Goal: Task Accomplishment & Management: Use online tool/utility

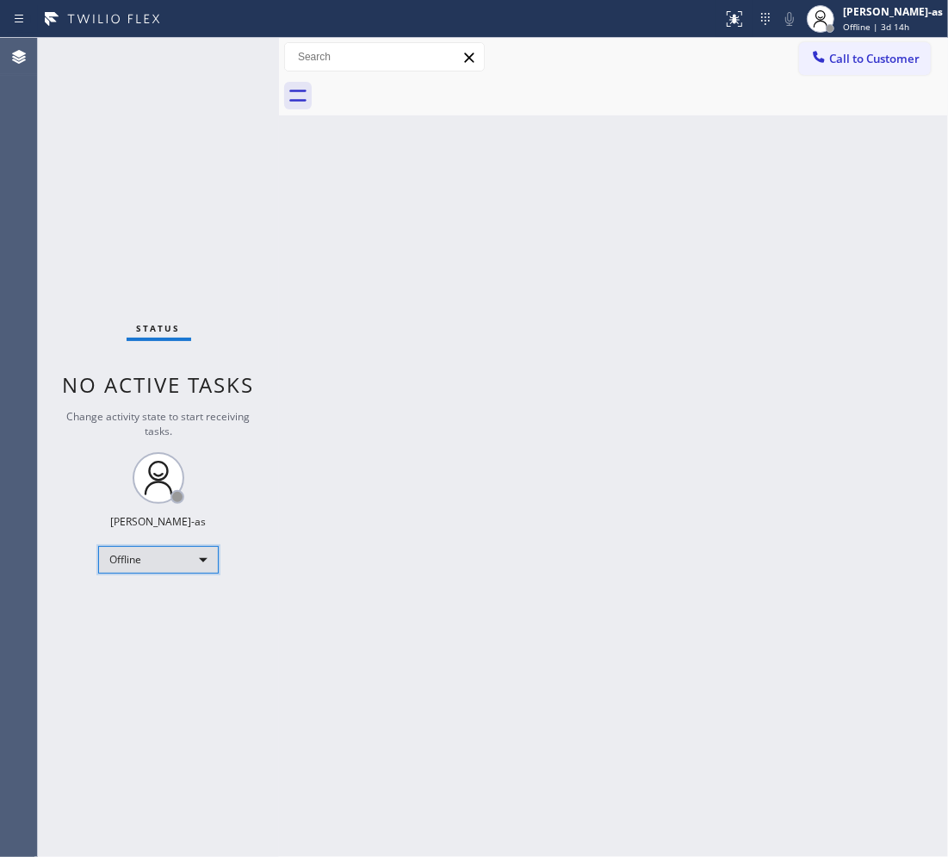
click at [181, 558] on div "Offline" at bounding box center [158, 560] width 121 height 28
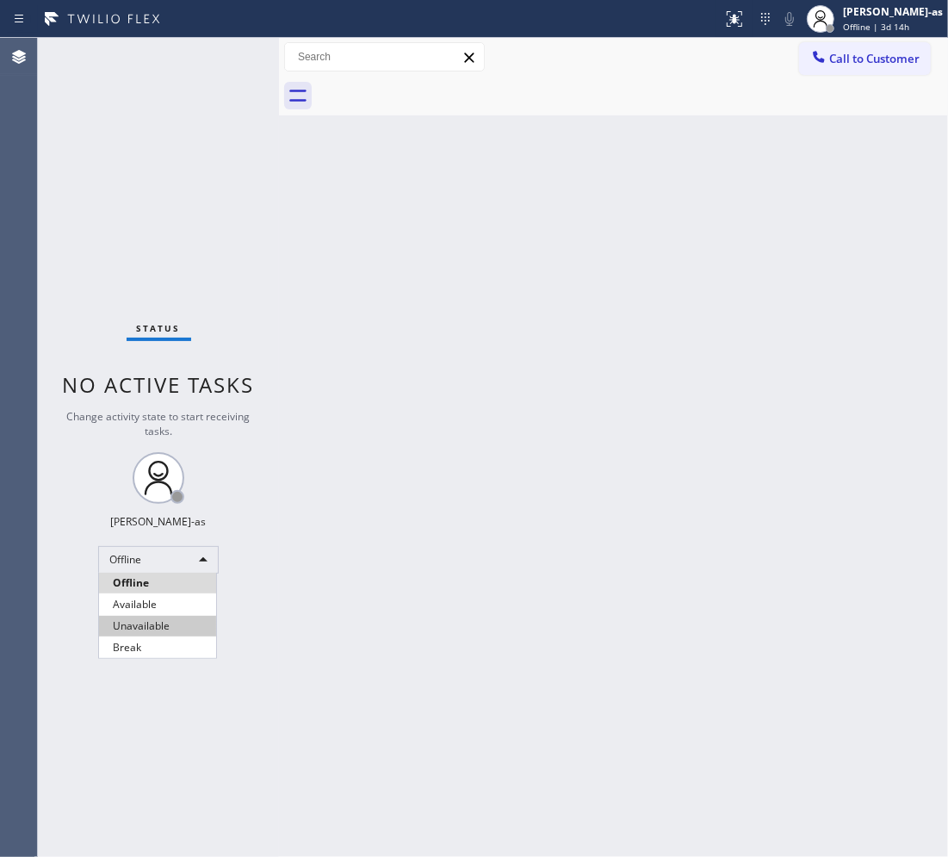
click at [177, 623] on li "Unavailable" at bounding box center [157, 626] width 117 height 21
click at [469, 497] on div "Back to Dashboard Change Sender ID Customers Technicians Select a contact Outbo…" at bounding box center [613, 447] width 669 height 819
click at [392, 196] on div "Back to Dashboard Change Sender ID Customers Technicians Select a contact Outbo…" at bounding box center [613, 447] width 669 height 819
click at [500, 356] on div "Back to Dashboard Change Sender ID Customers Technicians Select a contact Outbo…" at bounding box center [613, 447] width 669 height 819
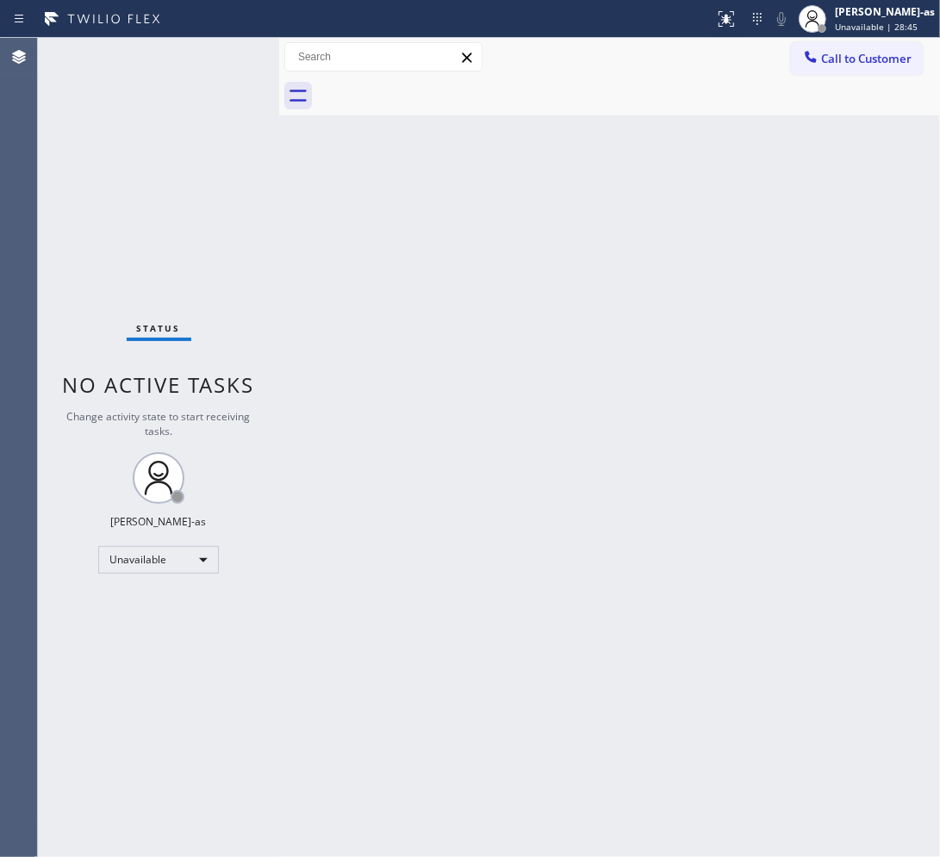
drag, startPoint x: 867, startPoint y: 61, endPoint x: 857, endPoint y: 59, distance: 9.8
click at [758, 61] on span "Call to Customer" at bounding box center [866, 59] width 90 height 16
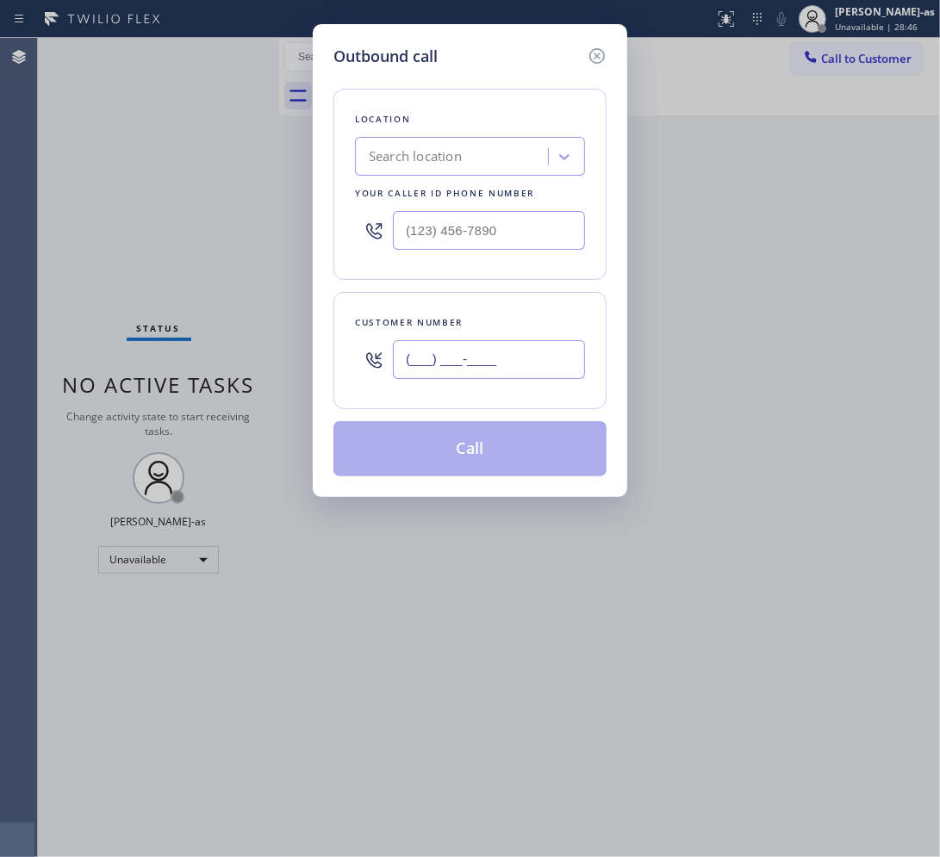
click at [518, 350] on input "(___) ___-____" at bounding box center [489, 359] width 192 height 39
paste input "773) 425-7516"
type input "(773) 425-7516"
click at [497, 213] on input "text" at bounding box center [489, 230] width 192 height 39
click at [502, 214] on input "(___) ___-____" at bounding box center [489, 230] width 192 height 39
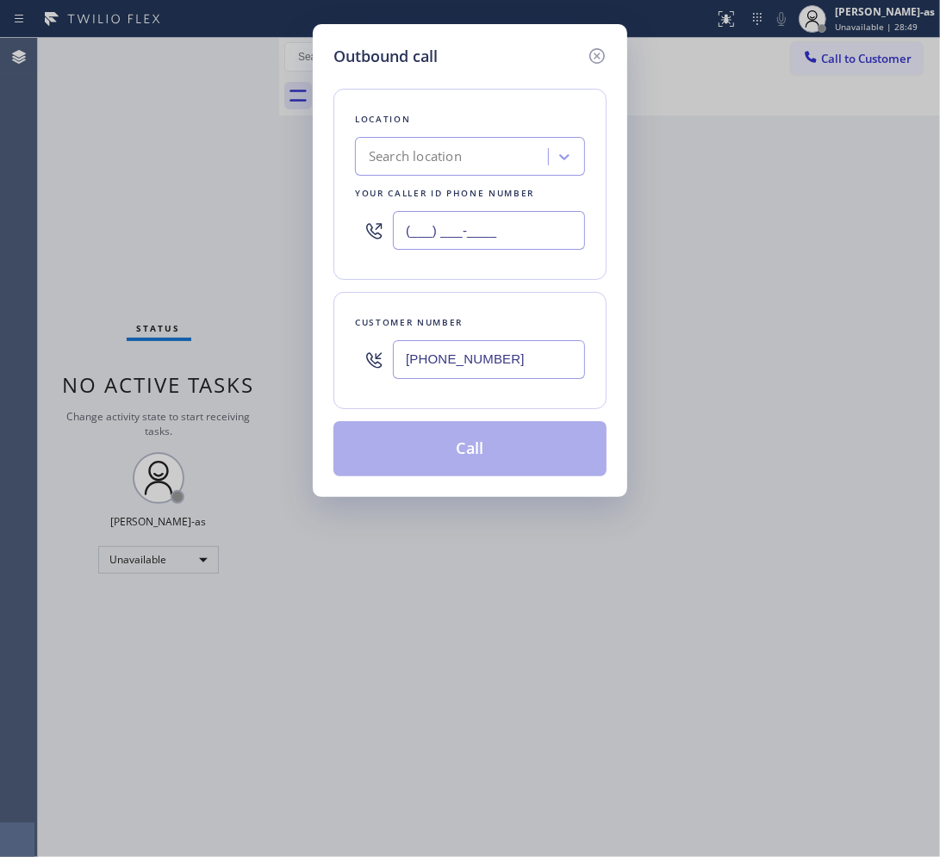
click at [502, 214] on input "(___) ___-____" at bounding box center [489, 230] width 192 height 39
click at [505, 215] on input "(___) ___-____" at bounding box center [489, 230] width 192 height 39
paste input "773) 770-8532"
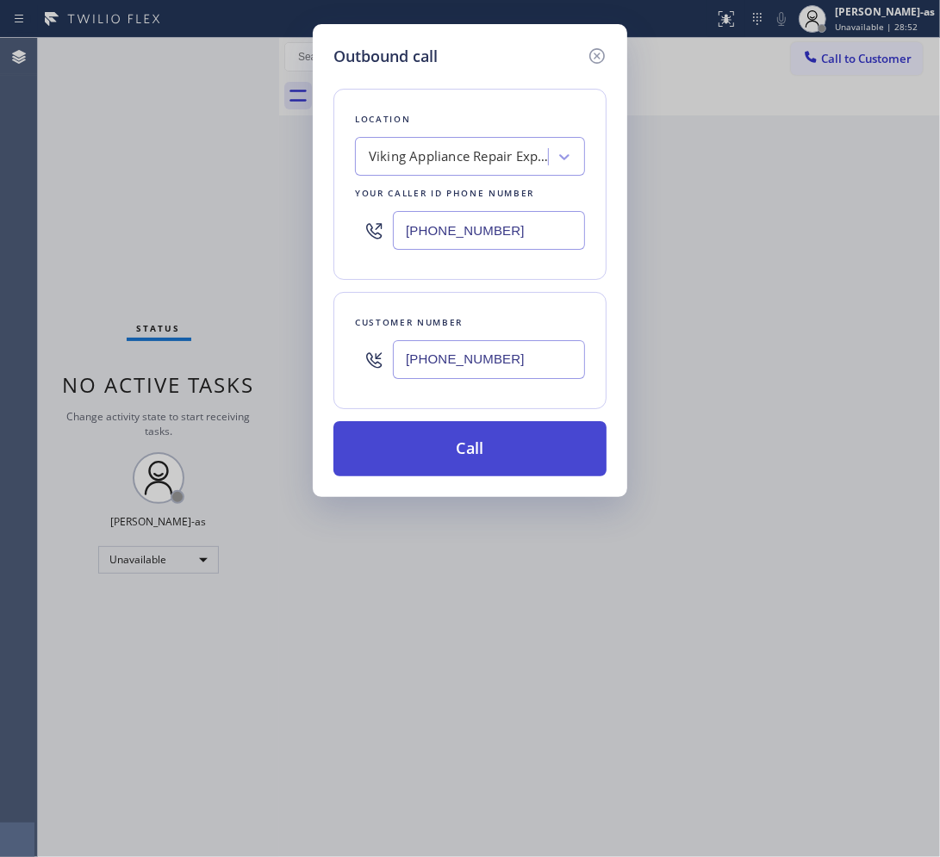
type input "(773) 770-8532"
click at [534, 463] on button "Call" at bounding box center [469, 448] width 273 height 55
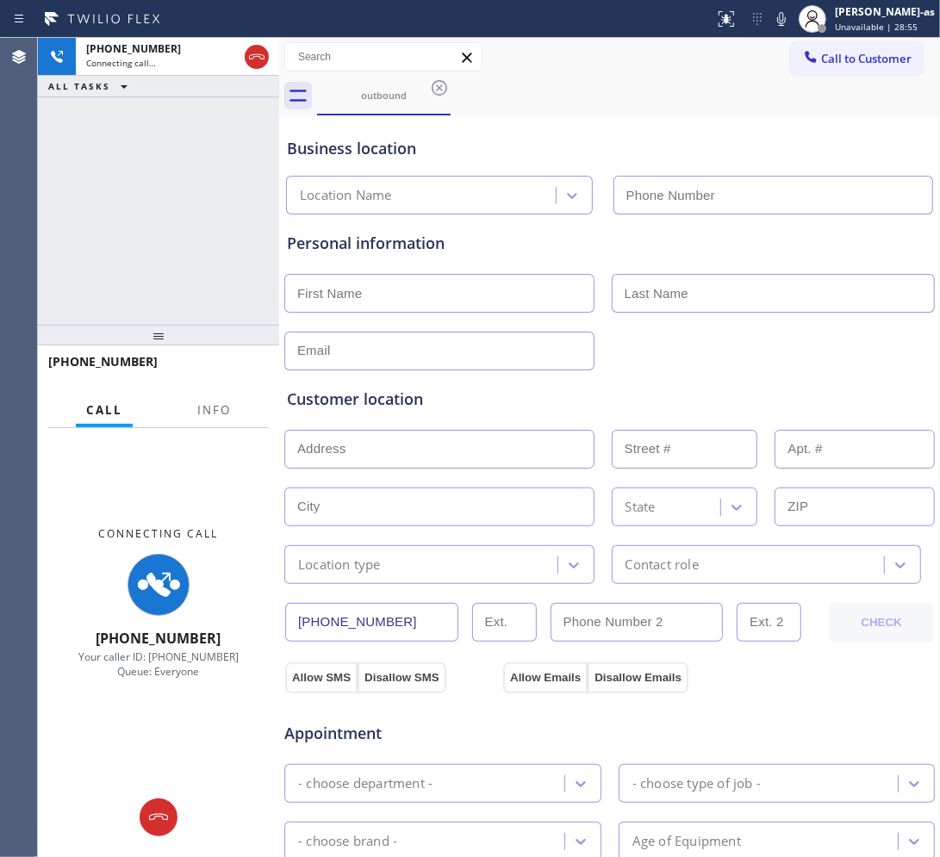
type input "(773) 770-8532"
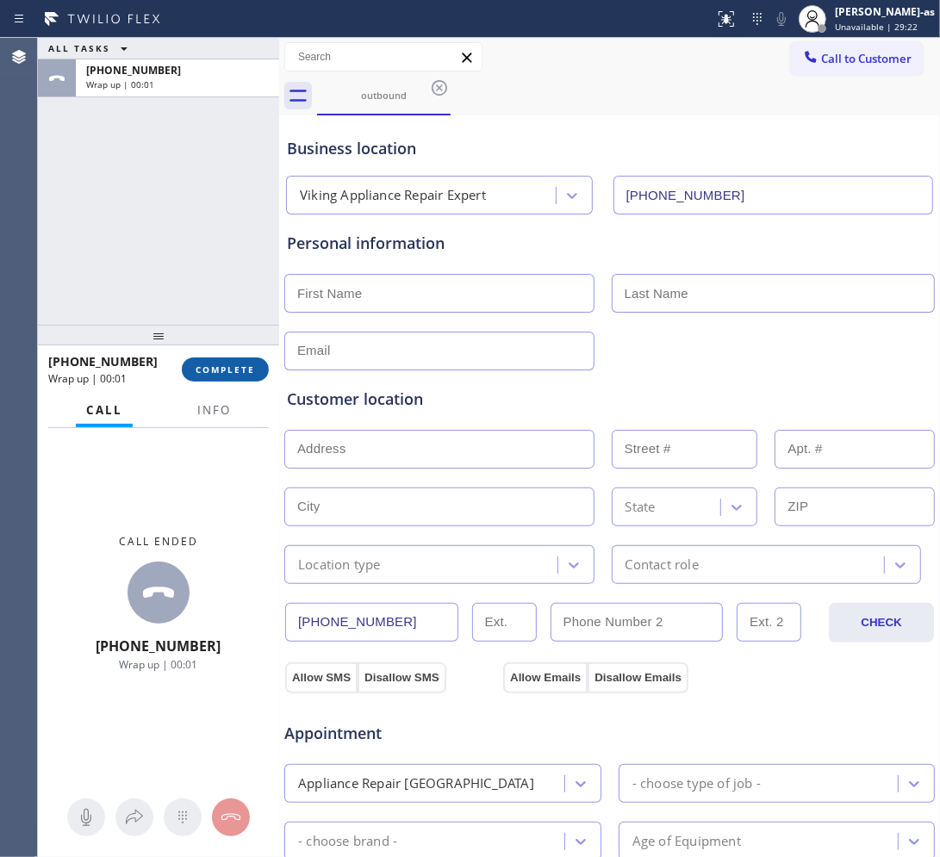
drag, startPoint x: 144, startPoint y: 282, endPoint x: 231, endPoint y: 373, distance: 126.1
click at [151, 278] on div "ALL TASKS ALL TASKS ACTIVE TASKS TASKS IN WRAP UP +17734257516 Wrap up | 00:01" at bounding box center [158, 181] width 241 height 287
click at [228, 366] on span "COMPLETE" at bounding box center [225, 370] width 59 height 12
click at [226, 354] on div "+17734257516 Wrap up | 00:01 COMPLETE" at bounding box center [158, 369] width 221 height 45
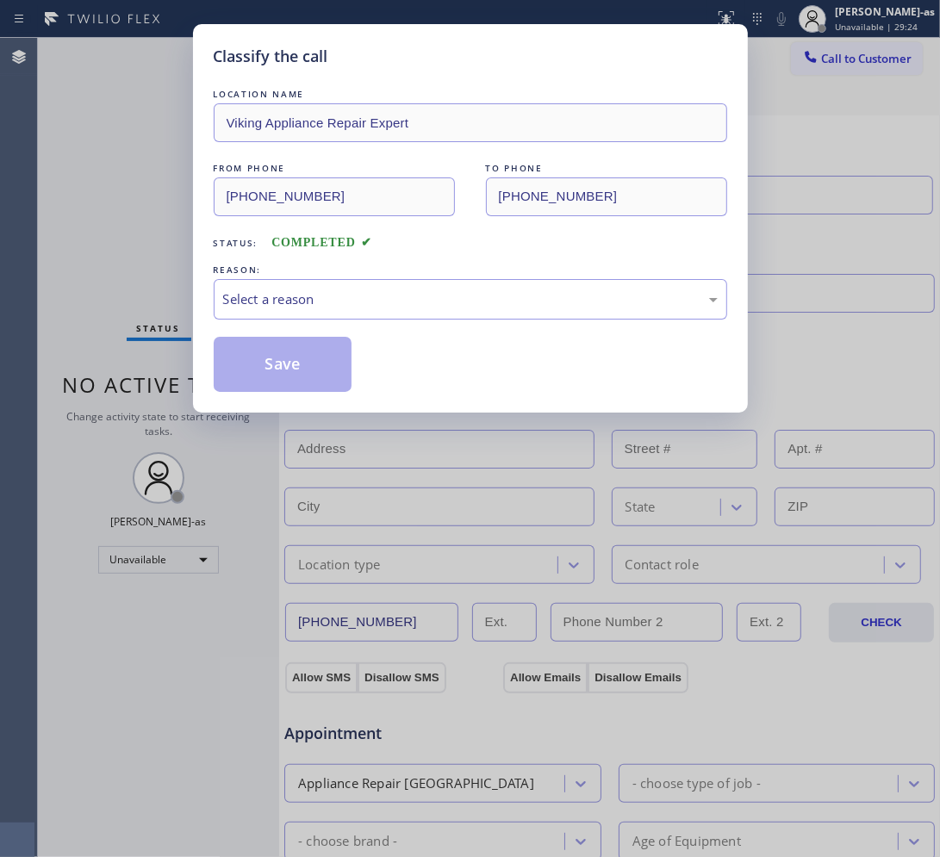
click at [177, 277] on div "Classify the call LOCATION NAME Viking Appliance Repair Expert FROM PHONE (773)…" at bounding box center [470, 428] width 940 height 857
click at [298, 319] on div "LOCATION NAME Viking Appliance Repair Expert FROM PHONE (773) 770-8532 TO PHONE…" at bounding box center [470, 238] width 513 height 307
click at [302, 306] on div "Select a reason" at bounding box center [470, 299] width 494 height 20
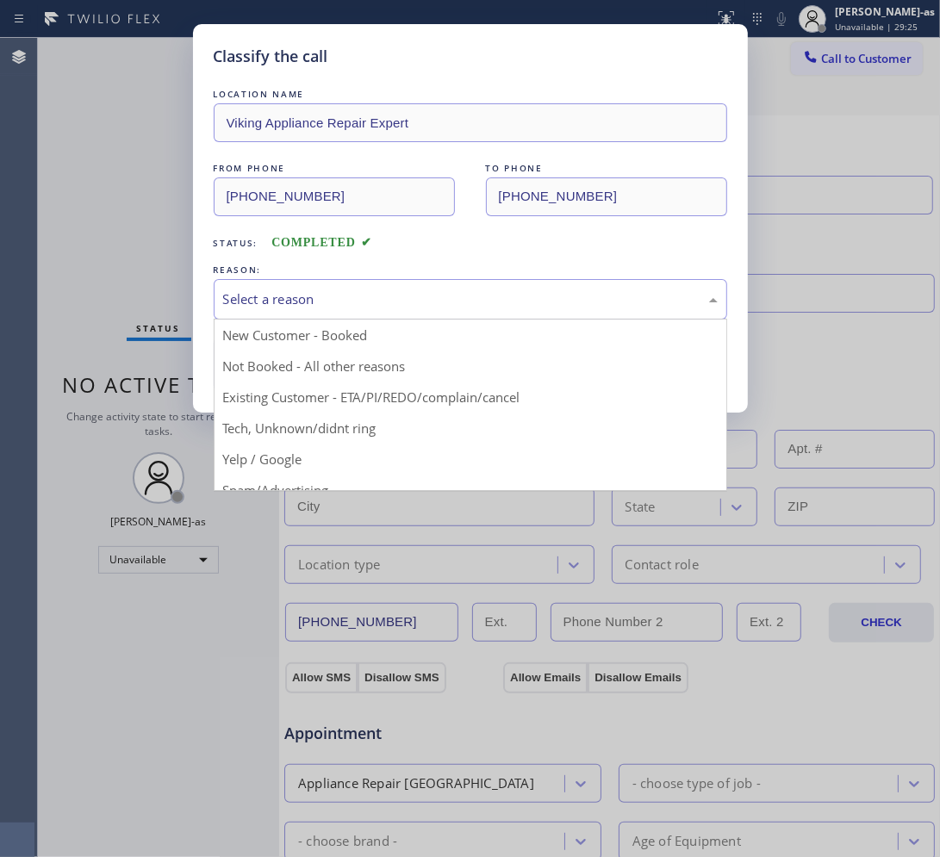
click at [427, 261] on div "REASON:" at bounding box center [470, 270] width 513 height 18
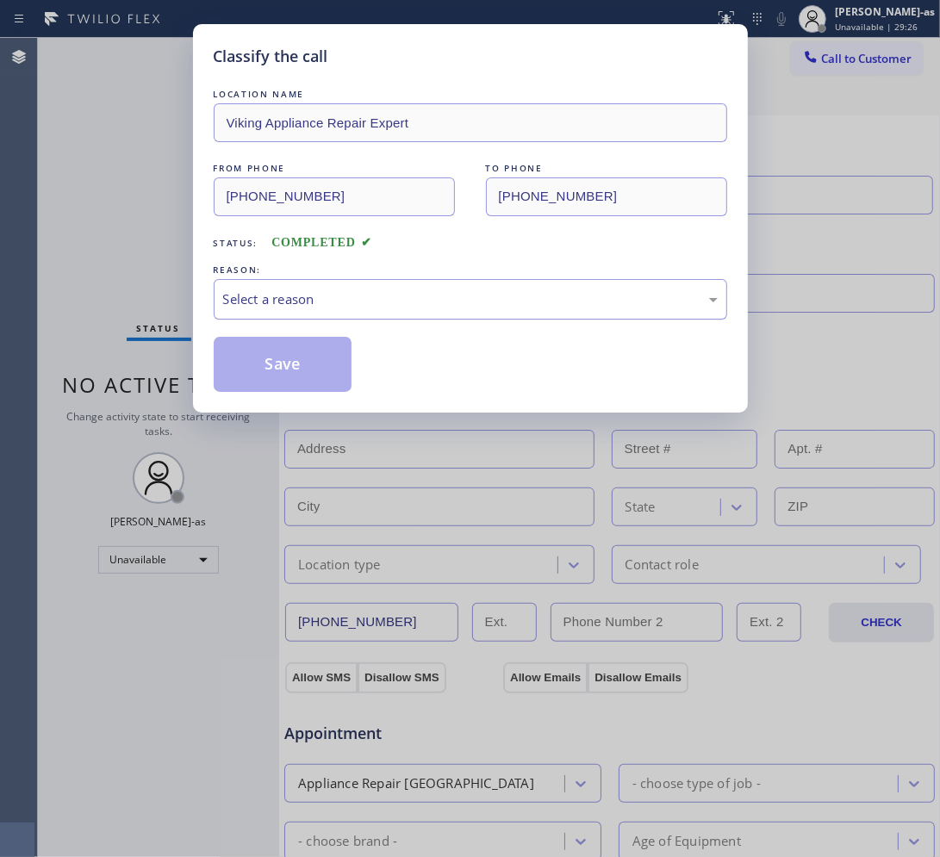
click at [385, 302] on div "Select a reason" at bounding box center [470, 299] width 494 height 20
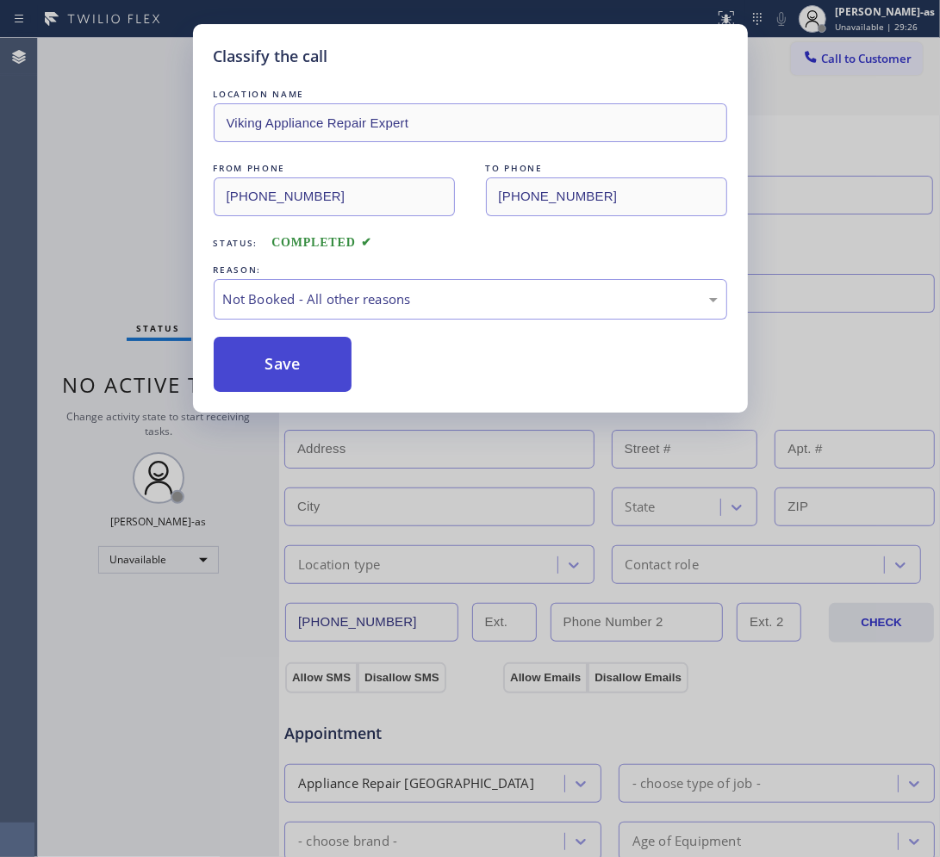
click at [276, 369] on button "Save" at bounding box center [283, 364] width 139 height 55
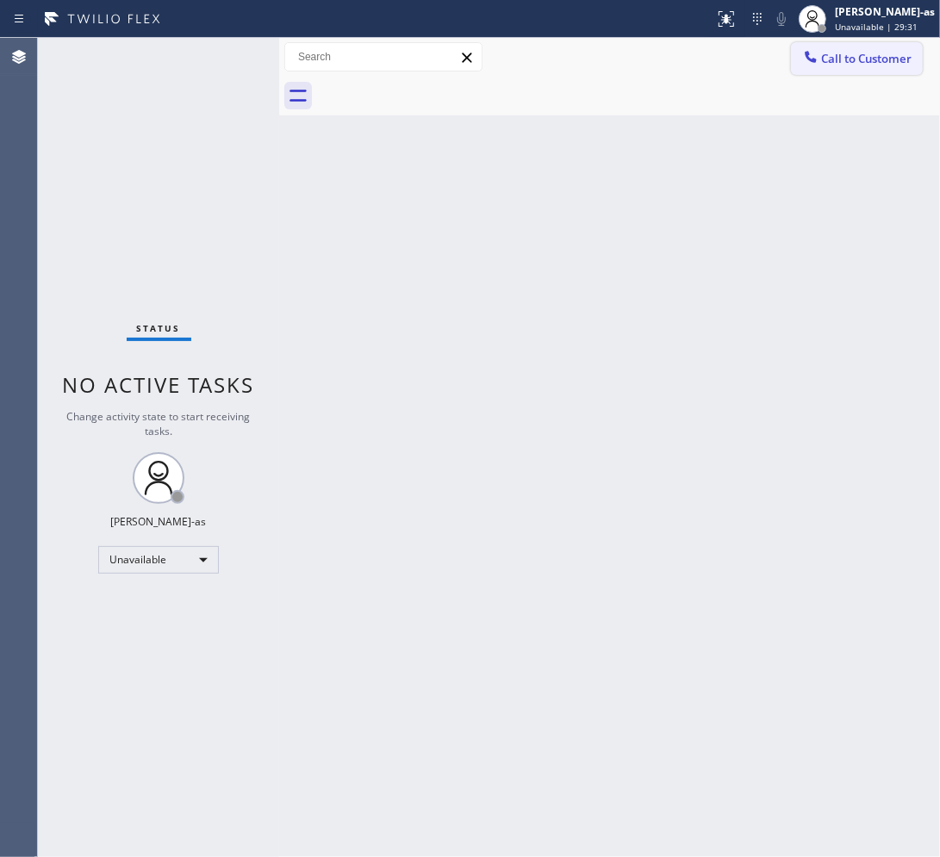
click at [758, 71] on button "Call to Customer" at bounding box center [857, 58] width 132 height 33
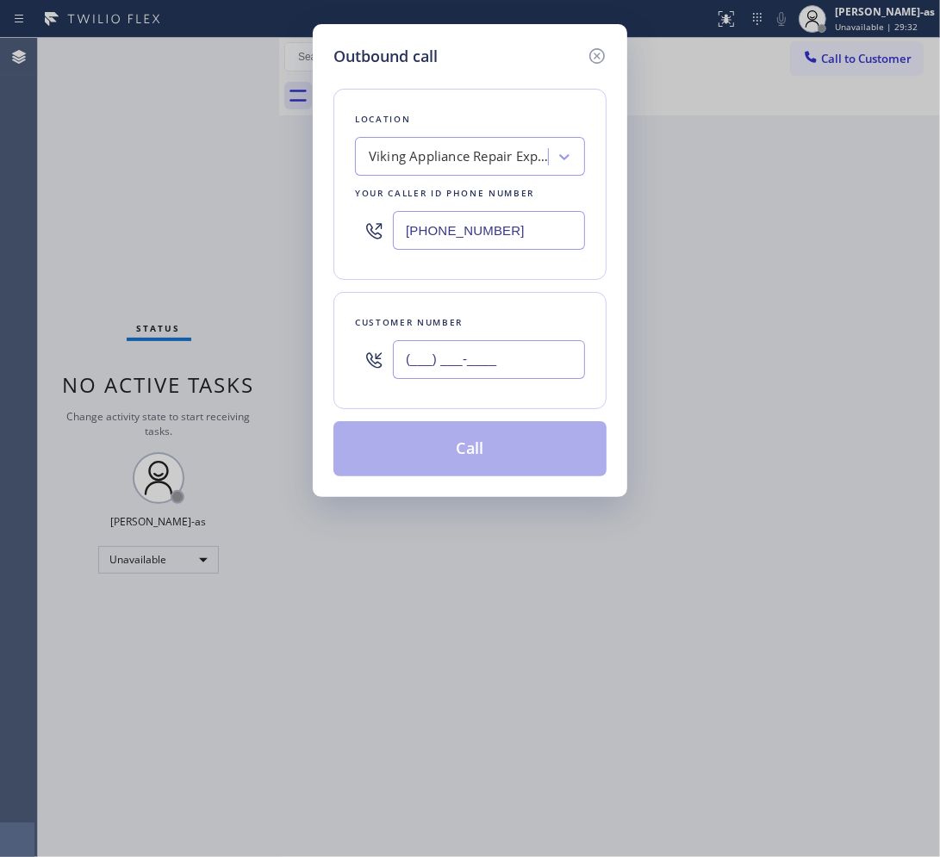
click at [523, 349] on input "(___) ___-____" at bounding box center [489, 359] width 192 height 39
paste input "773) 425-7516"
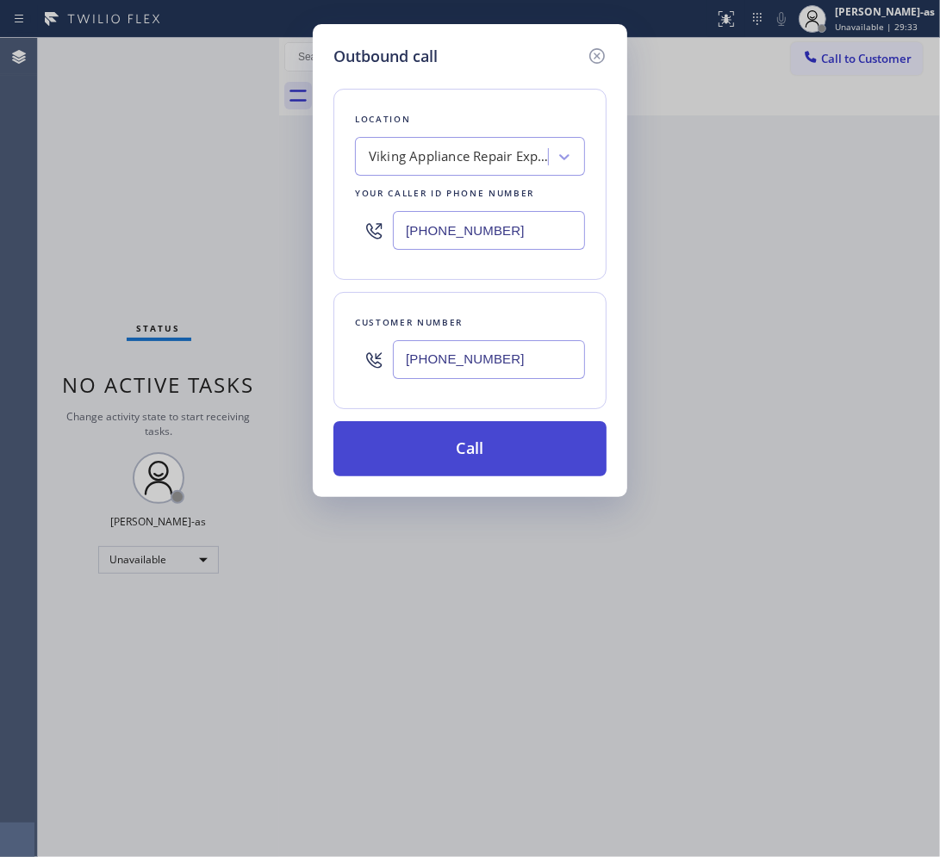
type input "(773) 425-7516"
click at [493, 457] on button "Call" at bounding box center [469, 448] width 273 height 55
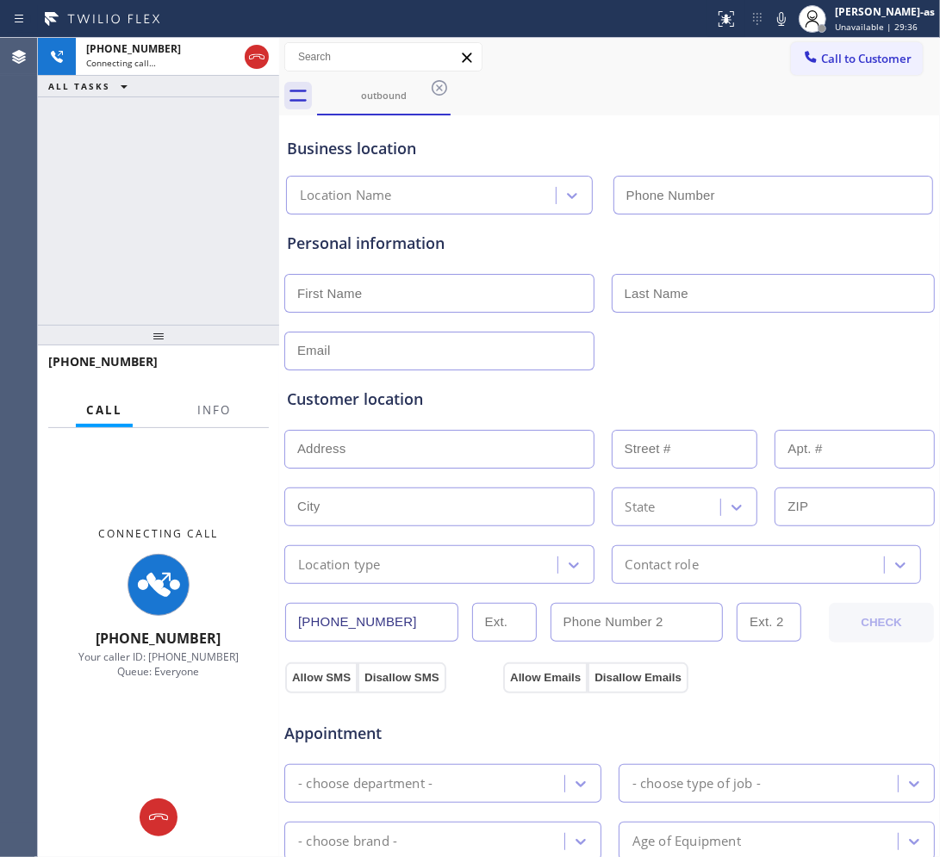
type input "(773) 770-8532"
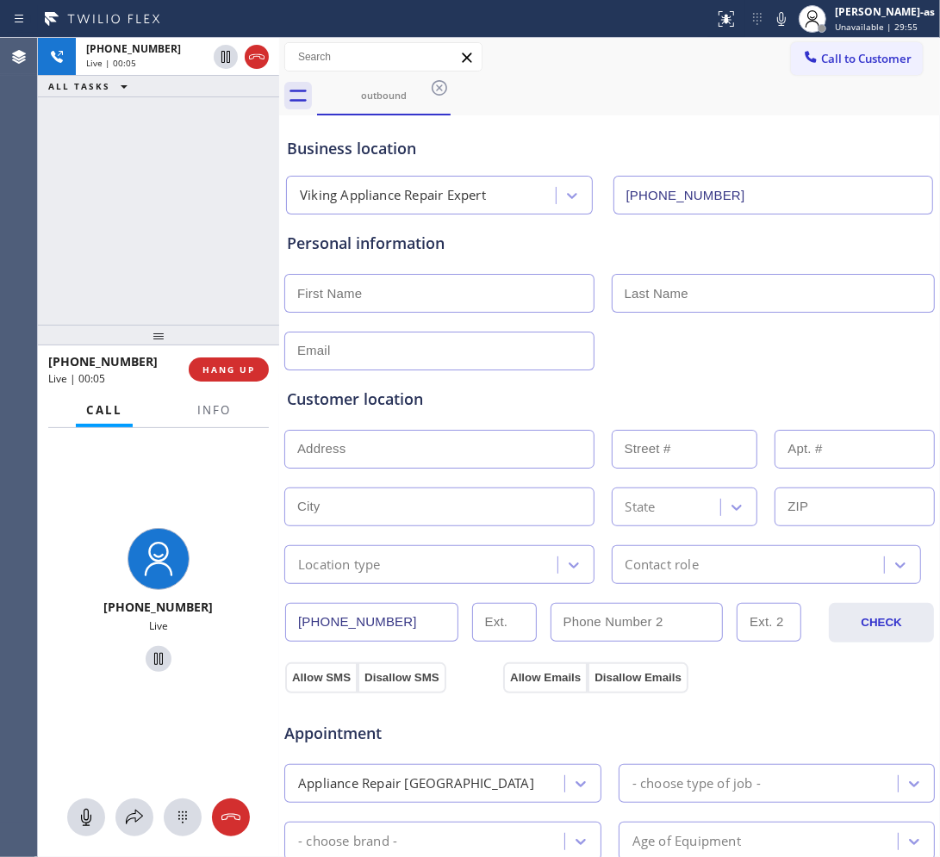
click at [225, 271] on div "+17734257516 Live | 00:05 ALL TASKS ALL TASKS ACTIVE TASKS TASKS IN WRAP UP" at bounding box center [158, 181] width 241 height 287
click at [226, 384] on div "+17734257516 Live | 00:05 HANG UP" at bounding box center [158, 369] width 221 height 45
click at [229, 368] on span "HANG UP" at bounding box center [228, 370] width 53 height 12
click at [198, 304] on div "+17734257516 Live | 00:06 ALL TASKS ALL TASKS ACTIVE TASKS TASKS IN WRAP UP" at bounding box center [158, 181] width 241 height 287
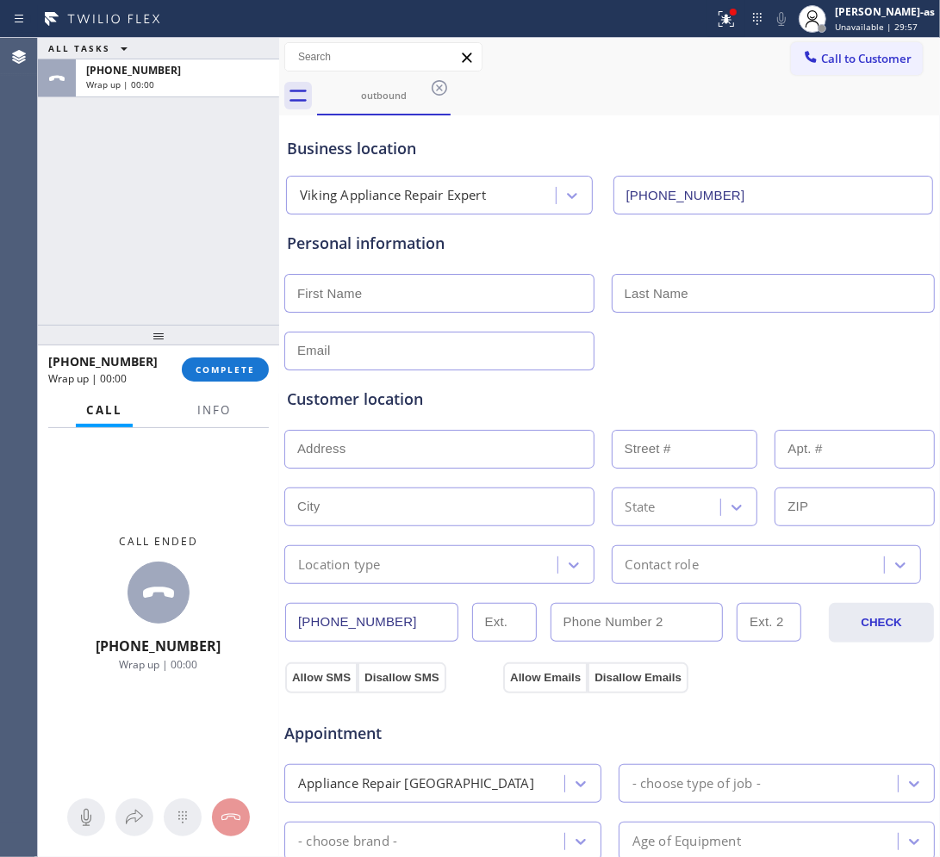
click at [204, 319] on div "ALL TASKS ALL TASKS ACTIVE TASKS TASKS IN WRAP UP +17734257516 Wrap up | 00:00" at bounding box center [158, 181] width 241 height 287
click at [221, 301] on div "ALL TASKS ALL TASKS ACTIVE TASKS TASKS IN WRAP UP +17734257516 Wrap up | 00:00" at bounding box center [158, 181] width 241 height 287
drag, startPoint x: 204, startPoint y: 356, endPoint x: 316, endPoint y: 364, distance: 112.2
click at [207, 355] on div "+17734257516 Wrap up | 00:00 COMPLETE" at bounding box center [158, 369] width 221 height 45
drag, startPoint x: 151, startPoint y: 228, endPoint x: 170, endPoint y: 260, distance: 37.1
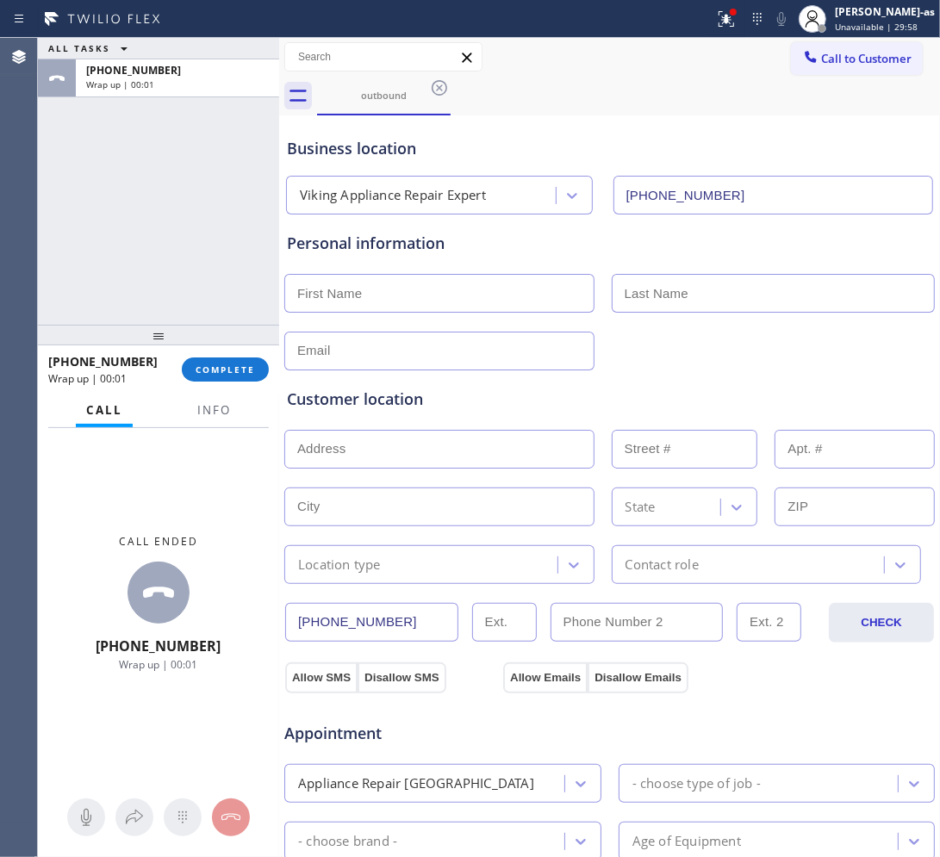
click at [155, 230] on div "ALL TASKS ALL TASKS ACTIVE TASKS TASKS IN WRAP UP +17734257516 Wrap up | 00:01" at bounding box center [158, 181] width 241 height 287
drag, startPoint x: 252, startPoint y: 368, endPoint x: 280, endPoint y: 358, distance: 29.1
click at [252, 367] on span "COMPLETE" at bounding box center [225, 370] width 59 height 12
drag, startPoint x: 216, startPoint y: 233, endPoint x: 419, endPoint y: 375, distance: 247.6
click at [217, 231] on div "ALL TASKS ALL TASKS ACTIVE TASKS TASKS IN WRAP UP +17734257516 Wrap up | 00:02" at bounding box center [158, 181] width 241 height 287
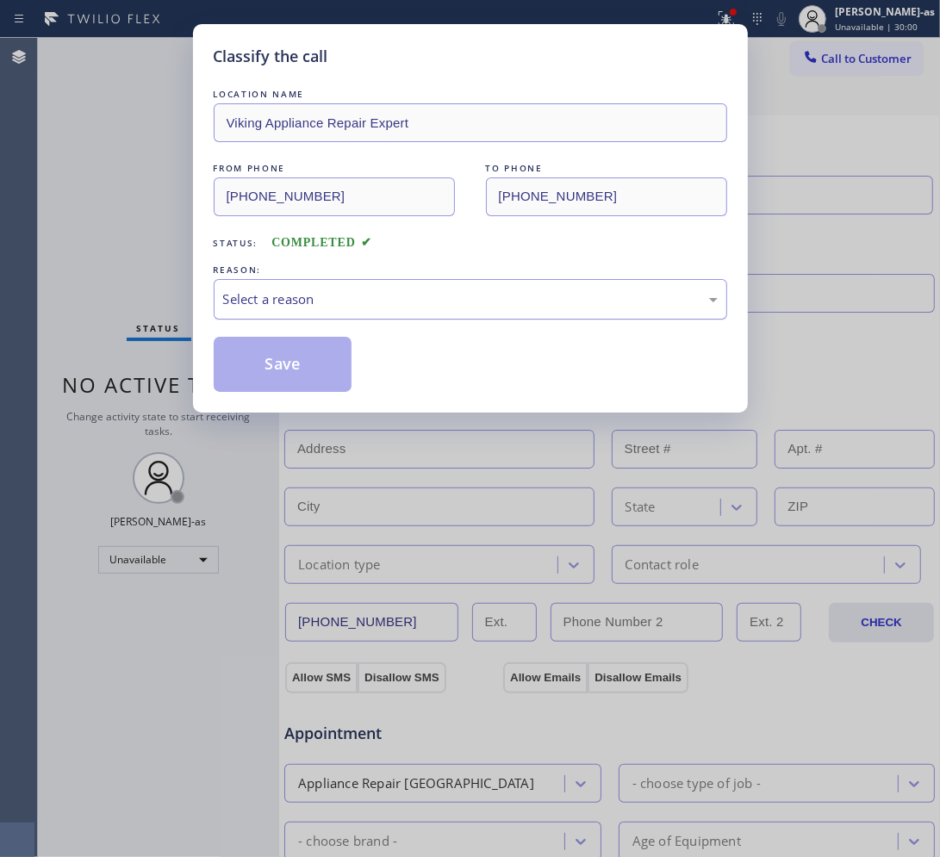
click at [358, 302] on div "Select a reason" at bounding box center [470, 299] width 494 height 20
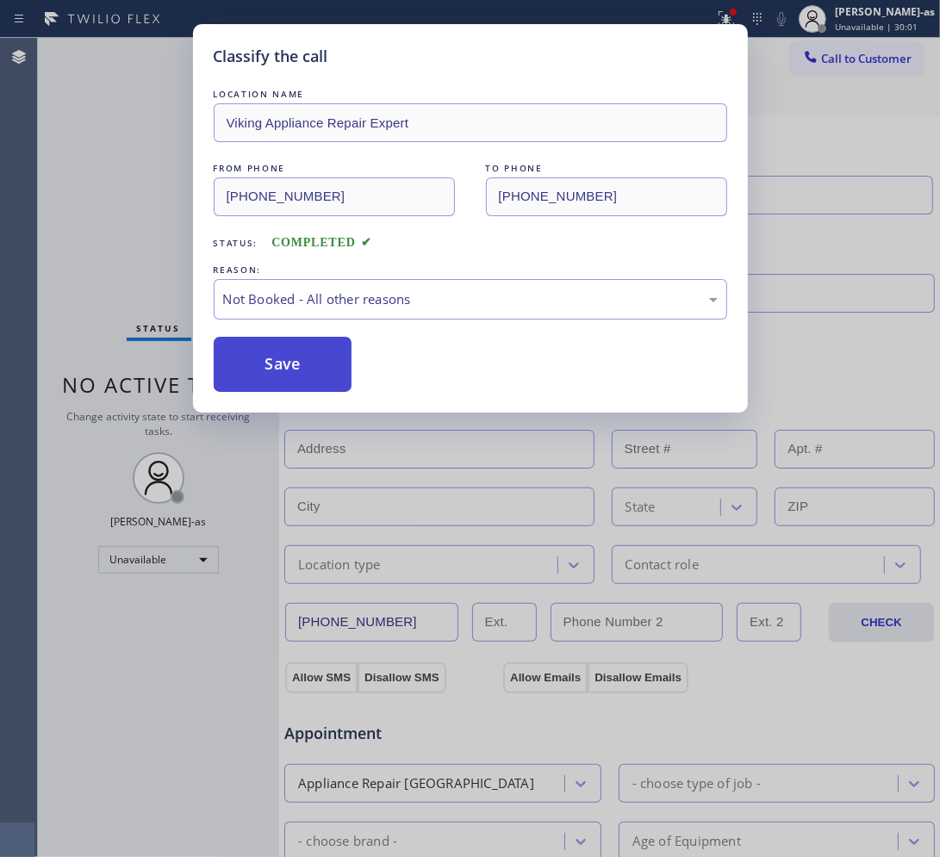
drag, startPoint x: 303, startPoint y: 363, endPoint x: 407, endPoint y: 377, distance: 104.4
click at [304, 362] on button "Save" at bounding box center [283, 364] width 139 height 55
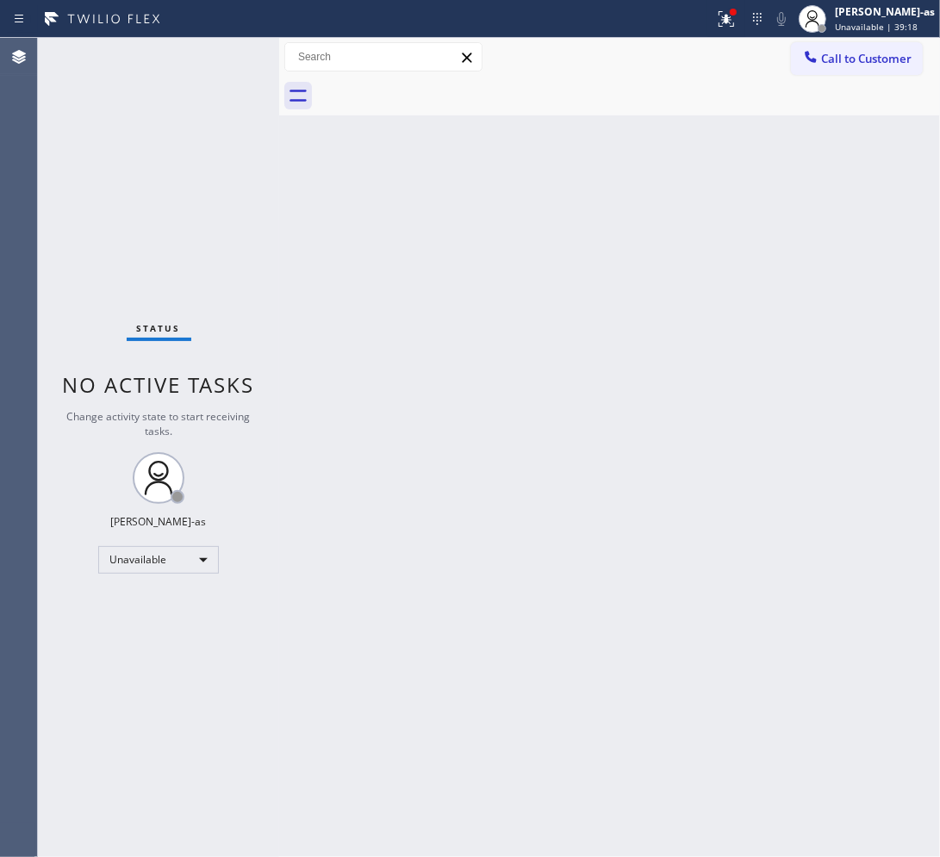
drag, startPoint x: 846, startPoint y: 60, endPoint x: 646, endPoint y: 289, distance: 304.0
click at [758, 61] on span "Call to Customer" at bounding box center [866, 59] width 90 height 16
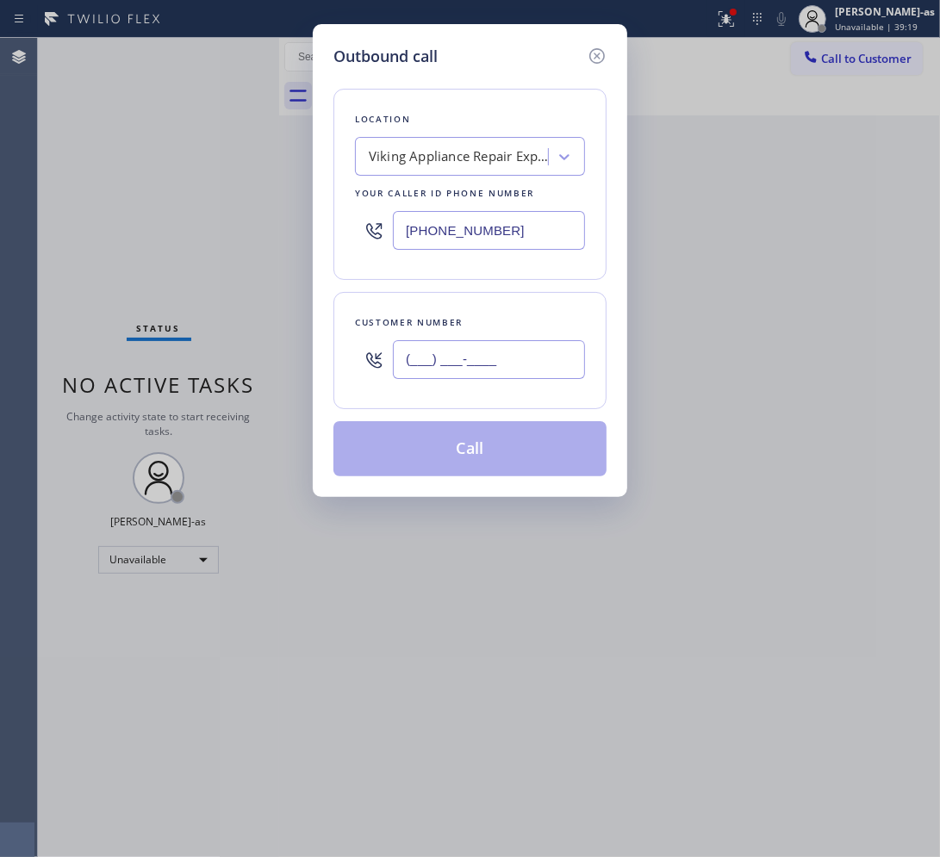
click at [525, 359] on input "(___) ___-____" at bounding box center [489, 359] width 192 height 39
paste input "253) 954-0022"
type input "(253) 954-0022"
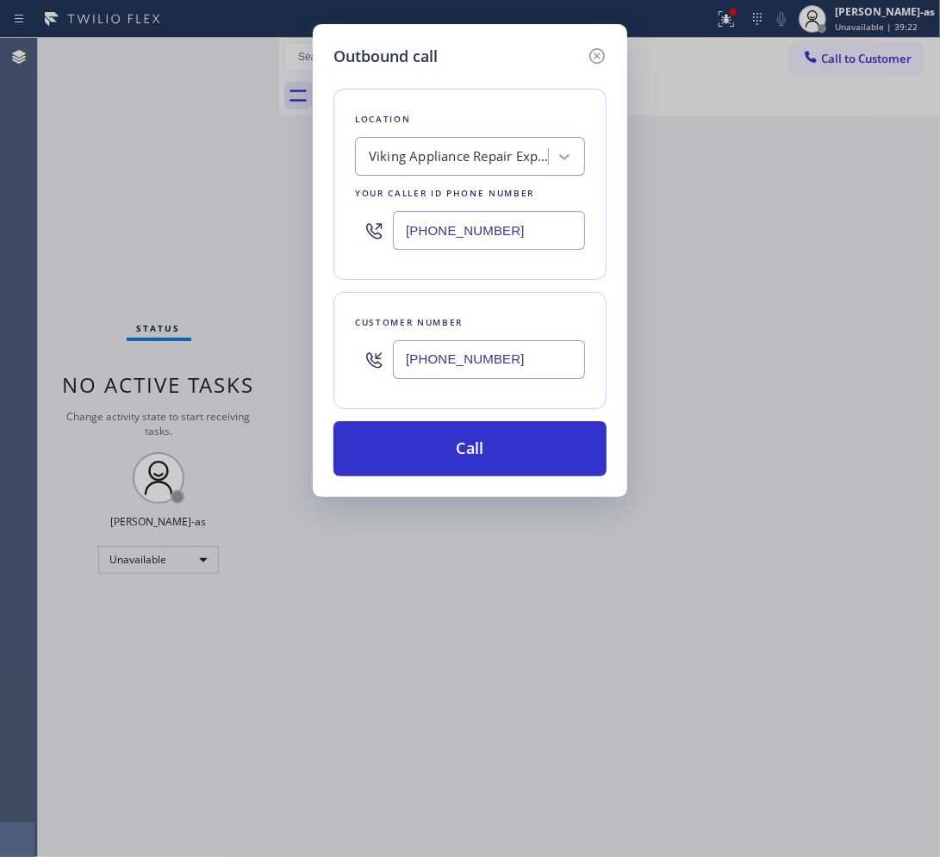
click at [560, 233] on input "(773) 770-8532" at bounding box center [489, 230] width 192 height 39
paste input "253) 499-6828"
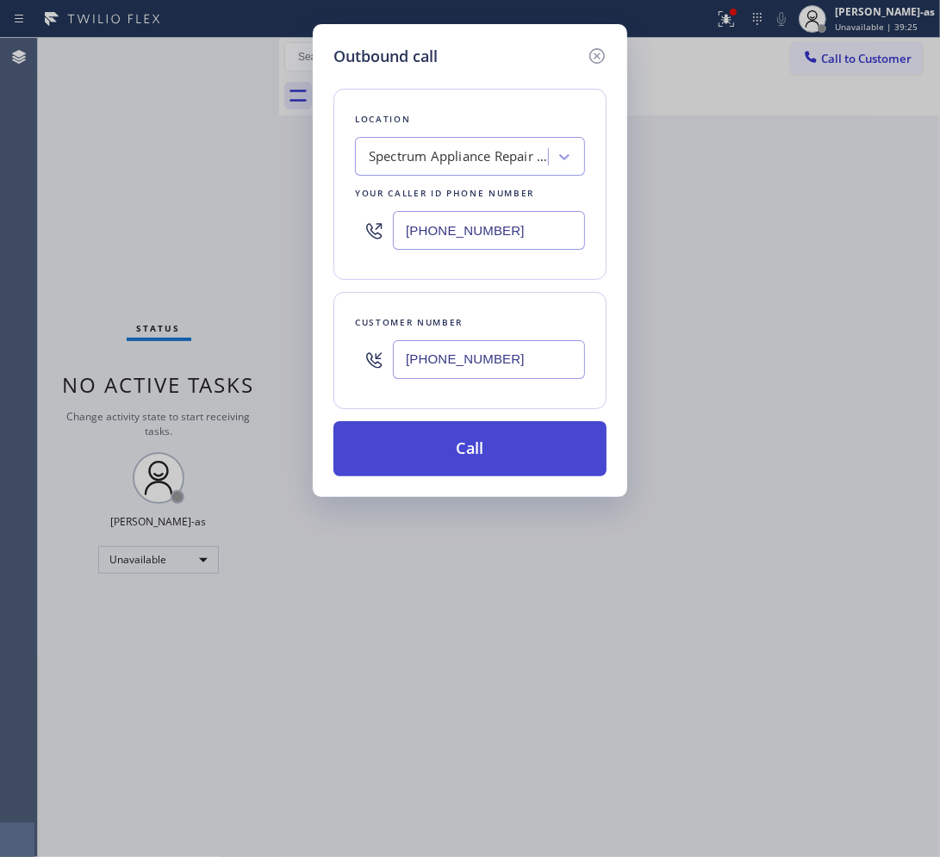
type input "(253) 499-6828"
click at [471, 466] on button "Call" at bounding box center [469, 448] width 273 height 55
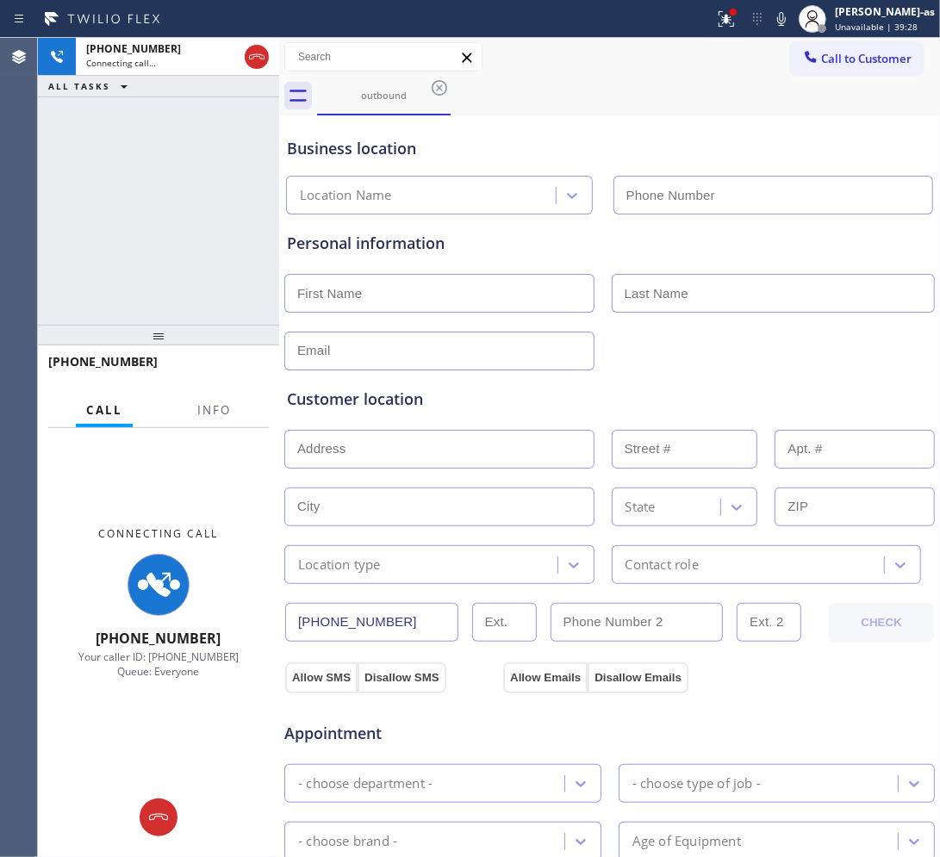
type input "(253) 499-6828"
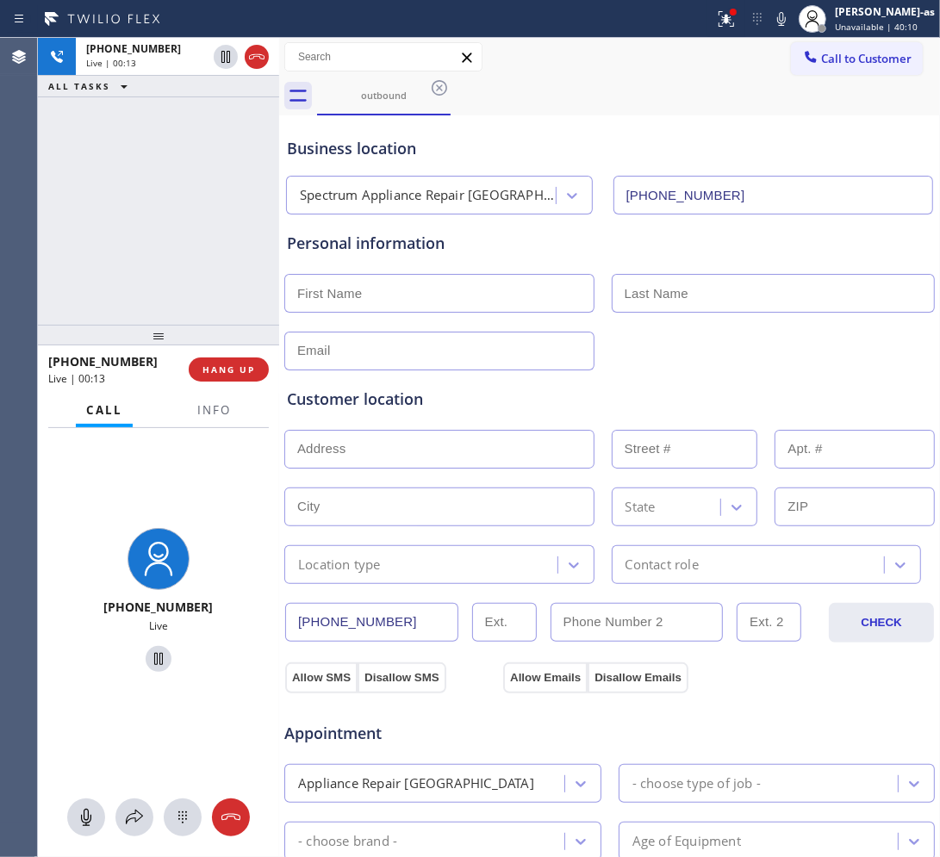
drag, startPoint x: 250, startPoint y: 60, endPoint x: 231, endPoint y: 234, distance: 175.0
click at [250, 61] on icon at bounding box center [256, 57] width 21 height 21
drag, startPoint x: 186, startPoint y: 294, endPoint x: 212, endPoint y: 379, distance: 89.1
click at [188, 294] on div "+12539540022 Live | 00:13 ALL TASKS ALL TASKS ACTIVE TASKS TASKS IN WRAP UP" at bounding box center [158, 181] width 241 height 287
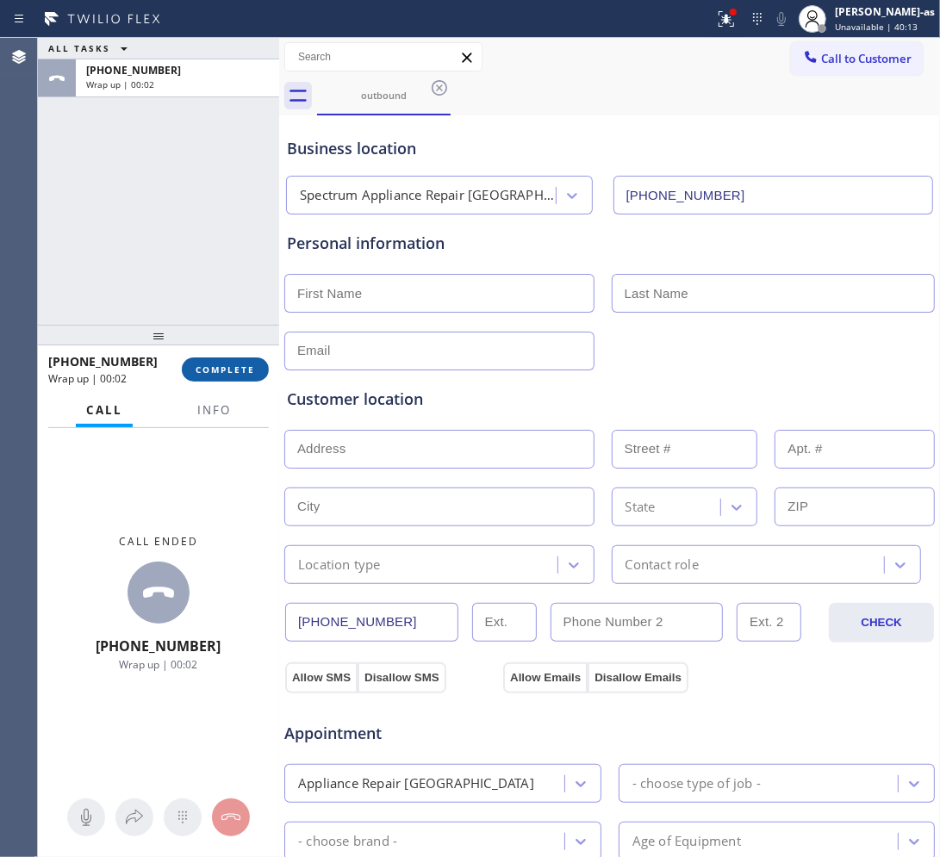
click at [216, 382] on div "+12539540022 Wrap up | 00:02 COMPLETE" at bounding box center [158, 369] width 221 height 45
click at [248, 373] on span "COMPLETE" at bounding box center [225, 370] width 59 height 12
click at [174, 329] on div at bounding box center [158, 335] width 241 height 21
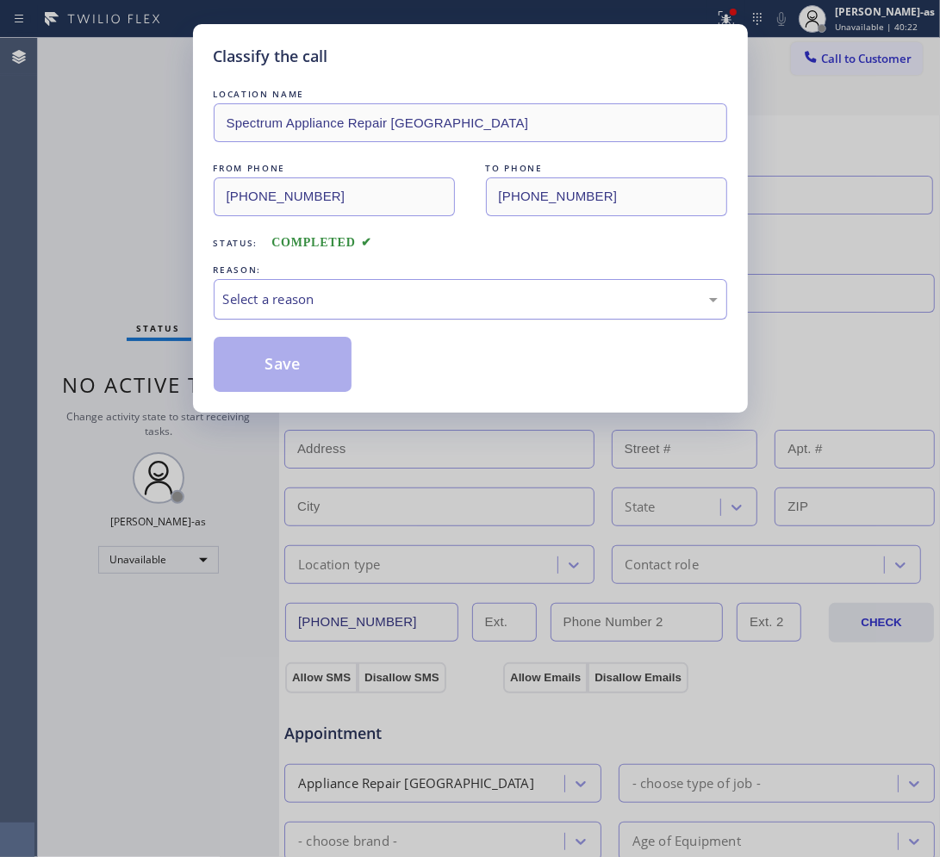
click at [406, 317] on div "Select a reason" at bounding box center [470, 299] width 513 height 40
click at [272, 389] on button "Save" at bounding box center [283, 364] width 139 height 55
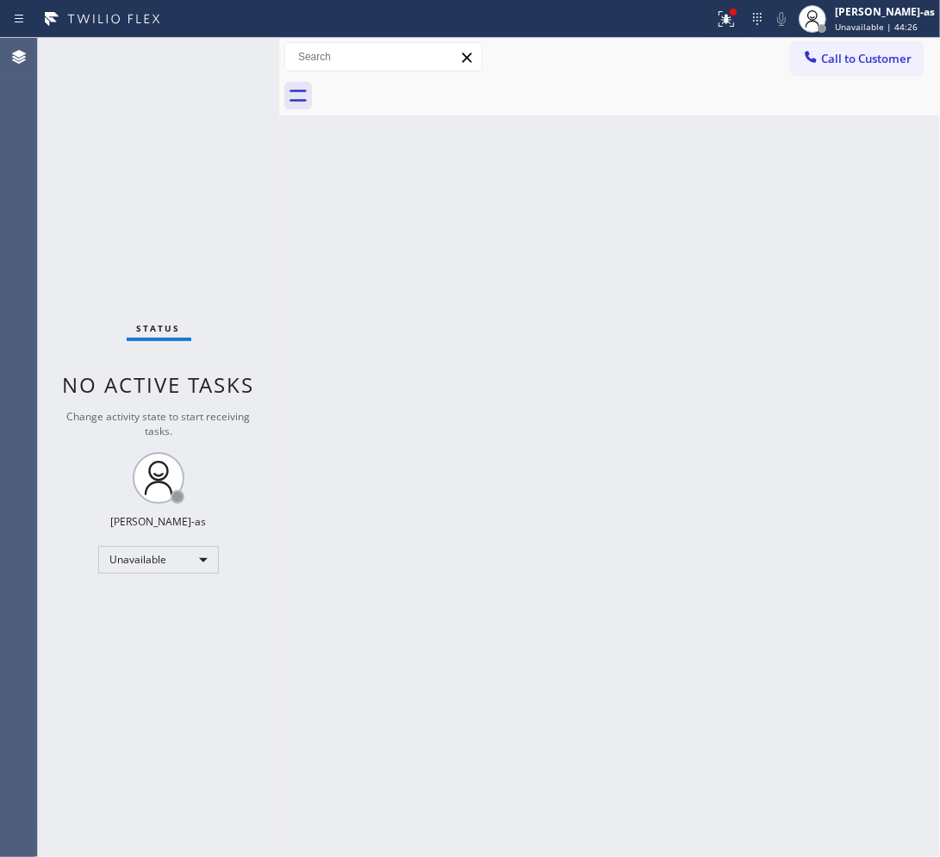
click at [758, 57] on span "Call to Customer" at bounding box center [866, 59] width 90 height 16
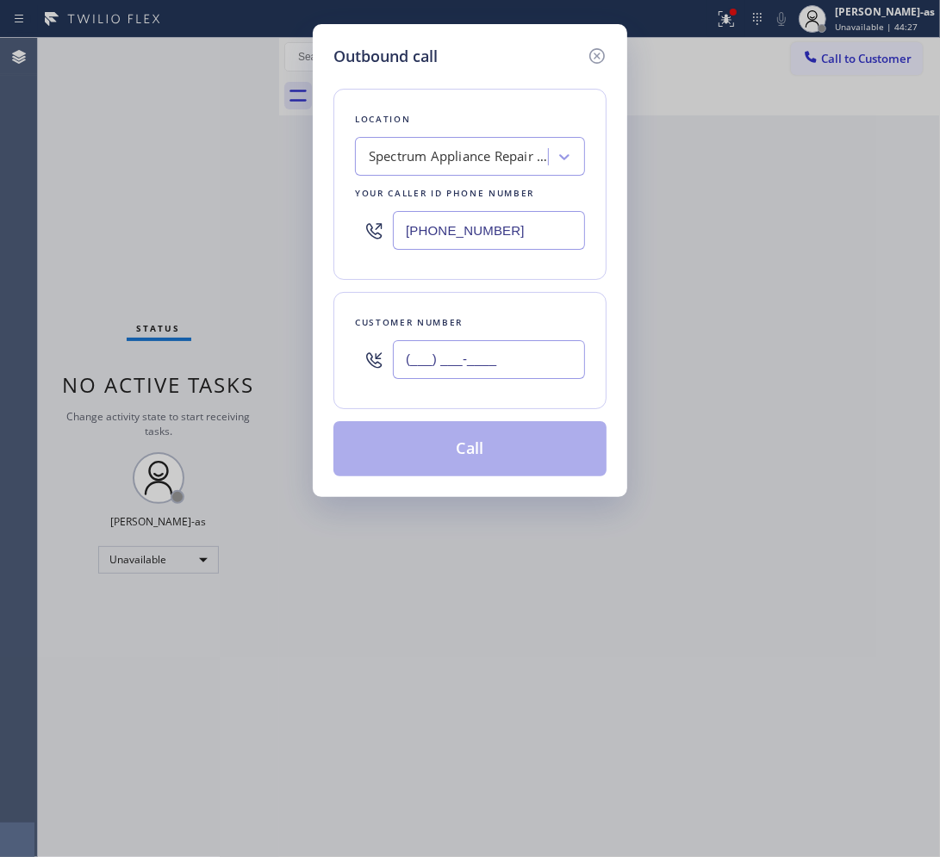
click at [518, 358] on input "(___) ___-____" at bounding box center [489, 359] width 192 height 39
paste input "408) 242-6472"
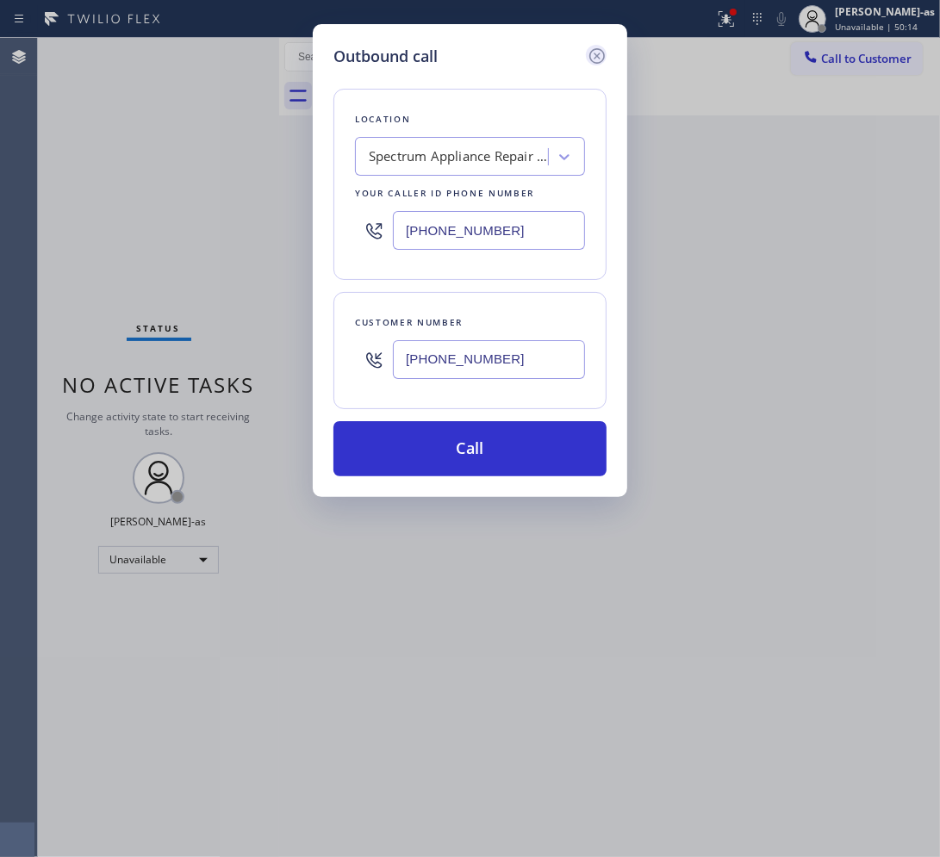
click at [594, 53] on icon at bounding box center [597, 56] width 16 height 16
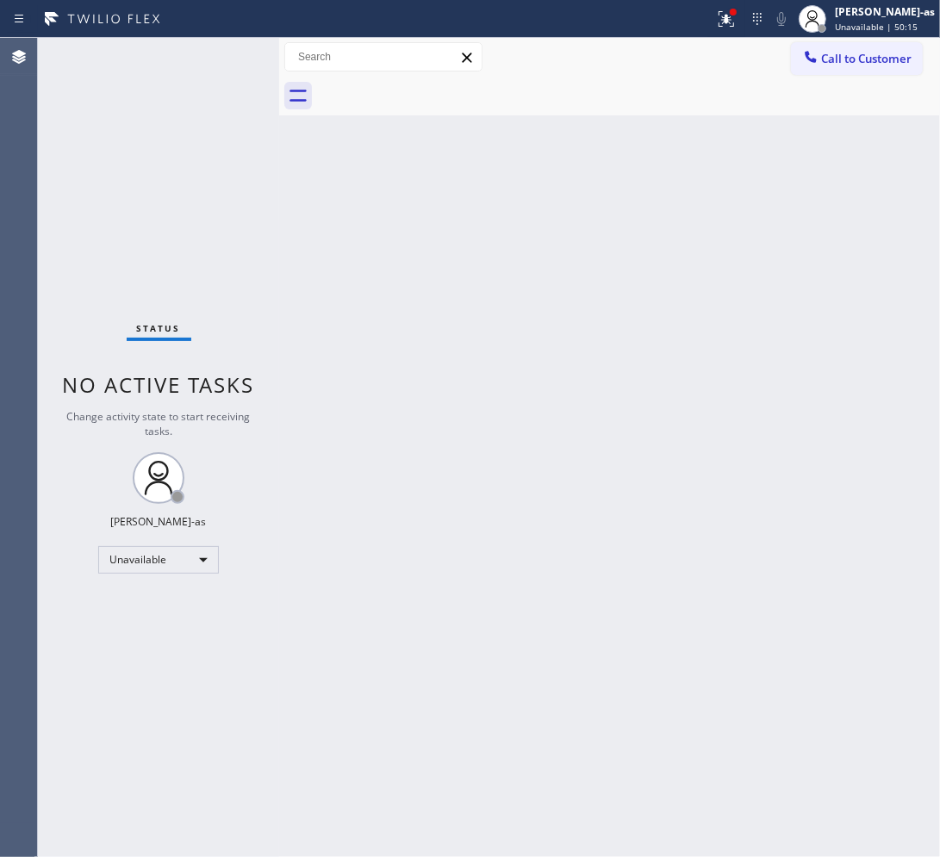
drag, startPoint x: 732, startPoint y: 272, endPoint x: 704, endPoint y: 16, distance: 258.3
click at [734, 238] on div "Back to Dashboard Change Sender ID Customers Technicians Select a contact Outbo…" at bounding box center [609, 447] width 661 height 819
click at [758, 44] on button "Call to Customer" at bounding box center [857, 58] width 132 height 33
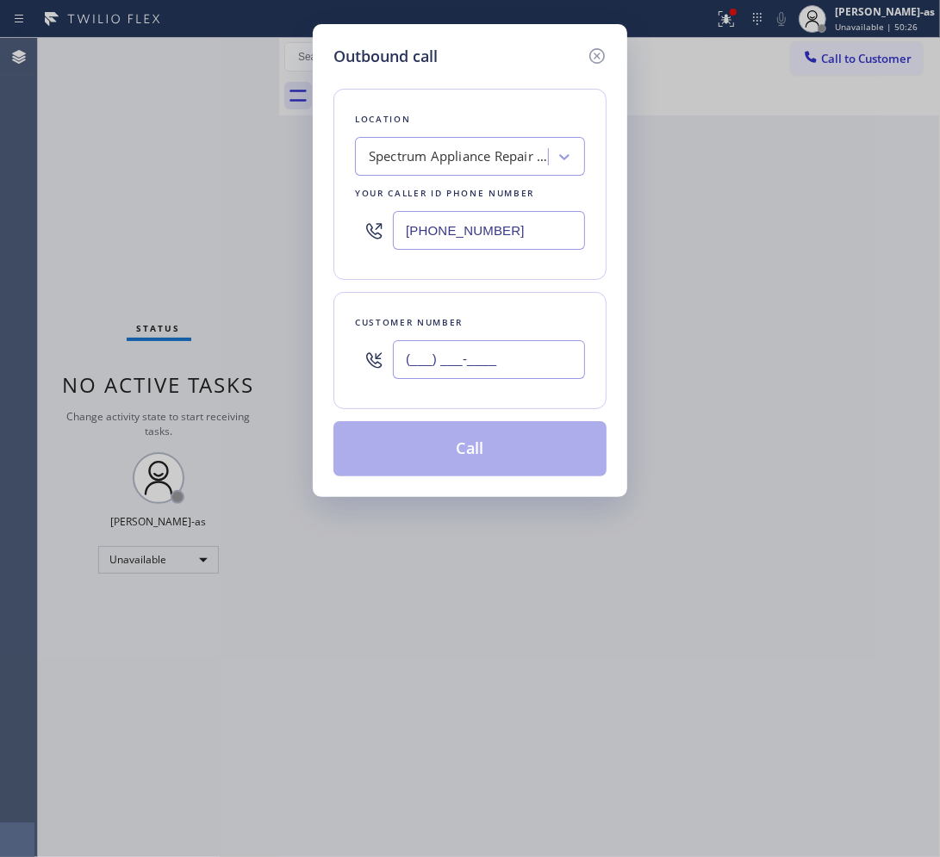
click at [535, 353] on input "(___) ___-____" at bounding box center [489, 359] width 192 height 39
paste input "949) 347-5834"
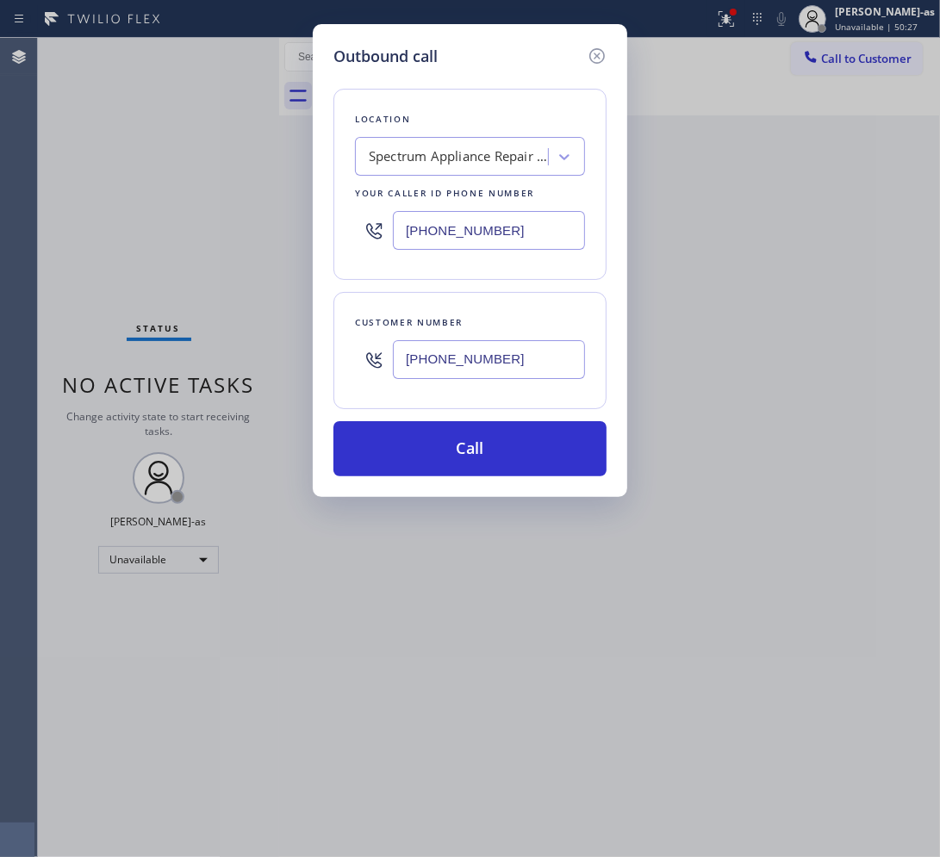
type input "(949) 347-5834"
click at [537, 207] on div "(253) 499-6828" at bounding box center [470, 230] width 230 height 56
click at [532, 224] on input "(253) 499-6828" at bounding box center [489, 230] width 192 height 39
click at [532, 222] on input "(253) 499-6828" at bounding box center [489, 230] width 192 height 39
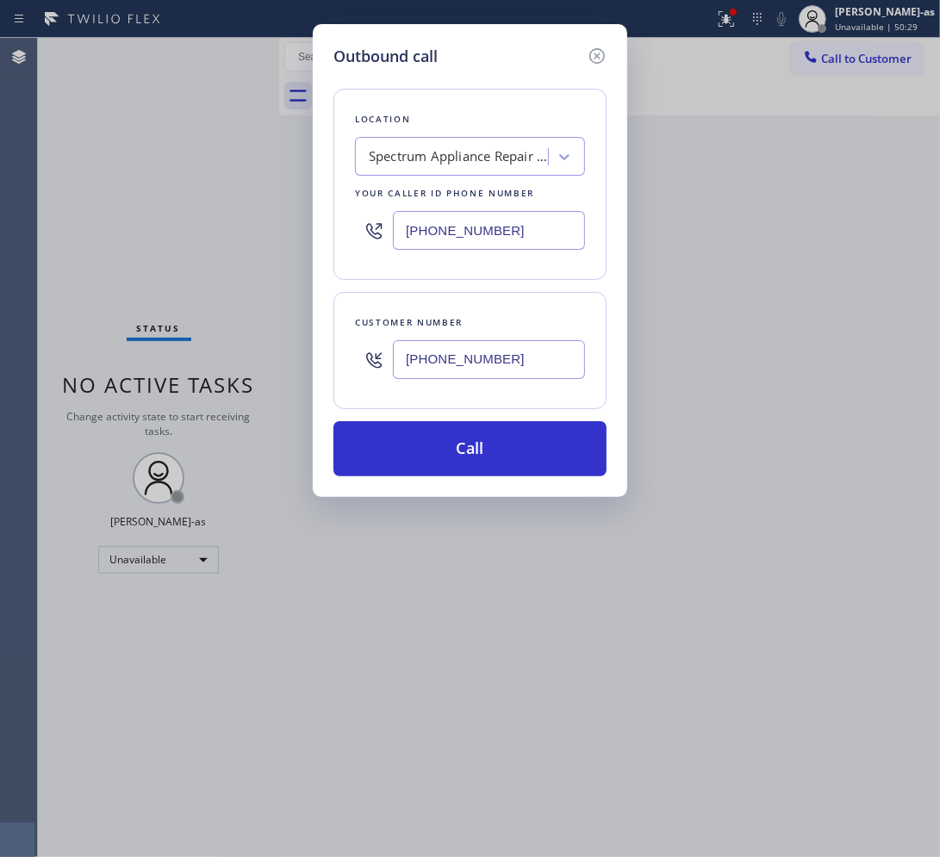
paste input "949) 303-758"
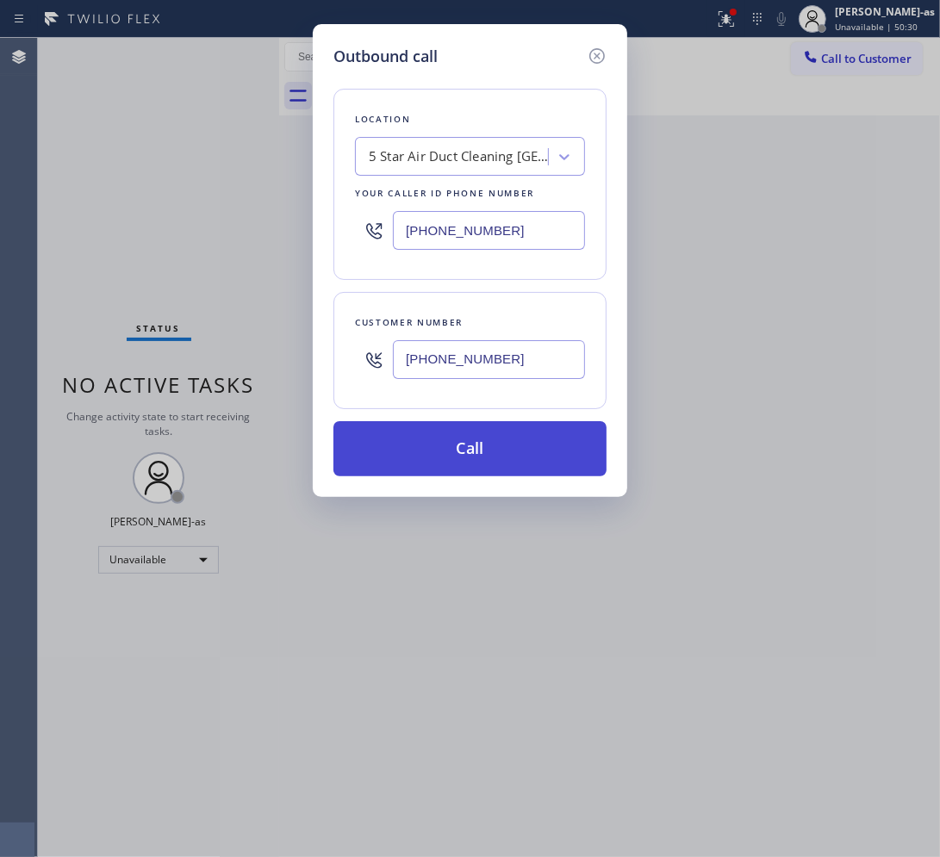
type input "(949) 303-7588"
click at [492, 457] on button "Call" at bounding box center [469, 448] width 273 height 55
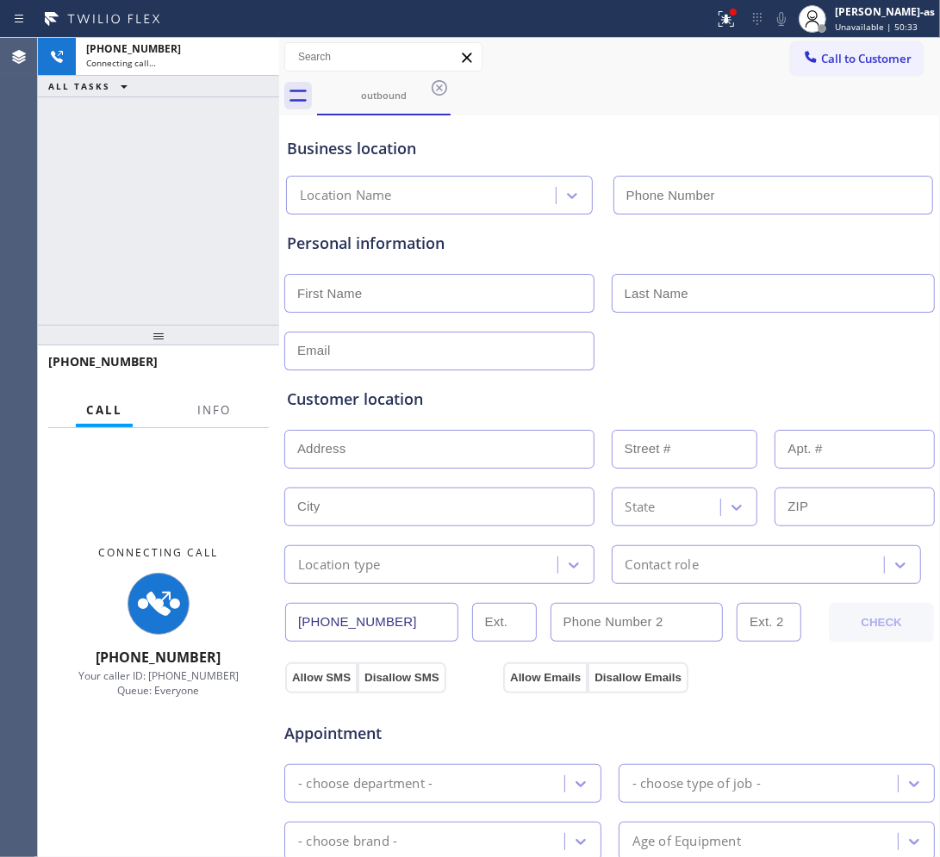
type input "(949) 303-7588"
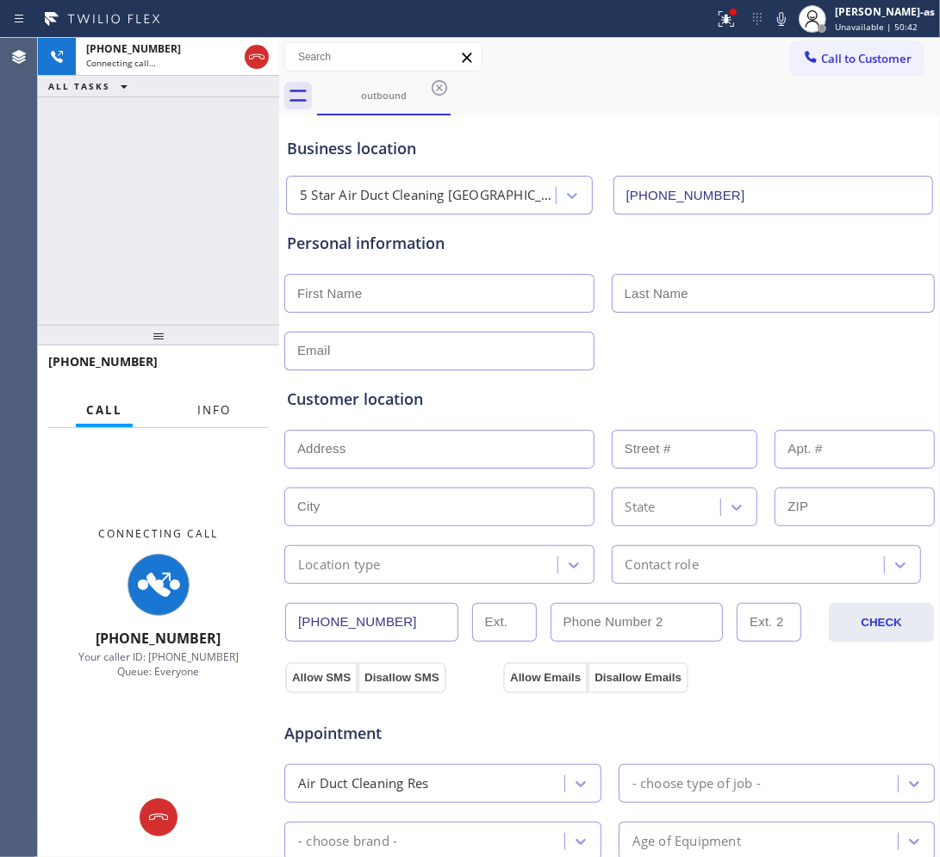
drag, startPoint x: 201, startPoint y: 406, endPoint x: 216, endPoint y: 424, distance: 23.8
click at [201, 405] on span "Info" at bounding box center [214, 410] width 34 height 16
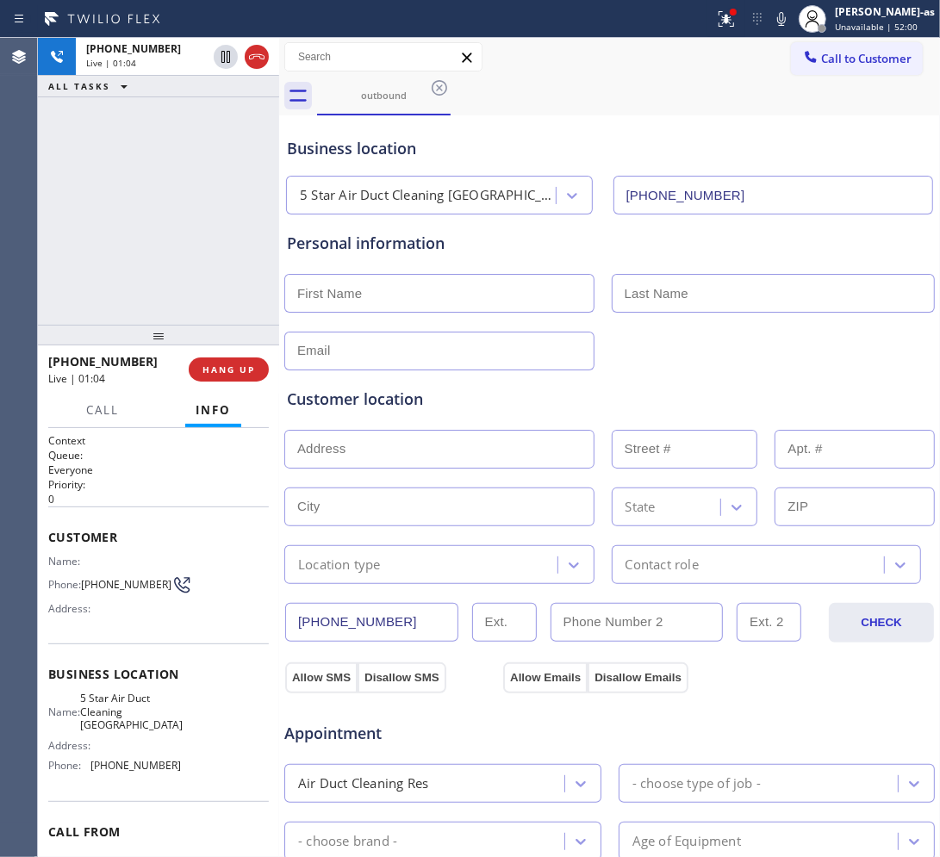
click at [177, 238] on div "+19493475834 Live | 01:04 ALL TASKS ALL TASKS ACTIVE TASKS TASKS IN WRAP UP" at bounding box center [158, 181] width 241 height 287
click at [187, 243] on div "+19493475834 Live | 01:06 ALL TASKS ALL TASKS ACTIVE TASKS TASKS IN WRAP UP" at bounding box center [158, 181] width 241 height 287
click at [217, 372] on span "HANG UP" at bounding box center [228, 370] width 53 height 12
click at [217, 373] on span "HANG UP" at bounding box center [228, 370] width 53 height 12
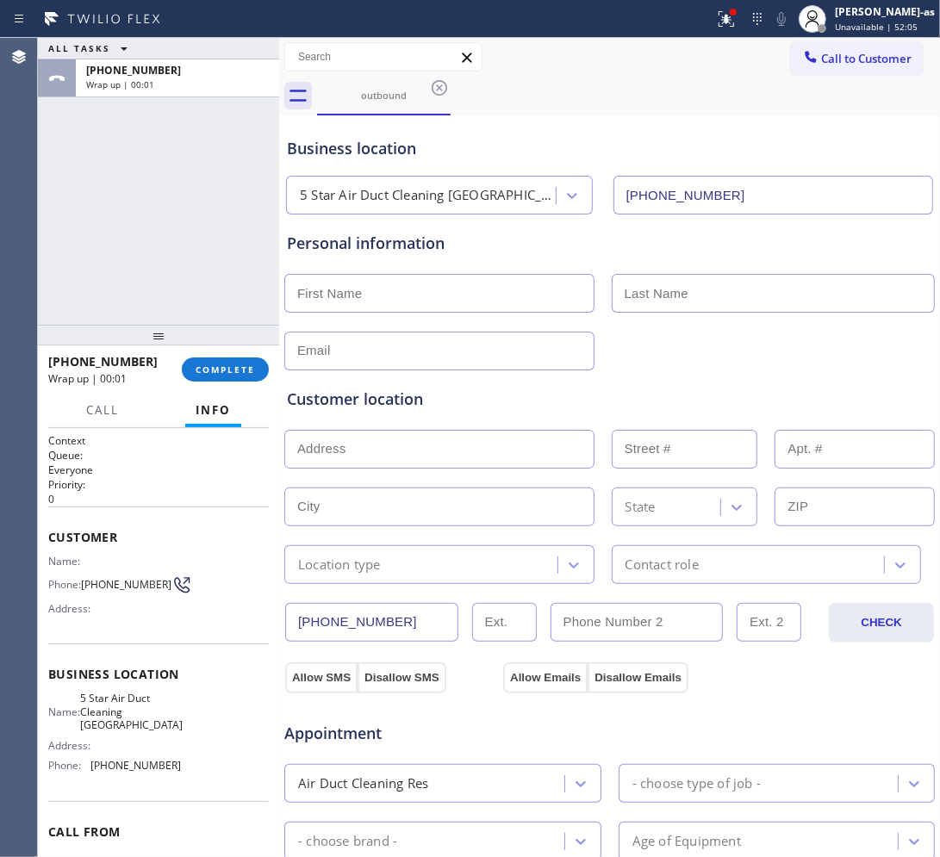
drag, startPoint x: 218, startPoint y: 373, endPoint x: 158, endPoint y: 284, distance: 107.3
click at [216, 368] on span "COMPLETE" at bounding box center [225, 370] width 59 height 12
drag, startPoint x: 139, startPoint y: 265, endPoint x: 324, endPoint y: 371, distance: 213.4
click at [140, 270] on div "ALL TASKS ALL TASKS ACTIVE TASKS TASKS IN WRAP UP +19493475834 Wrap up | 00:01" at bounding box center [158, 181] width 241 height 287
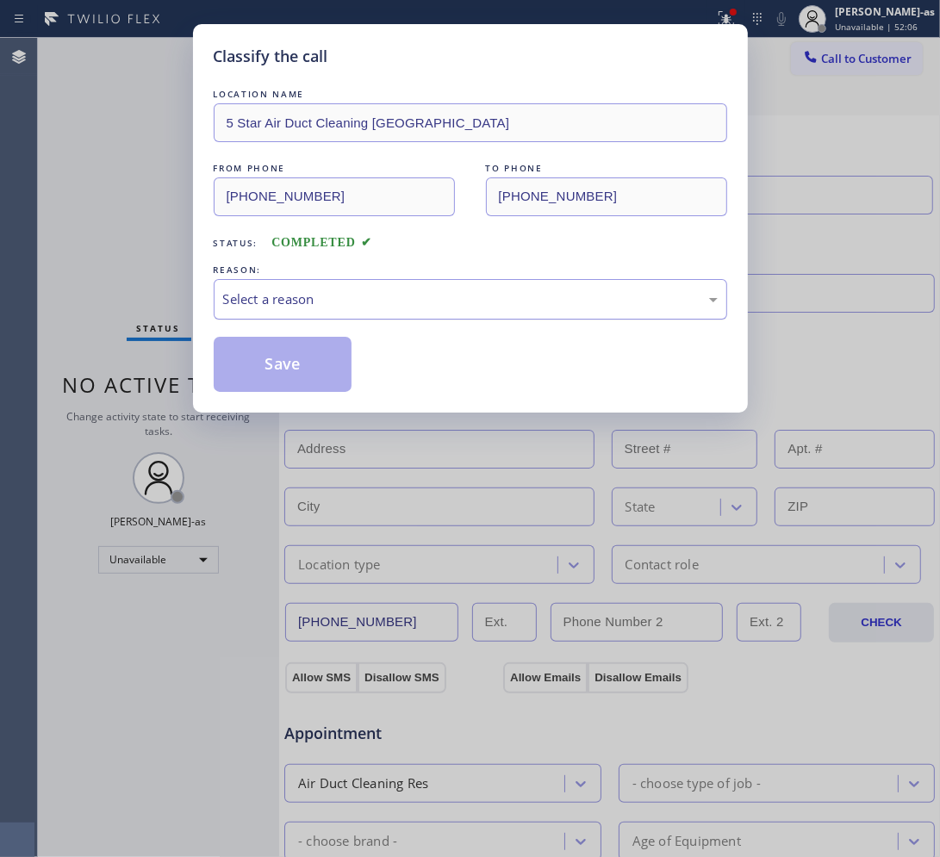
drag, startPoint x: 256, startPoint y: 297, endPoint x: 261, endPoint y: 308, distance: 11.6
click at [256, 298] on div "Select a reason" at bounding box center [470, 299] width 494 height 20
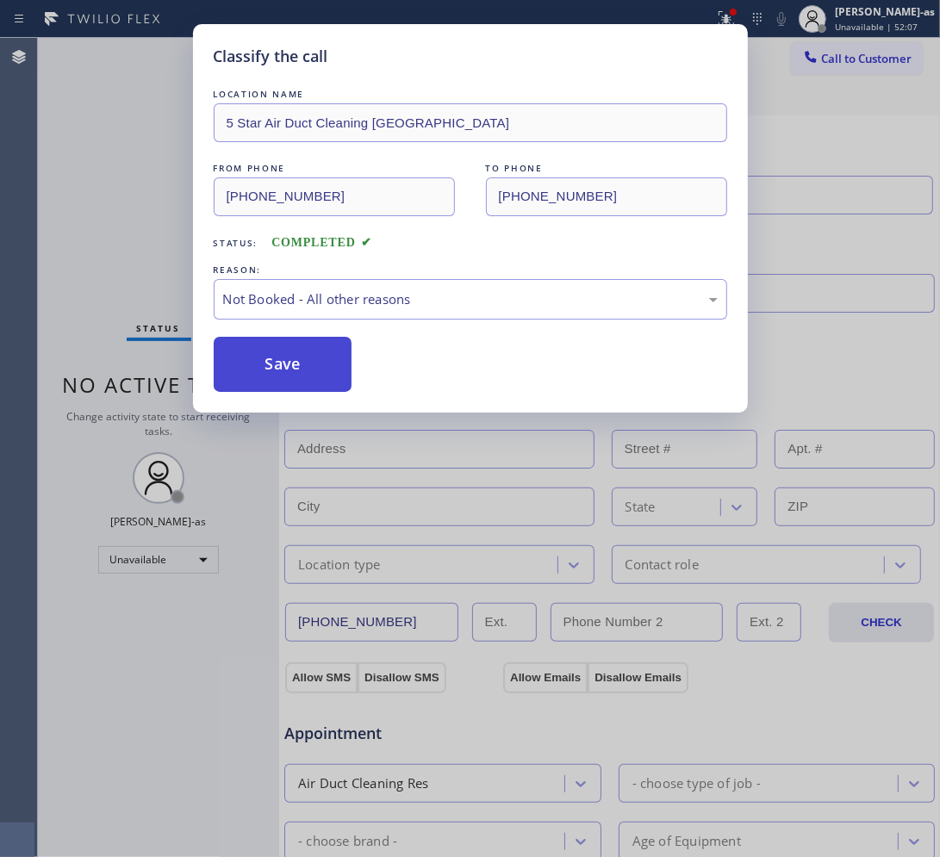
drag, startPoint x: 271, startPoint y: 366, endPoint x: 341, endPoint y: 364, distance: 69.8
click at [270, 366] on button "Save" at bounding box center [283, 364] width 139 height 55
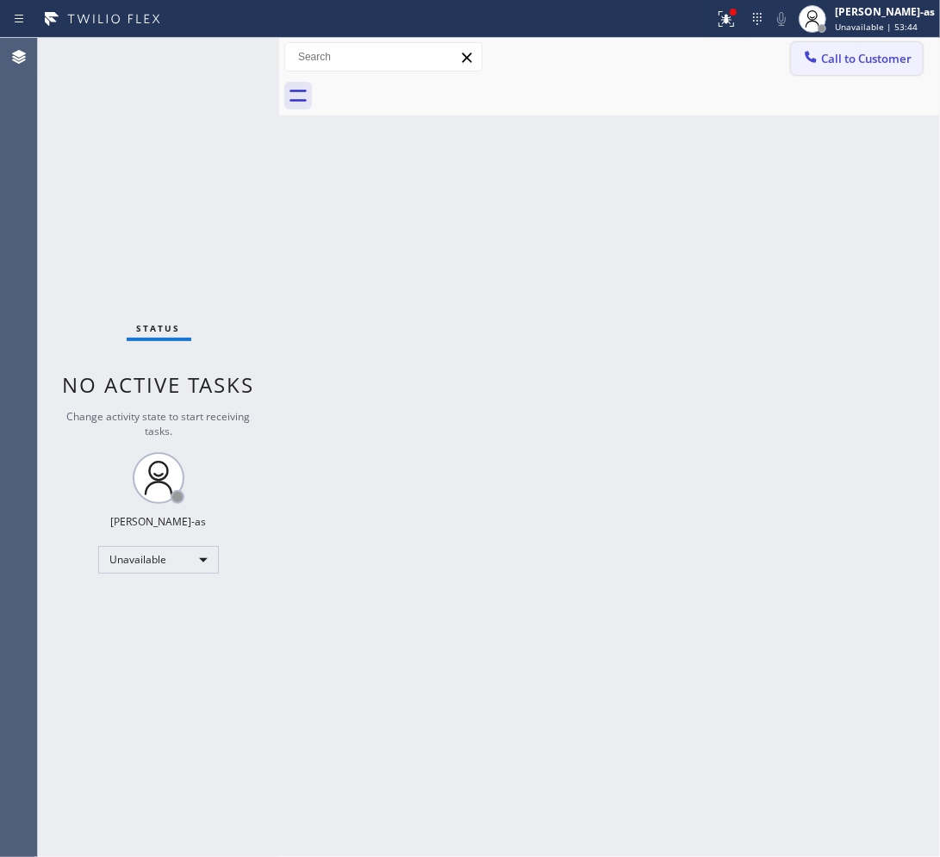
click at [758, 54] on span "Call to Customer" at bounding box center [866, 59] width 90 height 16
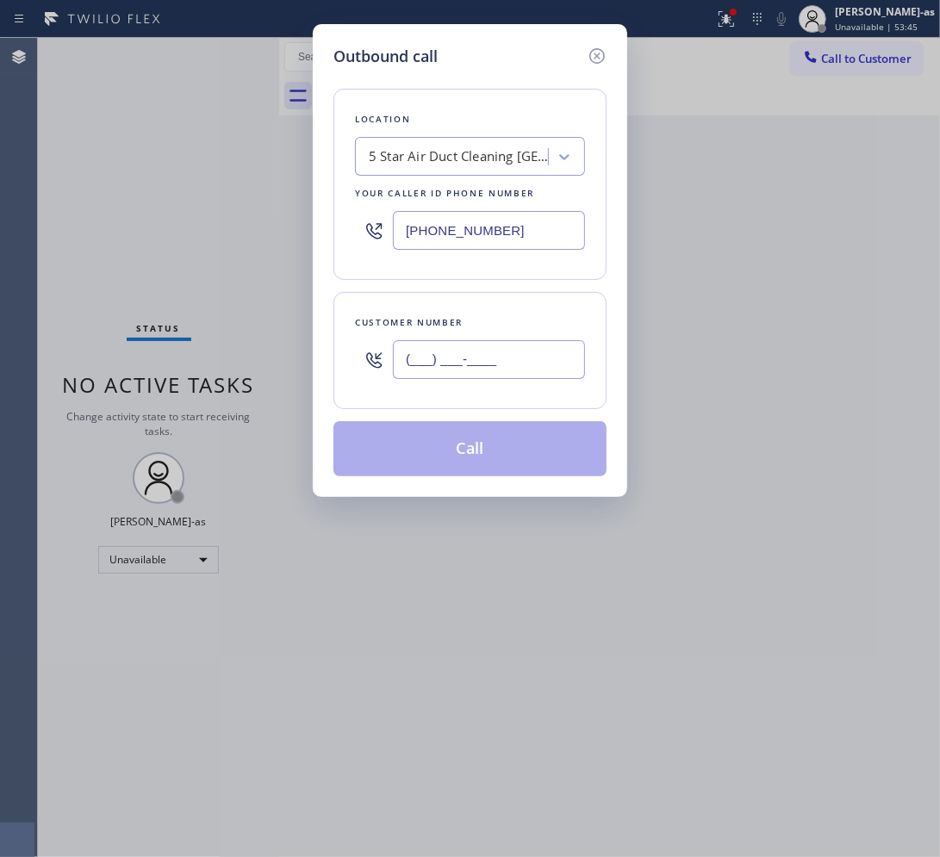
click at [556, 367] on input "(___) ___-____" at bounding box center [489, 359] width 192 height 39
paste input "415) 652-0291"
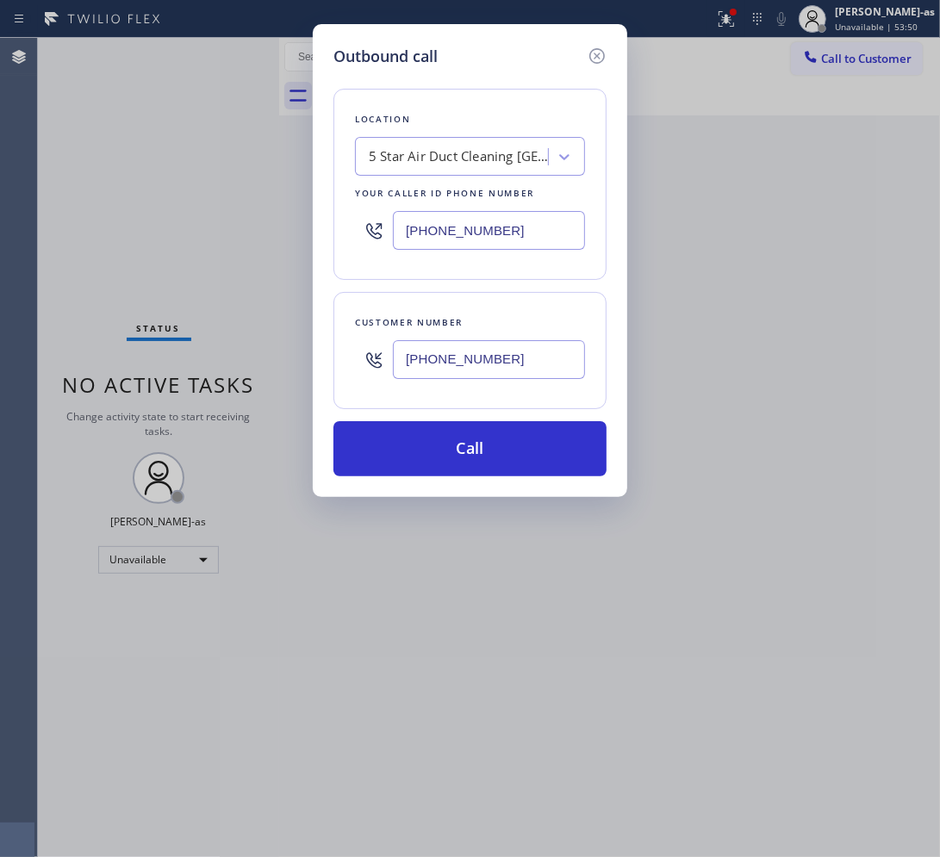
type input "(415) 652-0291"
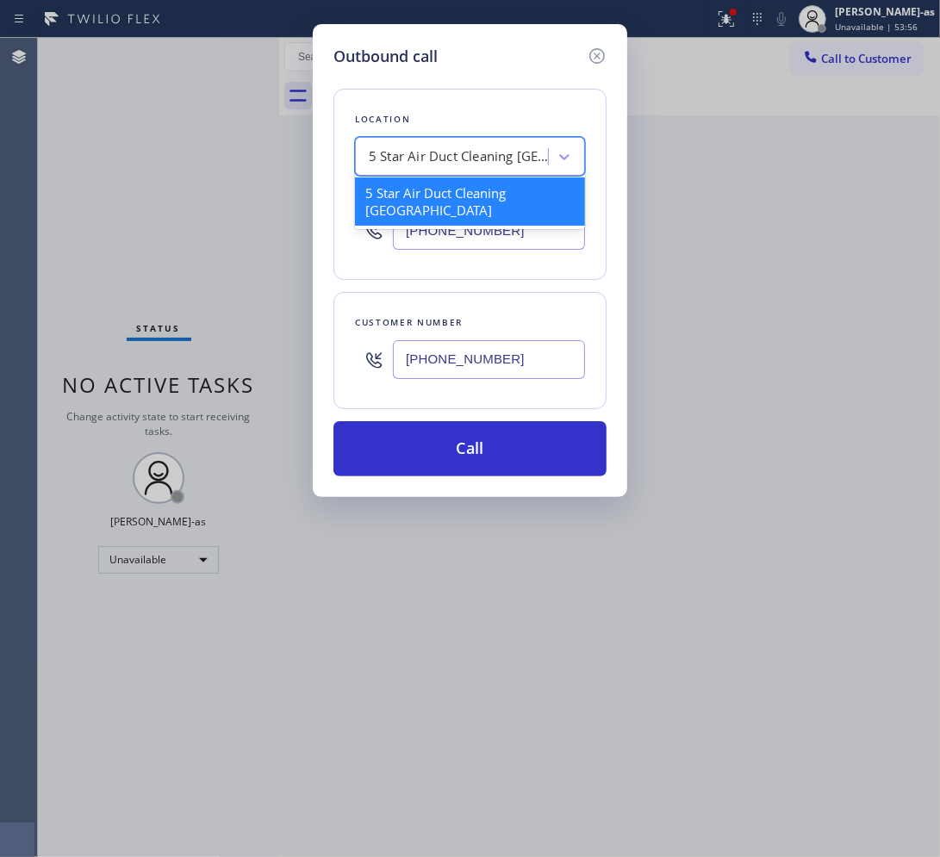
click at [454, 156] on div "5 Star Air Duct Cleaning Lake Forest" at bounding box center [459, 157] width 181 height 20
paste input "Riverside John&Son HVAC Service"
type input "Riverside John&Son HVAC Service"
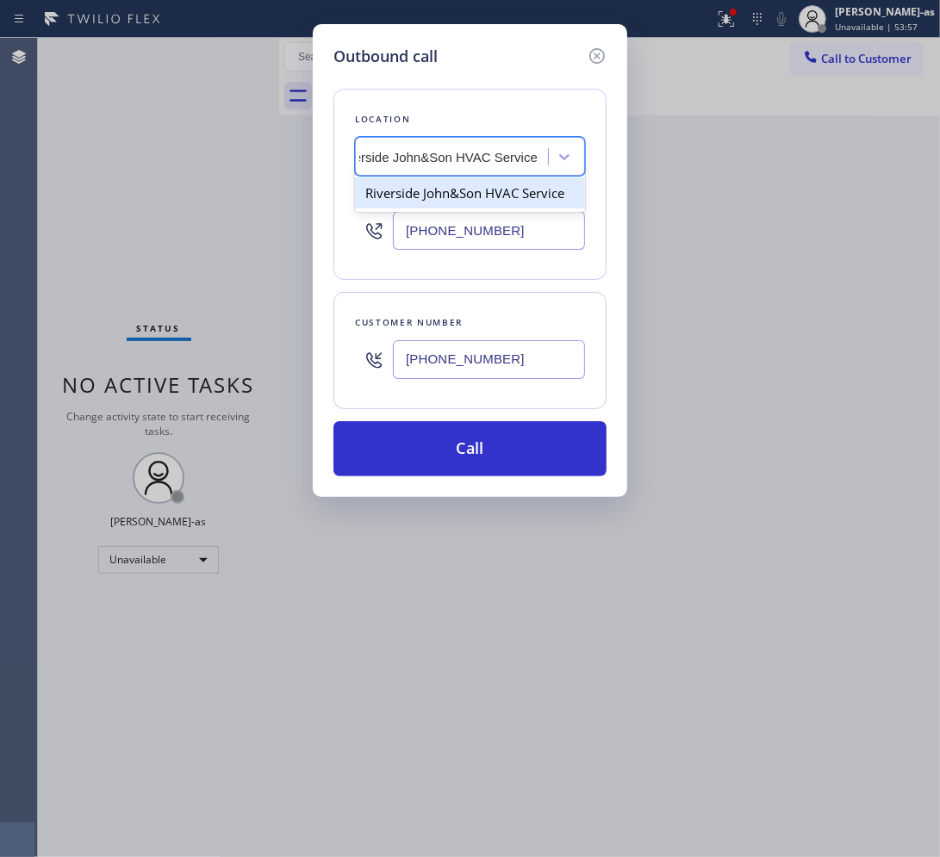
click at [444, 198] on div "Riverside John&Son HVAC Service" at bounding box center [470, 192] width 230 height 31
type input "(909) 644-4375"
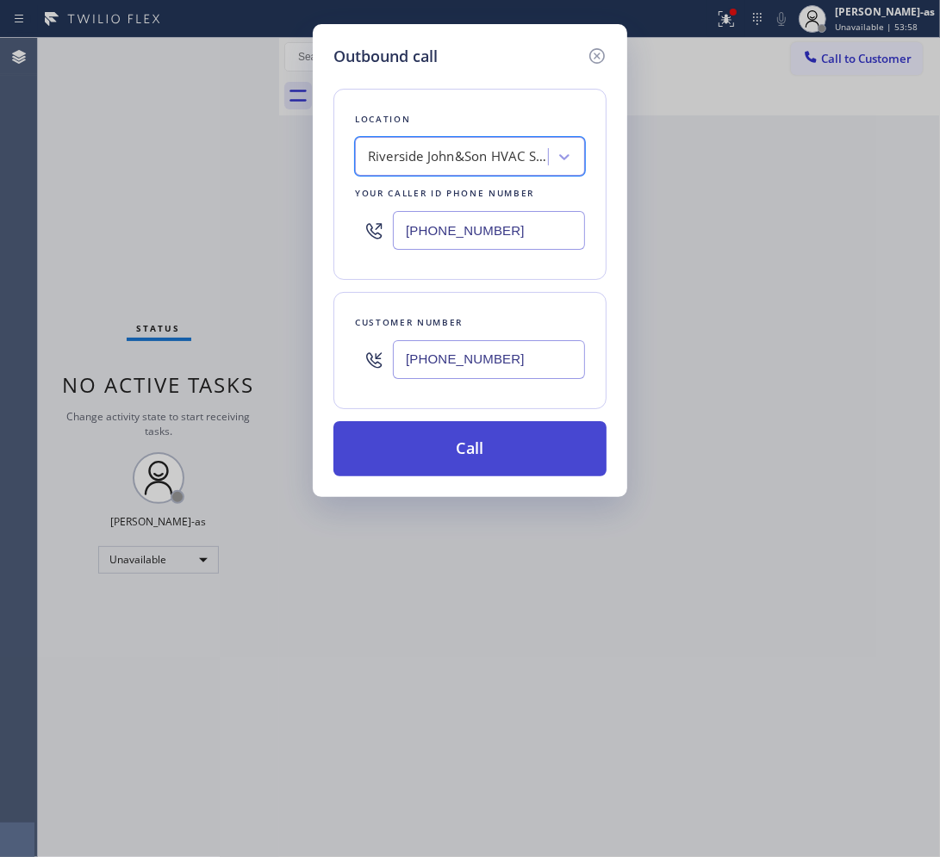
click at [457, 451] on button "Call" at bounding box center [469, 448] width 273 height 55
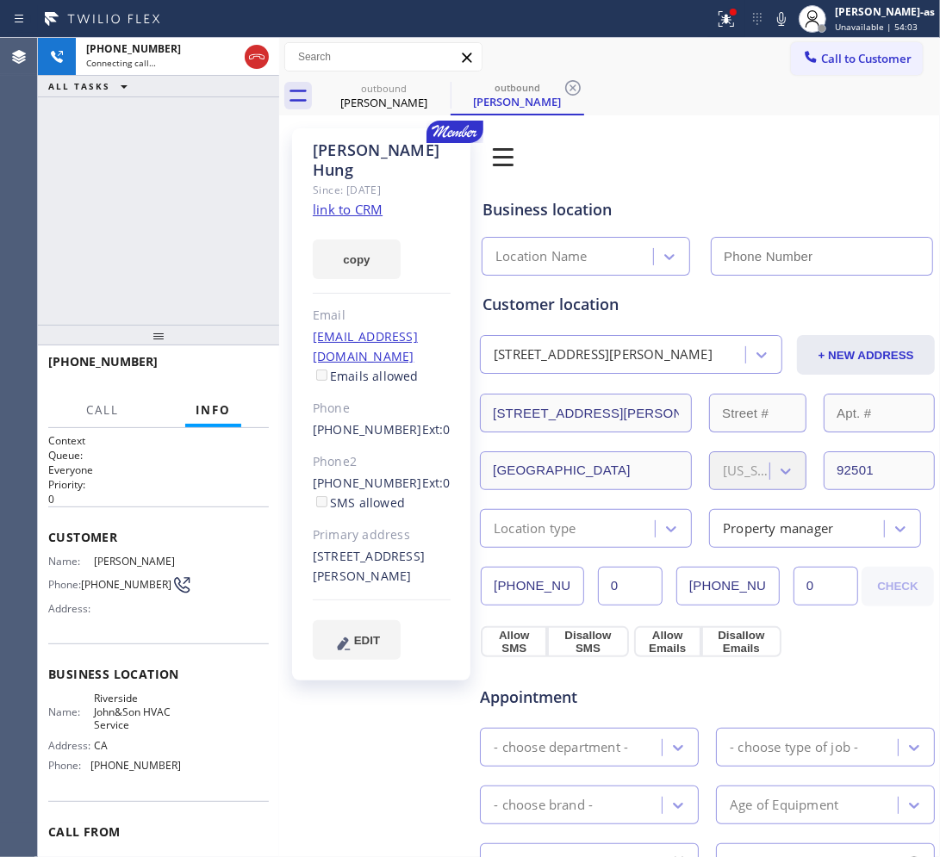
type input "(909) 644-4375"
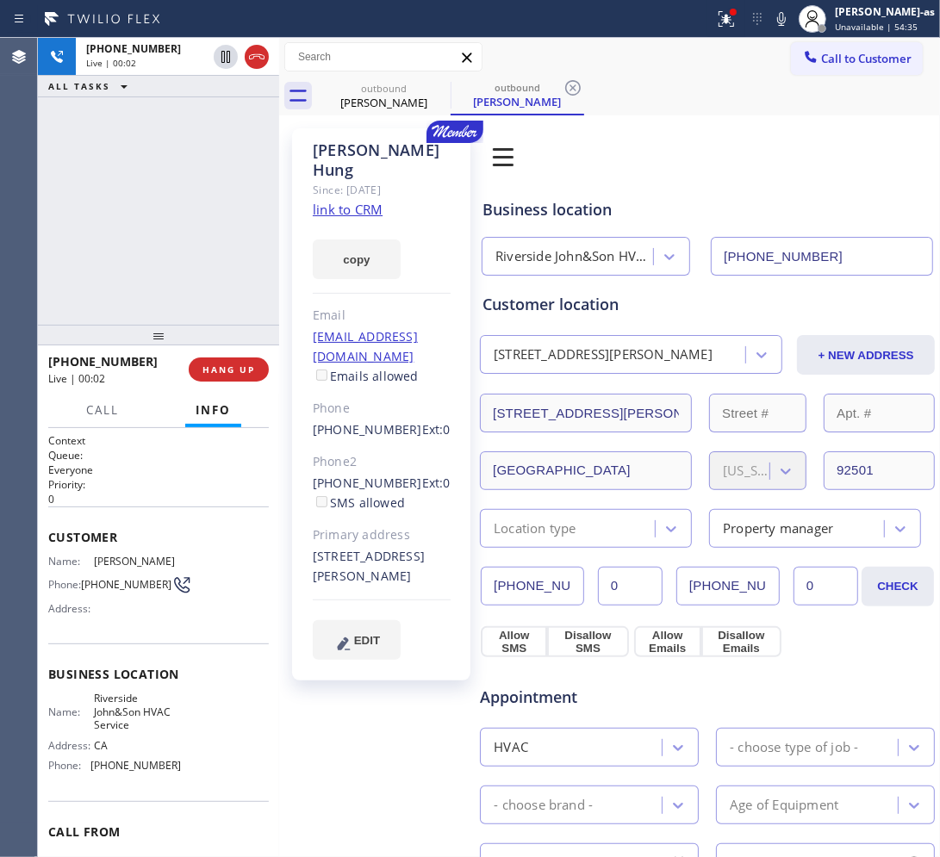
click at [123, 168] on div "+14156520291 Live | 00:02 ALL TASKS ALL TASKS ACTIVE TASKS TASKS IN WRAP UP" at bounding box center [158, 181] width 241 height 287
click at [256, 62] on icon at bounding box center [256, 57] width 21 height 21
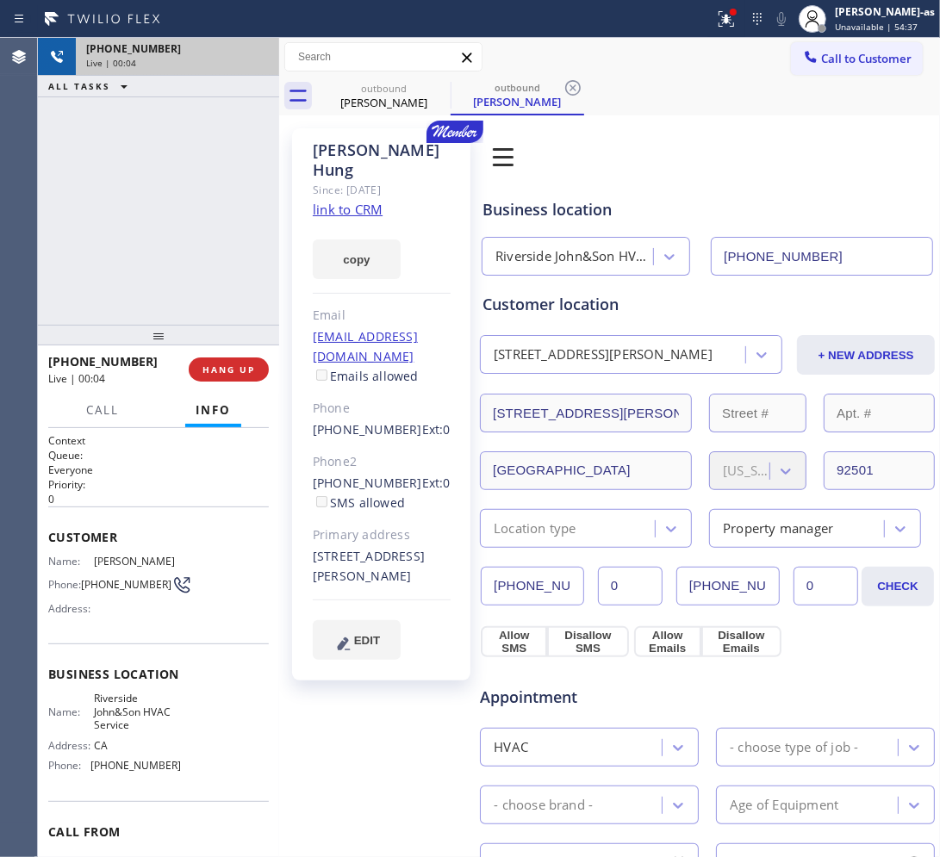
click at [351, 84] on div "outbound" at bounding box center [384, 88] width 130 height 13
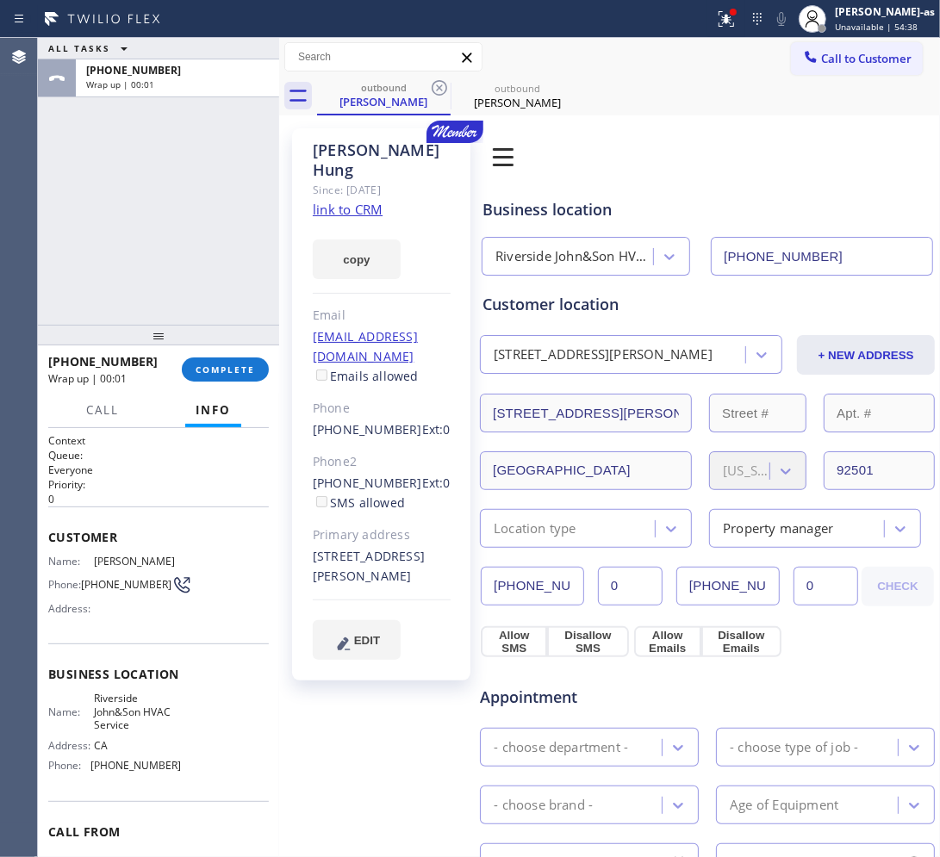
drag, startPoint x: 213, startPoint y: 364, endPoint x: 213, endPoint y: 342, distance: 22.4
click at [213, 366] on span "COMPLETE" at bounding box center [225, 370] width 59 height 12
click at [202, 329] on div at bounding box center [158, 335] width 241 height 21
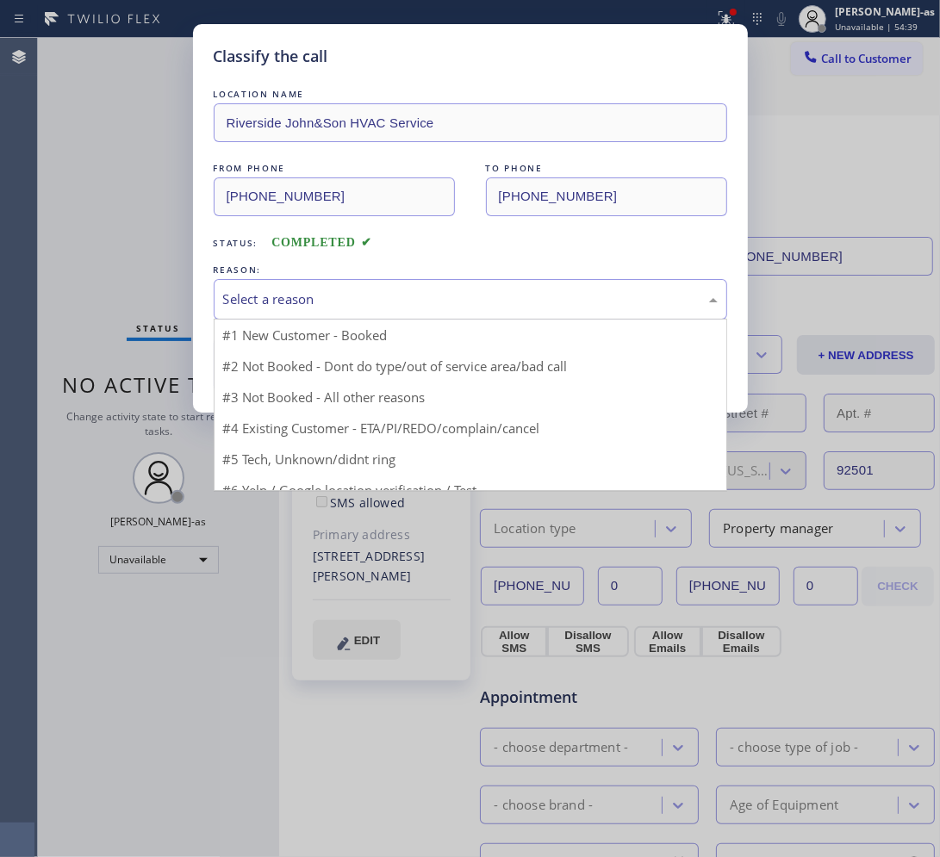
click at [320, 298] on div "Select a reason" at bounding box center [470, 299] width 494 height 20
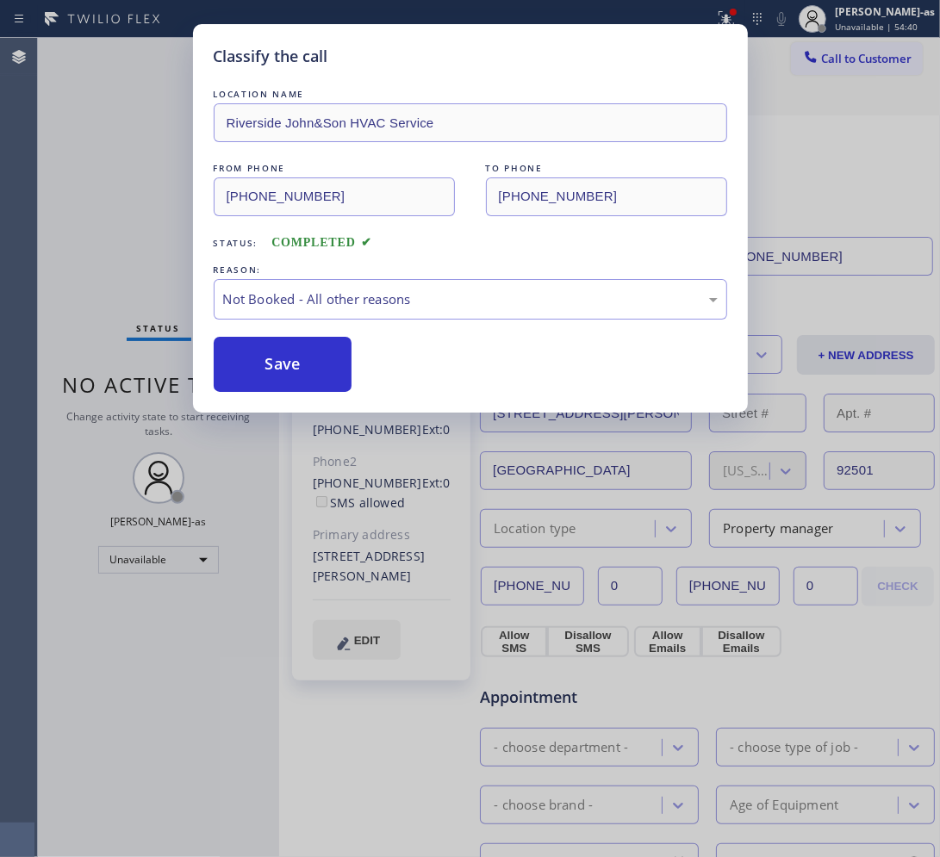
drag, startPoint x: 281, startPoint y: 368, endPoint x: 821, endPoint y: 130, distance: 590.1
click at [282, 368] on button "Save" at bounding box center [283, 364] width 139 height 55
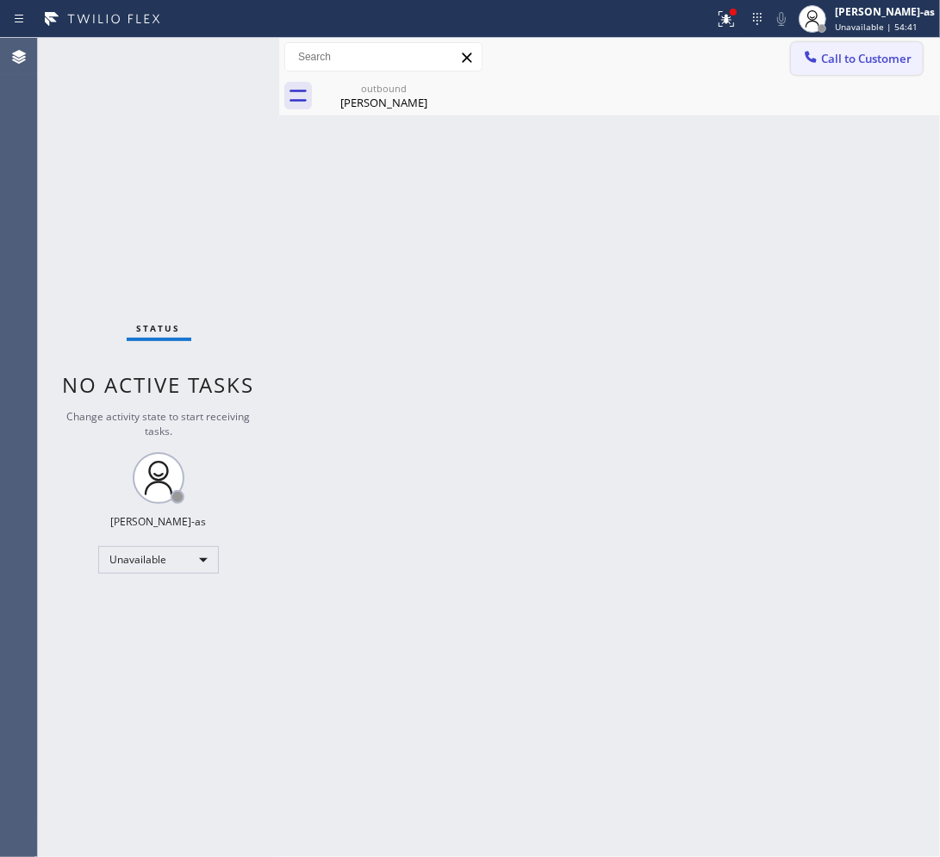
drag, startPoint x: 868, startPoint y: 53, endPoint x: 548, endPoint y: 195, distance: 350.5
click at [758, 53] on span "Call to Customer" at bounding box center [866, 59] width 90 height 16
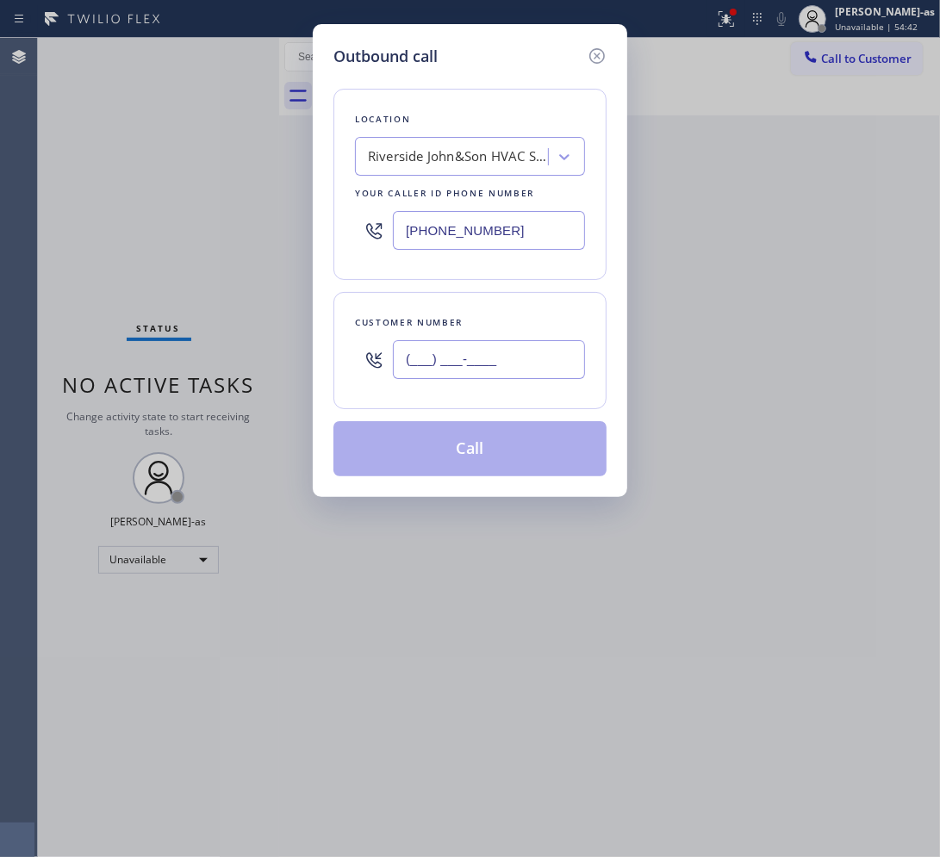
click at [467, 379] on input "(___) ___-____" at bounding box center [489, 359] width 192 height 39
paste input "141) 565-2029"
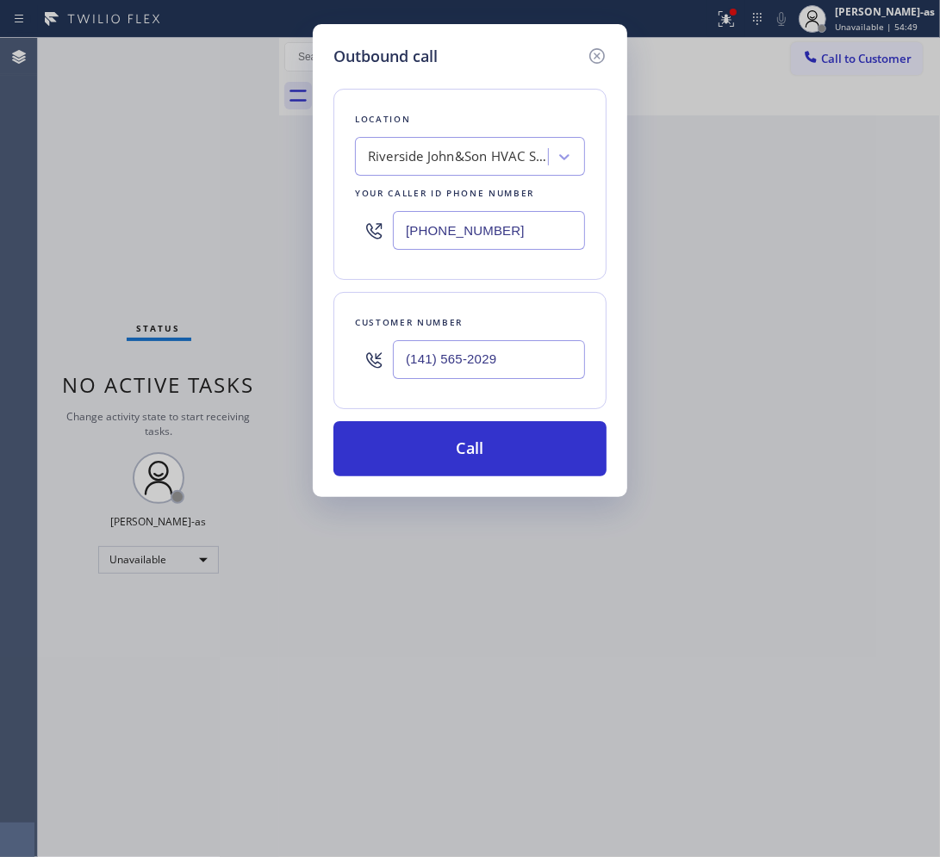
click at [536, 363] on input "(141) 565-2029" at bounding box center [489, 359] width 192 height 39
click at [534, 363] on input "(141) 565-2029" at bounding box center [489, 359] width 192 height 39
paste input "415) 652-0291"
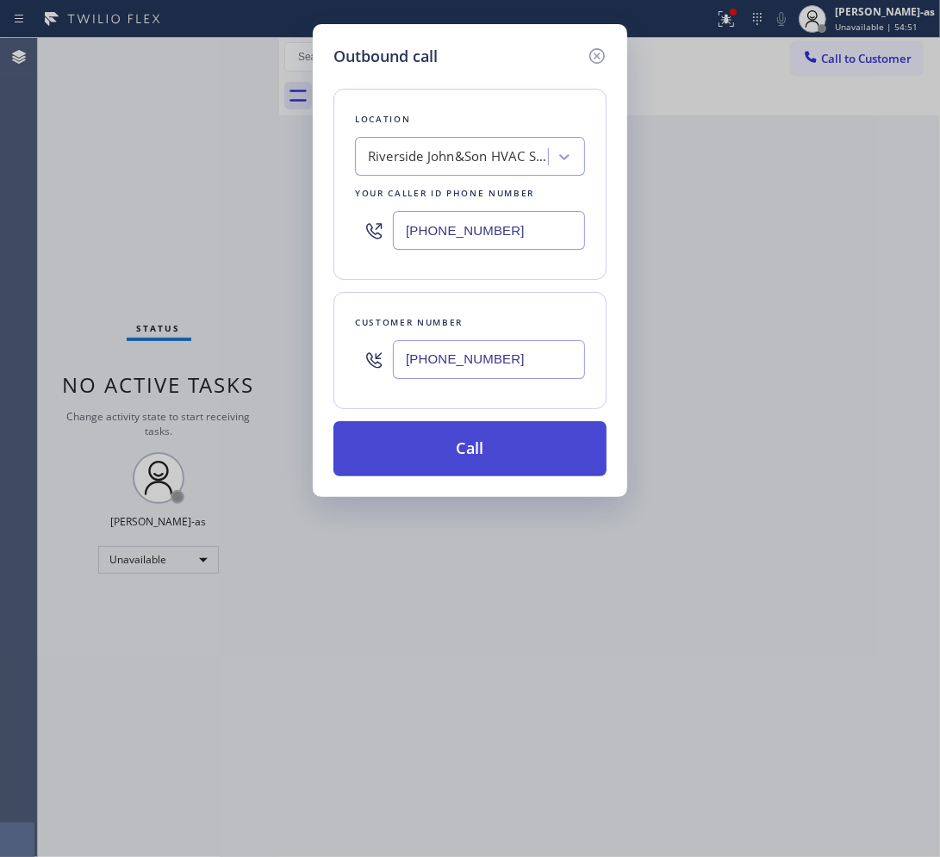
type input "(415) 652-0291"
click at [500, 446] on button "Call" at bounding box center [469, 448] width 273 height 55
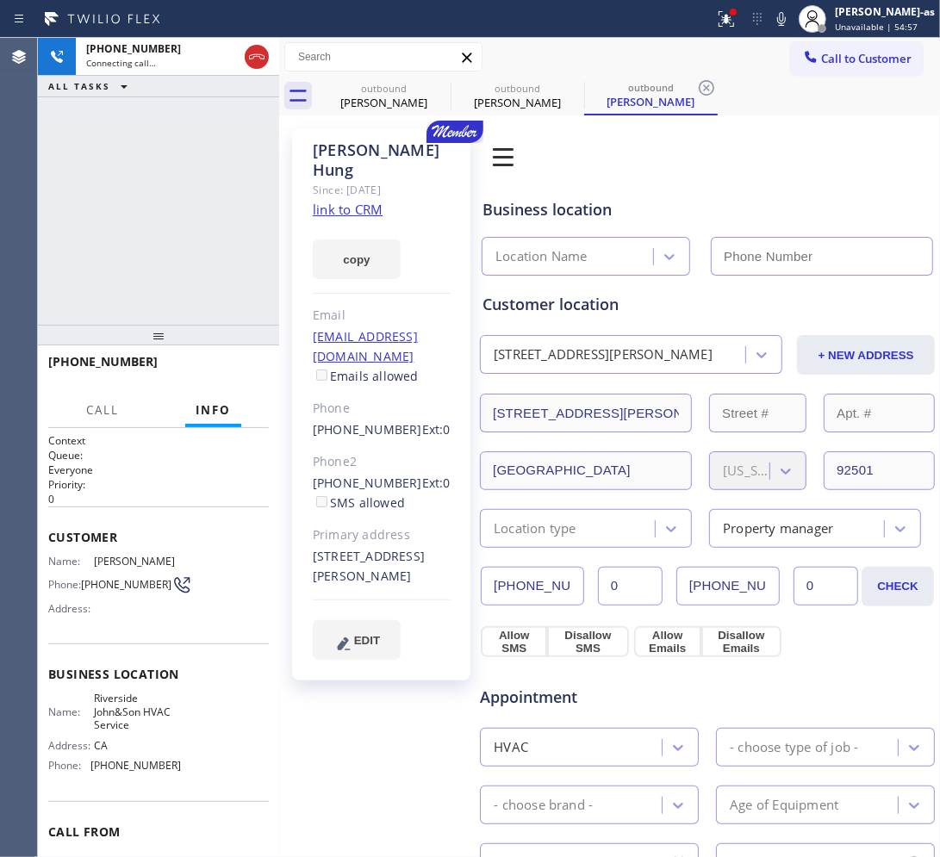
type input "(909) 644-4375"
click at [156, 235] on div "+14156520291 Live | 00:02 ALL TASKS ALL TASKS ACTIVE TASKS TASKS IN WRAP UP" at bounding box center [158, 181] width 241 height 287
click at [196, 195] on div "+14156520291 Live | 00:12 ALL TASKS ALL TASKS ACTIVE TASKS TASKS IN WRAP UP" at bounding box center [158, 181] width 241 height 287
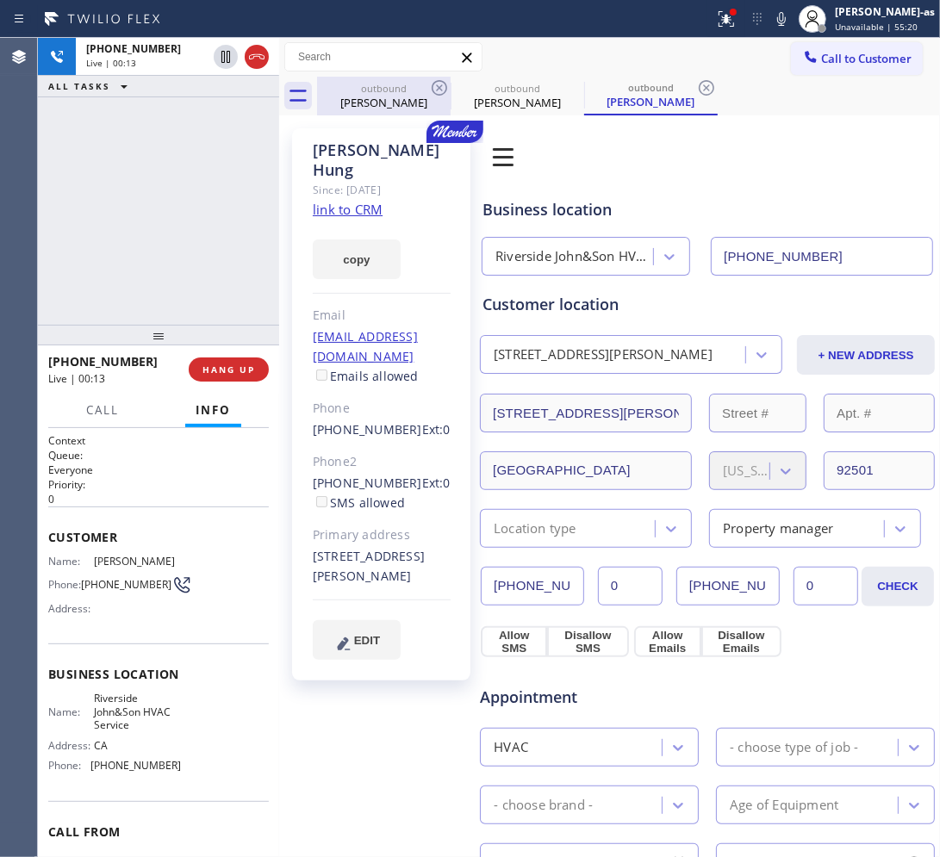
drag, startPoint x: 364, startPoint y: 93, endPoint x: 414, endPoint y: 86, distance: 50.4
click at [366, 92] on div "outbound" at bounding box center [384, 88] width 130 height 13
click at [425, 89] on div "outbound" at bounding box center [384, 87] width 130 height 13
click at [423, 89] on div "outbound" at bounding box center [384, 87] width 130 height 13
click at [431, 86] on icon at bounding box center [439, 88] width 21 height 21
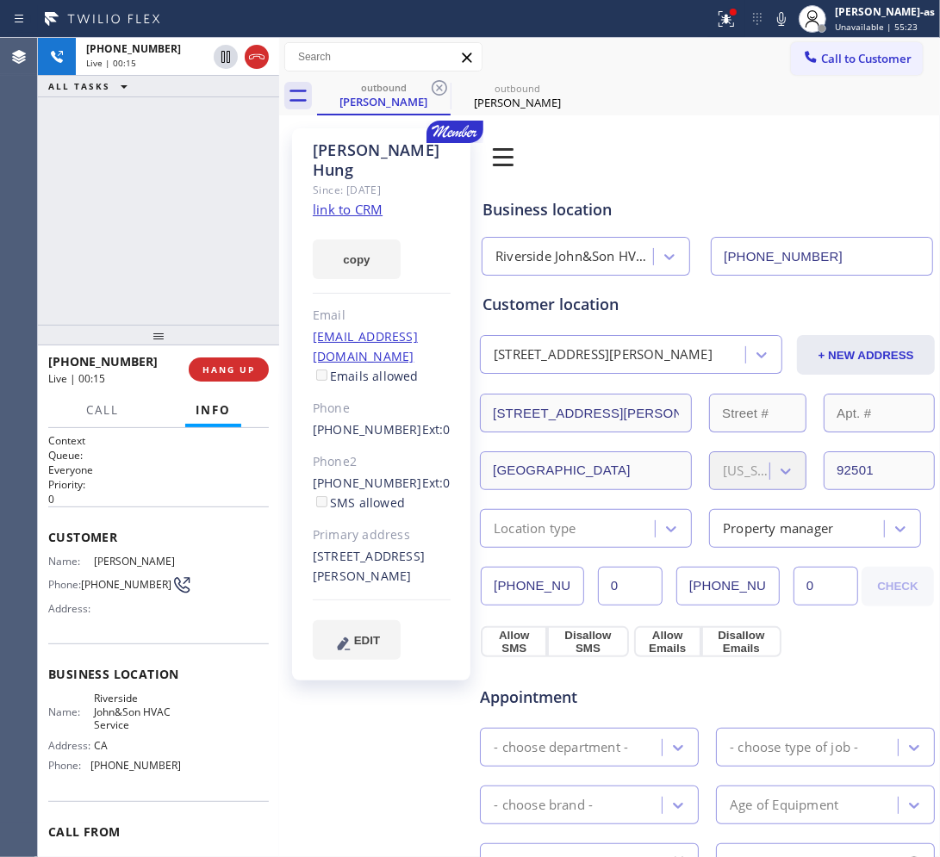
click at [209, 247] on div "+14156520291 Live | 00:15 ALL TASKS ALL TASKS ACTIVE TASKS TASKS IN WRAP UP" at bounding box center [158, 181] width 241 height 287
click at [91, 233] on div "+14156520291 Live | 03:18 ALL TASKS ALL TASKS ACTIVE TASKS TASKS IN WRAP UP" at bounding box center [158, 181] width 241 height 287
click at [166, 230] on div "+14156520291 Live | 03:21 ALL TASKS ALL TASKS ACTIVE TASKS TASKS IN WRAP UP" at bounding box center [158, 181] width 241 height 287
click at [170, 255] on div "+14156520291 Live | 03:24 ALL TASKS ALL TASKS ACTIVE TASKS TASKS IN WRAP UP" at bounding box center [158, 181] width 241 height 287
drag, startPoint x: 420, startPoint y: 92, endPoint x: 440, endPoint y: 87, distance: 20.5
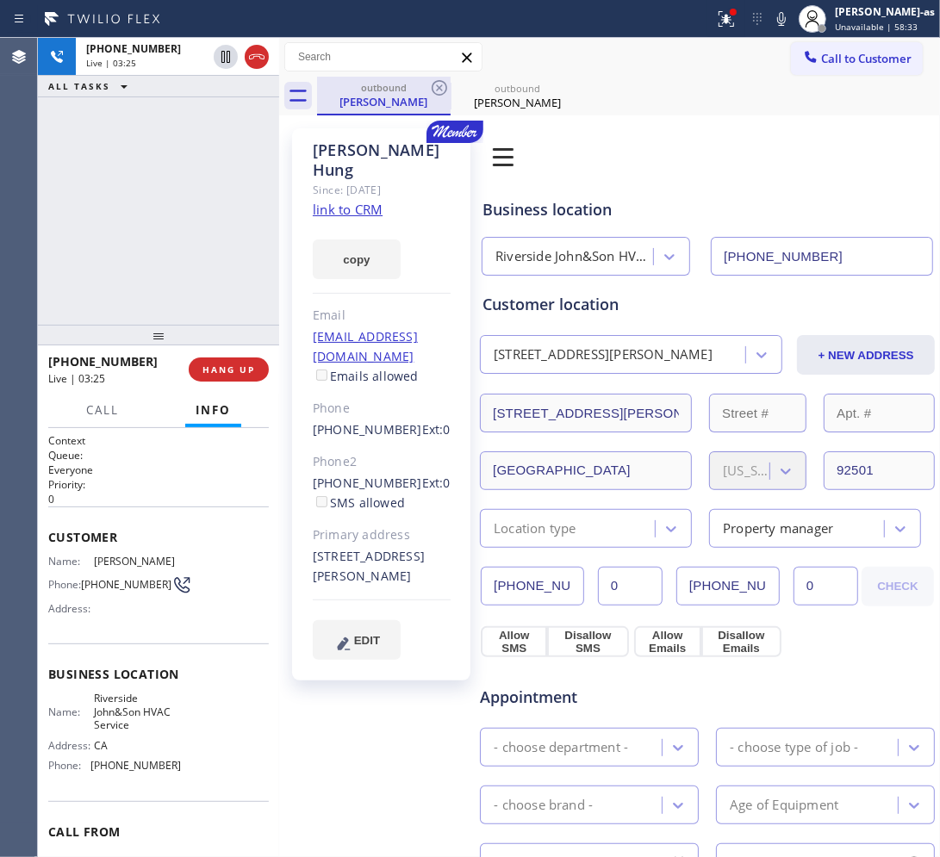
click at [420, 91] on div "outbound" at bounding box center [384, 87] width 130 height 13
drag, startPoint x: 446, startPoint y: 84, endPoint x: 420, endPoint y: 93, distance: 27.5
click at [444, 87] on icon at bounding box center [439, 88] width 21 height 21
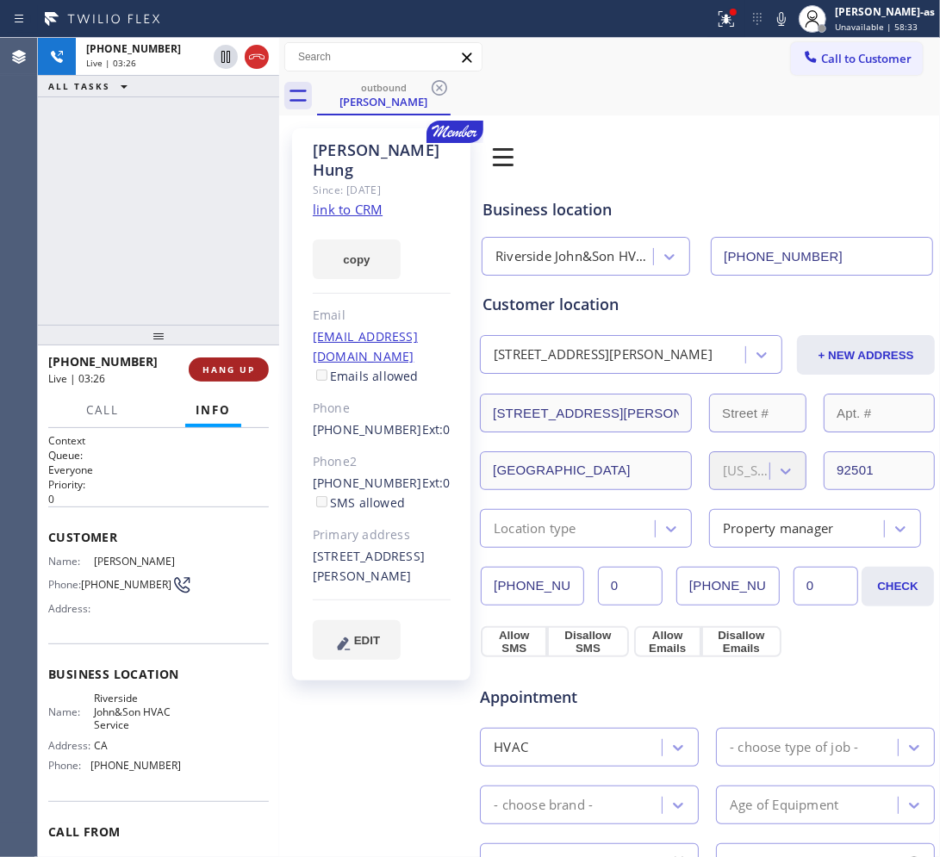
drag, startPoint x: 222, startPoint y: 269, endPoint x: 217, endPoint y: 376, distance: 107.8
click at [225, 295] on div "+14156520291 Live | 03:26 ALL TASKS ALL TASKS ACTIVE TASKS TASKS IN WRAP UP" at bounding box center [158, 181] width 241 height 287
click at [228, 372] on span "HANG UP" at bounding box center [228, 370] width 53 height 12
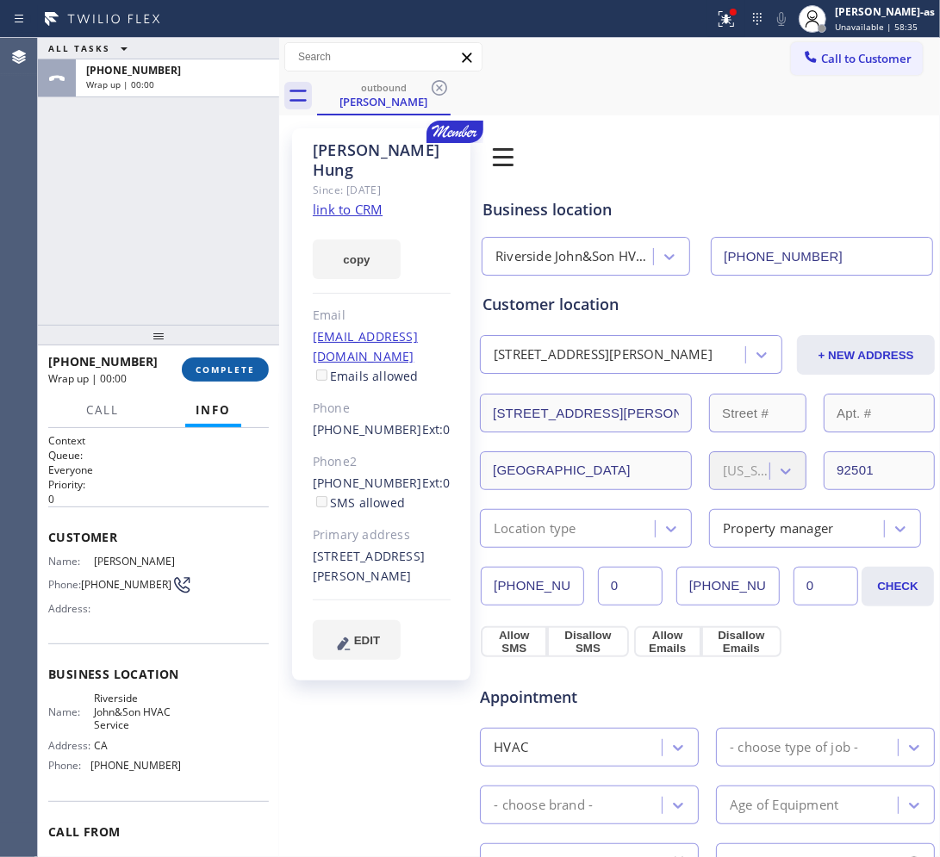
click at [228, 372] on span "COMPLETE" at bounding box center [225, 370] width 59 height 12
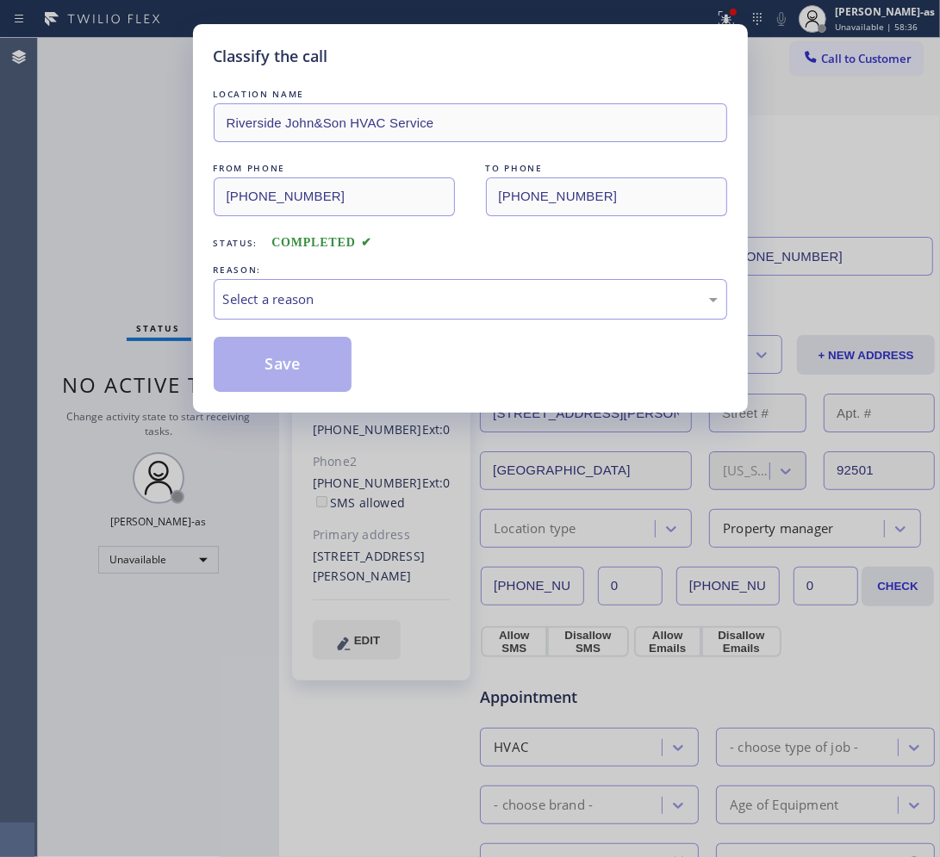
drag, startPoint x: 126, startPoint y: 272, endPoint x: 208, endPoint y: 321, distance: 95.4
click at [127, 273] on div "Classify the call LOCATION NAME Riverside John&Son HVAC Service FROM PHONE (909…" at bounding box center [470, 428] width 940 height 857
click at [345, 303] on div "Select a reason" at bounding box center [470, 299] width 494 height 20
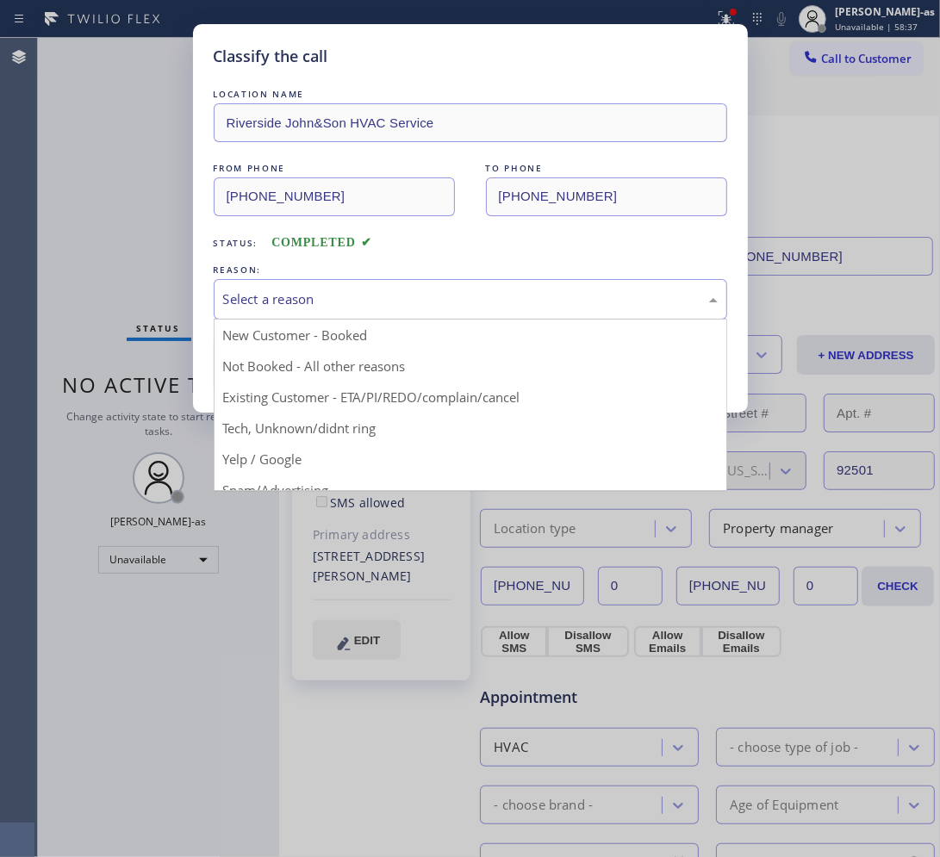
drag, startPoint x: 454, startPoint y: 392, endPoint x: 359, endPoint y: 368, distance: 97.8
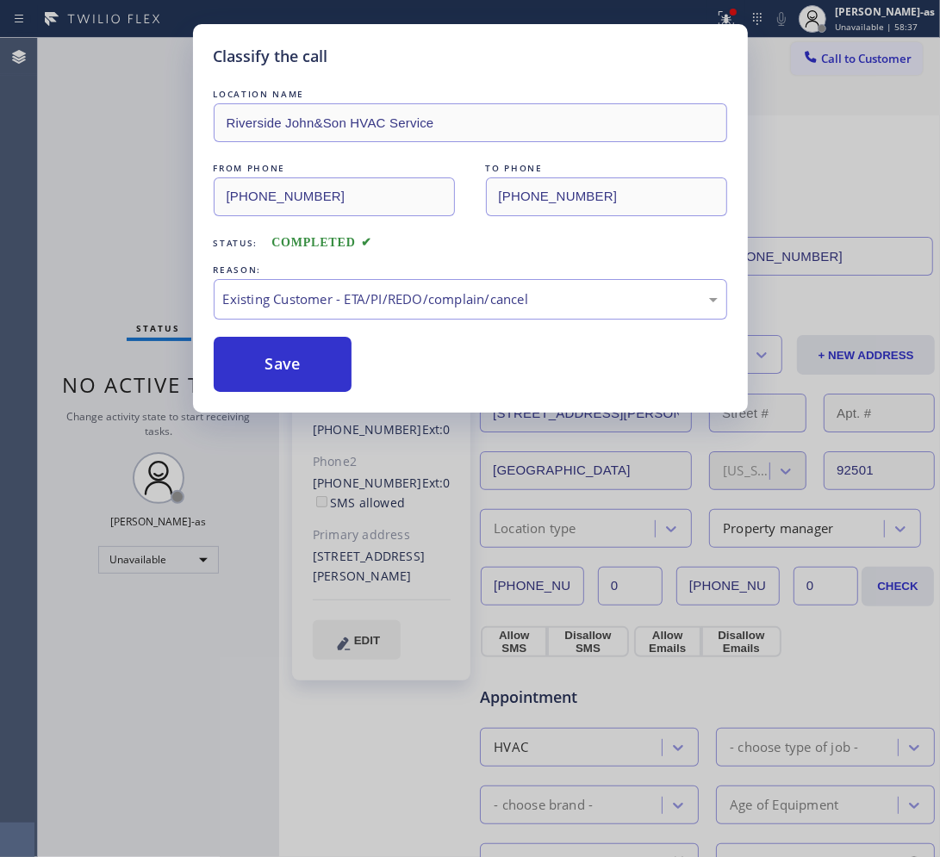
drag, startPoint x: 315, startPoint y: 353, endPoint x: 307, endPoint y: 336, distance: 19.3
click at [313, 349] on button "Save" at bounding box center [283, 364] width 139 height 55
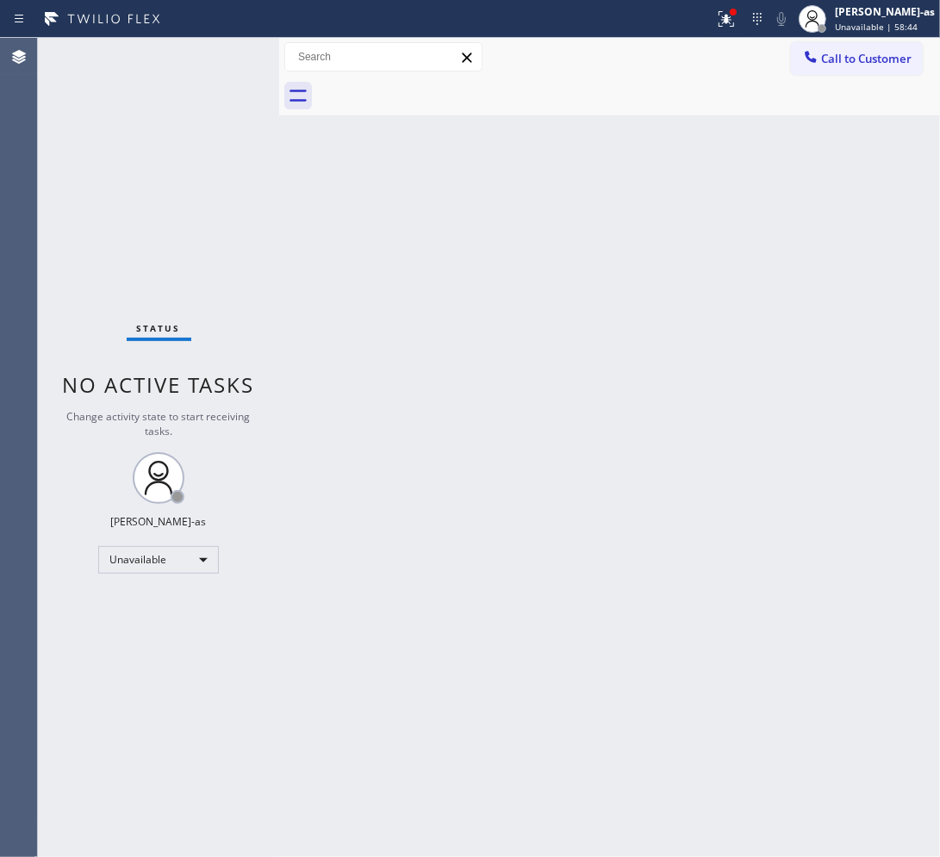
click at [758, 48] on button "Call to Customer" at bounding box center [857, 58] width 132 height 33
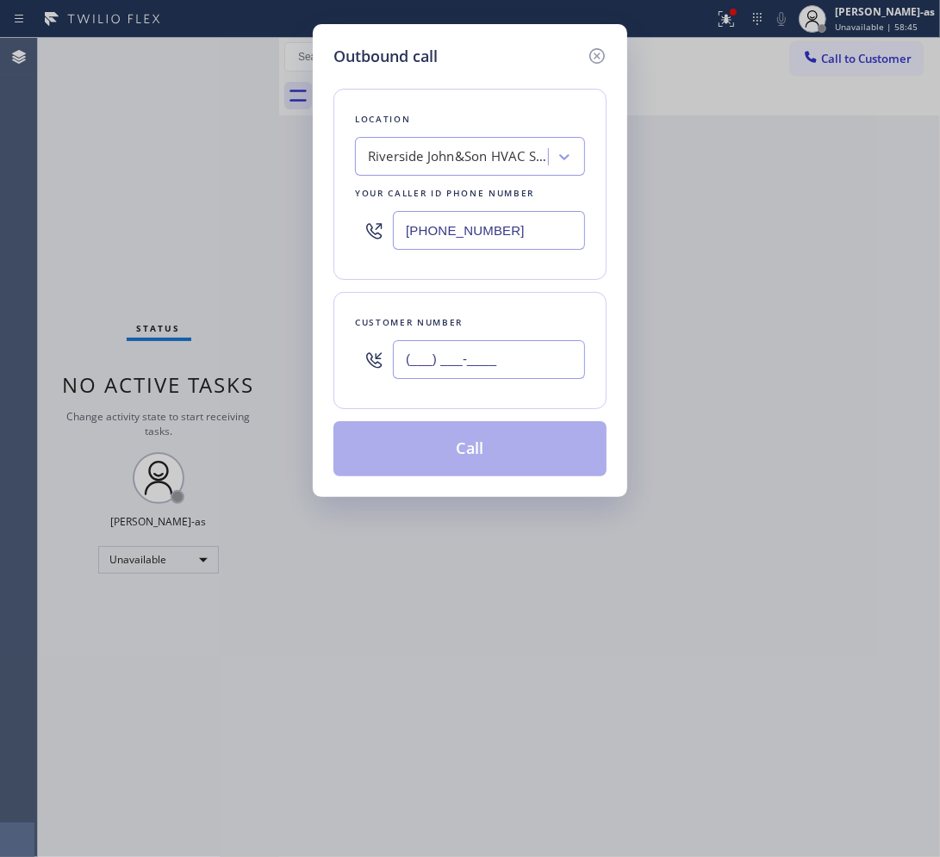
click at [525, 363] on input "(___) ___-____" at bounding box center [489, 359] width 192 height 39
paste input "310) 981-0558"
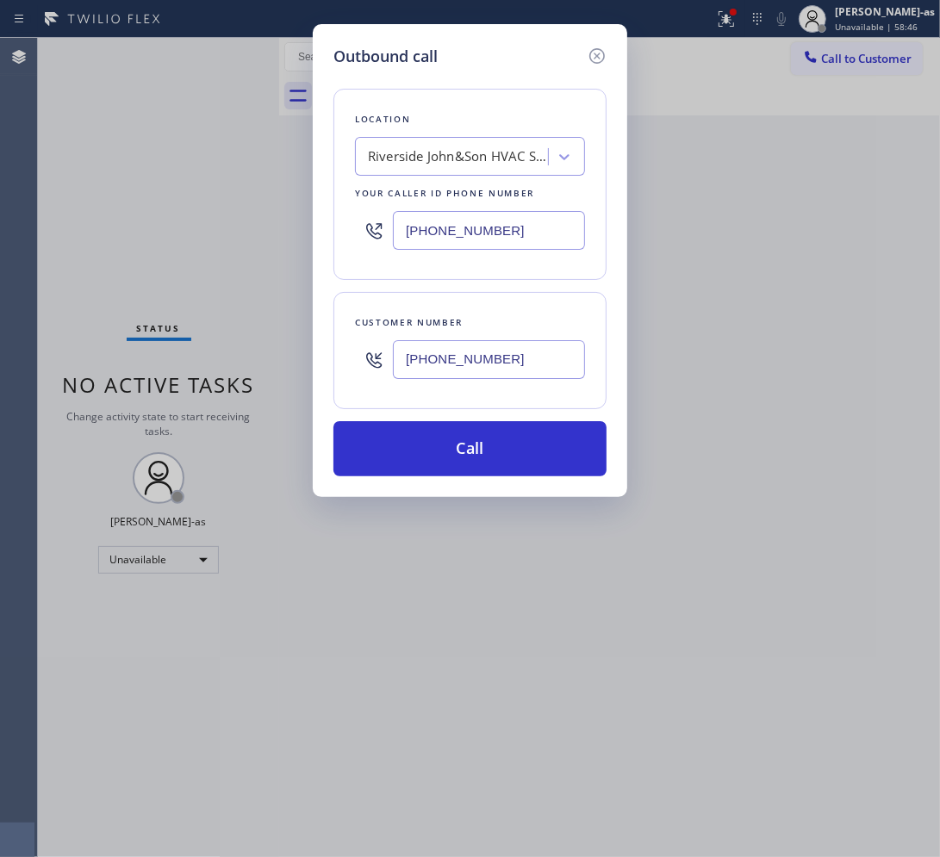
type input "(310) 981-0558"
click at [527, 230] on input "(909) 644-4375" at bounding box center [489, 230] width 192 height 39
paste input "310) 356-0253"
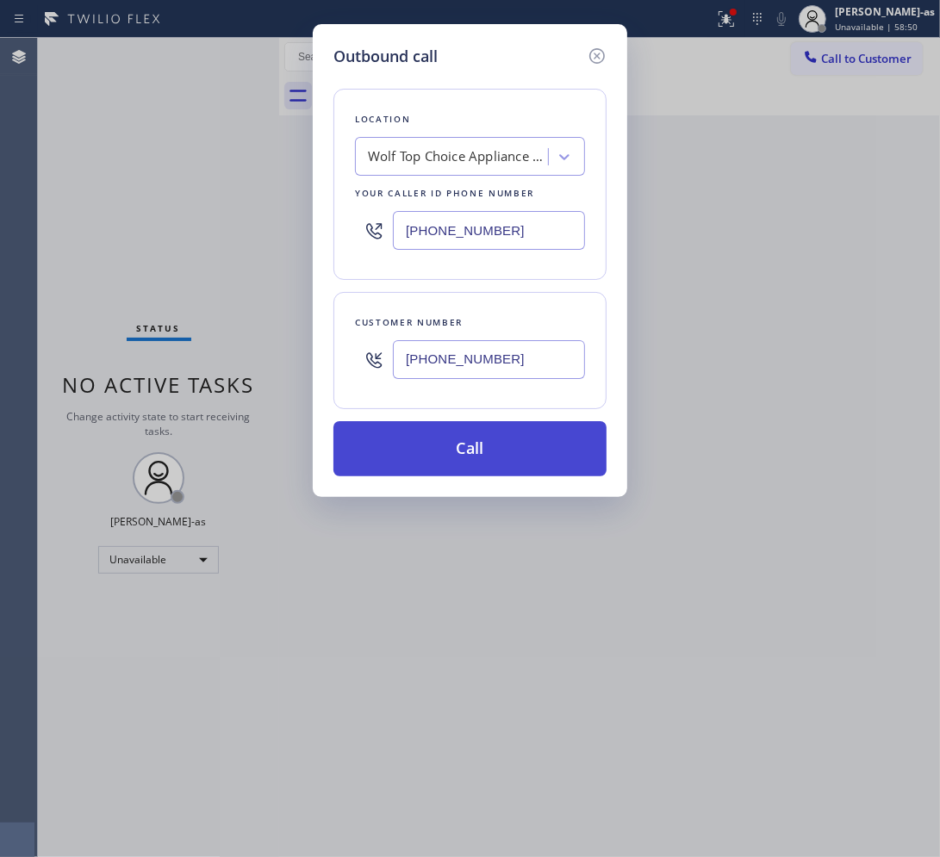
type input "(310) 356-0253"
click at [509, 436] on button "Call" at bounding box center [469, 448] width 273 height 55
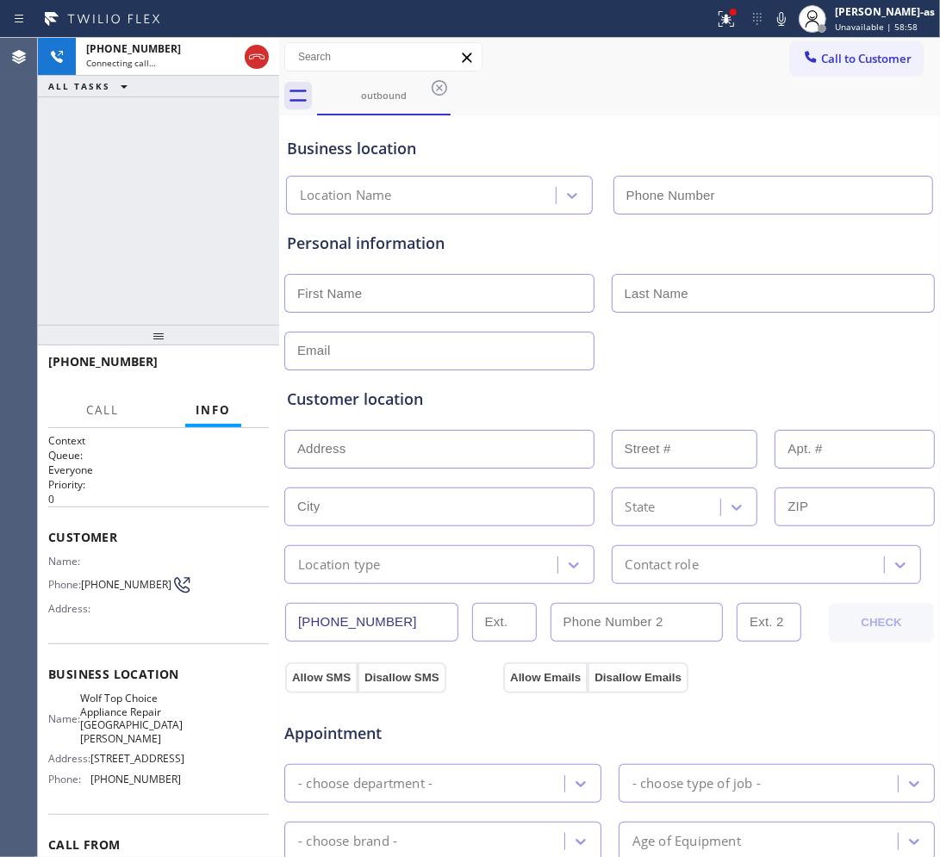
type input "(310) 356-0253"
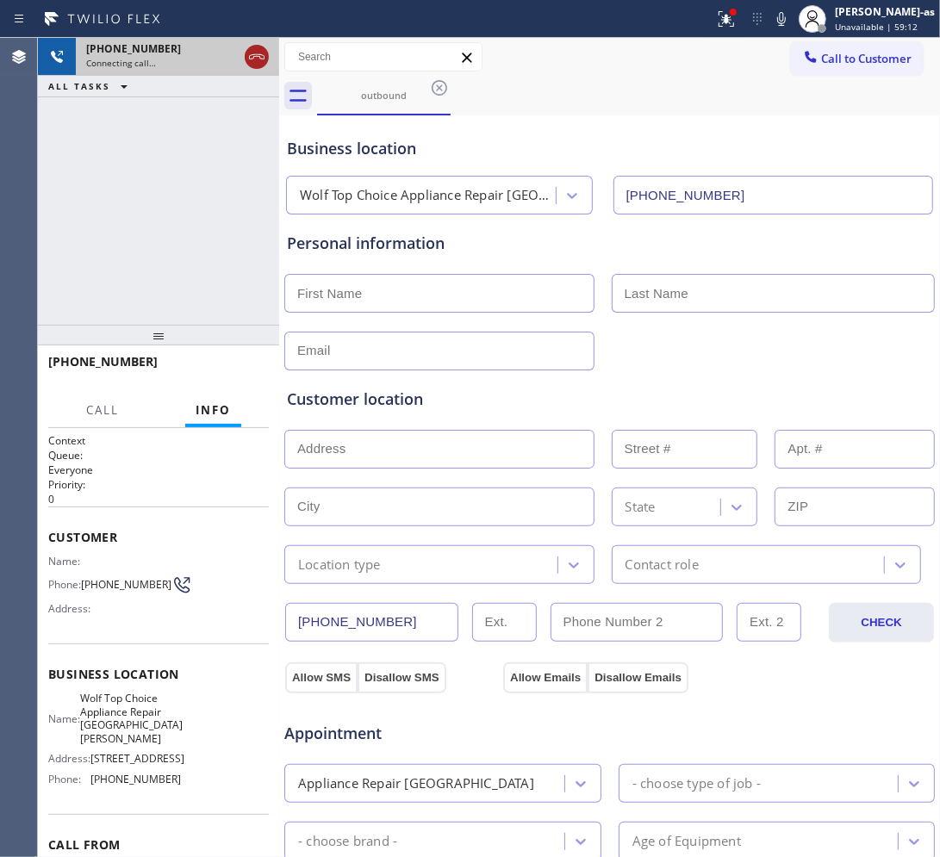
click at [250, 53] on icon at bounding box center [256, 57] width 21 height 21
drag, startPoint x: 388, startPoint y: 74, endPoint x: 402, endPoint y: 86, distance: 18.3
click at [388, 79] on div "Call to Customer Outbound call Location Wolf Top Choice Appliance Repair Santa …" at bounding box center [609, 77] width 661 height 78
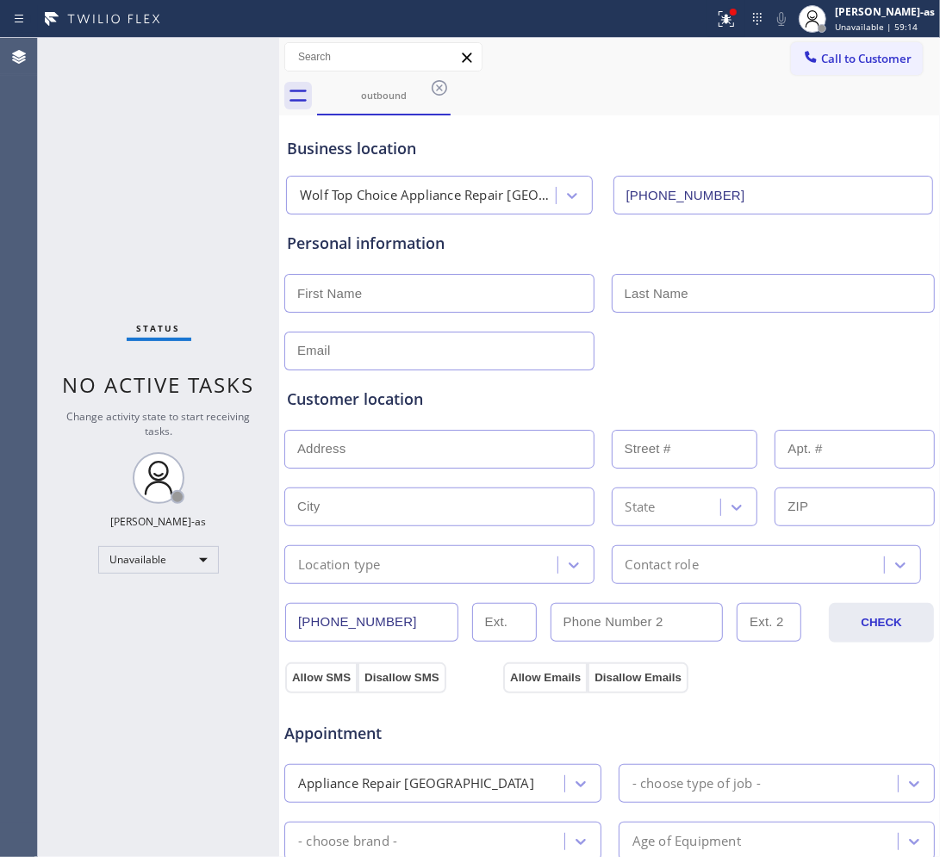
click at [445, 83] on icon at bounding box center [439, 88] width 21 height 21
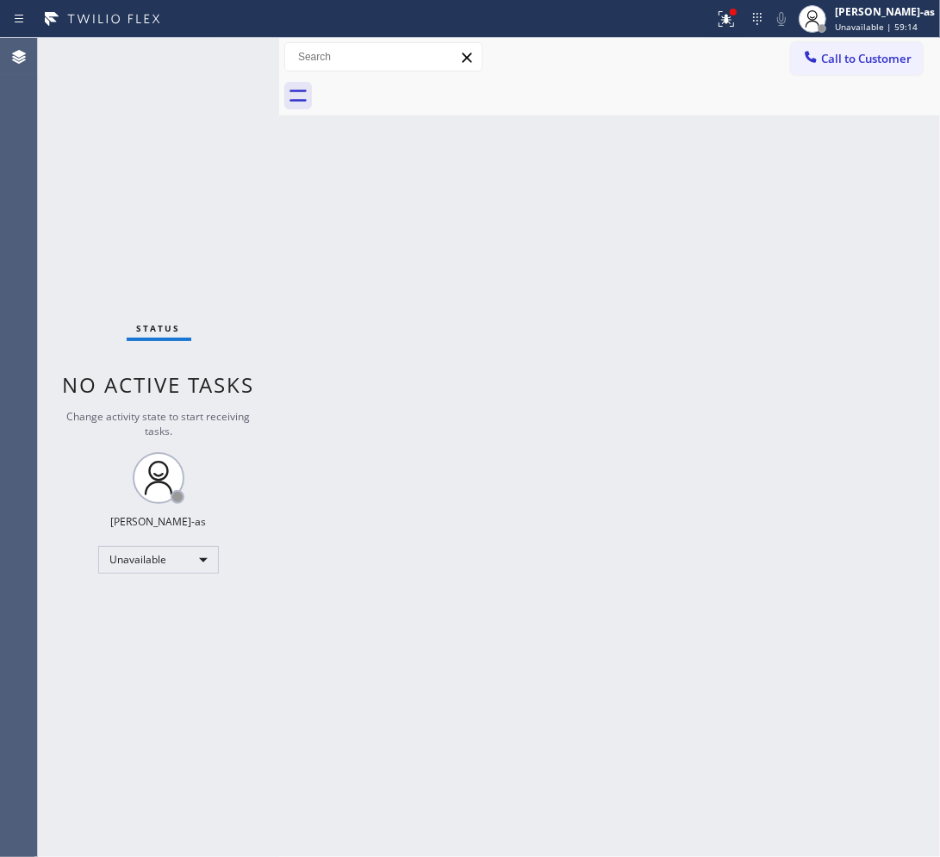
click at [445, 83] on div at bounding box center [628, 96] width 623 height 39
click at [758, 53] on span "Call to Customer" at bounding box center [866, 59] width 90 height 16
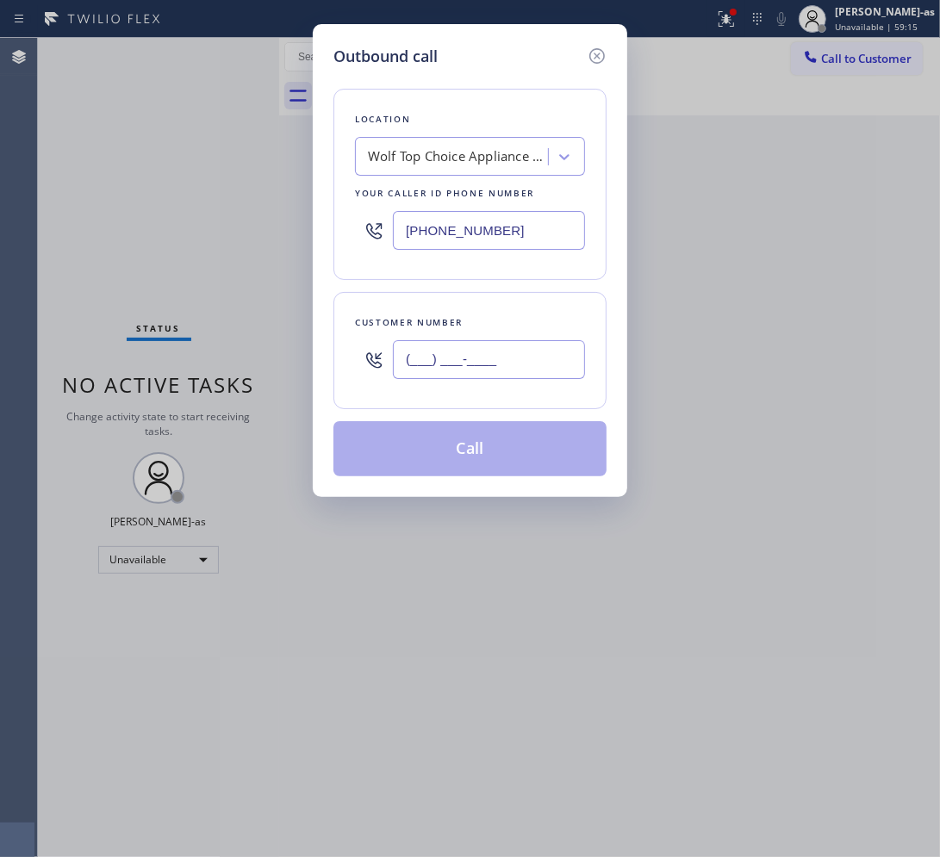
click at [515, 376] on input "(___) ___-____" at bounding box center [489, 359] width 192 height 39
paste input "714) 944-8371"
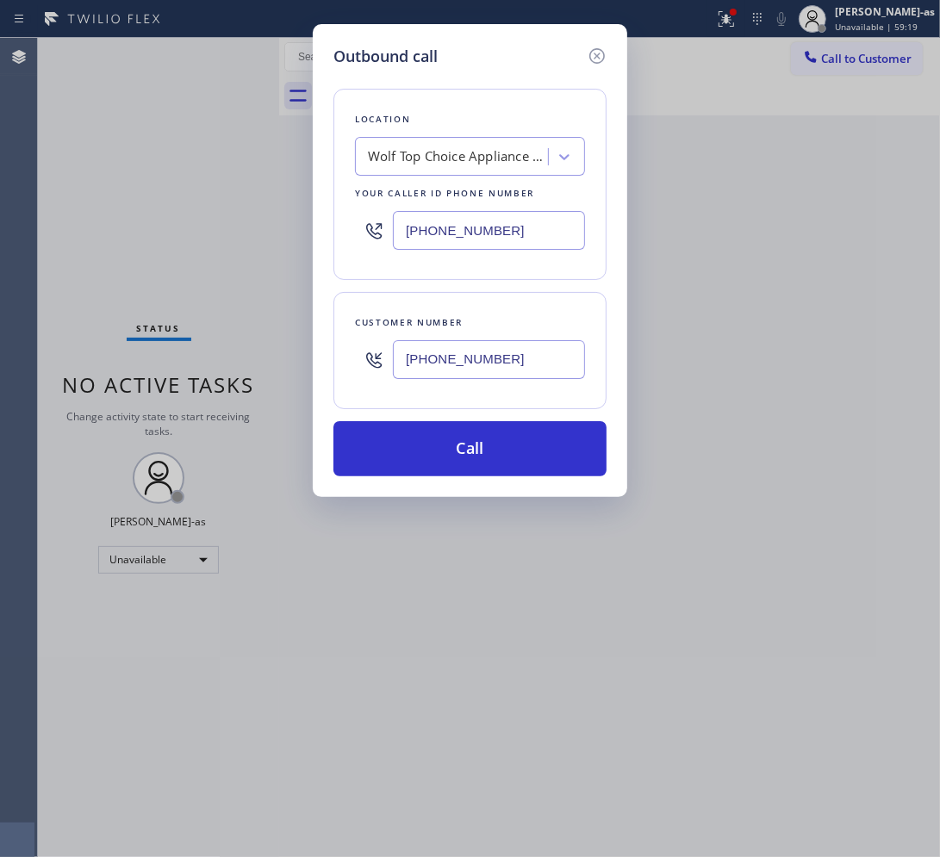
type input "(714) 944-8371"
click at [471, 222] on input "(310) 356-0253" at bounding box center [489, 230] width 192 height 39
paste input "714) 970-4558"
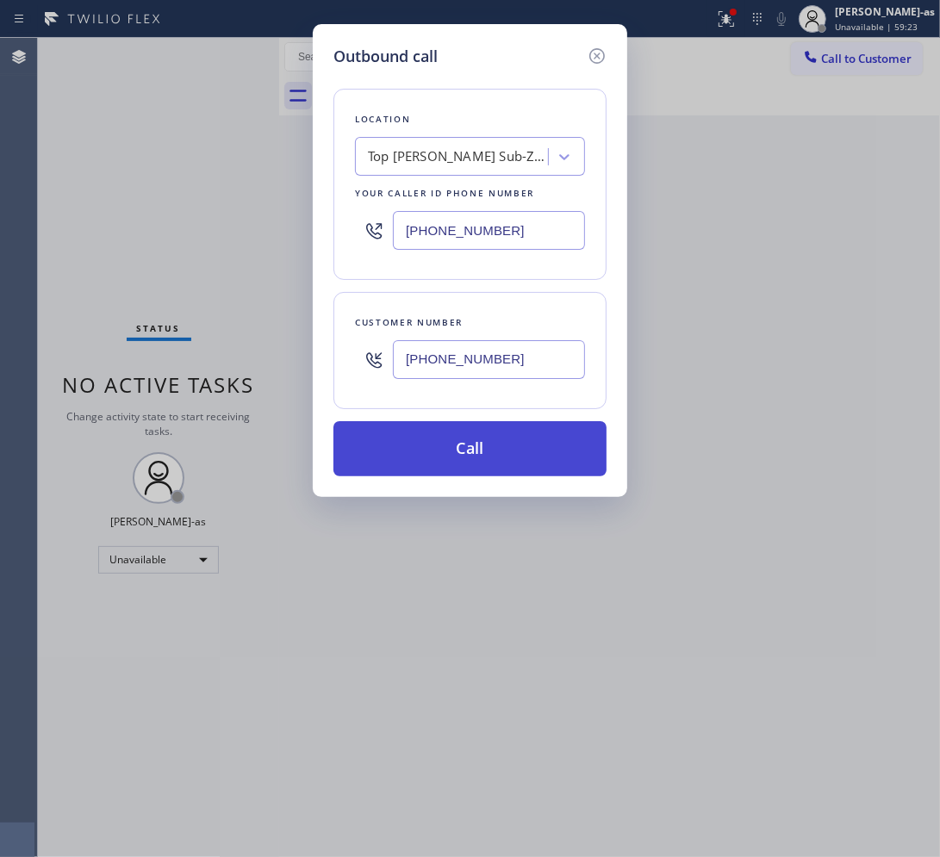
type input "(714) 970-4558"
click at [492, 457] on button "Call" at bounding box center [469, 448] width 273 height 55
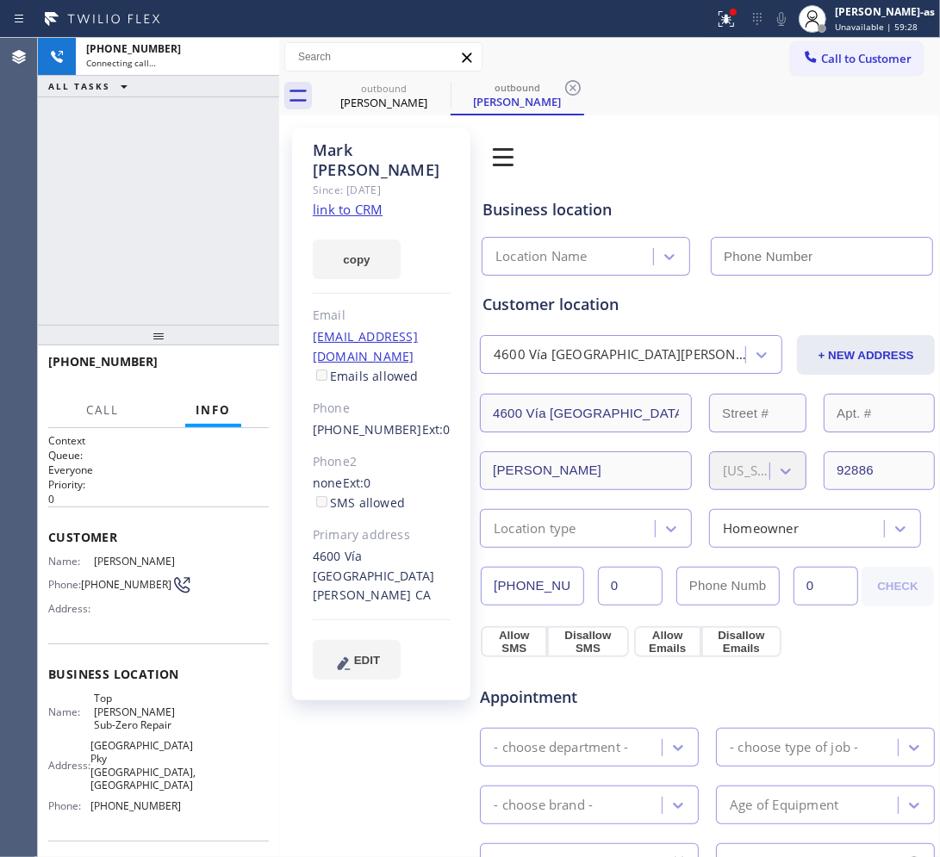
type input "(714) 970-4558"
click at [351, 201] on link "link to CRM" at bounding box center [348, 209] width 70 height 17
drag, startPoint x: 246, startPoint y: 57, endPoint x: 297, endPoint y: 71, distance: 52.9
click at [246, 57] on icon at bounding box center [256, 57] width 21 height 21
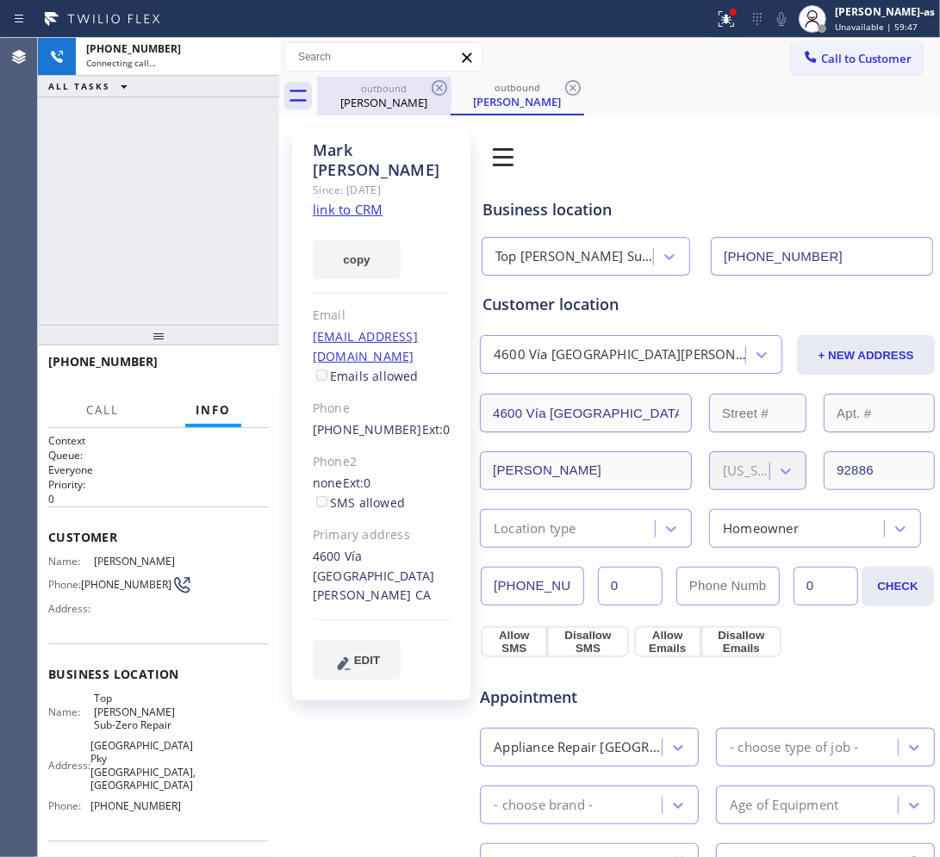
drag, startPoint x: 366, startPoint y: 90, endPoint x: 419, endPoint y: 84, distance: 53.7
click at [375, 91] on div "outbound" at bounding box center [384, 88] width 130 height 13
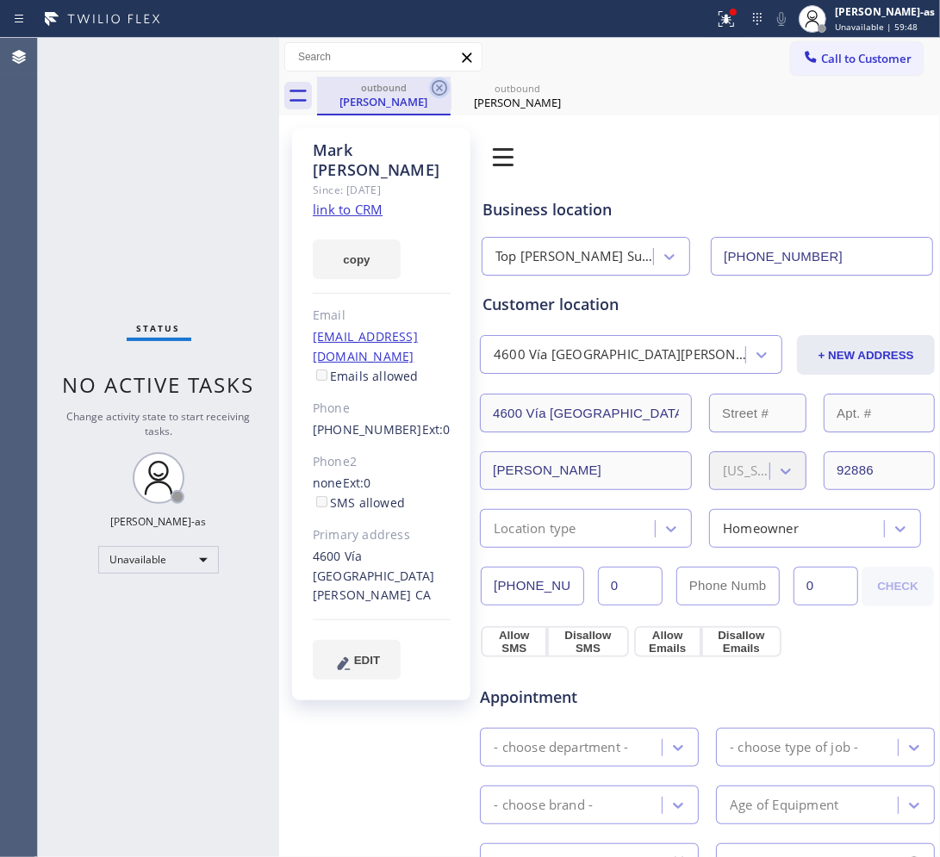
click at [442, 82] on icon at bounding box center [440, 88] width 16 height 16
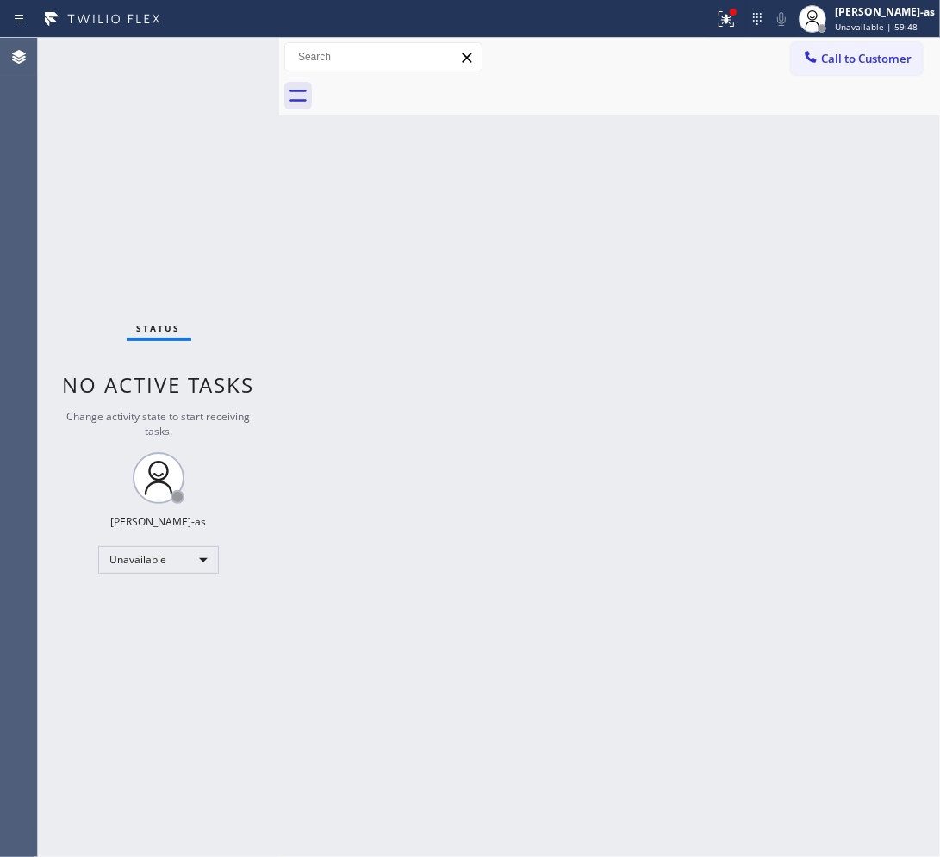
click at [442, 82] on div at bounding box center [628, 96] width 623 height 39
click at [758, 58] on span "Call to Customer" at bounding box center [866, 59] width 90 height 16
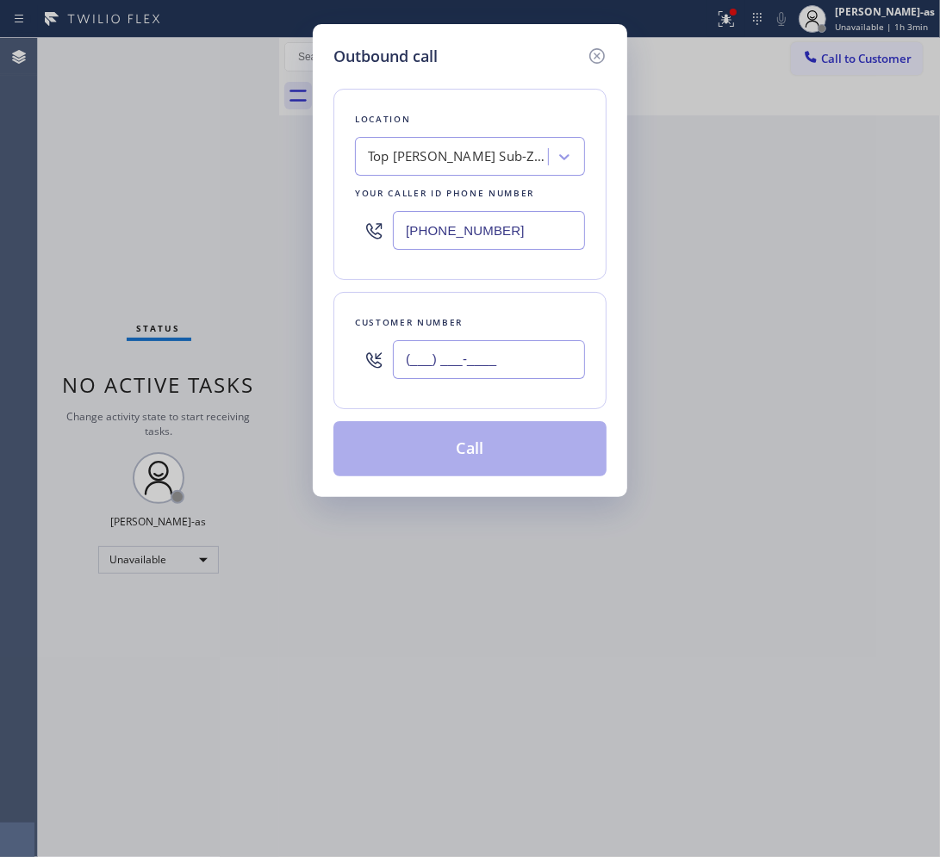
click at [451, 364] on input "(___) ___-____" at bounding box center [489, 359] width 192 height 39
paste input "562) 900-4009"
type input "(562) 900-4009"
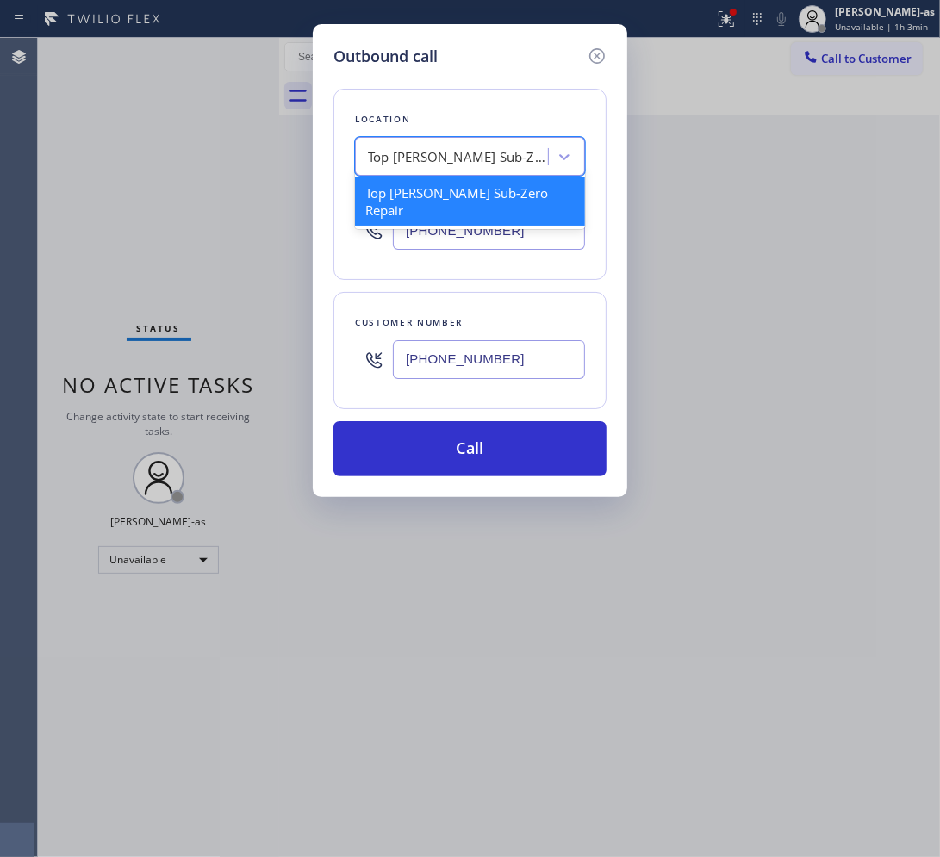
click at [480, 162] on div "Top Yorba Linda Sub-Zero Repair" at bounding box center [458, 157] width 181 height 20
paste input "Whittier Air Duct Cleaning"
type input "Whittier Air Duct Cleaning"
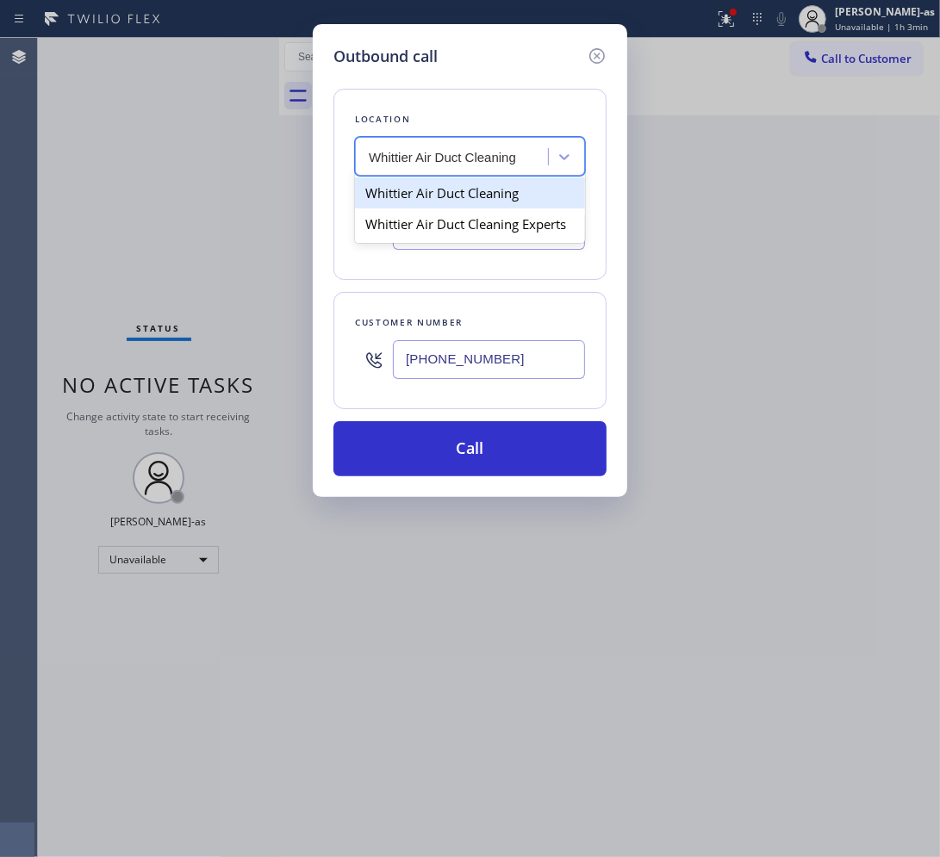
click at [428, 190] on div "Whittier Air Duct Cleaning" at bounding box center [470, 192] width 230 height 31
type input "(562) 228-1852"
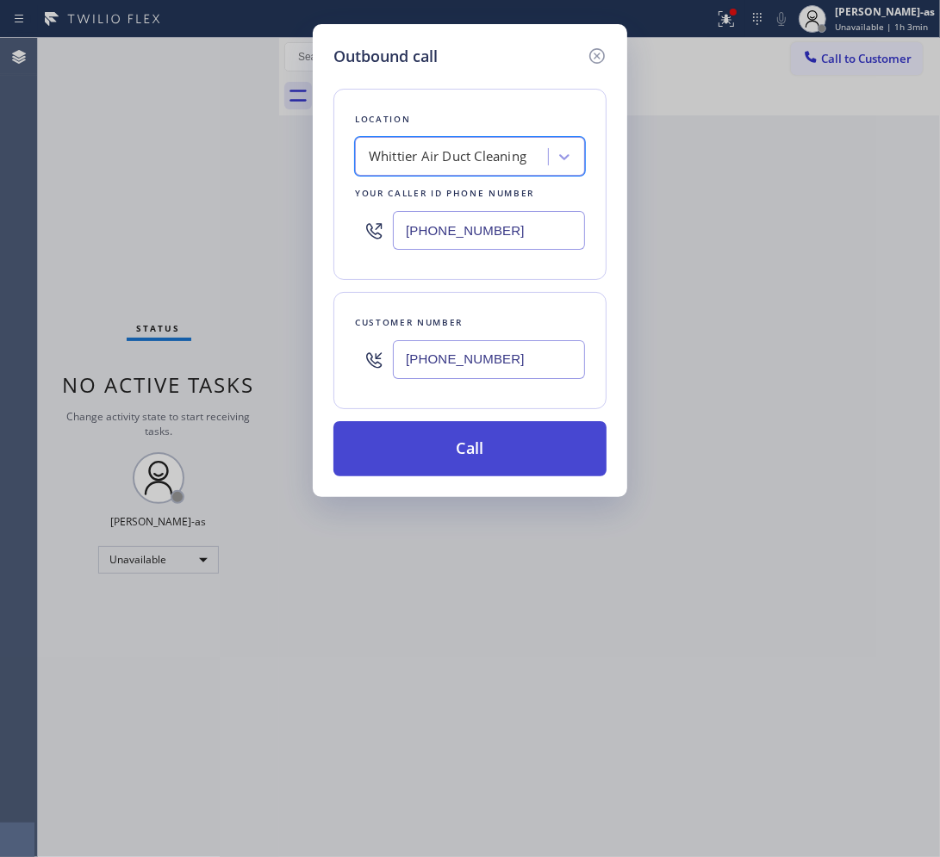
click at [481, 463] on button "Call" at bounding box center [469, 448] width 273 height 55
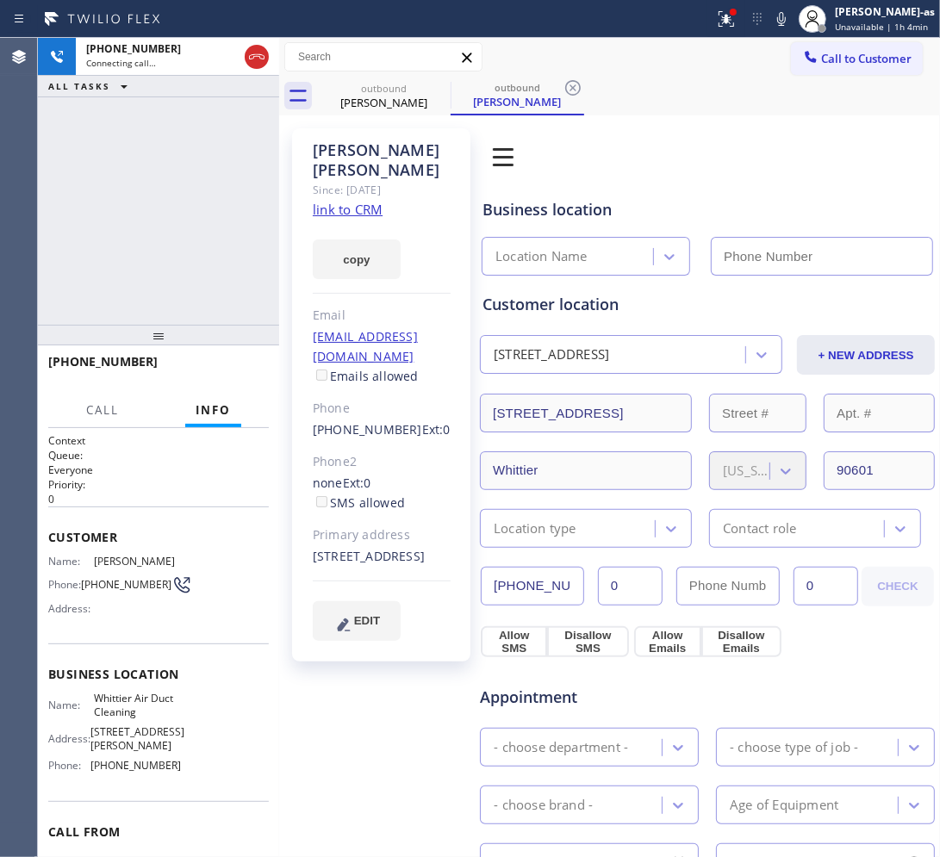
type input "(562) 228-1852"
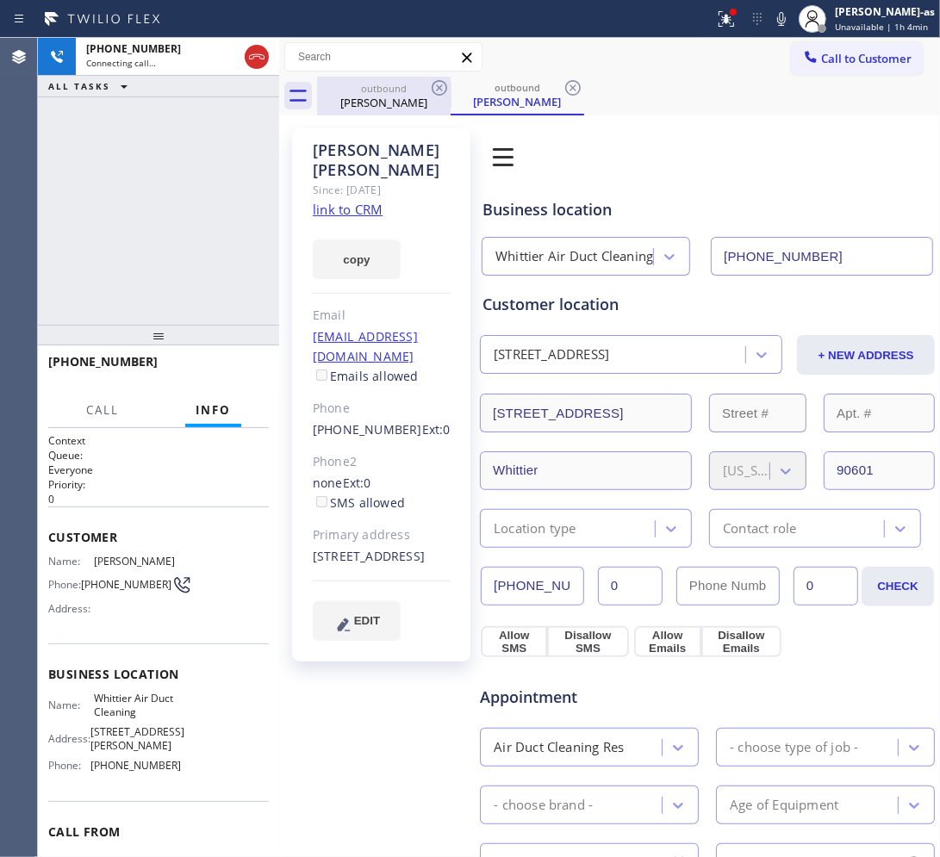
drag, startPoint x: 369, startPoint y: 97, endPoint x: 420, endPoint y: 96, distance: 51.7
click at [373, 97] on div "Luis Meza" at bounding box center [384, 103] width 130 height 16
click at [439, 86] on icon at bounding box center [439, 88] width 21 height 21
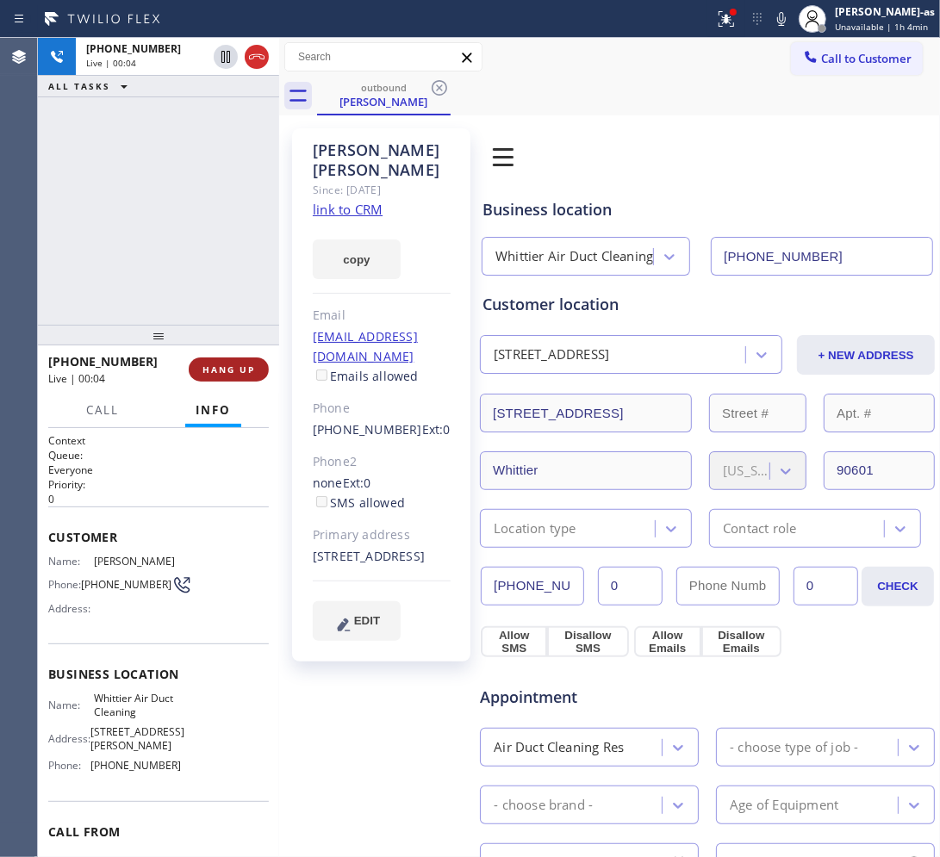
click at [218, 371] on span "HANG UP" at bounding box center [228, 370] width 53 height 12
click at [203, 277] on div "+15629004009 Live | 00:05 ALL TASKS ALL TASKS ACTIVE TASKS TASKS IN WRAP UP" at bounding box center [158, 181] width 241 height 287
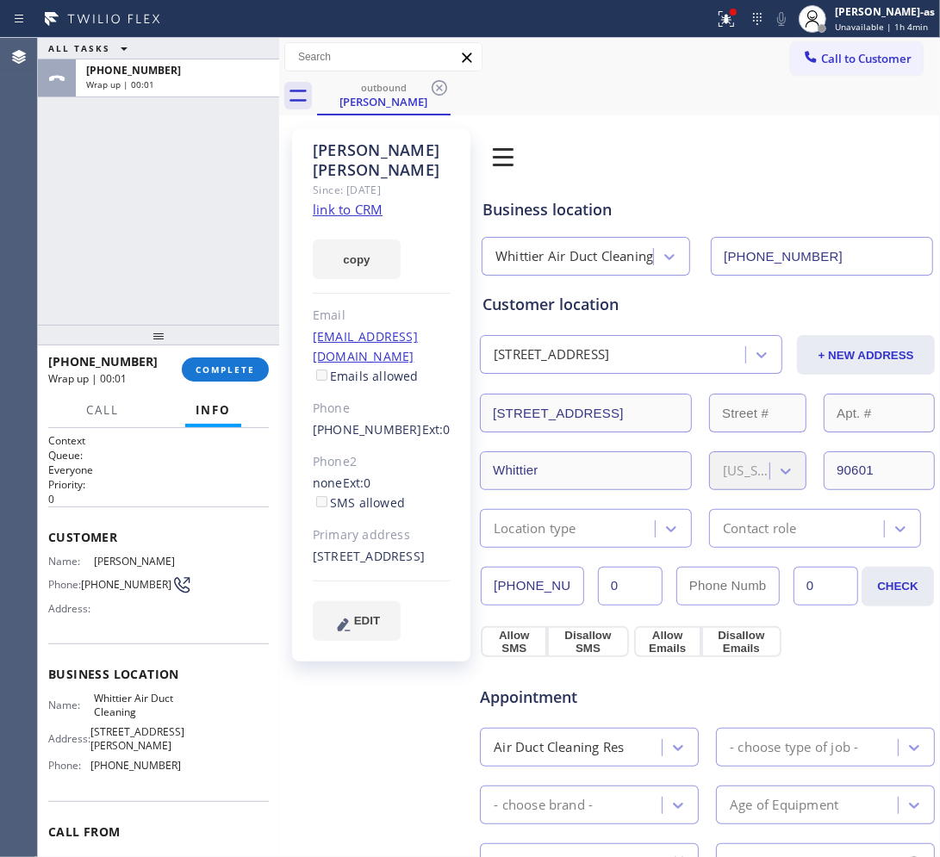
drag, startPoint x: 239, startPoint y: 364, endPoint x: 226, endPoint y: 346, distance: 22.2
click at [239, 364] on span "COMPLETE" at bounding box center [225, 370] width 59 height 12
drag, startPoint x: 172, startPoint y: 306, endPoint x: 191, endPoint y: 281, distance: 31.4
click at [182, 293] on div "ALL TASKS ALL TASKS ACTIVE TASKS TASKS IN WRAP UP +15629004009 Wrap up | 00:01" at bounding box center [158, 181] width 241 height 287
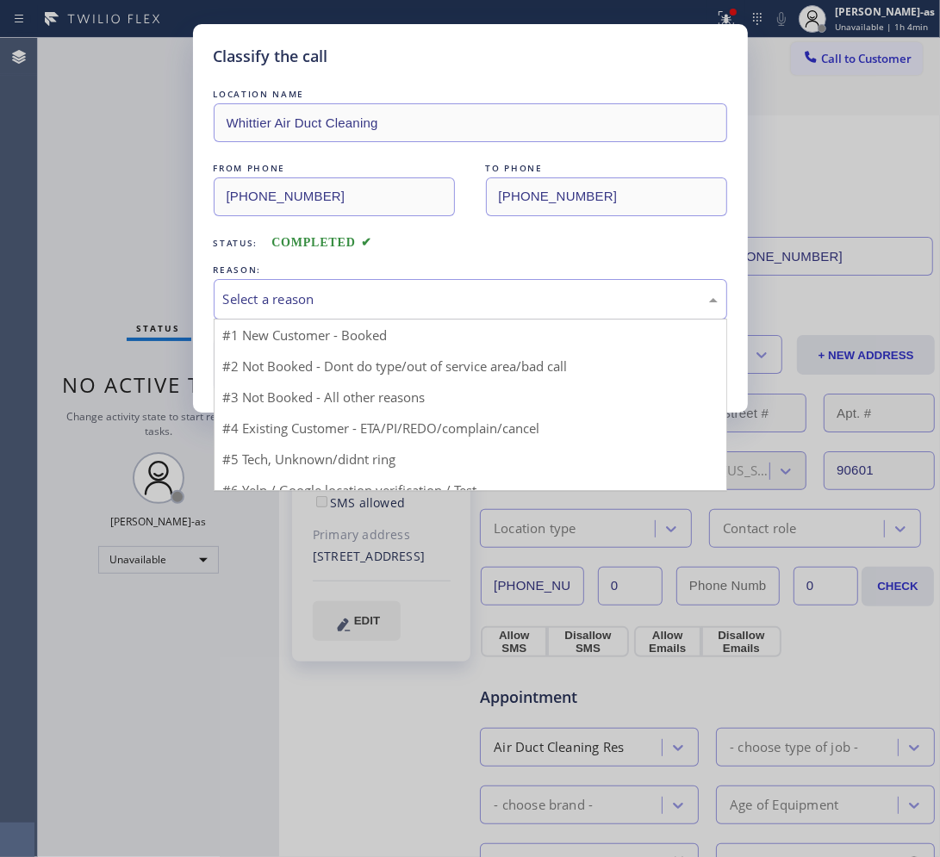
click at [411, 300] on div "Select a reason" at bounding box center [470, 299] width 494 height 20
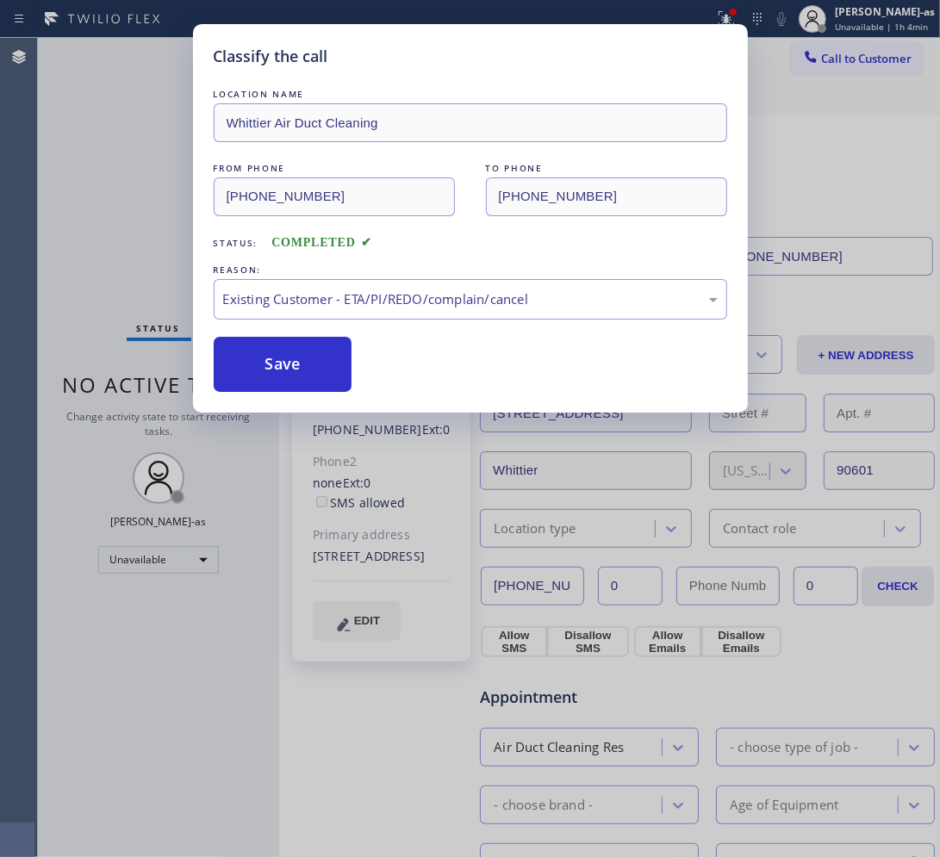
drag, startPoint x: 300, startPoint y: 356, endPoint x: 199, endPoint y: 86, distance: 287.8
click at [300, 355] on button "Save" at bounding box center [283, 364] width 139 height 55
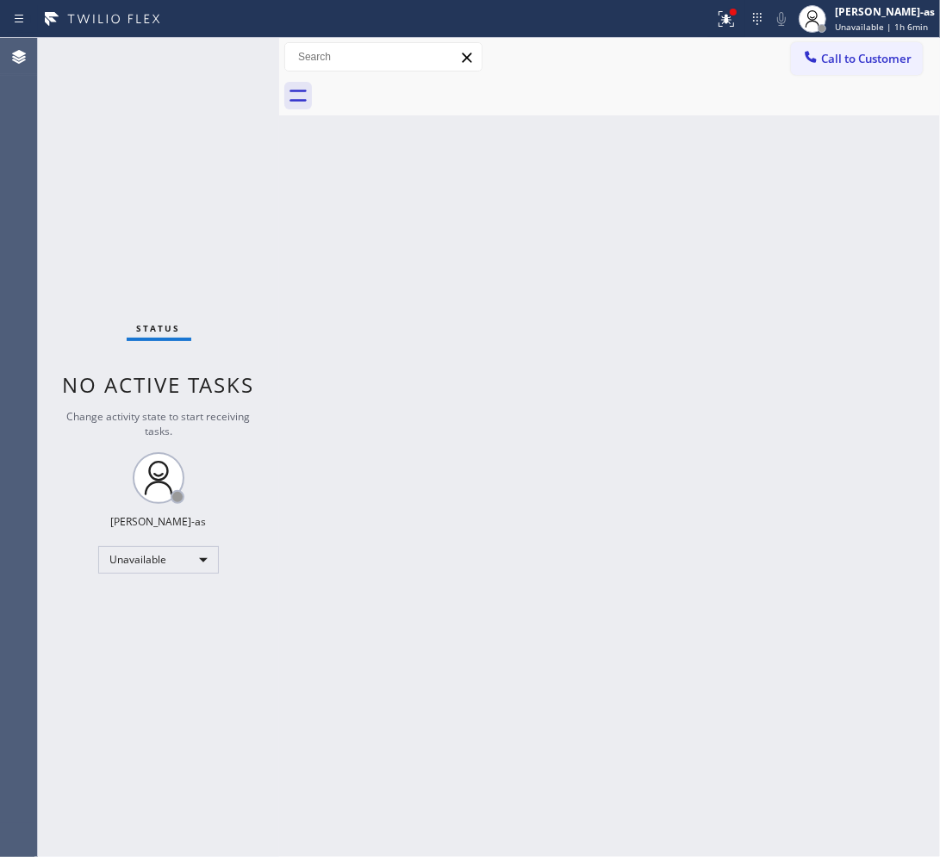
drag, startPoint x: 377, startPoint y: 286, endPoint x: 860, endPoint y: 101, distance: 516.7
click at [385, 282] on div "Back to Dashboard Change Sender ID Customers Technicians Select a contact Outbo…" at bounding box center [609, 447] width 661 height 819
drag, startPoint x: 871, startPoint y: 46, endPoint x: 639, endPoint y: 263, distance: 317.5
click at [758, 47] on button "Call to Customer" at bounding box center [857, 58] width 132 height 33
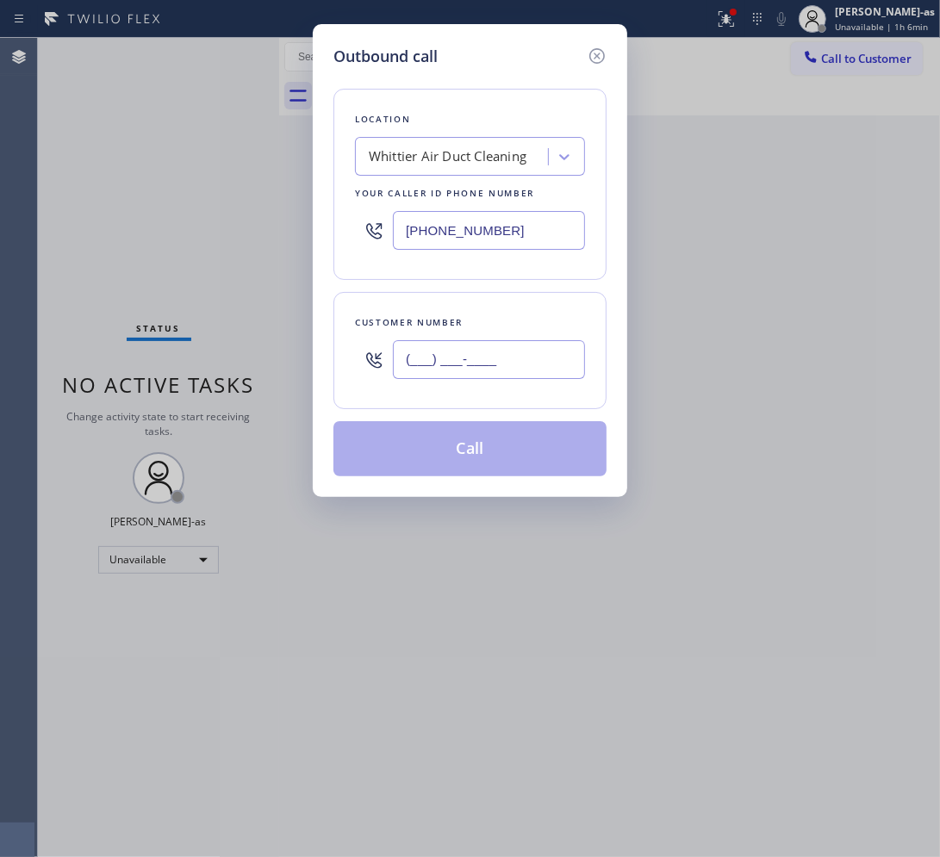
click at [475, 377] on input "(___) ___-____" at bounding box center [489, 359] width 192 height 39
paste input "410) 241-8085"
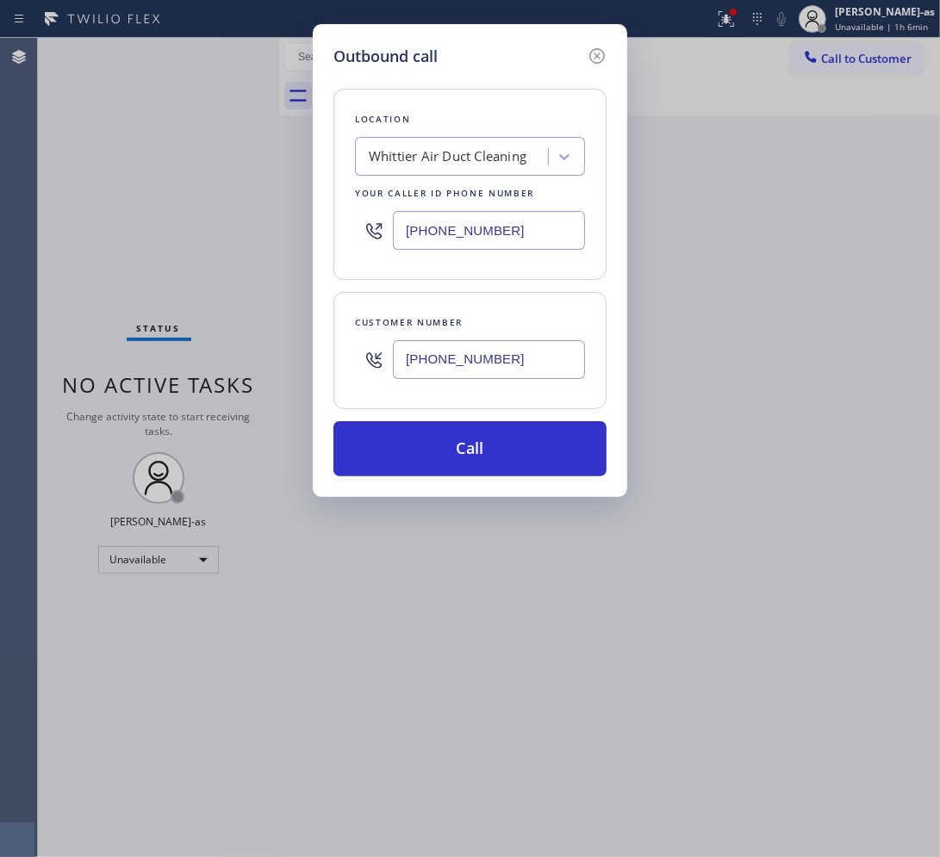
type input "(410) 241-8085"
click at [457, 152] on div "Whittier Air Duct Cleaning" at bounding box center [448, 157] width 158 height 20
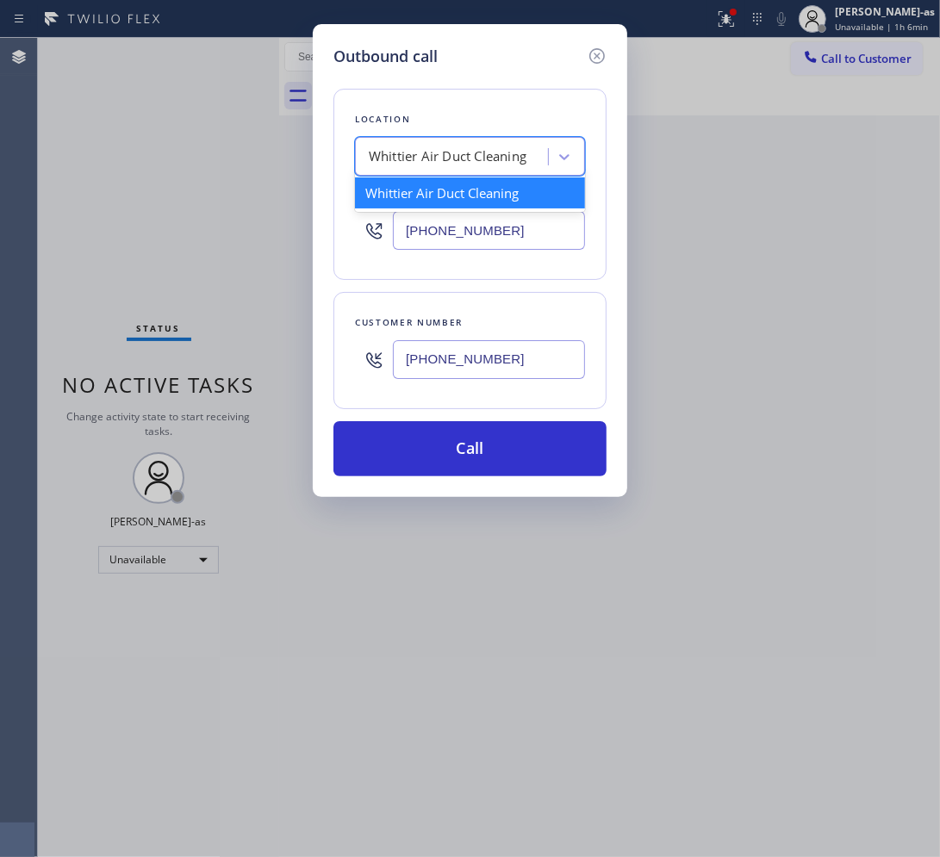
paste input "Thermador Repair Group Coral Gables"
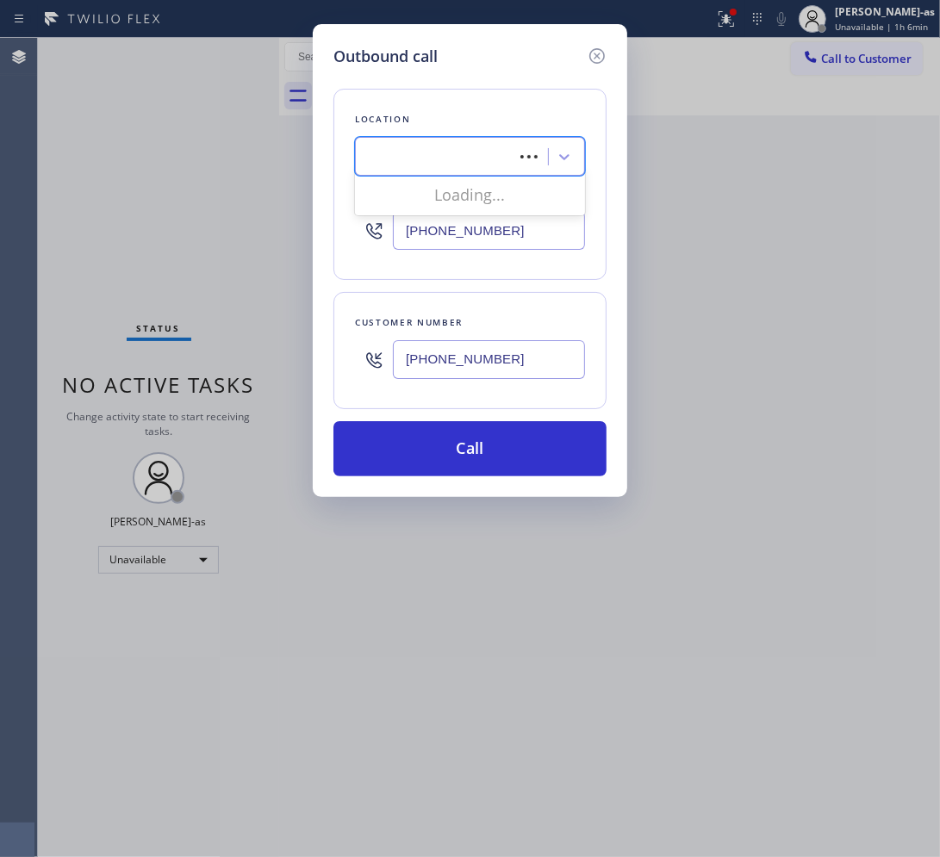
type input "Thermador Repair Group Coral Gables"
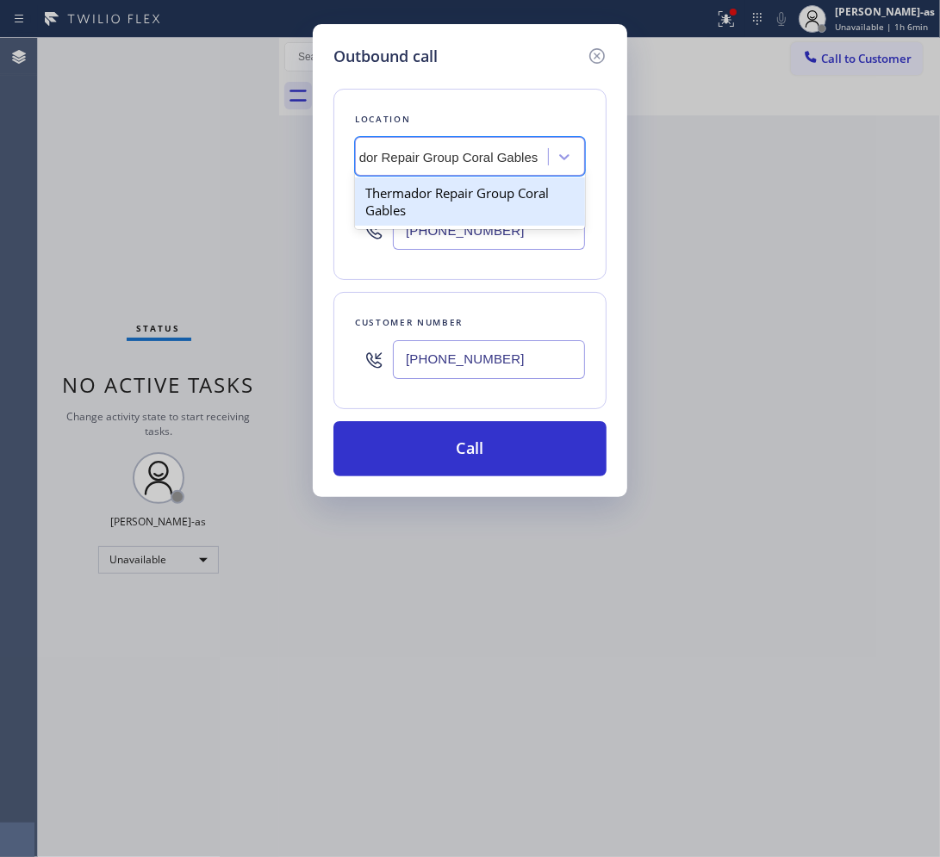
click at [406, 198] on div "Thermador Repair Group Coral Gables" at bounding box center [470, 201] width 230 height 48
type input "(786) 661-1617"
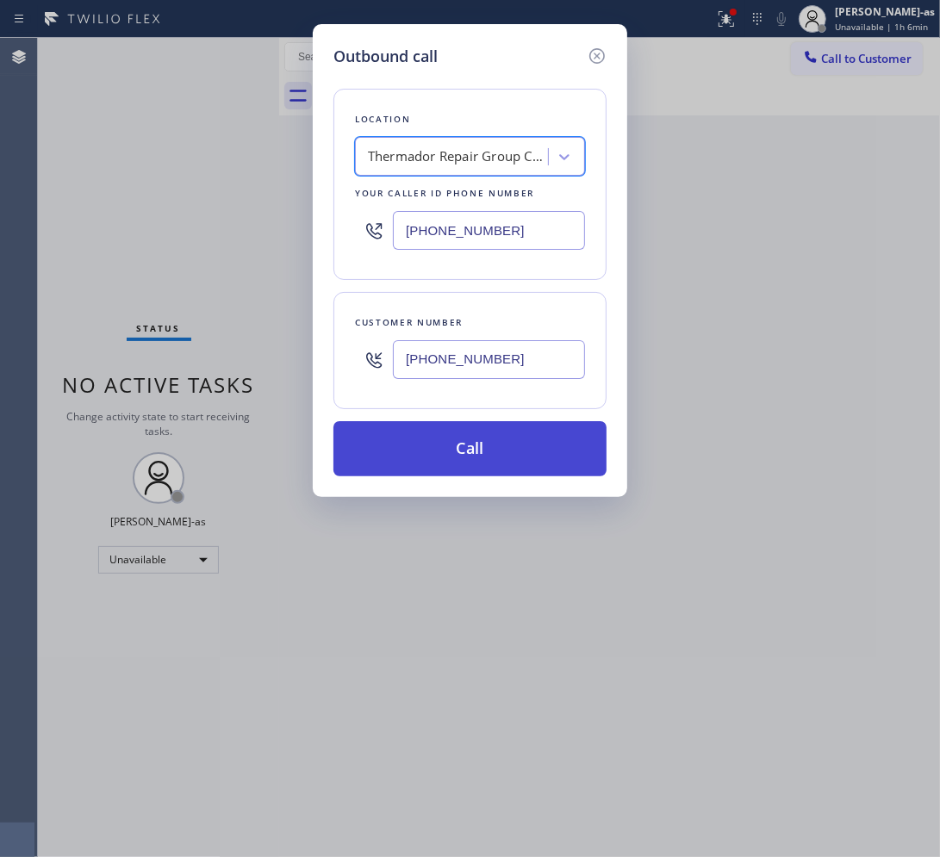
click at [479, 450] on button "Call" at bounding box center [469, 448] width 273 height 55
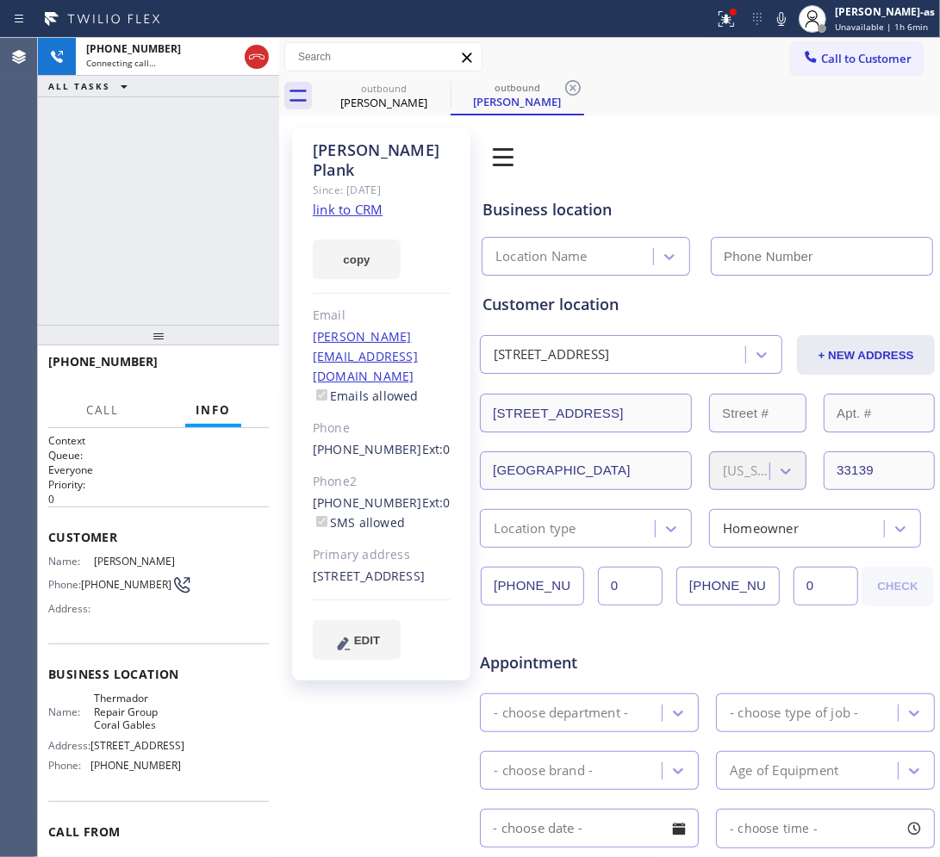
type input "(786) 661-1617"
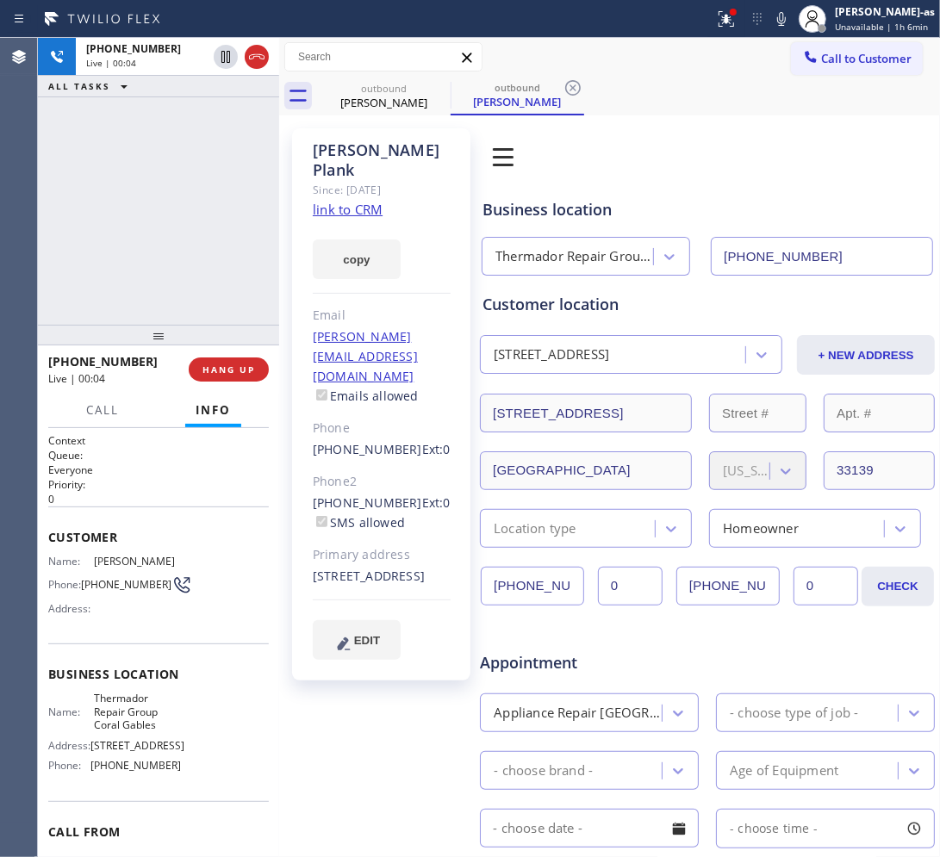
click at [146, 251] on div "+14102418085 Live | 00:04 ALL TASKS ALL TASKS ACTIVE TASKS TASKS IN WRAP UP" at bounding box center [158, 181] width 241 height 287
click at [213, 369] on span "HANG UP" at bounding box center [228, 370] width 53 height 12
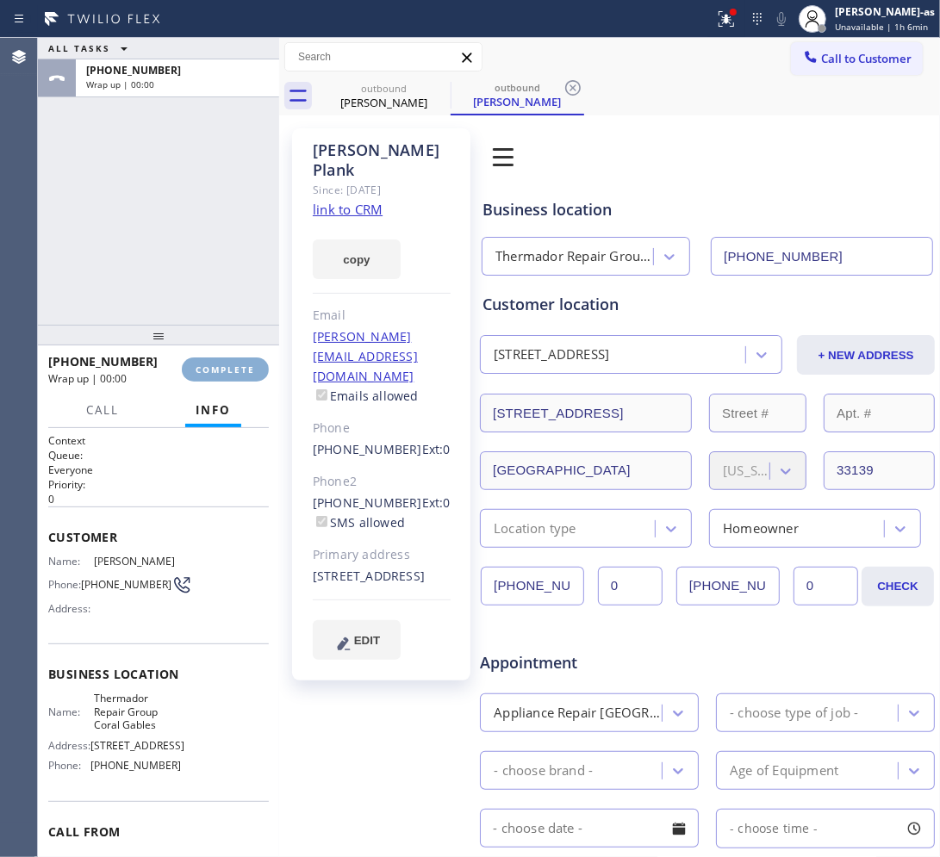
click at [213, 369] on span "COMPLETE" at bounding box center [225, 370] width 59 height 12
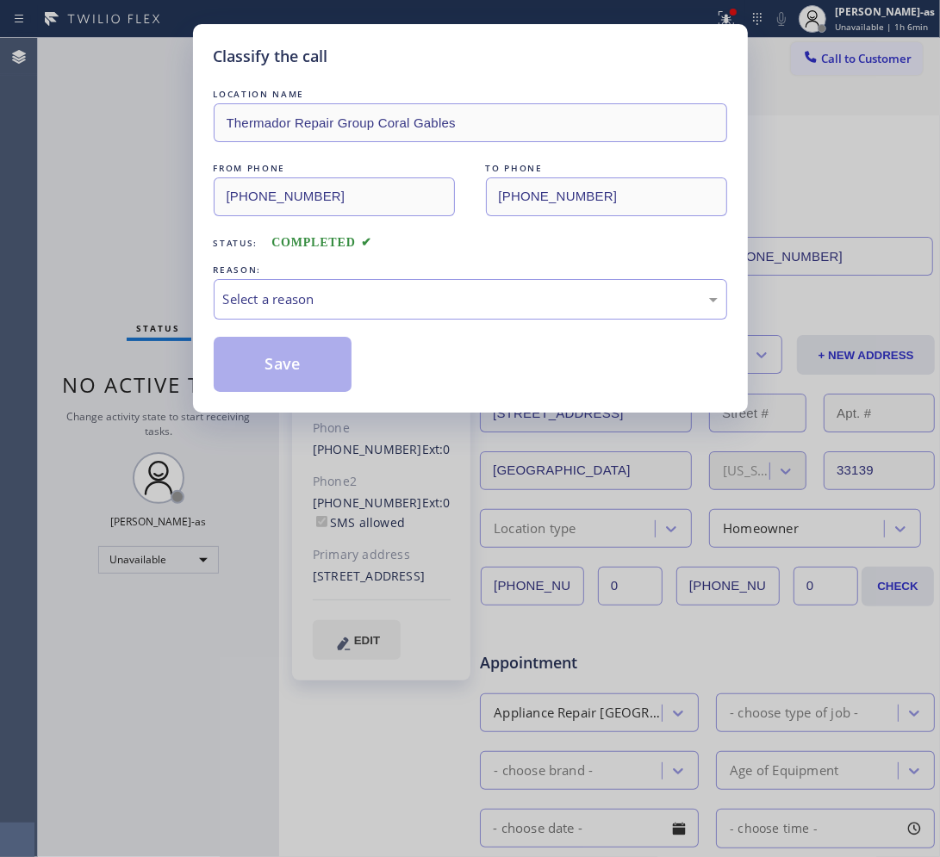
click at [164, 271] on div "Classify the call LOCATION NAME Thermador Repair Group Coral Gables FROM PHONE …" at bounding box center [470, 428] width 940 height 857
click at [273, 307] on div "Select a reason" at bounding box center [470, 299] width 494 height 20
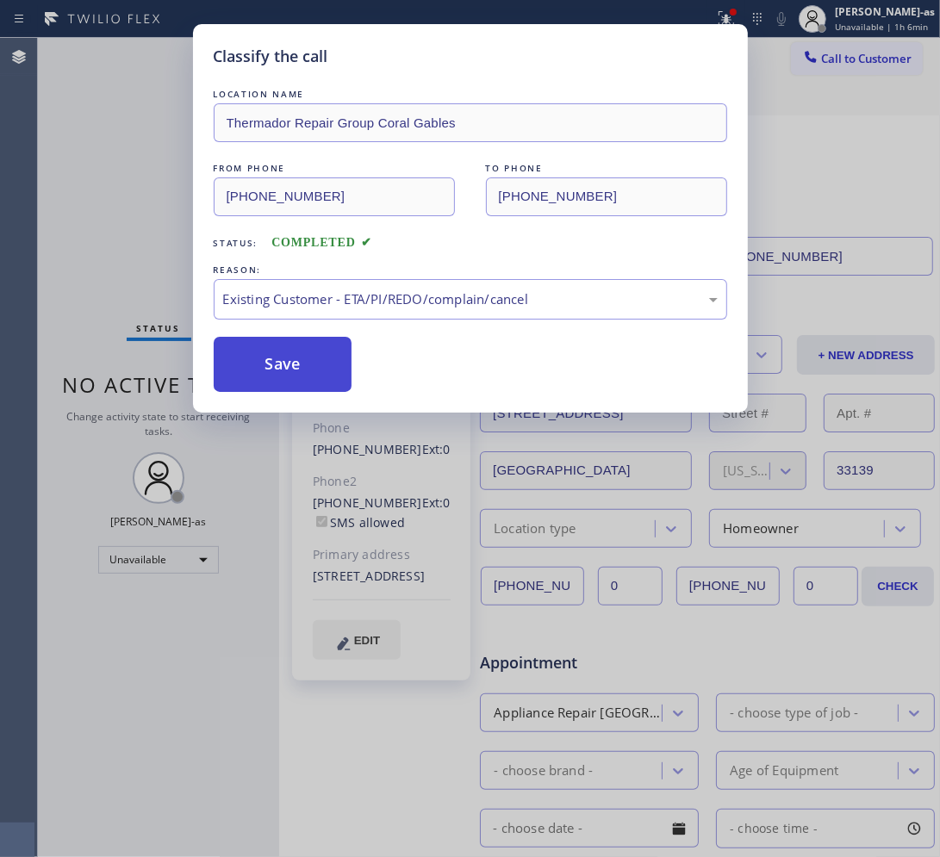
click at [281, 353] on button "Save" at bounding box center [283, 364] width 139 height 55
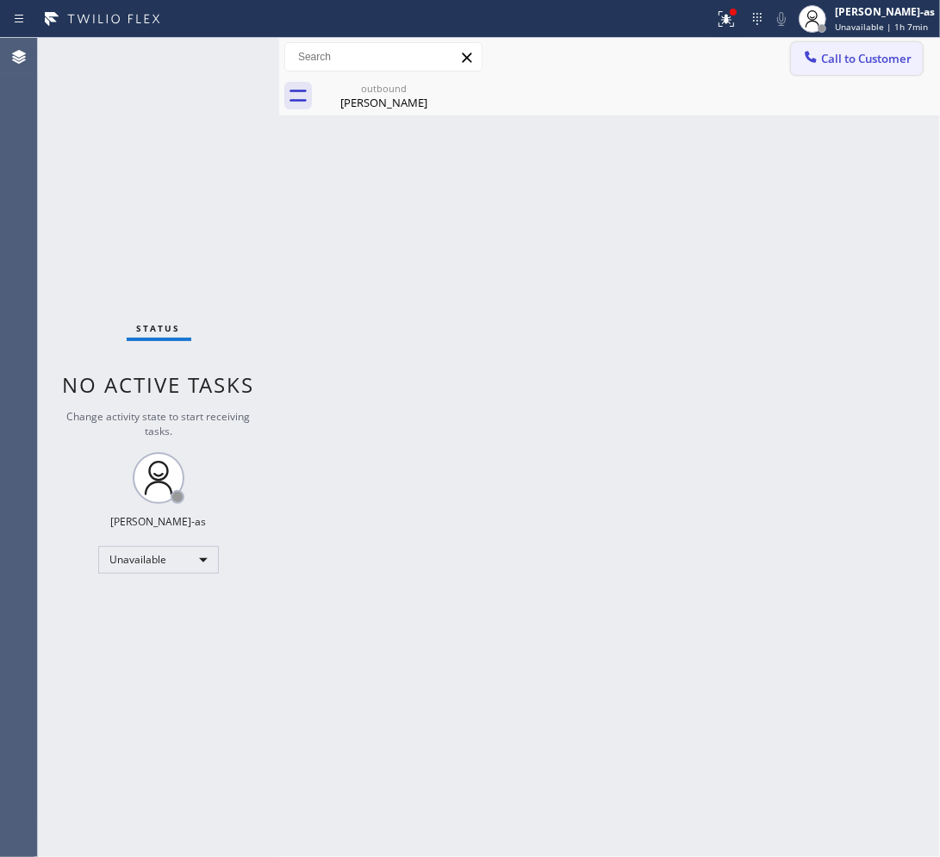
click at [758, 57] on span "Call to Customer" at bounding box center [866, 59] width 90 height 16
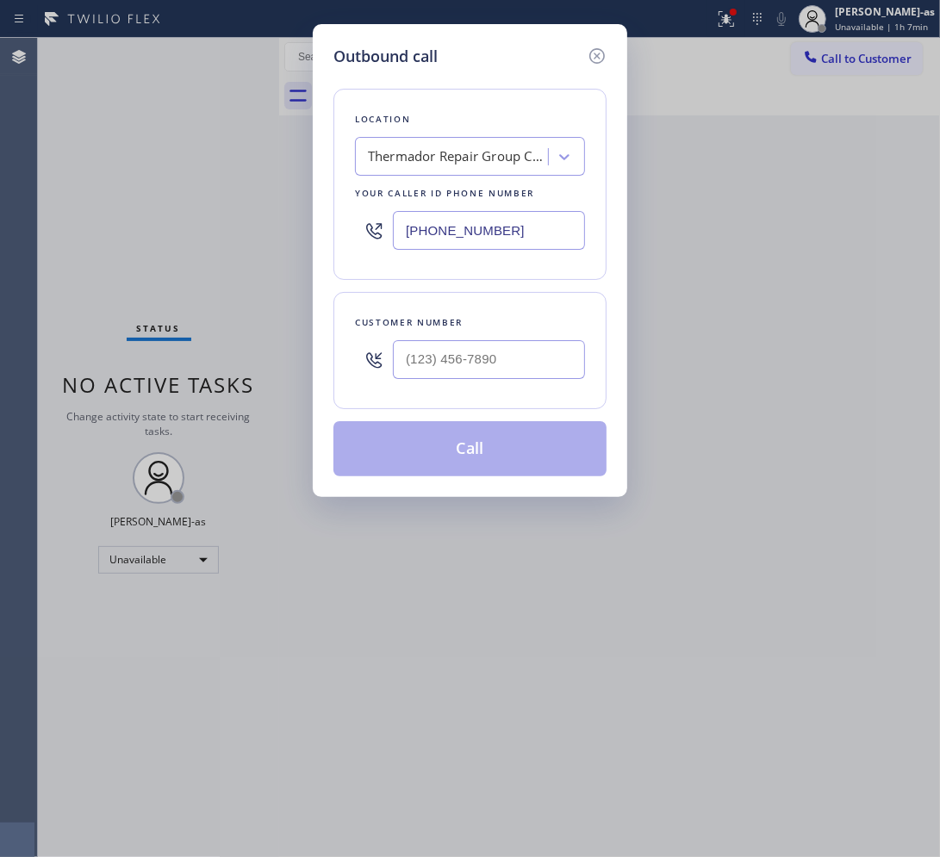
click at [514, 332] on div at bounding box center [489, 360] width 192 height 56
click at [532, 356] on input "(___) ___-____" at bounding box center [489, 359] width 192 height 39
paste input "707) 386-8691"
type input "(707) 386-8691"
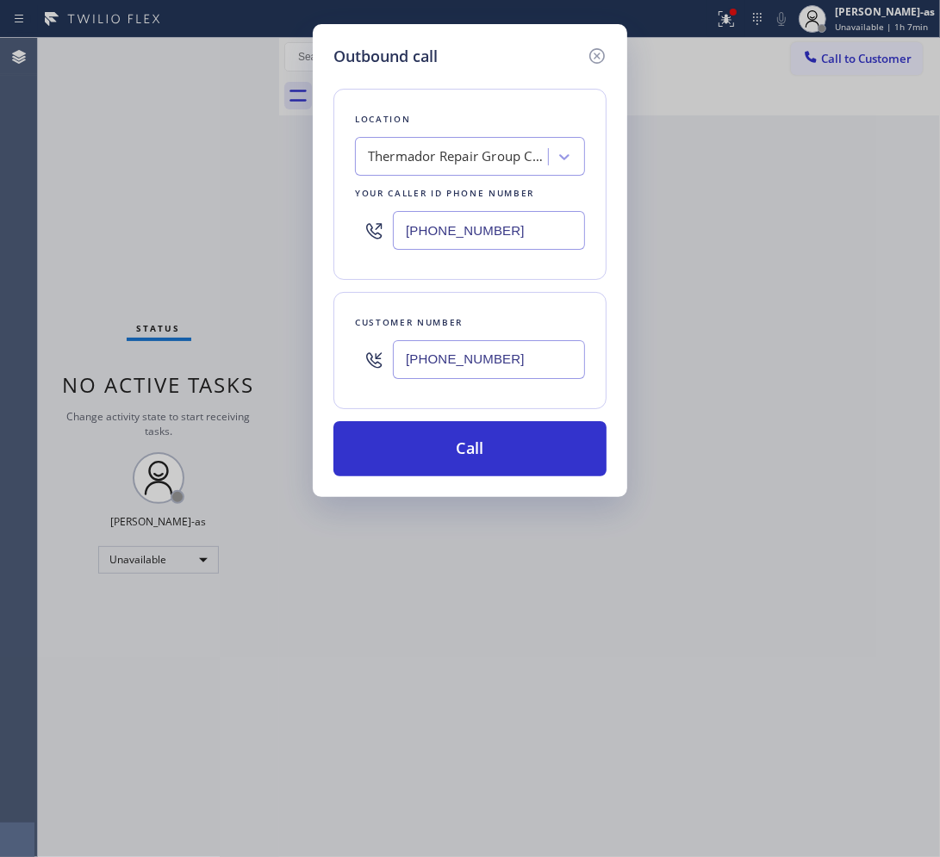
click at [439, 155] on div "Thermador Repair Group Coral Gables" at bounding box center [458, 157] width 181 height 20
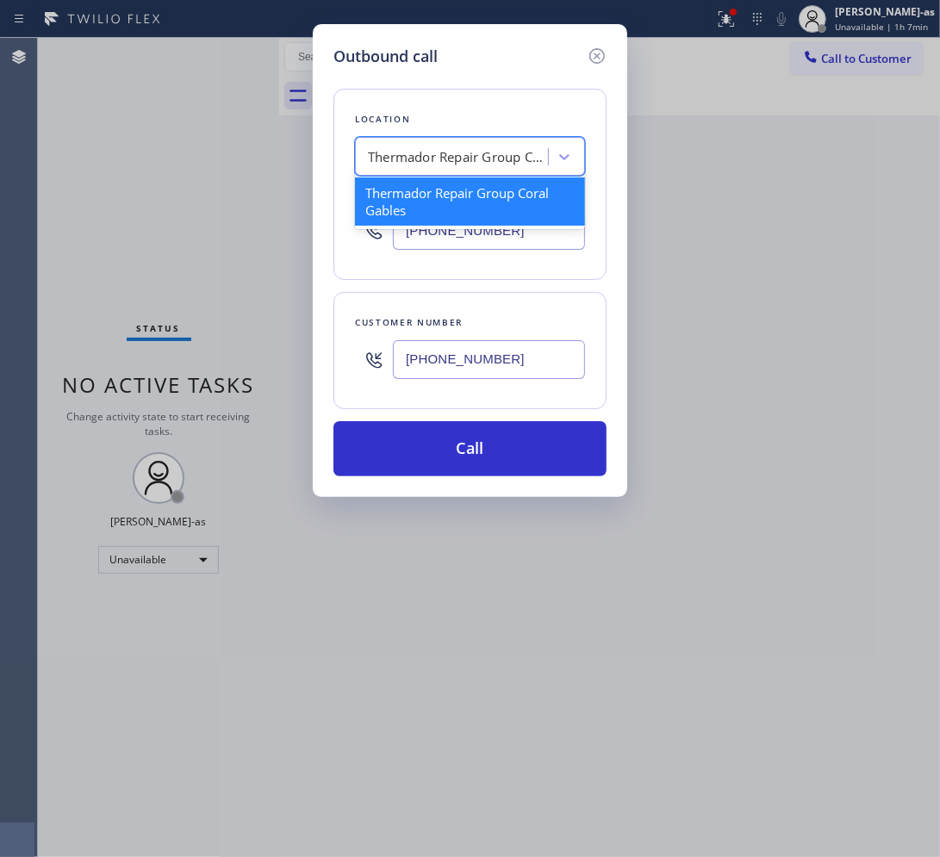
paste input "5 Star Best Plumbing"
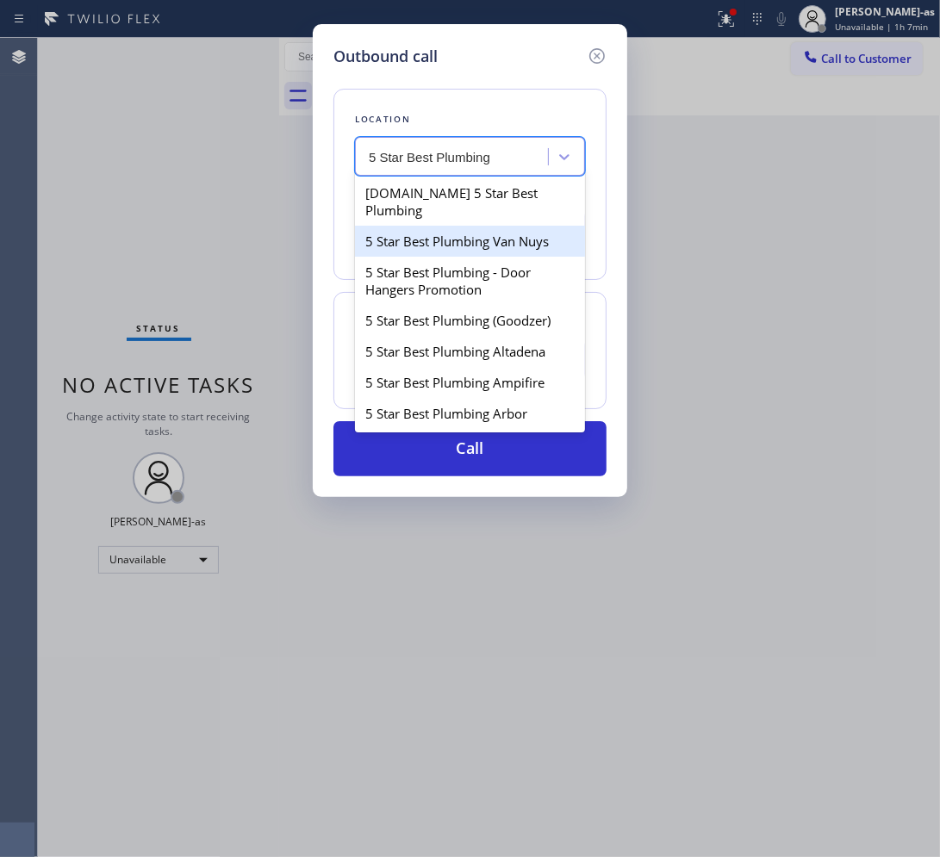
type input "5 Star Best Plumbing"
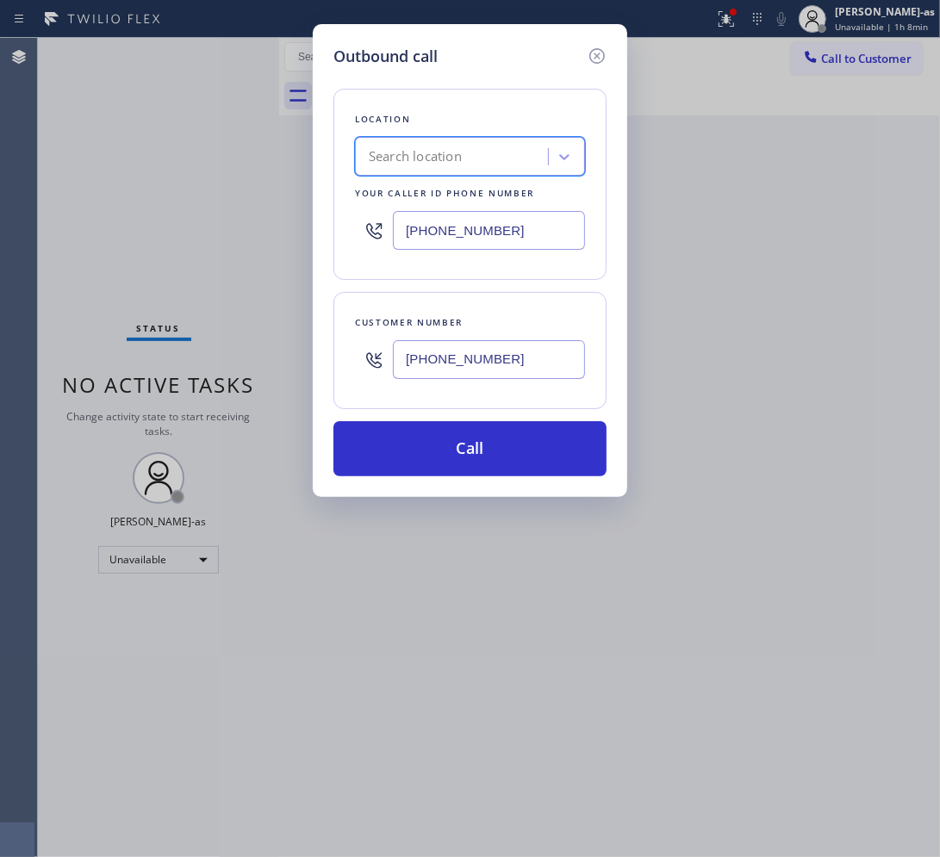
click at [478, 226] on input "(786) 661-1617" at bounding box center [489, 230] width 192 height 39
paste input "866) 702-1734"
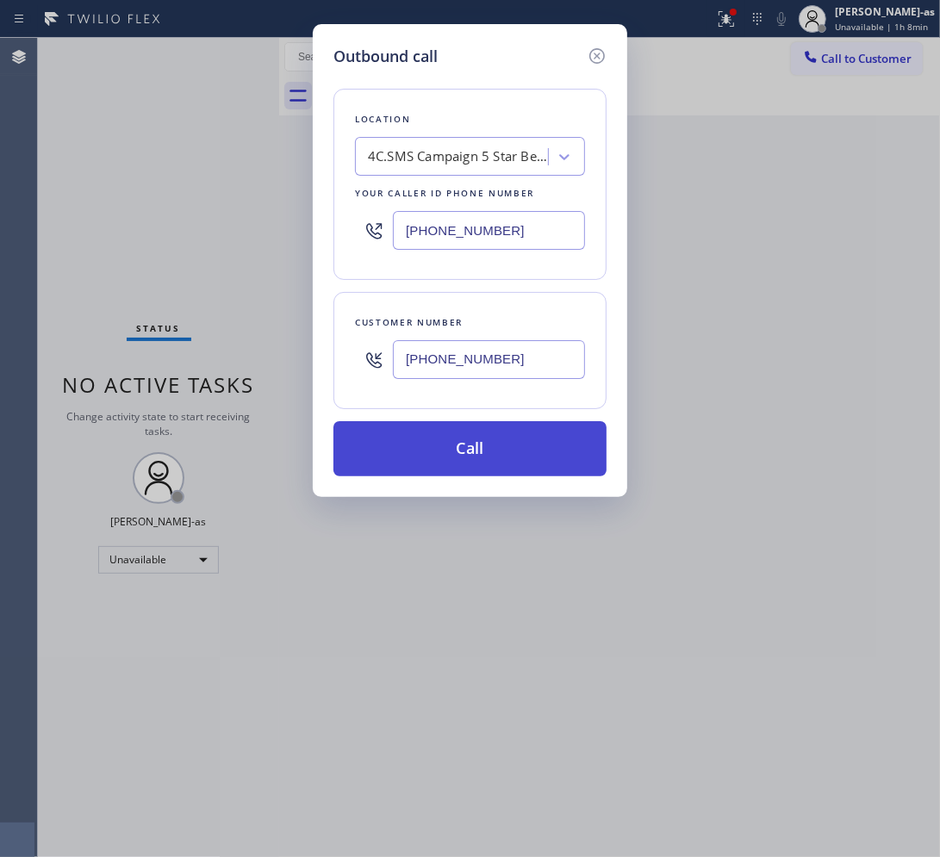
type input "(866) 702-1734"
click at [494, 449] on button "Call" at bounding box center [469, 448] width 273 height 55
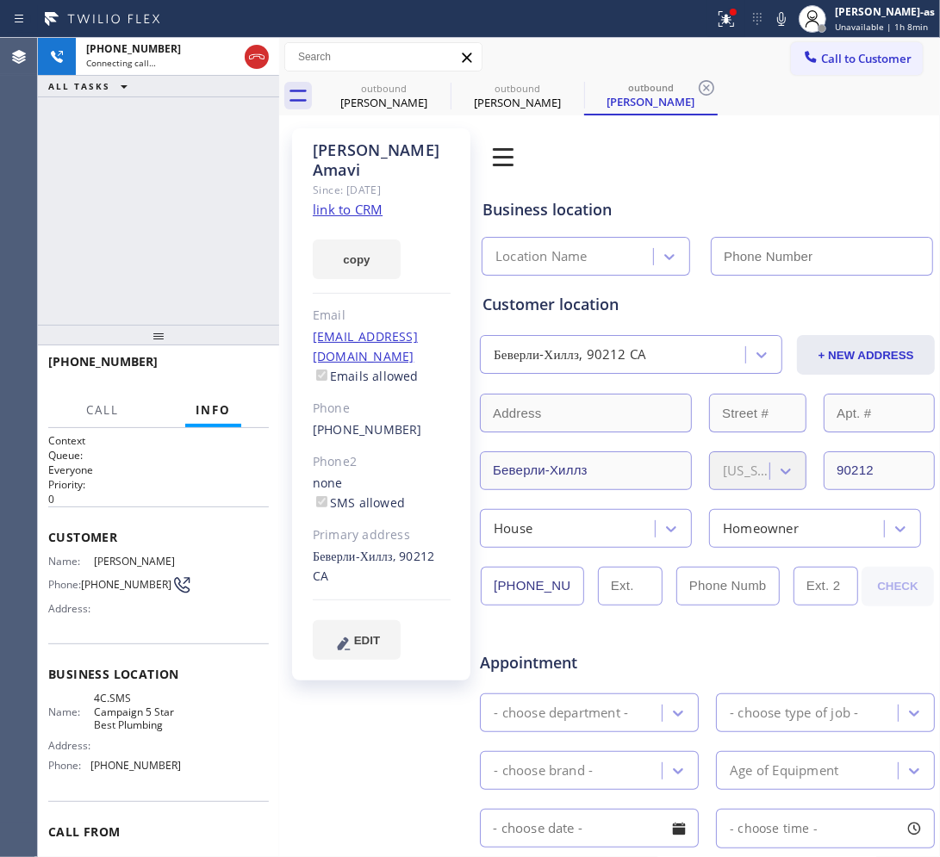
type input "(866) 702-1734"
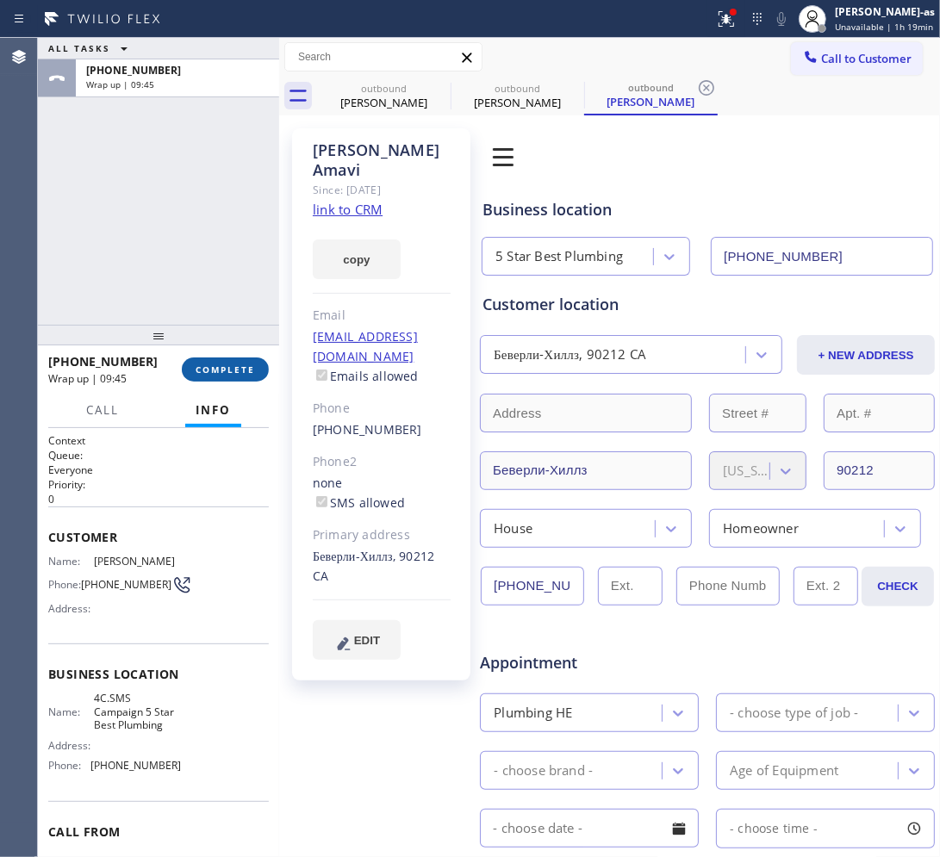
click at [215, 369] on span "COMPLETE" at bounding box center [225, 370] width 59 height 12
click at [194, 259] on div "ALL TASKS ALL TASKS ACTIVE TASKS TASKS IN WRAP UP +17073868691 Wrap up | 09:46" at bounding box center [158, 181] width 241 height 287
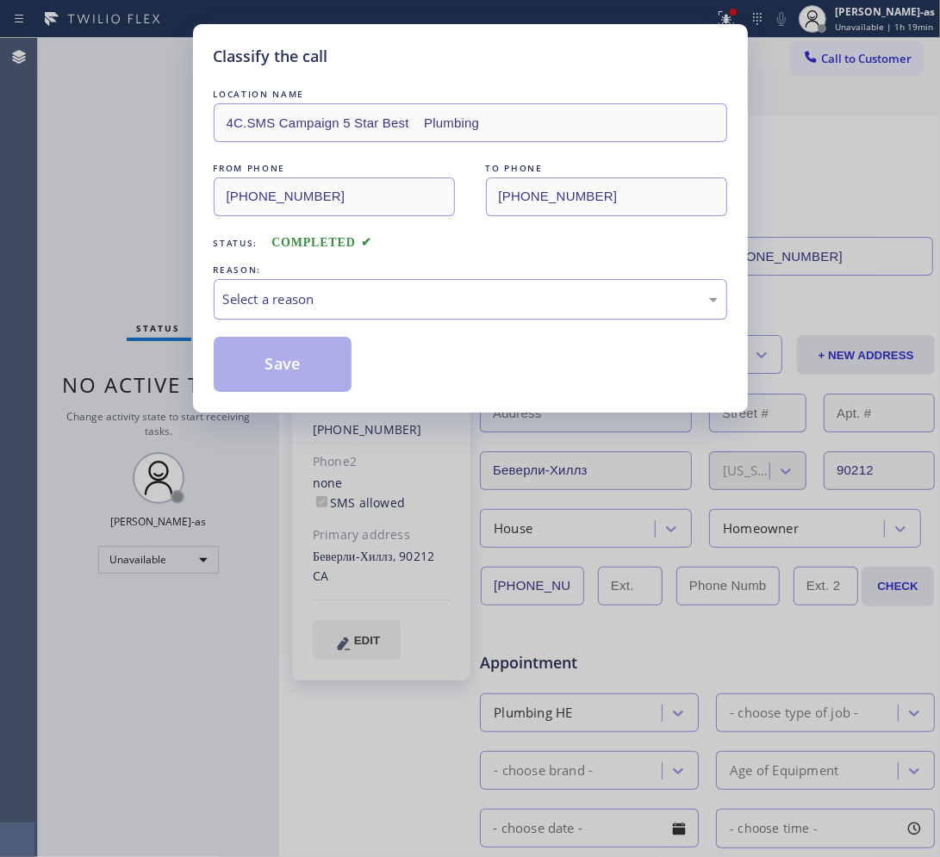
click at [396, 304] on div "Select a reason" at bounding box center [470, 299] width 494 height 20
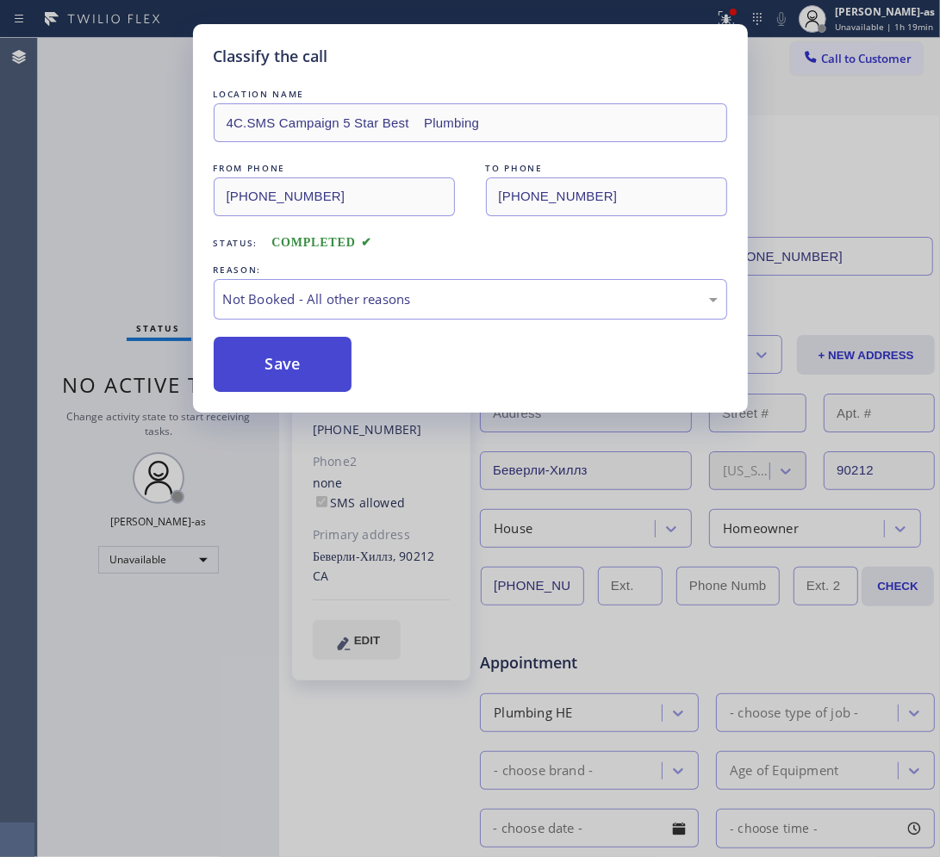
click at [289, 355] on button "Save" at bounding box center [283, 364] width 139 height 55
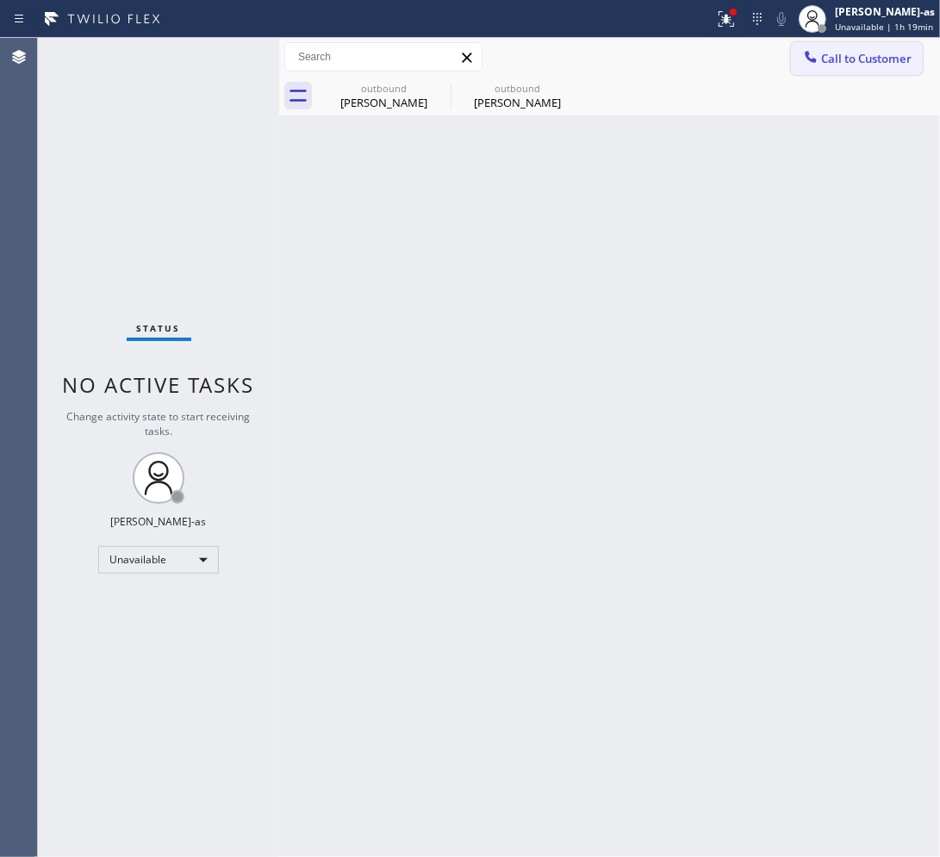
drag, startPoint x: 860, startPoint y: 61, endPoint x: 686, endPoint y: 140, distance: 191.2
click at [758, 60] on span "Call to Customer" at bounding box center [866, 59] width 90 height 16
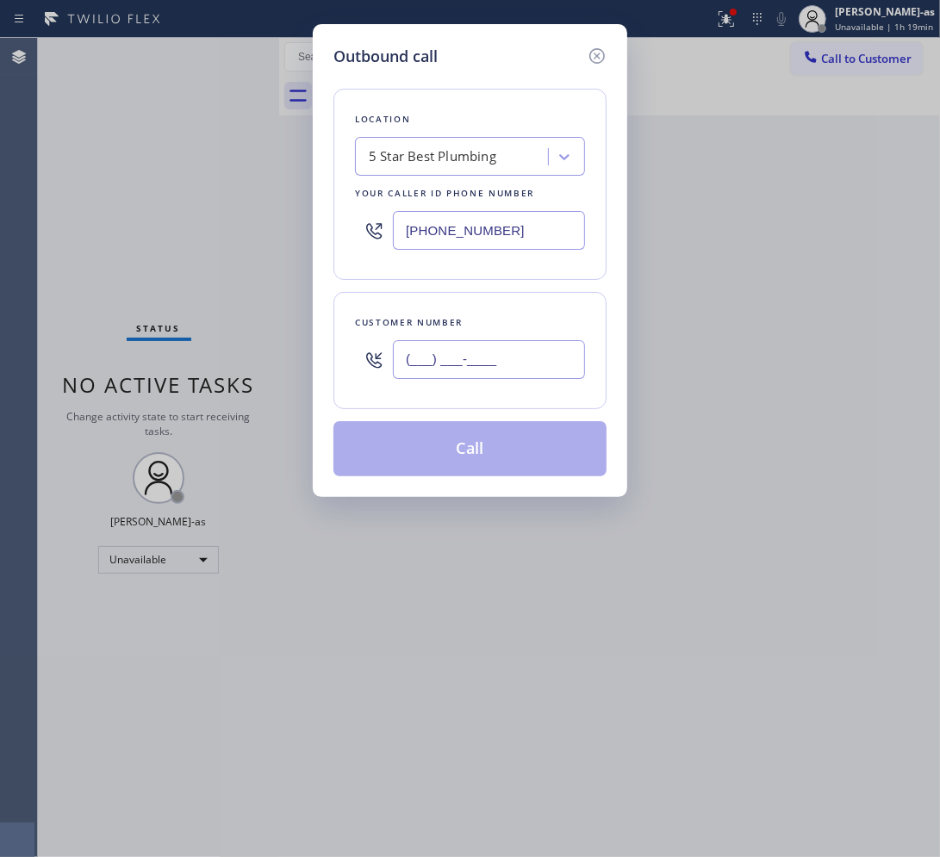
click at [500, 362] on input "(___) ___-____" at bounding box center [489, 359] width 192 height 39
paste input "650) 892-6987"
type input "(650) 892-6987"
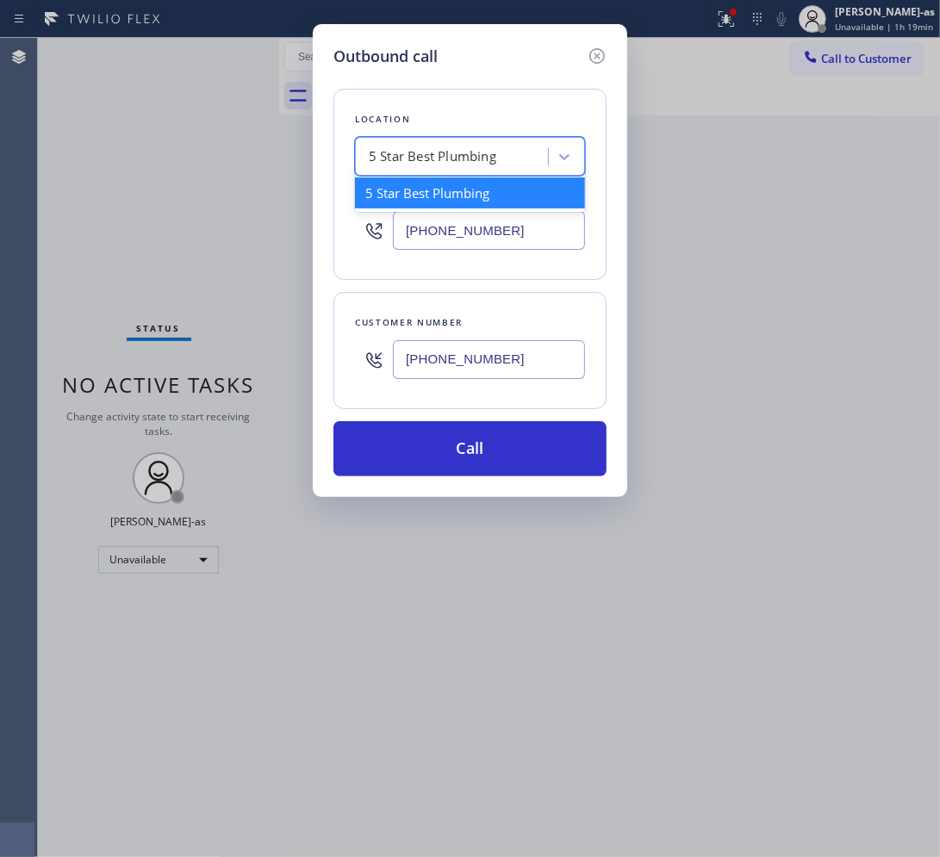
click at [435, 138] on div "5 Star Best Plumbing" at bounding box center [470, 156] width 230 height 39
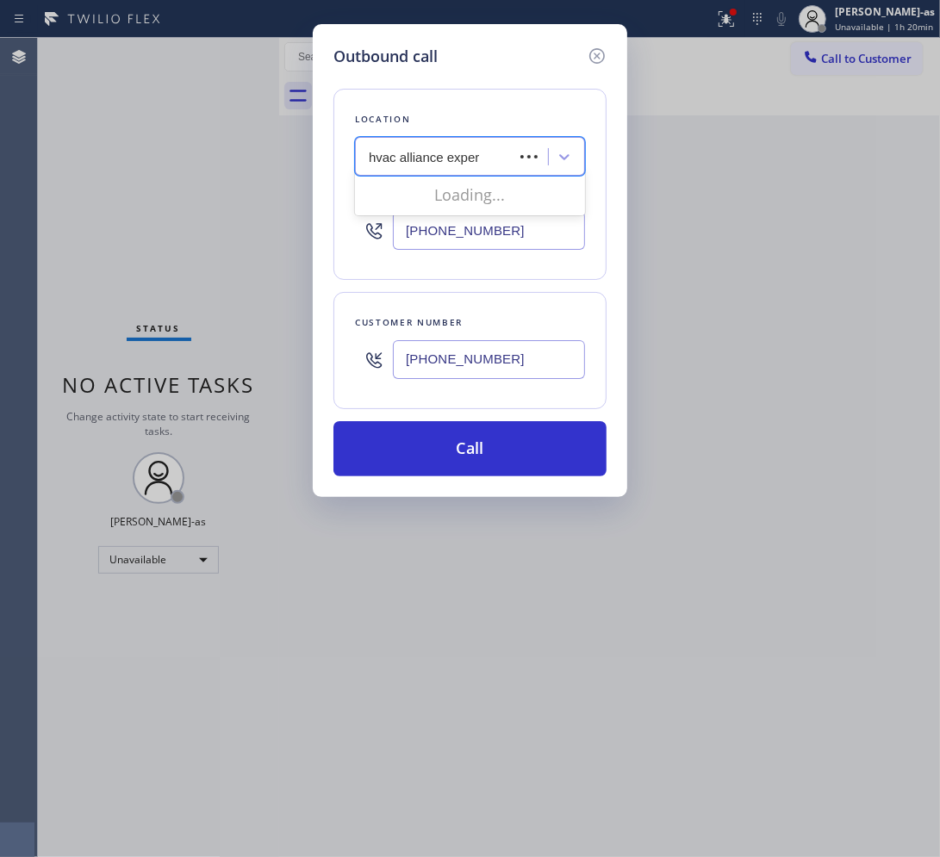
type input "hvac alliance expert"
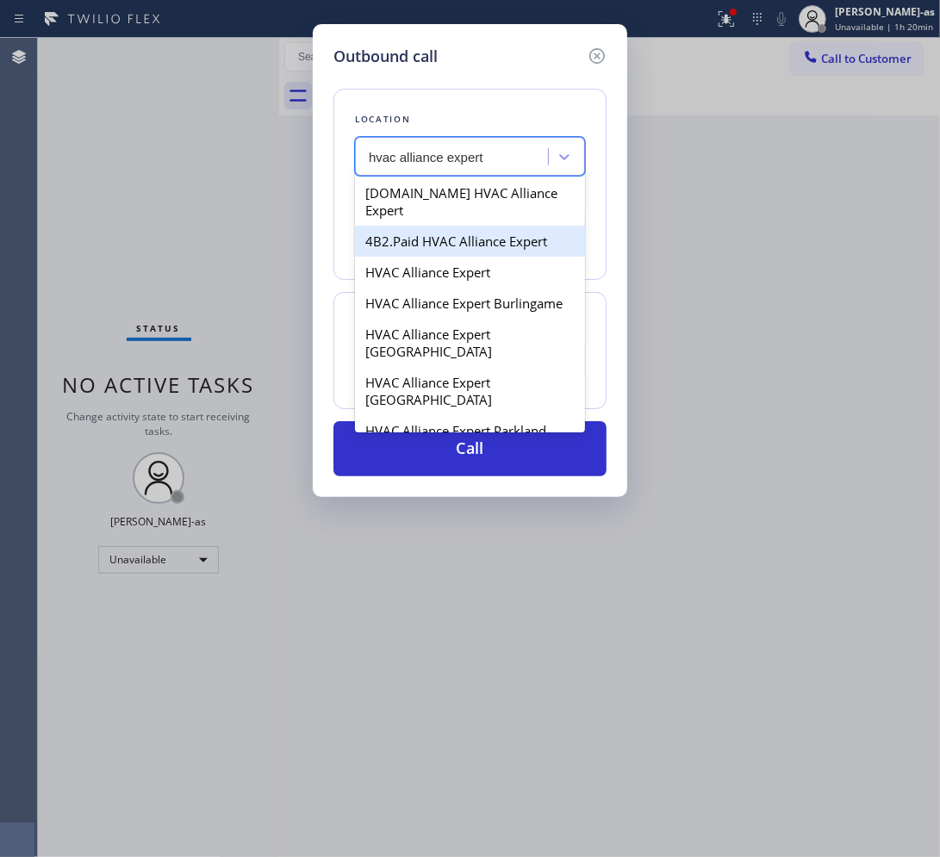
click at [419, 227] on div "4B2.Paid HVAC Alliance Expert" at bounding box center [470, 241] width 230 height 31
type input "(855) 999-4417"
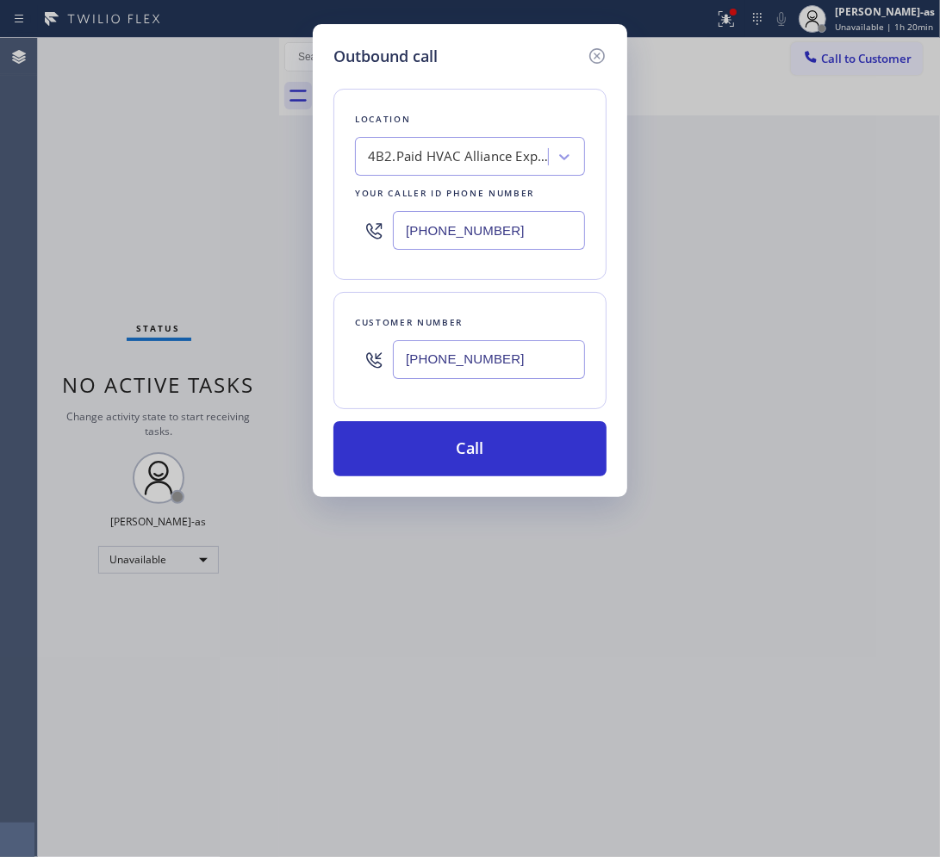
drag, startPoint x: 457, startPoint y: 438, endPoint x: 915, endPoint y: 448, distance: 457.5
click at [467, 441] on button "Call" at bounding box center [469, 448] width 273 height 55
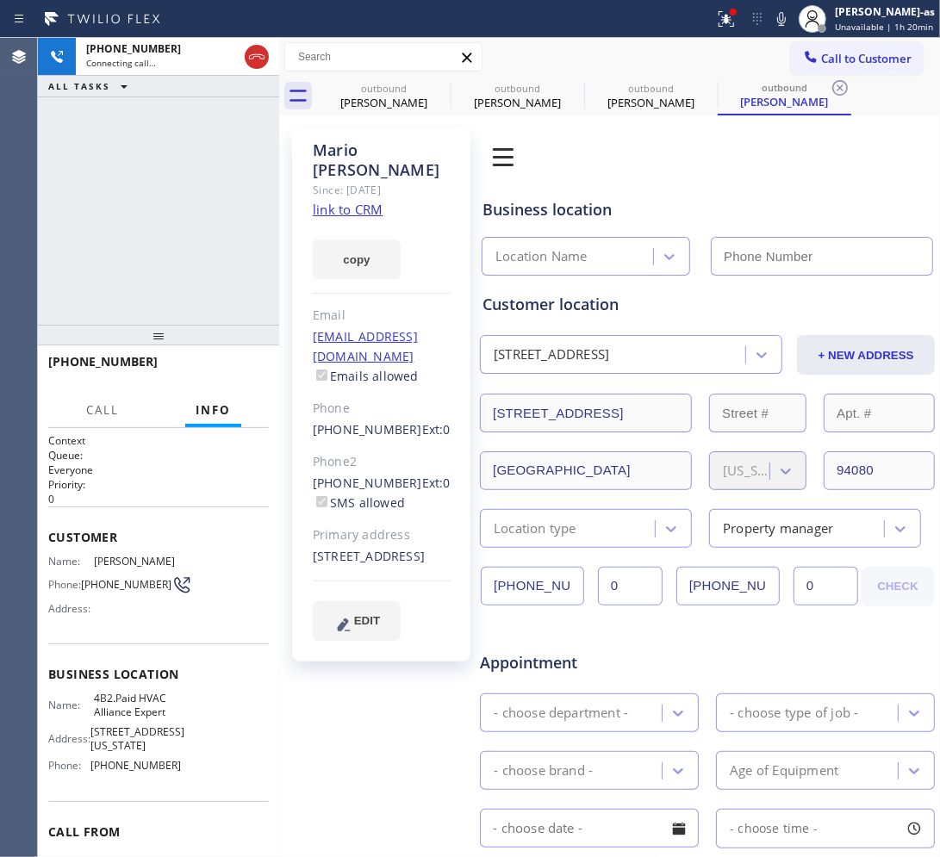
type input "(855) 999-4417"
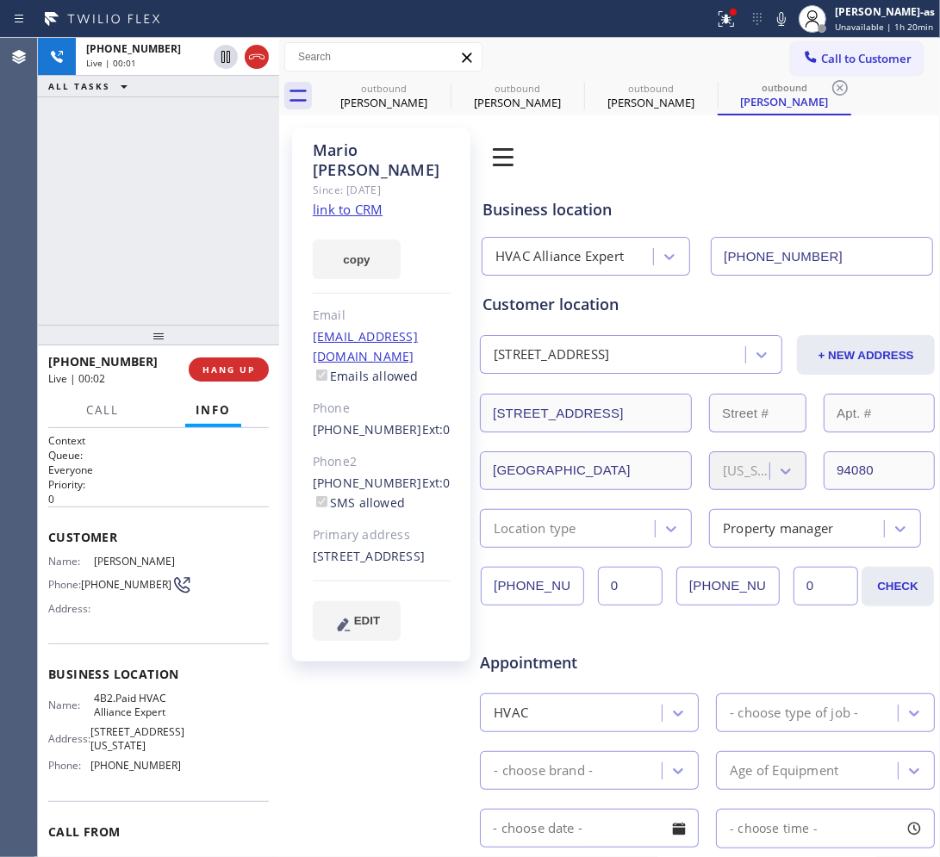
click at [121, 271] on div "+16508926987 Live | 00:01 ALL TASKS ALL TASKS ACTIVE TASKS TASKS IN WRAP UP" at bounding box center [158, 181] width 241 height 287
click at [337, 201] on link "link to CRM" at bounding box center [348, 209] width 70 height 17
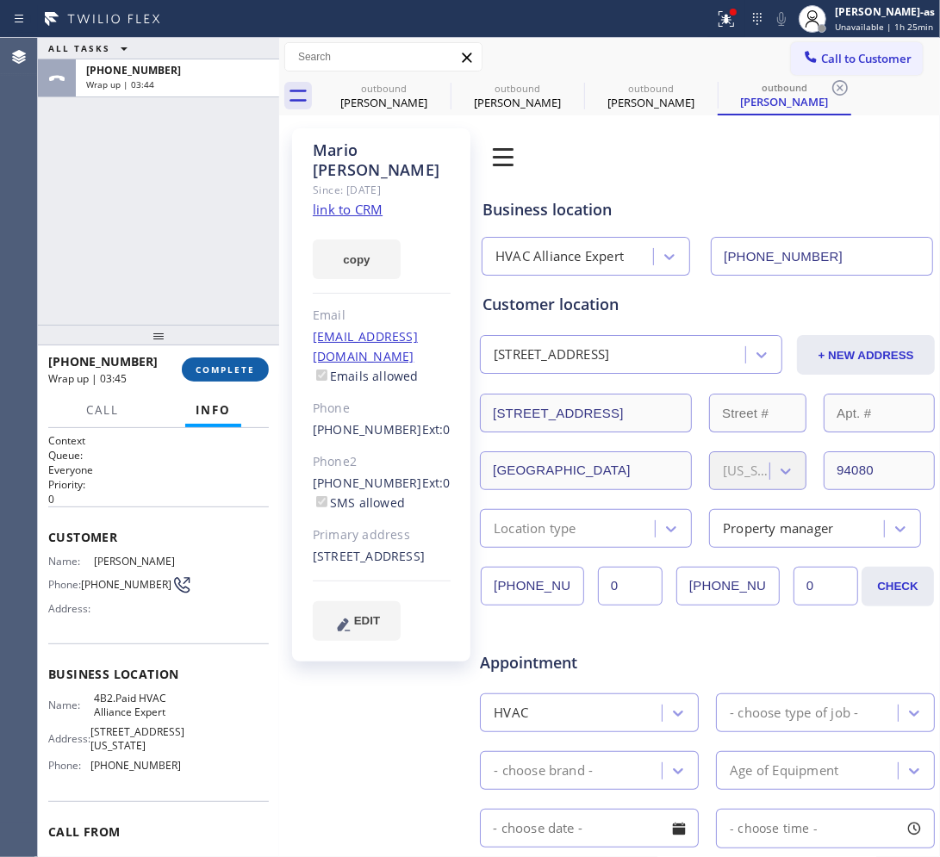
click at [233, 368] on span "COMPLETE" at bounding box center [225, 370] width 59 height 12
click at [200, 252] on div "ALL TASKS ALL TASKS ACTIVE TASKS TASKS IN WRAP UP +16508926987 Wrap up | 03:45" at bounding box center [158, 181] width 241 height 287
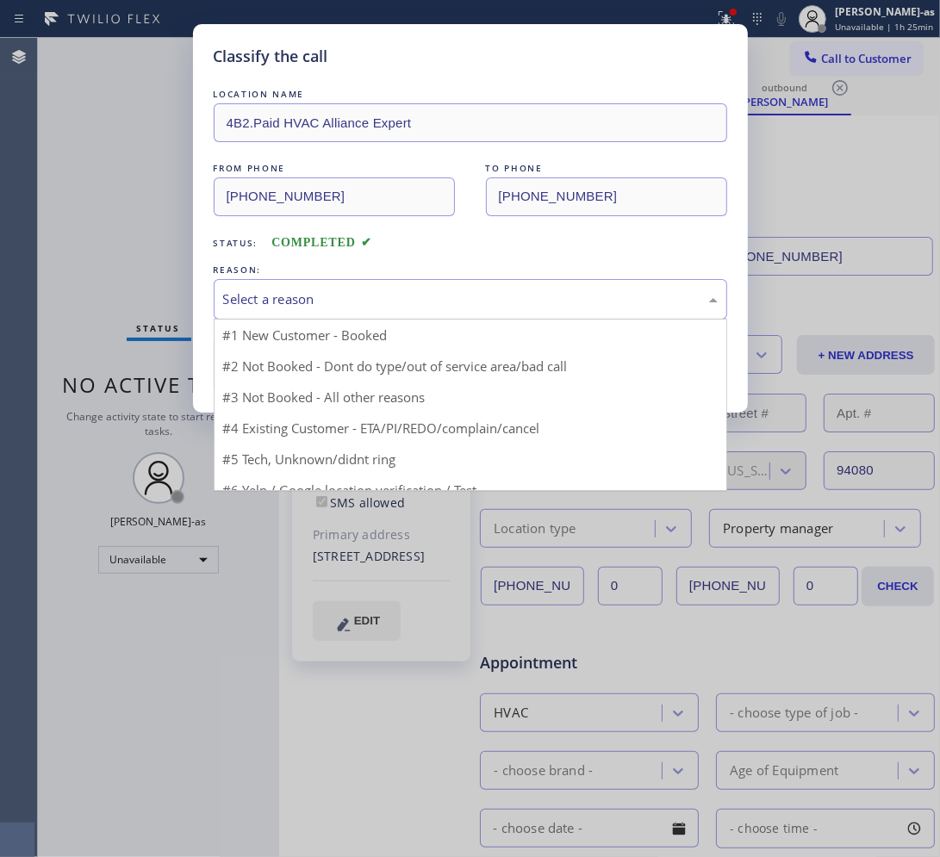
click at [382, 287] on div "Select a reason" at bounding box center [470, 299] width 513 height 40
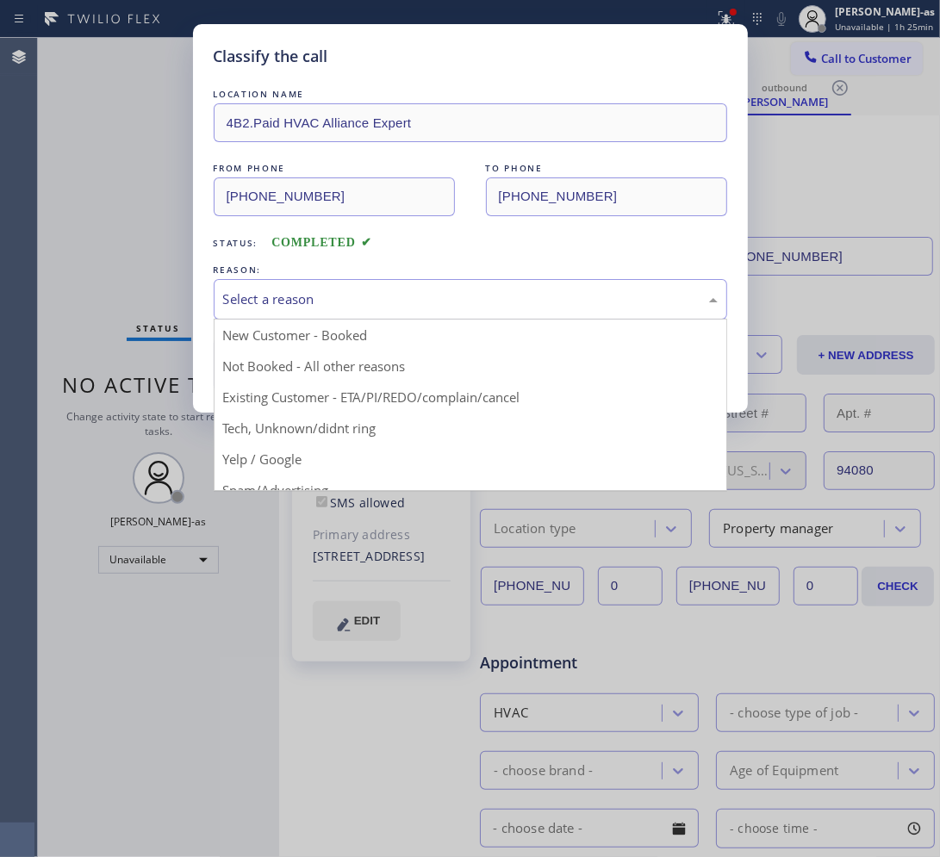
drag, startPoint x: 407, startPoint y: 388, endPoint x: 271, endPoint y: 386, distance: 136.1
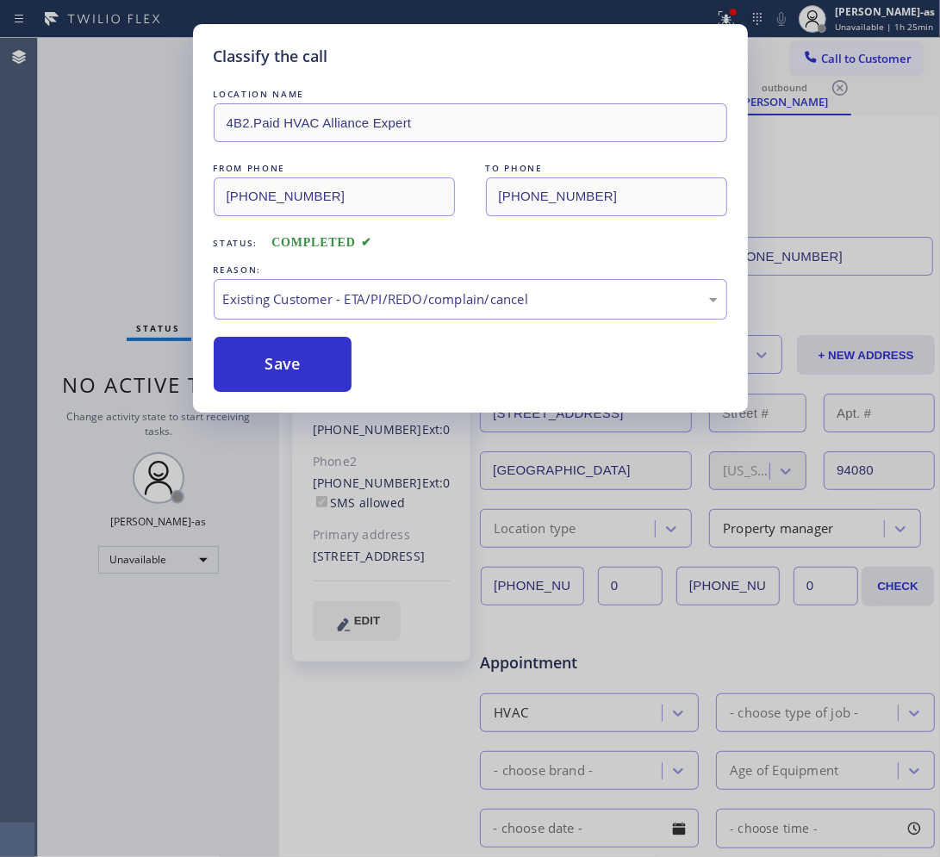
drag, startPoint x: 258, startPoint y: 371, endPoint x: 342, endPoint y: 332, distance: 92.5
click at [264, 368] on button "Save" at bounding box center [283, 364] width 139 height 55
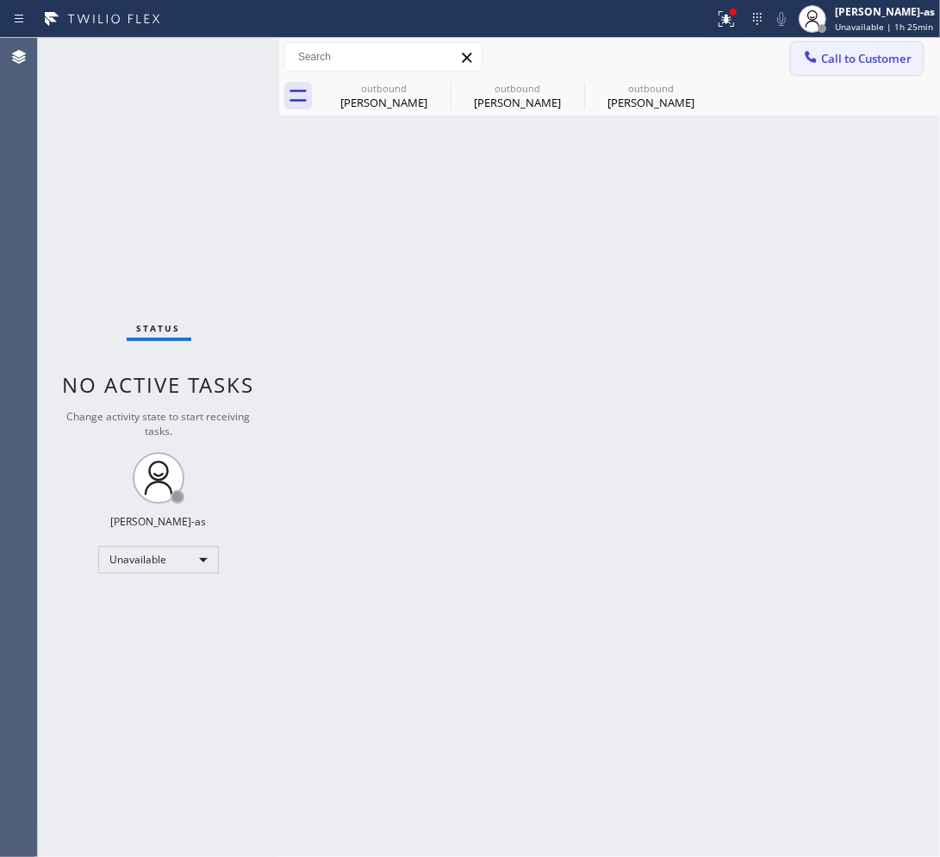
drag, startPoint x: 876, startPoint y: 57, endPoint x: 601, endPoint y: 270, distance: 347.5
click at [758, 57] on span "Call to Customer" at bounding box center [866, 59] width 90 height 16
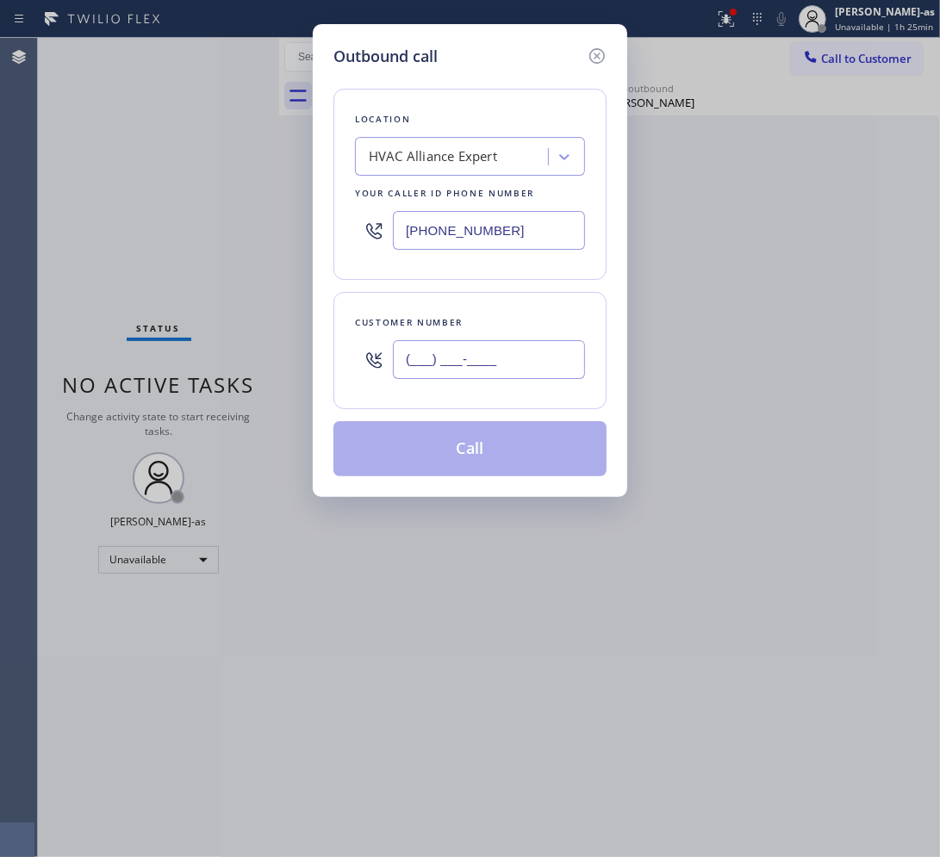
click at [511, 341] on input "(___) ___-____" at bounding box center [489, 359] width 192 height 39
paste input "310) 529-3834"
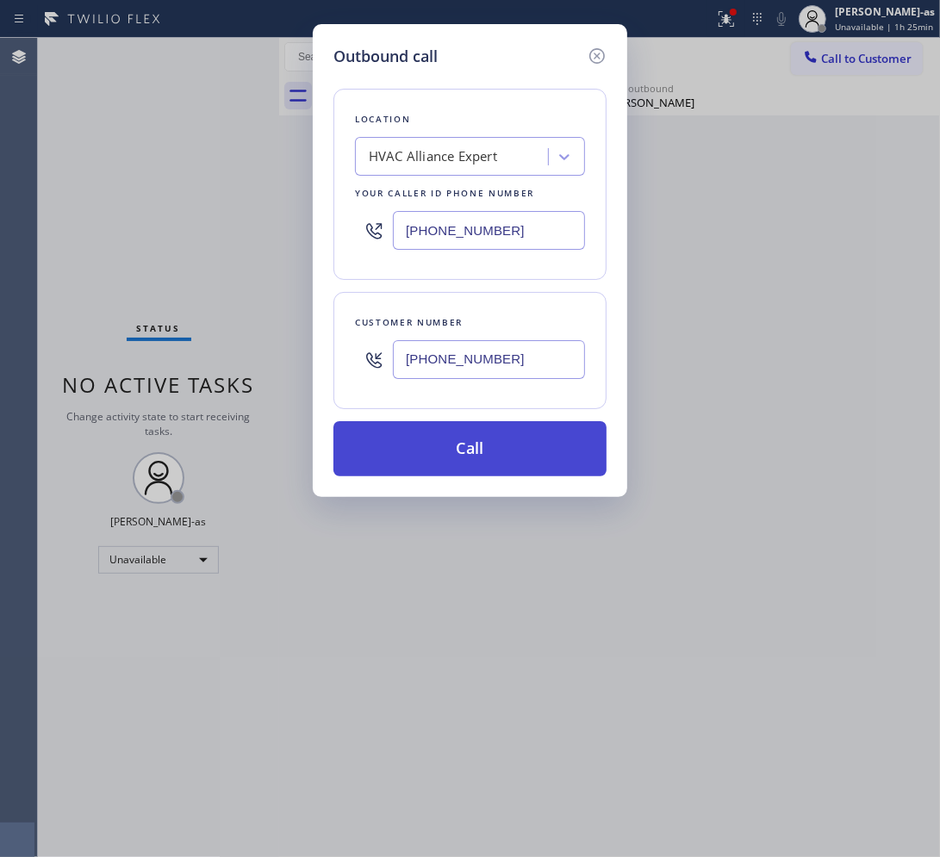
type input "(310) 529-3834"
click at [450, 470] on button "Call" at bounding box center [469, 448] width 273 height 55
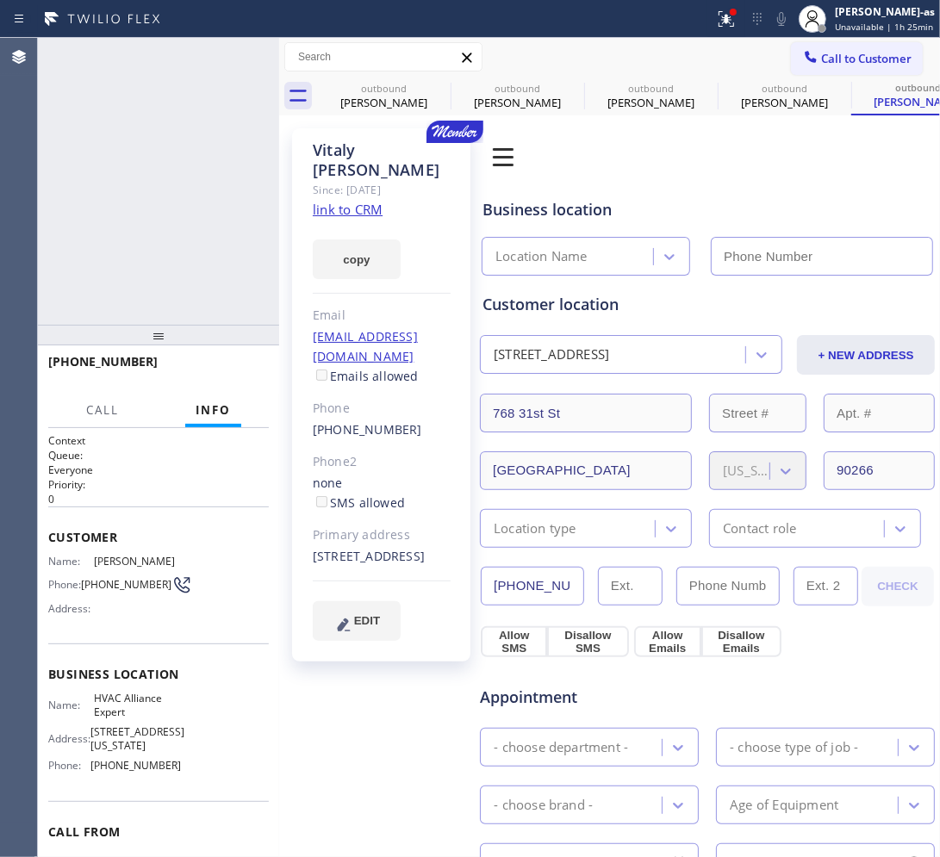
type input "(855) 999-4417"
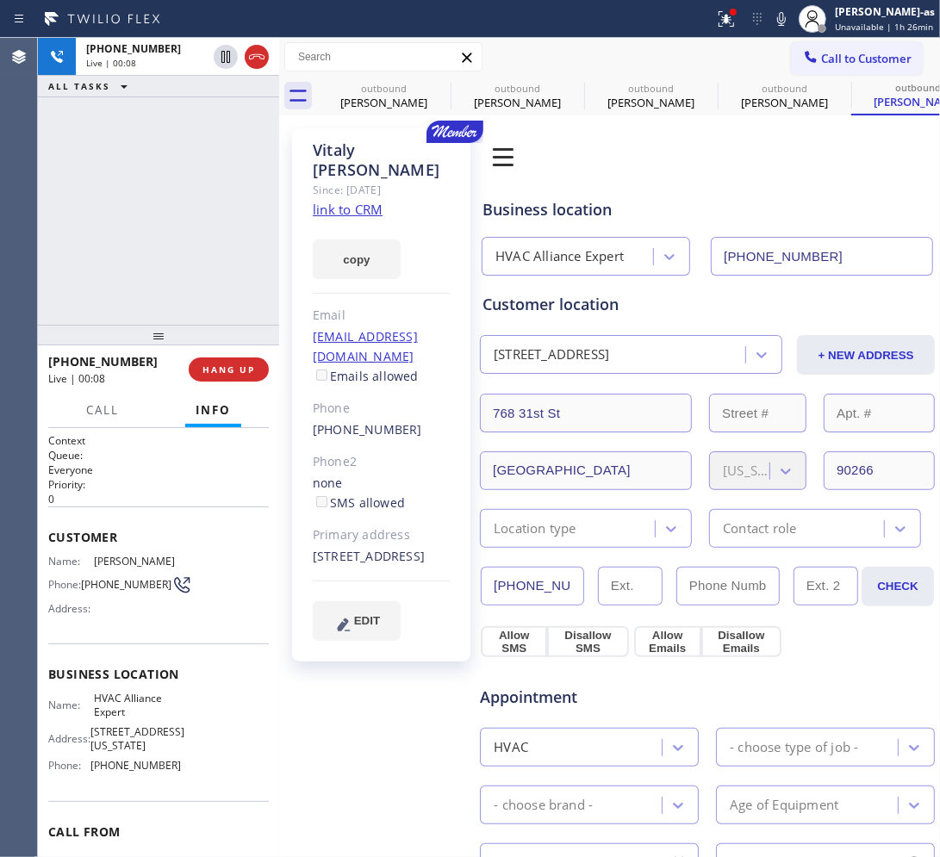
click at [127, 181] on div "+13105293834 Live | 00:08 ALL TASKS ALL TASKS ACTIVE TASKS TASKS IN WRAP UP" at bounding box center [158, 181] width 241 height 287
click at [250, 62] on icon at bounding box center [256, 57] width 21 height 21
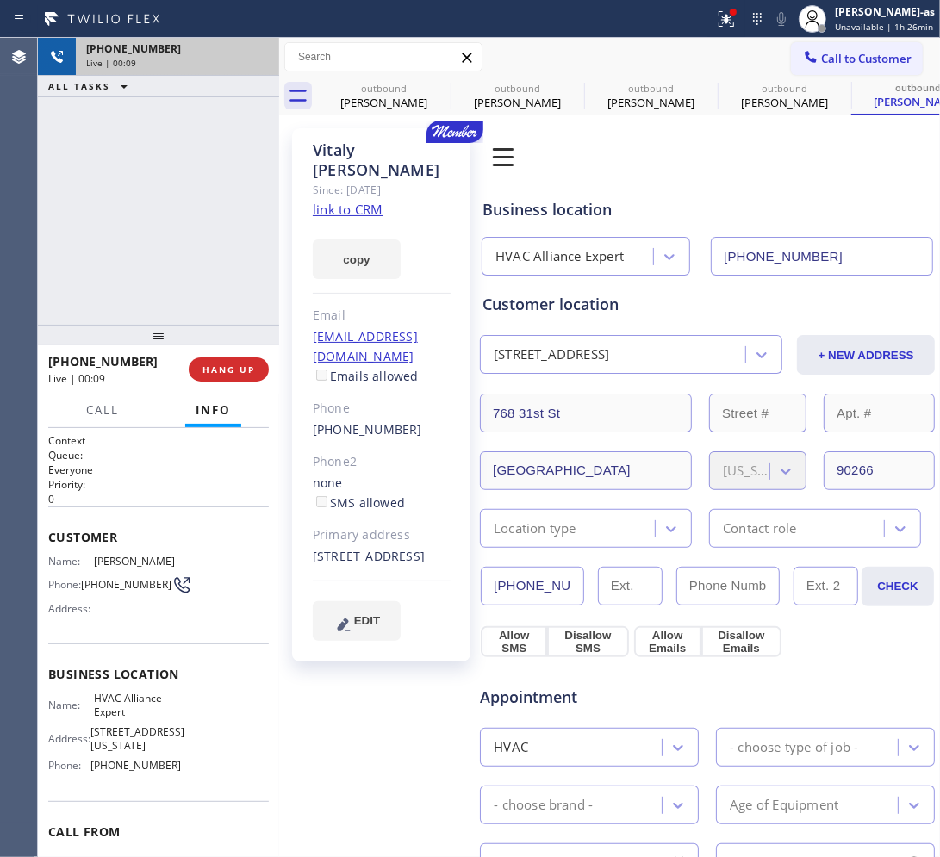
drag, startPoint x: 157, startPoint y: 264, endPoint x: 172, endPoint y: 263, distance: 15.6
click at [169, 264] on div "+13105293834 Live | 00:09 ALL TASKS ALL TASKS ACTIVE TASKS TASKS IN WRAP UP" at bounding box center [158, 181] width 241 height 287
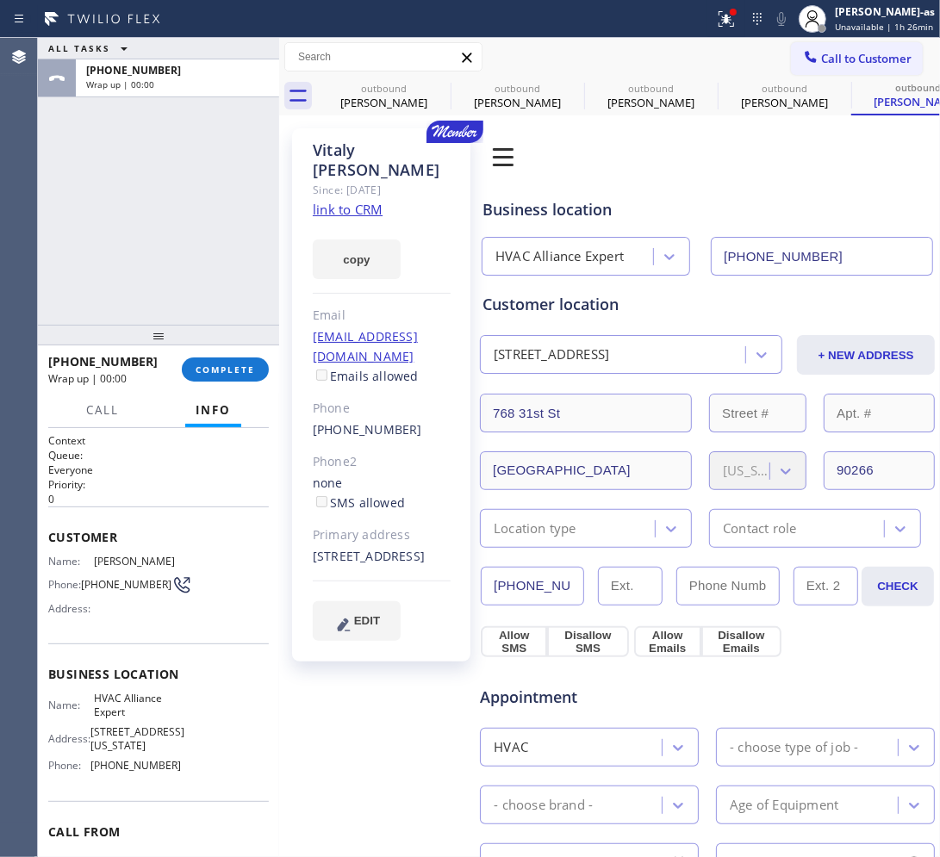
click at [412, 420] on div "(310) 529-3834" at bounding box center [382, 430] width 138 height 20
click at [411, 420] on div "(310) 529-3834" at bounding box center [382, 430] width 138 height 20
copy div "(310) 529-3834"
drag, startPoint x: 148, startPoint y: 269, endPoint x: 149, endPoint y: 277, distance: 8.7
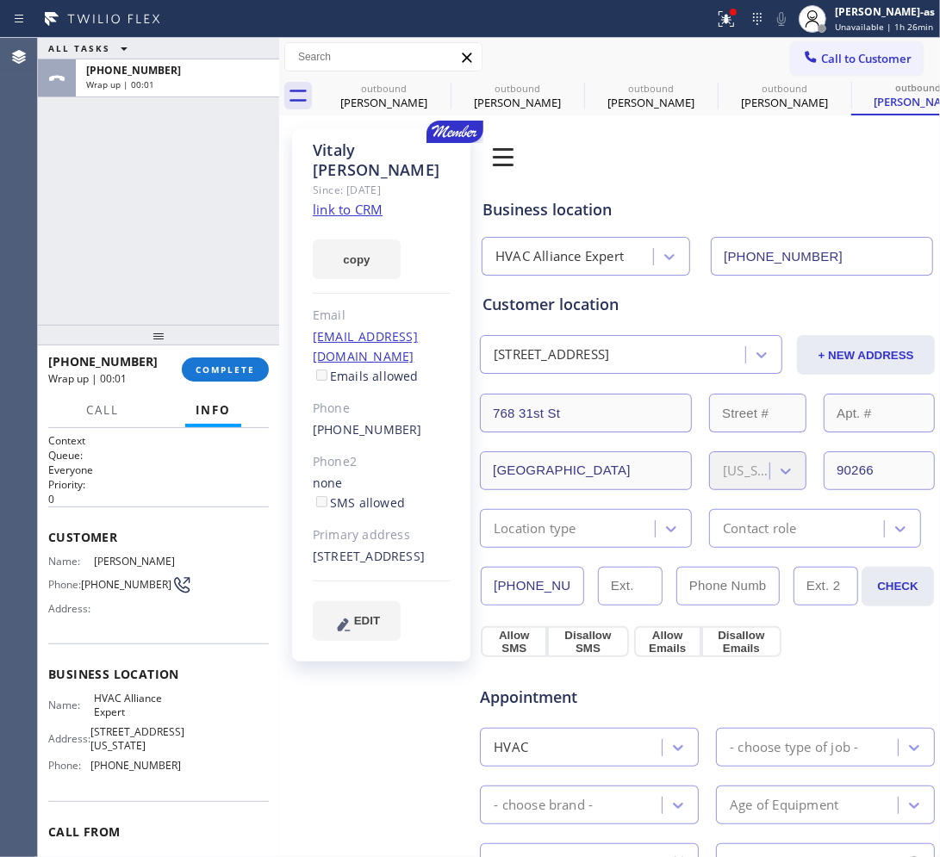
click at [149, 277] on div "ALL TASKS ALL TASKS ACTIVE TASKS TASKS IN WRAP UP +13105293834 Wrap up | 00:01" at bounding box center [158, 181] width 241 height 287
click at [233, 364] on span "COMPLETE" at bounding box center [225, 370] width 59 height 12
click at [208, 329] on div at bounding box center [158, 335] width 241 height 21
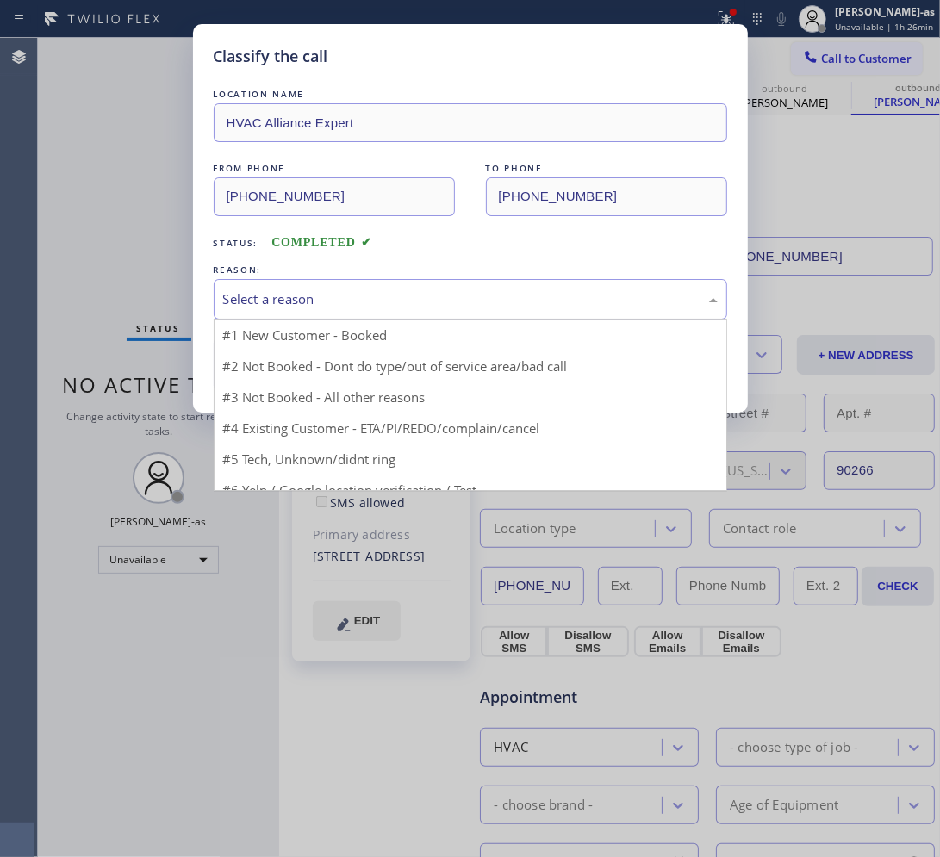
click at [384, 299] on div "Select a reason" at bounding box center [470, 299] width 494 height 20
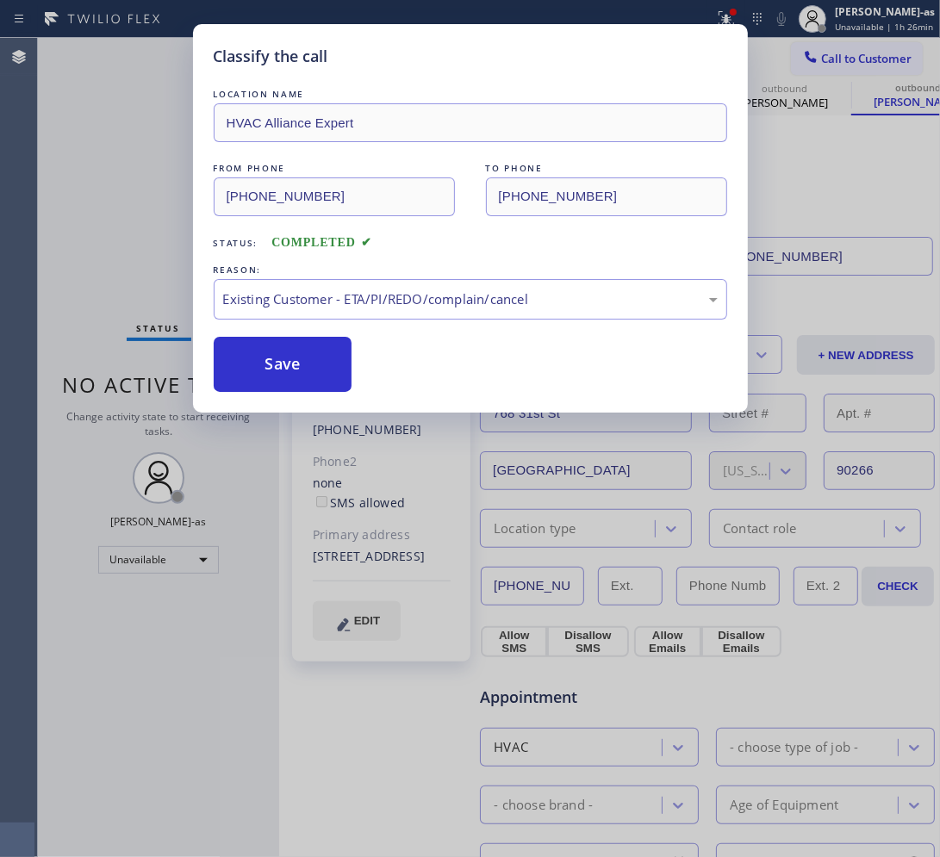
drag, startPoint x: 353, startPoint y: 395, endPoint x: 291, endPoint y: 379, distance: 63.9
click at [291, 379] on button "Save" at bounding box center [283, 364] width 139 height 55
drag, startPoint x: 299, startPoint y: 369, endPoint x: 924, endPoint y: 448, distance: 630.4
click at [307, 368] on button "Save" at bounding box center [283, 364] width 139 height 55
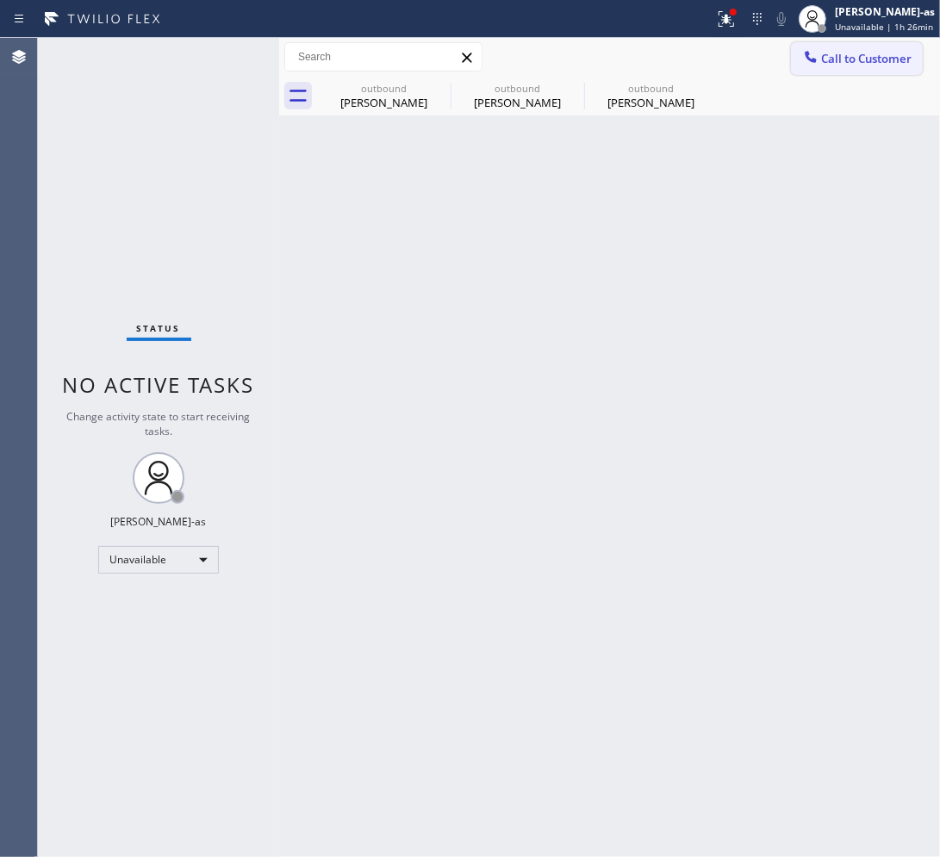
click at [758, 57] on span "Call to Customer" at bounding box center [866, 59] width 90 height 16
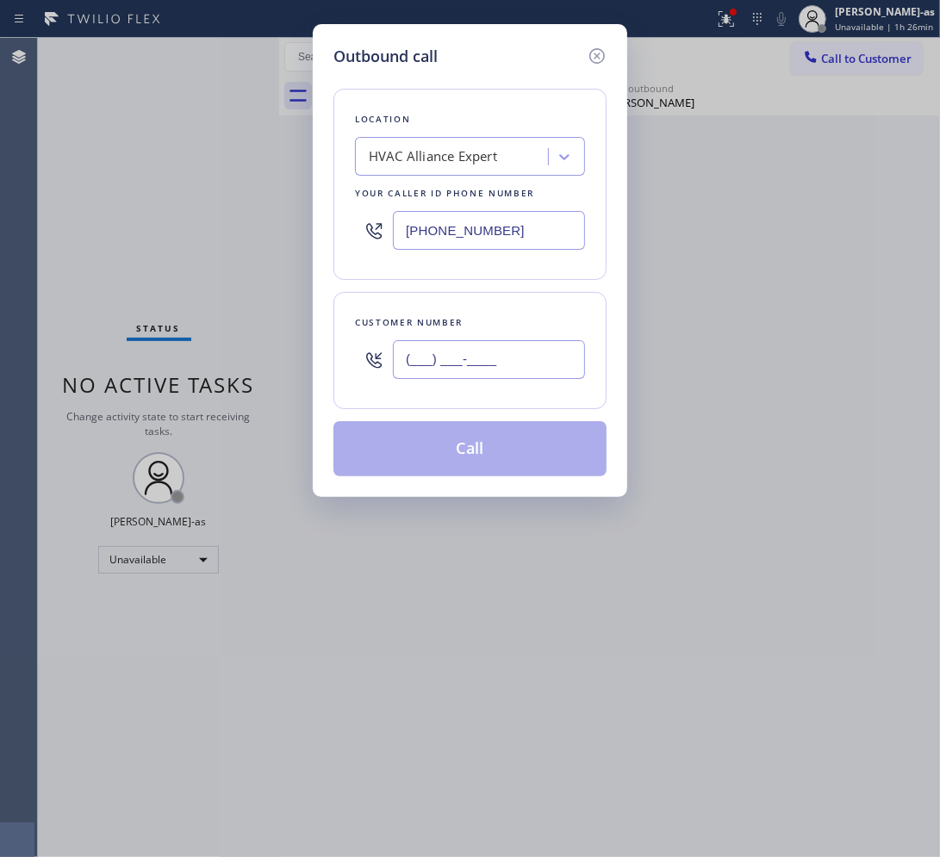
click at [526, 367] on input "(___) ___-____" at bounding box center [489, 359] width 192 height 39
paste input "310) 529-3834"
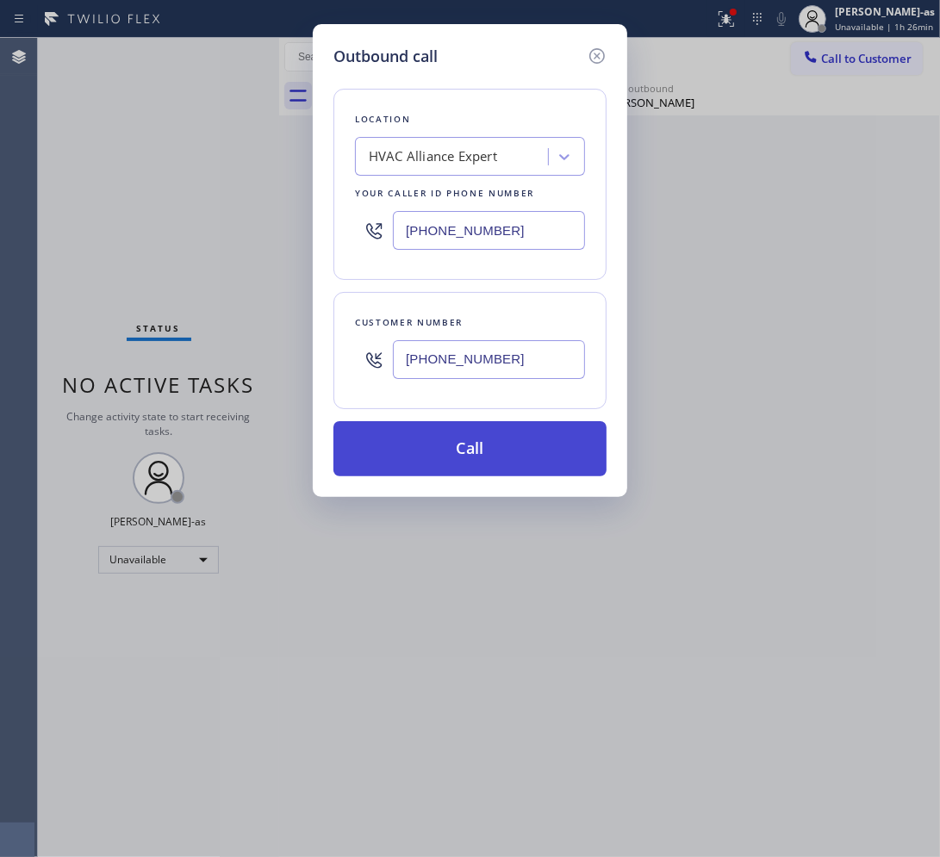
type input "(310) 529-3834"
drag, startPoint x: 525, startPoint y: 457, endPoint x: 337, endPoint y: 527, distance: 201.4
click at [522, 454] on button "Call" at bounding box center [469, 448] width 273 height 55
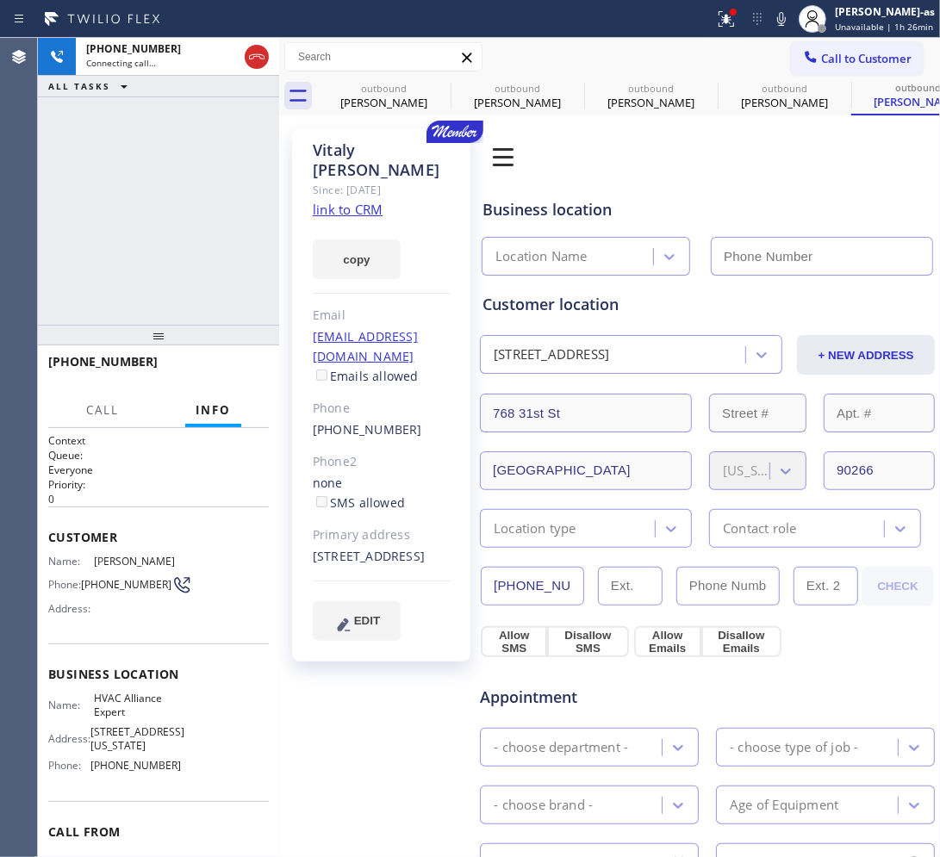
type input "(855) 999-4417"
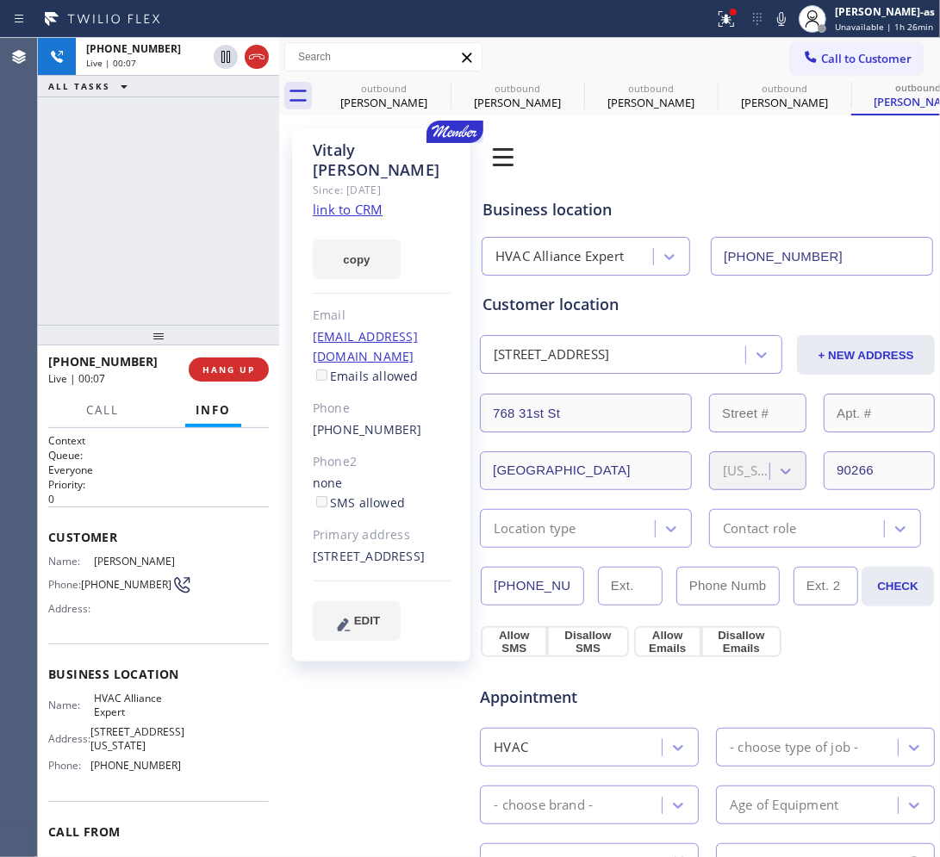
click at [195, 260] on div "+13105293834 Live | 00:07 ALL TASKS ALL TASKS ACTIVE TASKS TASKS IN WRAP UP" at bounding box center [158, 181] width 241 height 287
click at [169, 250] on div "+13105293834 Live | 00:35 ALL TASKS ALL TASKS ACTIVE TASKS TASKS IN WRAP UP" at bounding box center [158, 181] width 241 height 287
click at [228, 362] on button "HANG UP" at bounding box center [229, 369] width 80 height 24
click at [228, 362] on button "COMPLETE" at bounding box center [225, 369] width 87 height 24
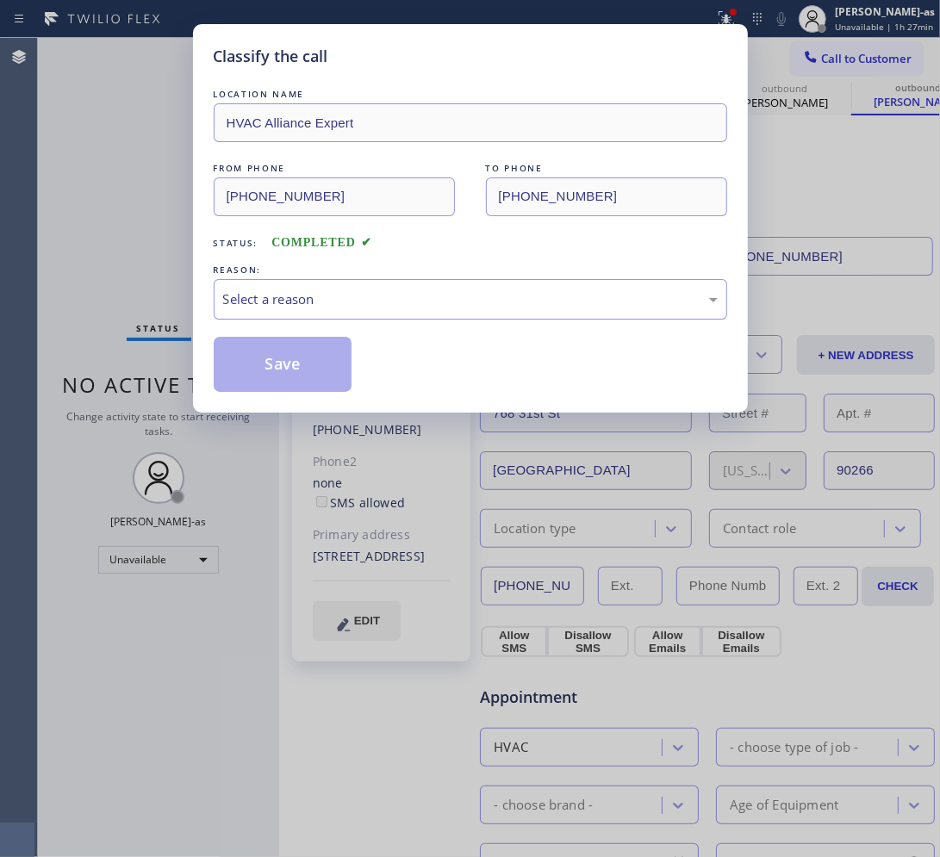
drag, startPoint x: 317, startPoint y: 295, endPoint x: 357, endPoint y: 316, distance: 45.5
click at [320, 298] on div "Select a reason" at bounding box center [470, 299] width 494 height 20
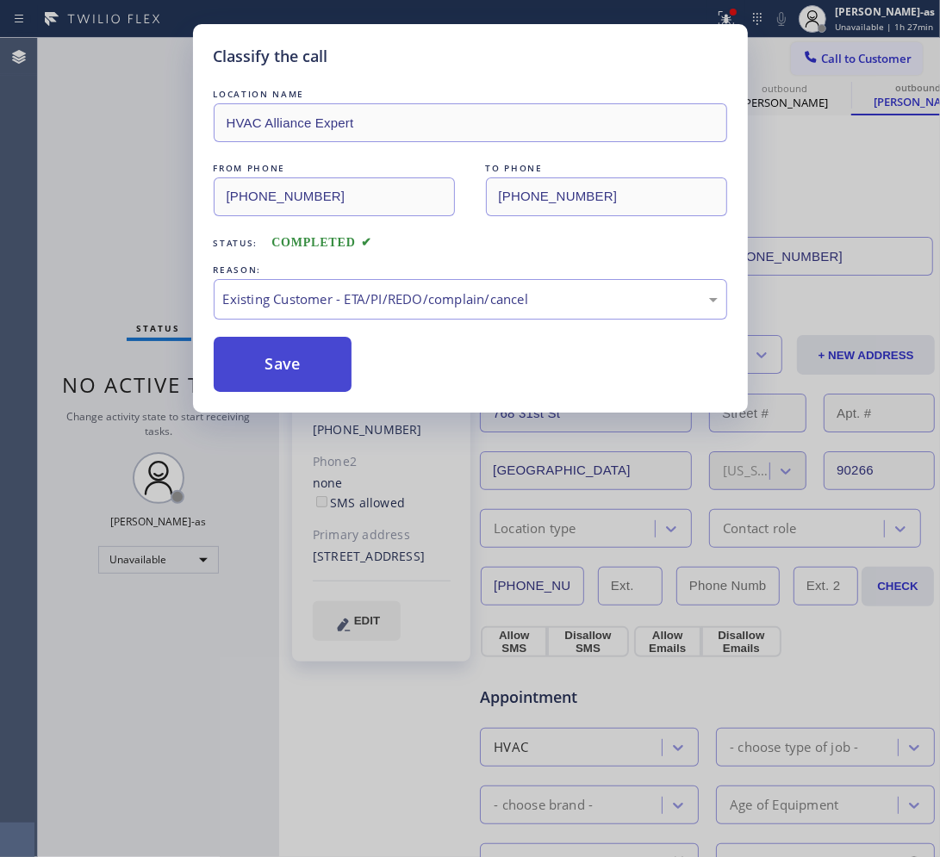
drag, startPoint x: 431, startPoint y: 395, endPoint x: 329, endPoint y: 385, distance: 102.1
drag, startPoint x: 300, startPoint y: 360, endPoint x: 319, endPoint y: 360, distance: 19.0
click at [301, 360] on button "Save" at bounding box center [283, 364] width 139 height 55
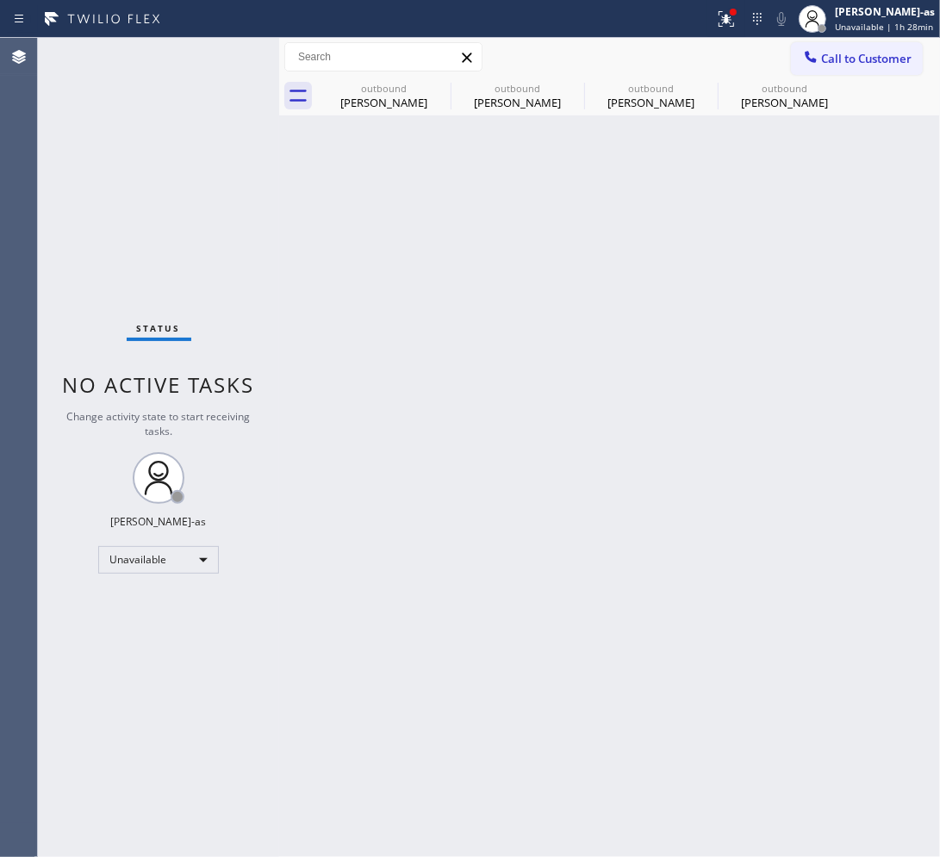
click at [758, 53] on span "Call to Customer" at bounding box center [866, 59] width 90 height 16
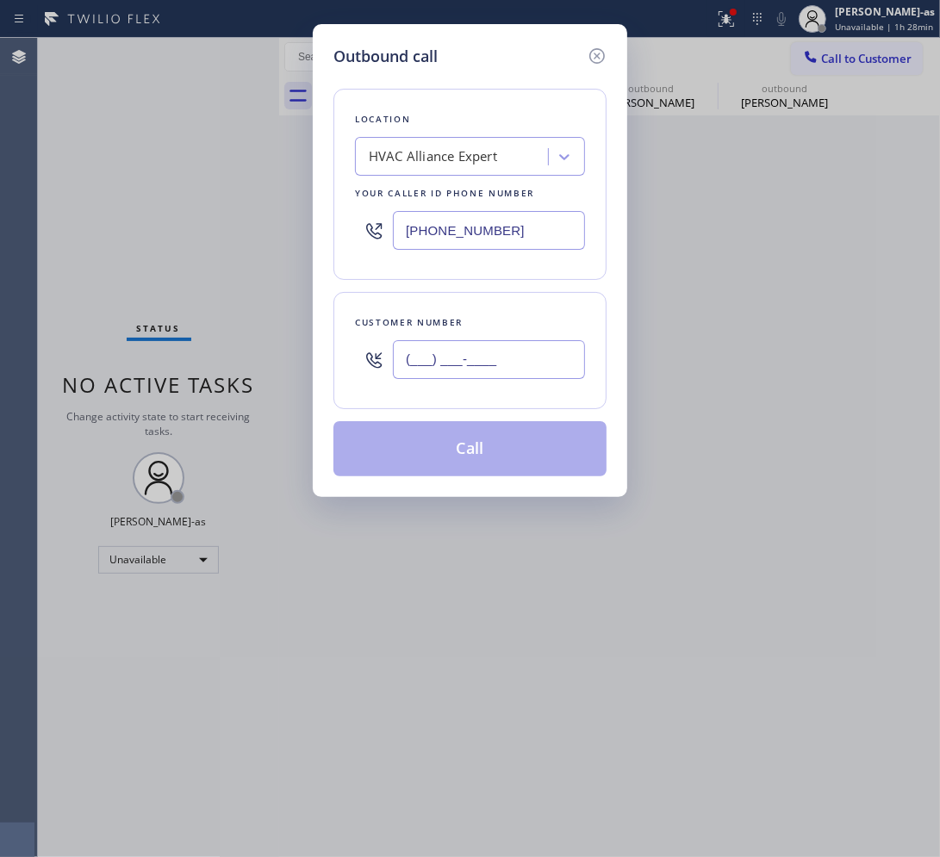
click at [521, 368] on input "(___) ___-____" at bounding box center [489, 359] width 192 height 39
paste input "310) 910-8827"
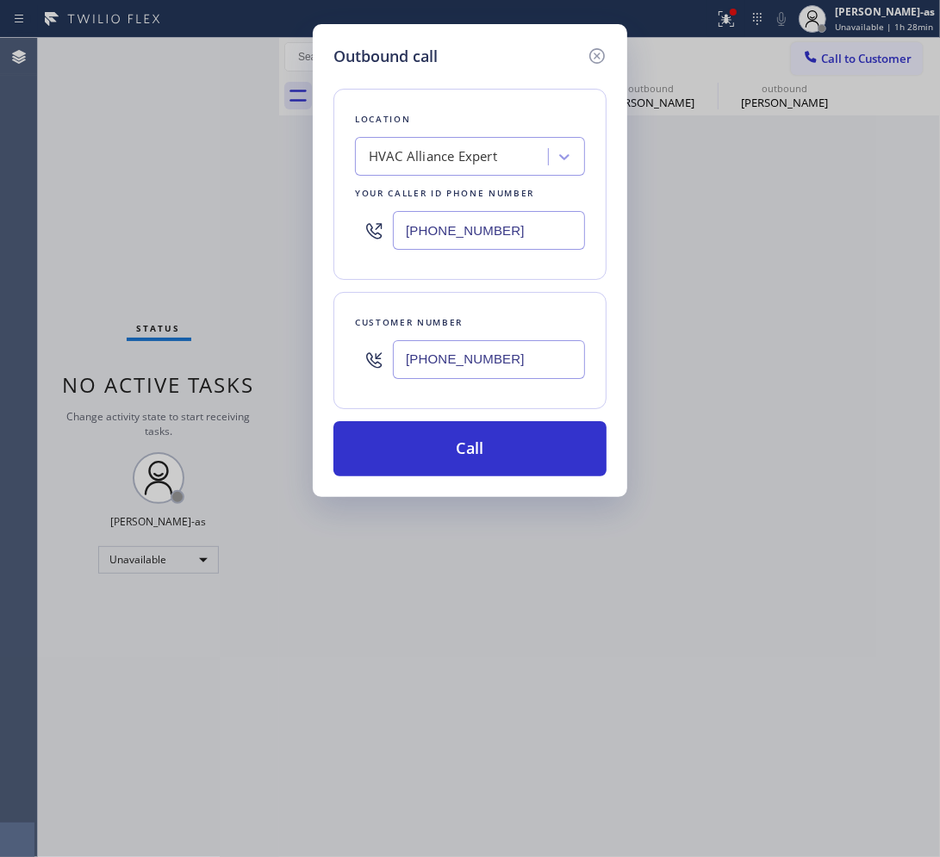
type input "(310) 910-8827"
click at [371, 143] on div "HVAC Alliance Expert" at bounding box center [454, 157] width 188 height 30
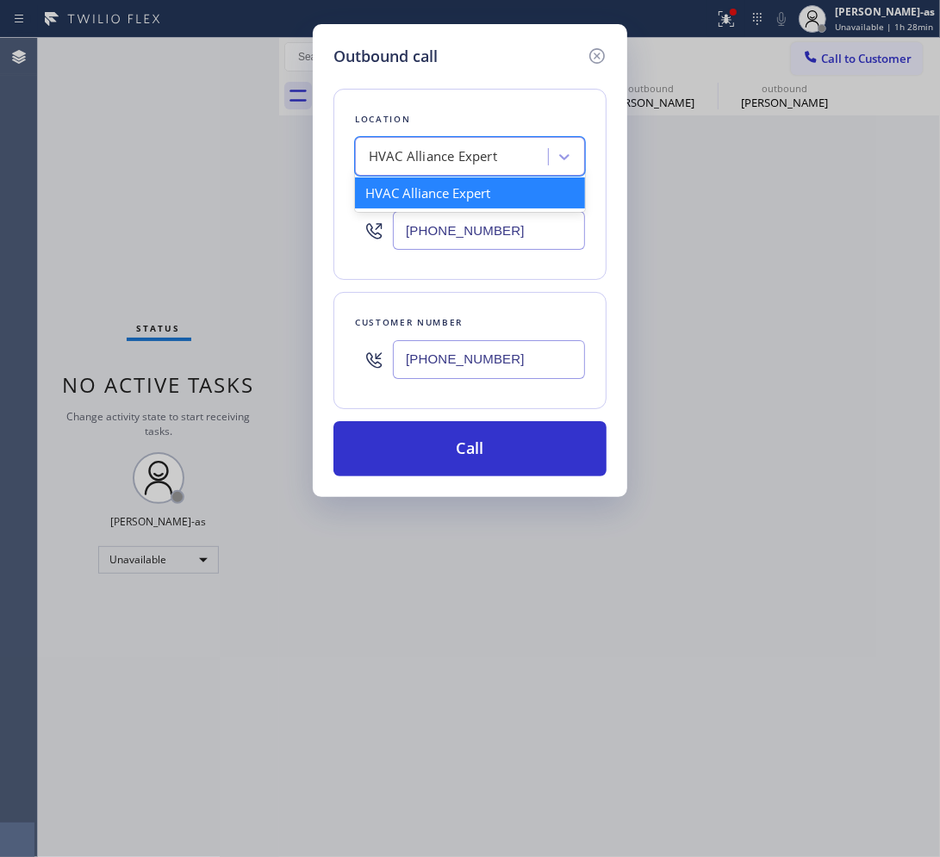
paste input "South Park Plumbers"
type input "South Park Plumbers"
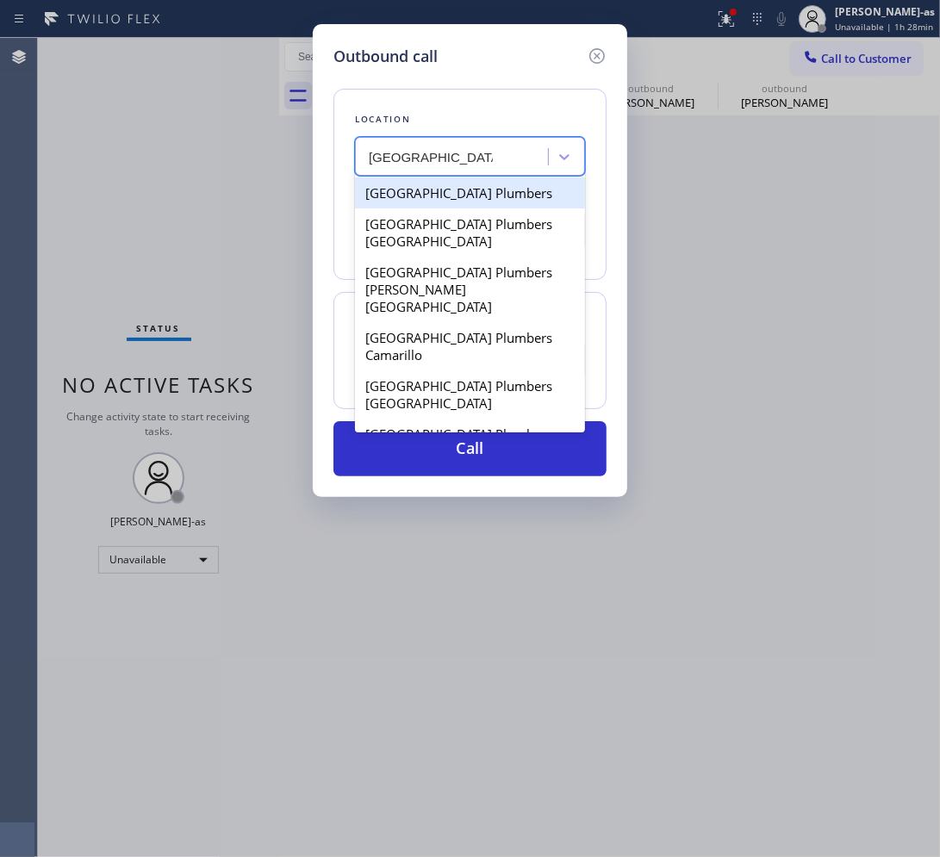
click at [420, 200] on div "South Park Plumbers" at bounding box center [470, 192] width 230 height 31
type input "(844) 901-1746"
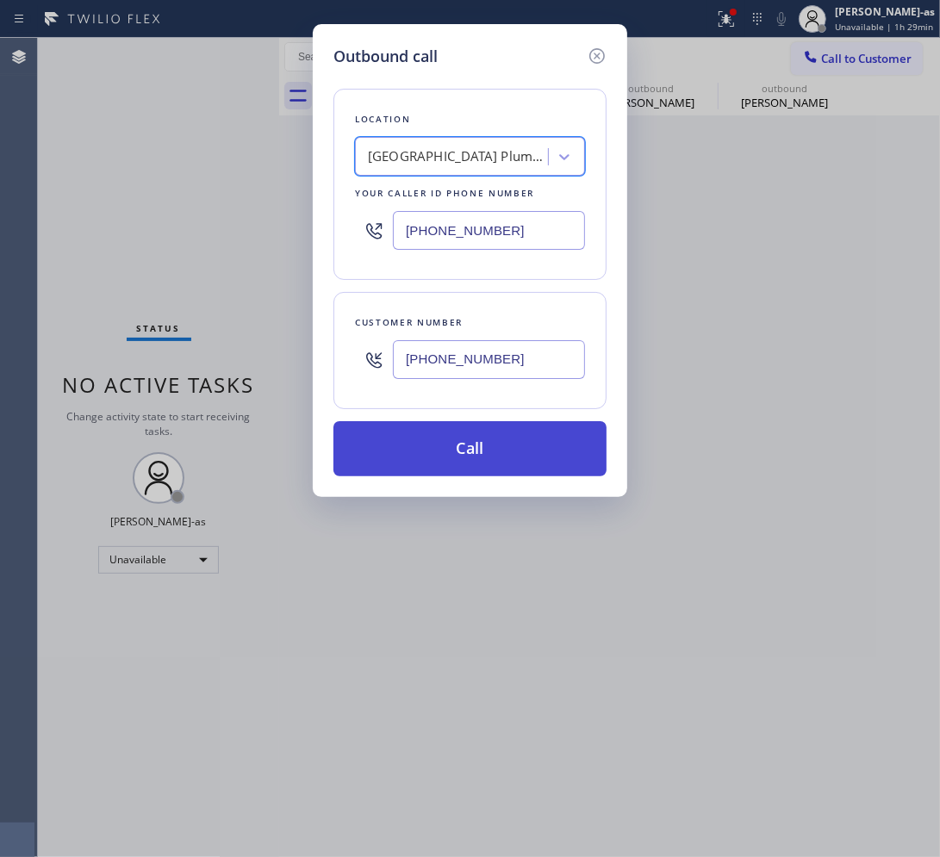
click at [495, 442] on button "Call" at bounding box center [469, 448] width 273 height 55
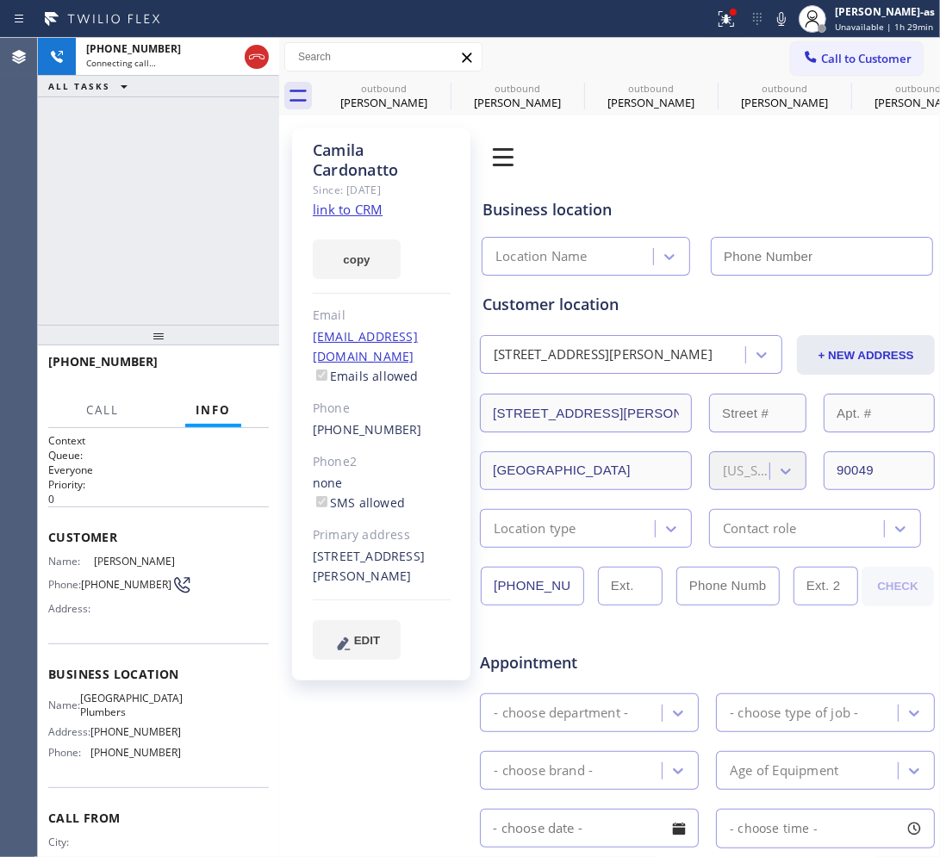
type input "(844) 901-1746"
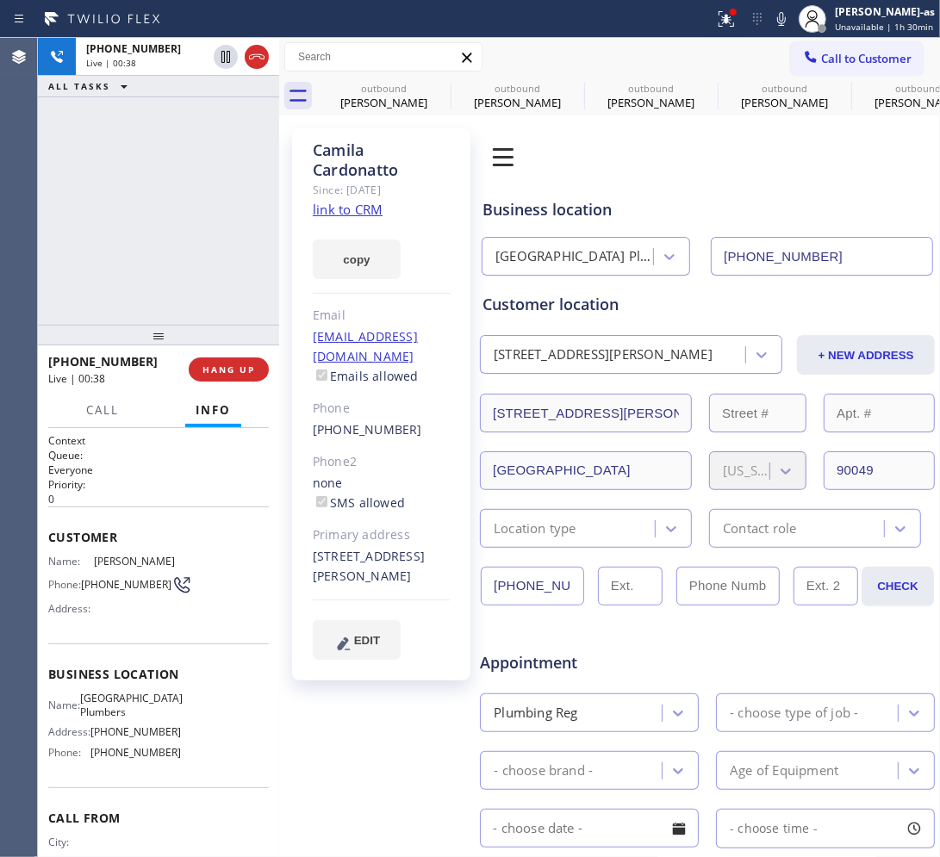
click at [185, 246] on div "+13109108827 Live | 00:38 ALL TASKS ALL TASKS ACTIVE TASKS TASKS IN WRAP UP" at bounding box center [158, 181] width 241 height 287
click at [134, 269] on div "+13109108827 Live | 00:39 ALL TASKS ALL TASKS ACTIVE TASKS TASKS IN WRAP UP" at bounding box center [158, 181] width 241 height 287
click at [233, 367] on span "HANG UP" at bounding box center [228, 370] width 53 height 12
click at [234, 366] on span "HANG UP" at bounding box center [228, 370] width 53 height 12
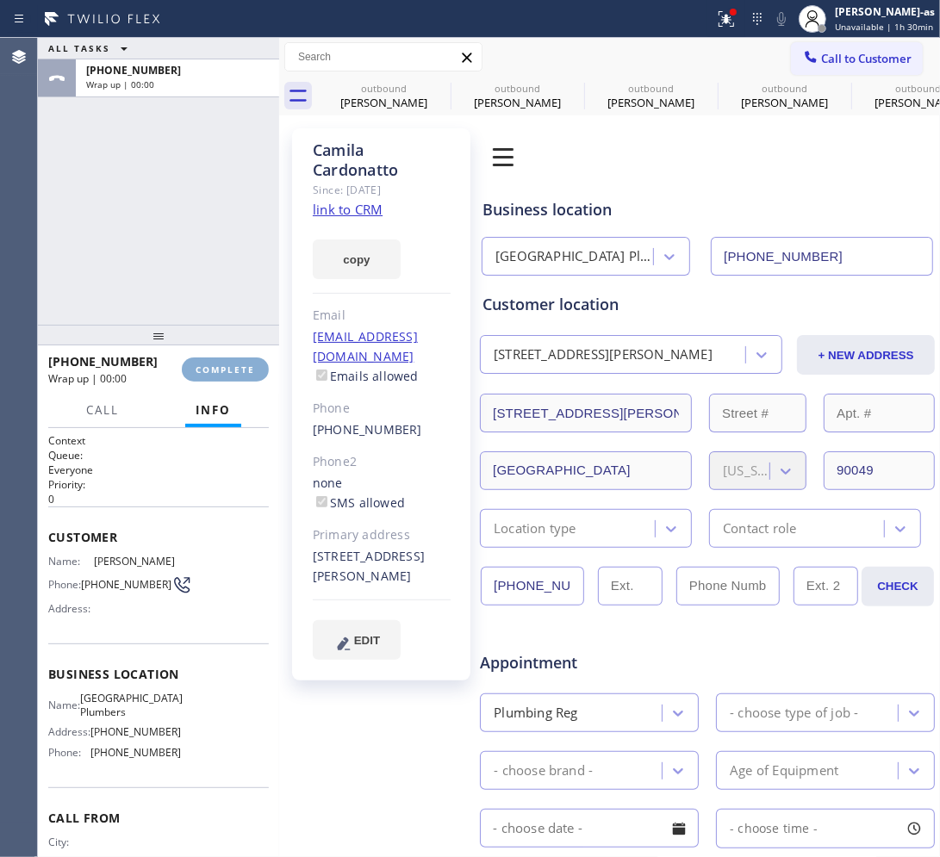
click at [238, 360] on button "COMPLETE" at bounding box center [225, 369] width 87 height 24
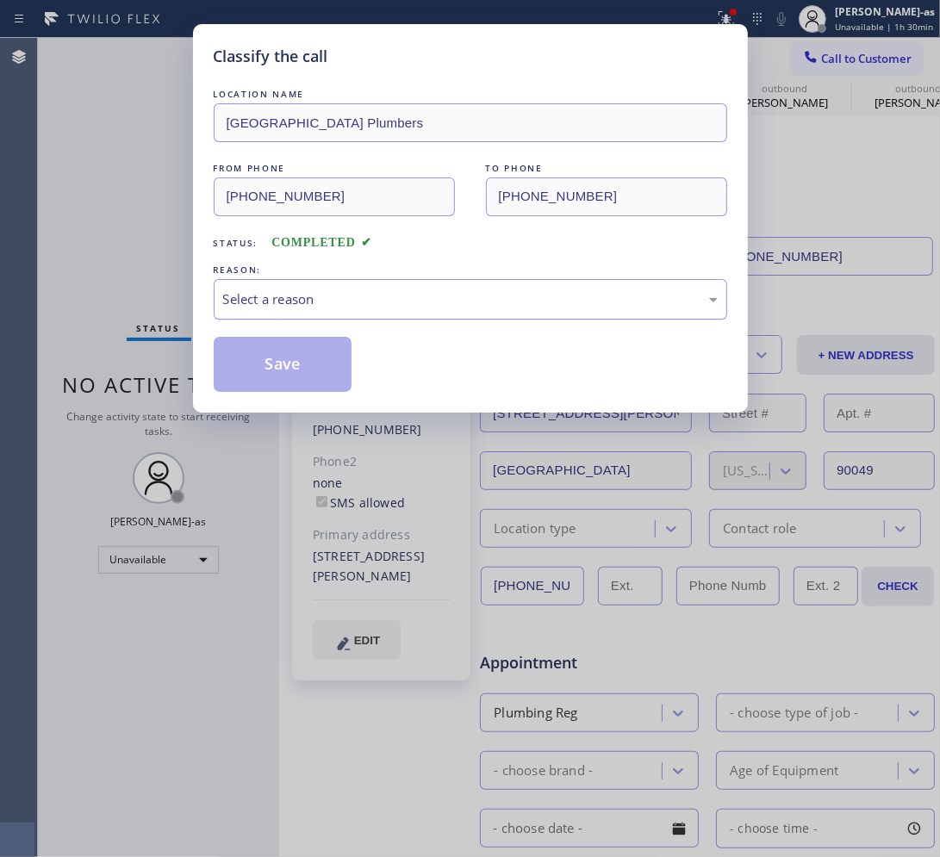
click at [373, 289] on div "Select a reason" at bounding box center [470, 299] width 513 height 40
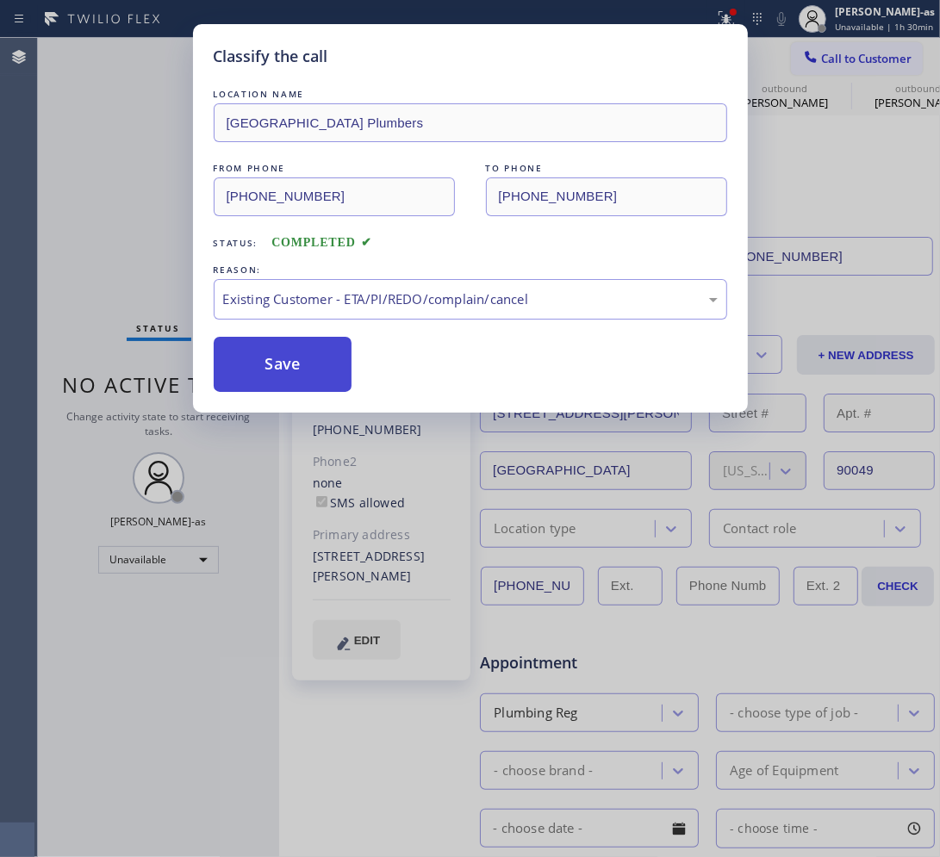
drag, startPoint x: 312, startPoint y: 359, endPoint x: 308, endPoint y: 349, distance: 10.9
click at [312, 351] on button "Save" at bounding box center [283, 364] width 139 height 55
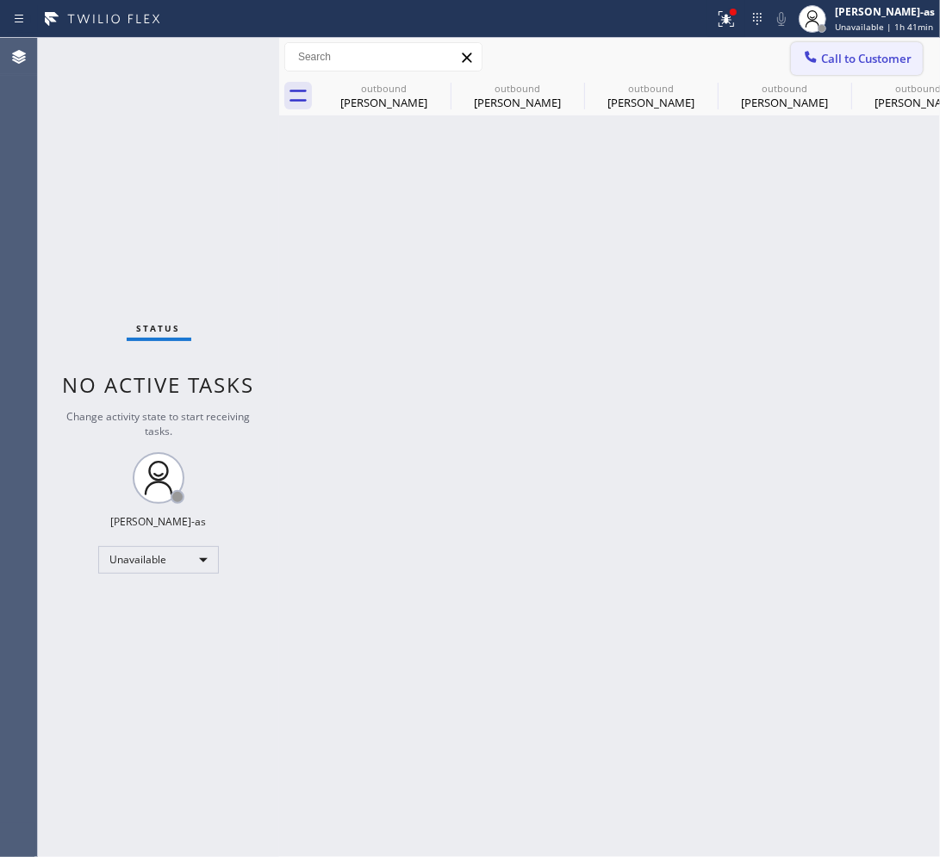
click at [758, 45] on button "Call to Customer" at bounding box center [857, 58] width 132 height 33
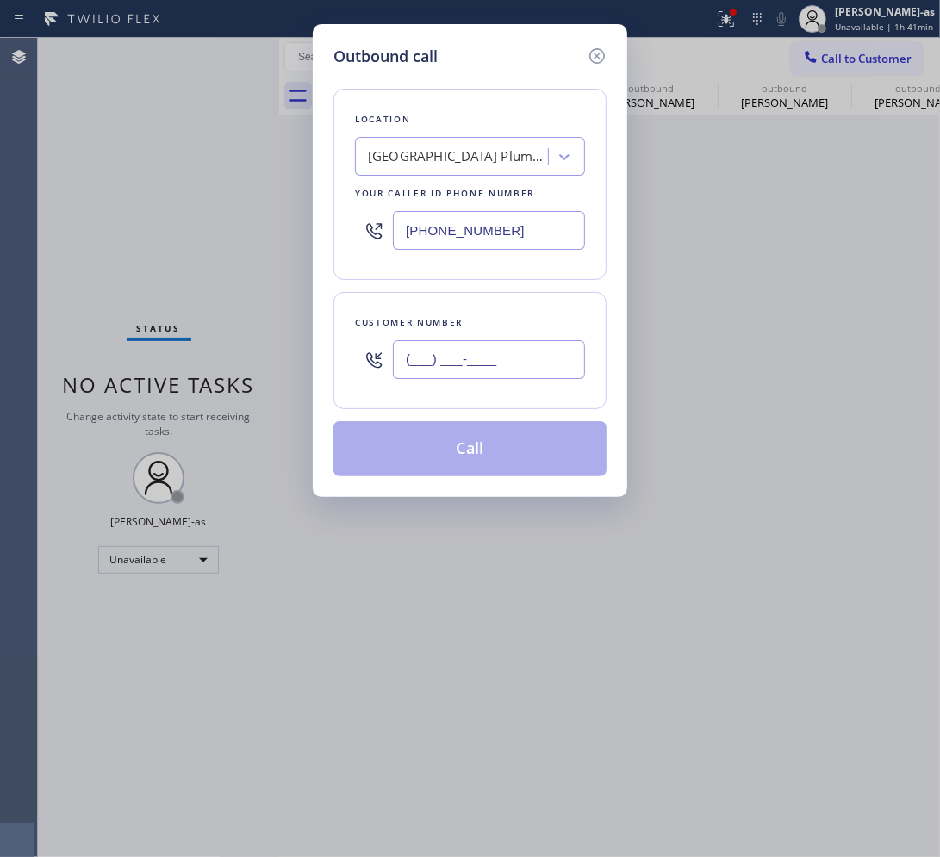
click at [472, 359] on input "(___) ___-____" at bounding box center [489, 359] width 192 height 39
paste input "863) 249-1188"
type input "(863) 249-1188"
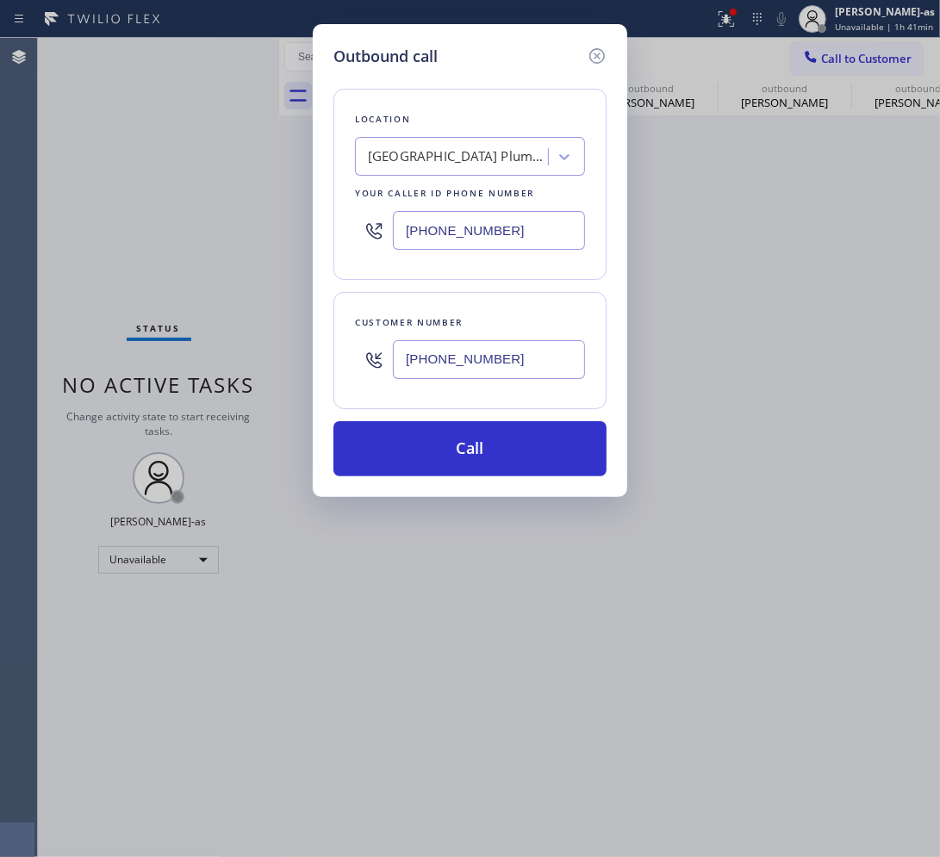
click at [494, 231] on input "(844) 901-1746" at bounding box center [489, 230] width 192 height 39
paste input "954) 637-6281"
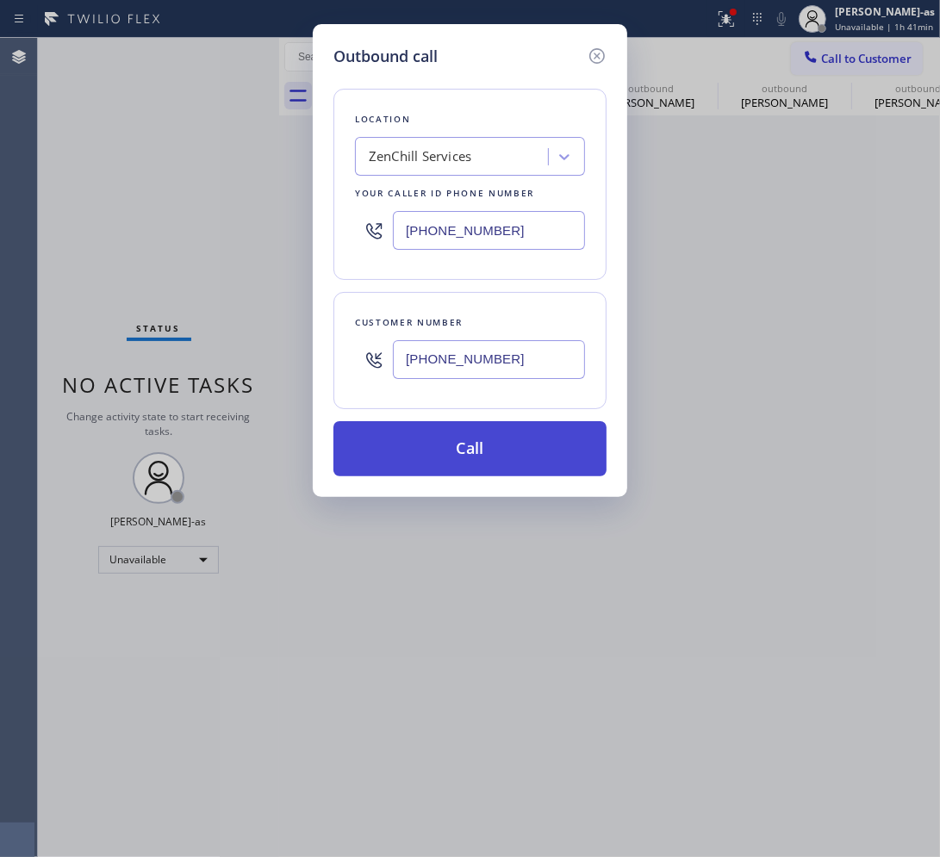
type input "(954) 637-6281"
click at [521, 446] on button "Call" at bounding box center [469, 448] width 273 height 55
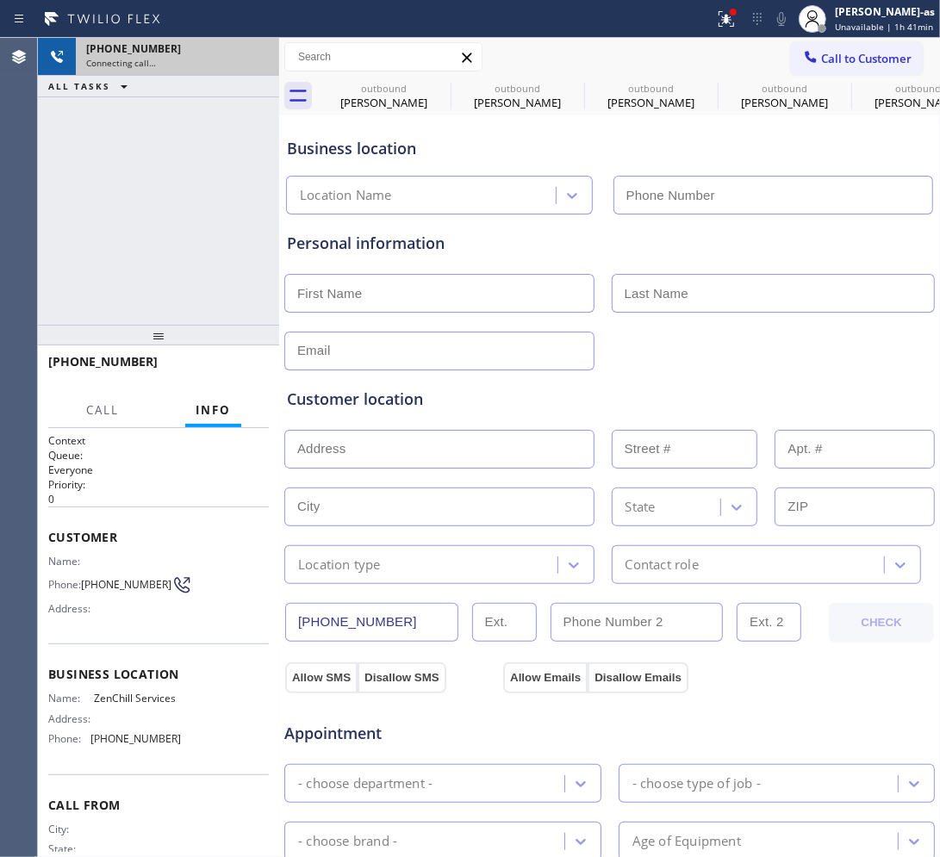
type input "(954) 637-6281"
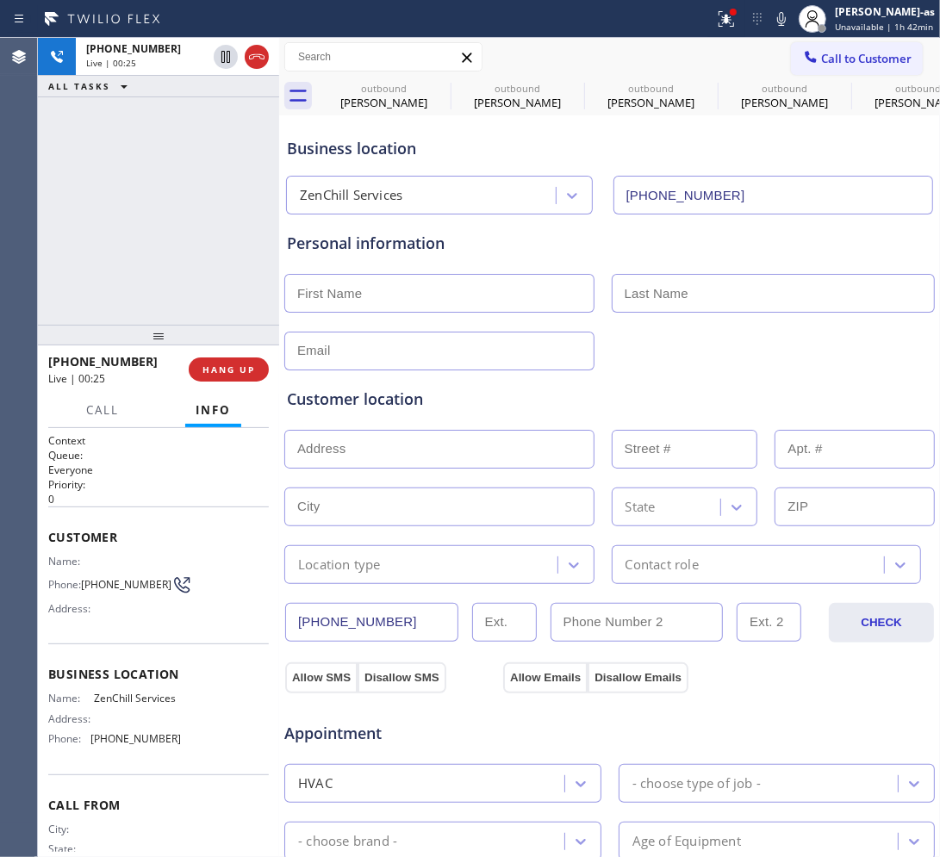
click at [203, 300] on div "+18632491188 Live | 00:25 ALL TASKS ALL TASKS ACTIVE TASKS TASKS IN WRAP UP" at bounding box center [158, 181] width 241 height 287
drag, startPoint x: 228, startPoint y: 368, endPoint x: 237, endPoint y: 366, distance: 8.8
click at [233, 367] on span "HANG UP" at bounding box center [228, 370] width 53 height 12
click at [237, 364] on span "HANG UP" at bounding box center [228, 370] width 53 height 12
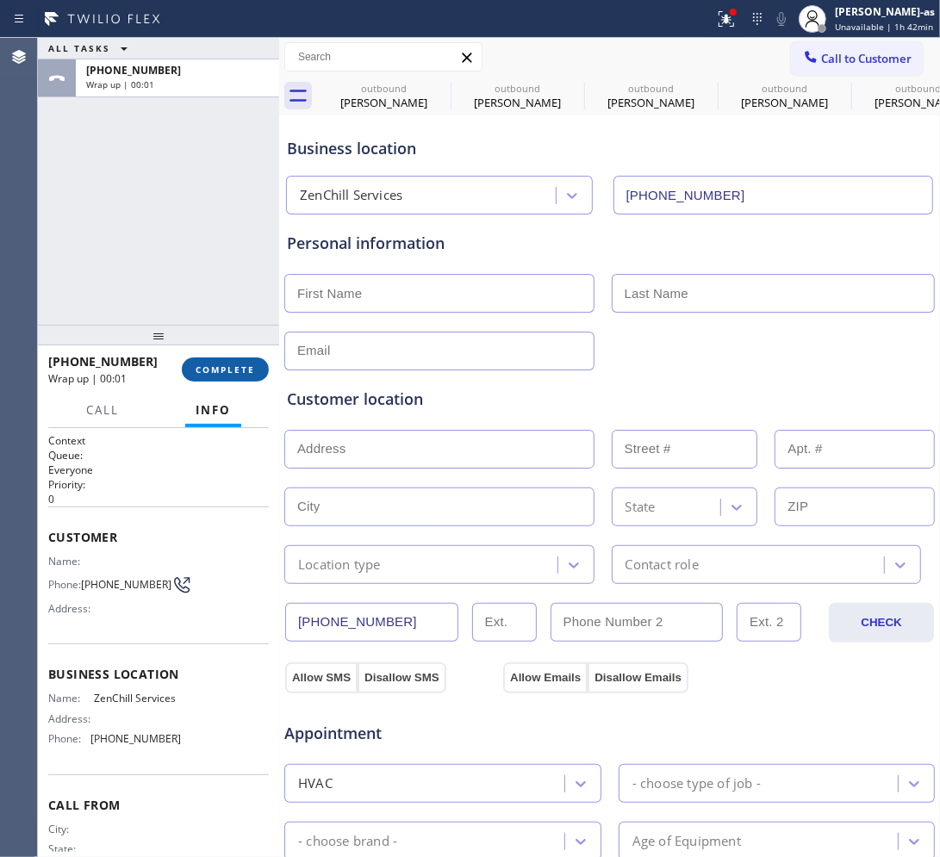
click at [239, 364] on span "COMPLETE" at bounding box center [225, 370] width 59 height 12
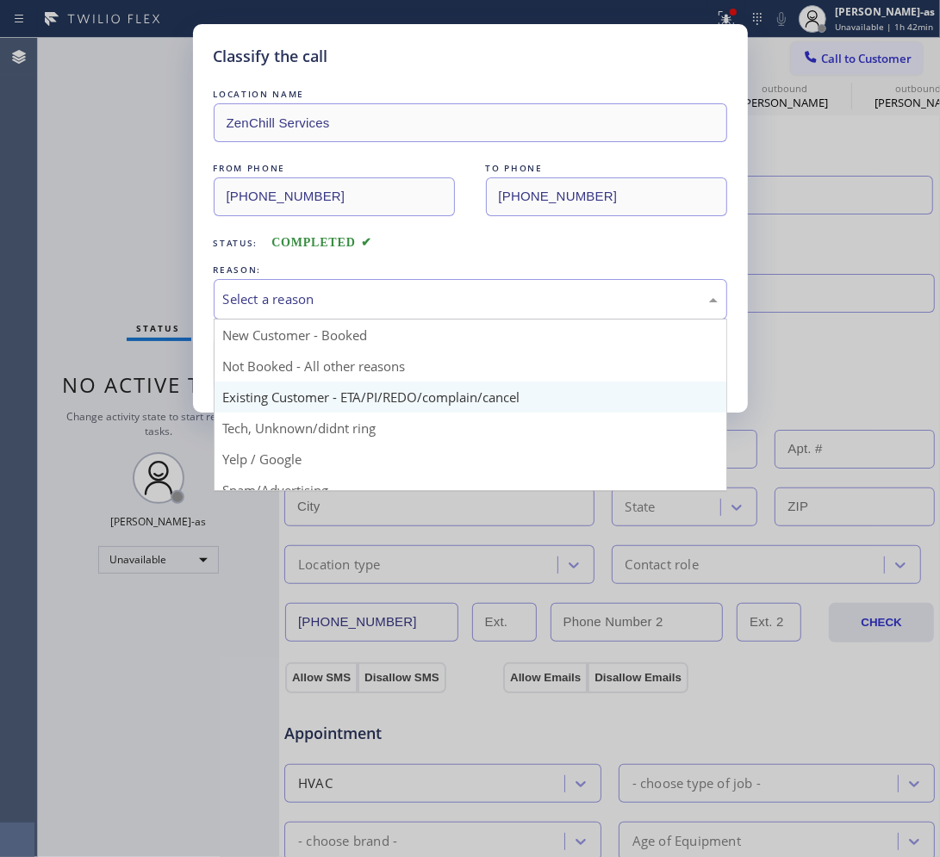
drag, startPoint x: 294, startPoint y: 300, endPoint x: 289, endPoint y: 389, distance: 89.7
click at [295, 300] on div "Select a reason" at bounding box center [470, 299] width 494 height 20
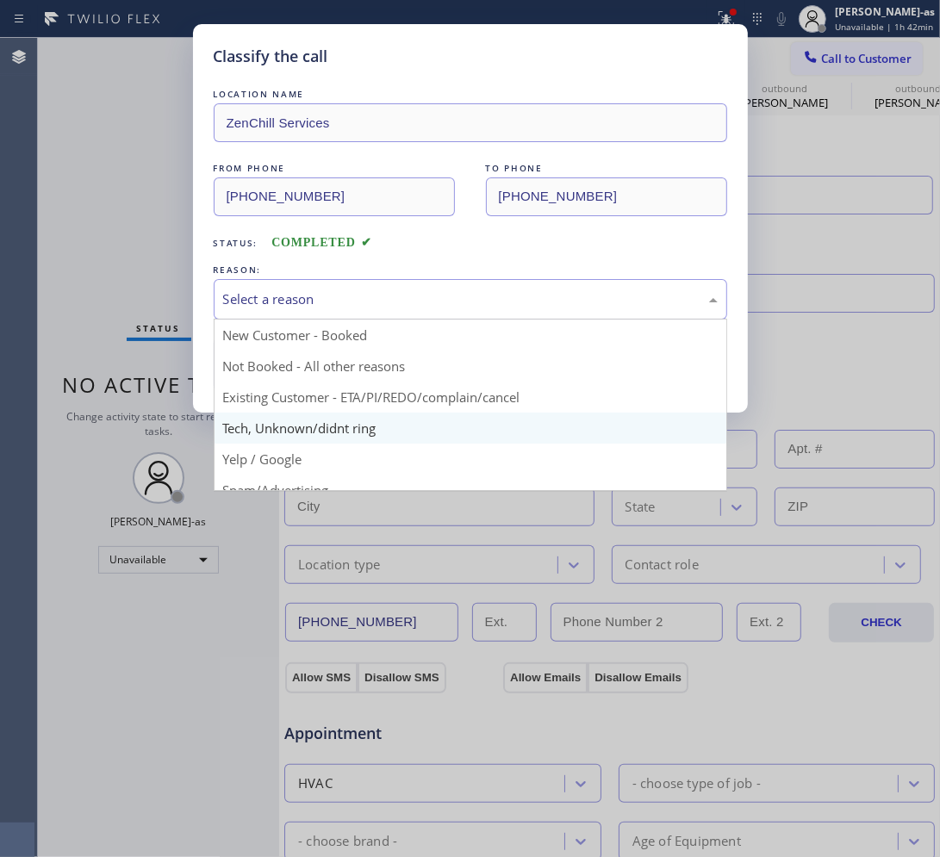
scroll to position [108, 0]
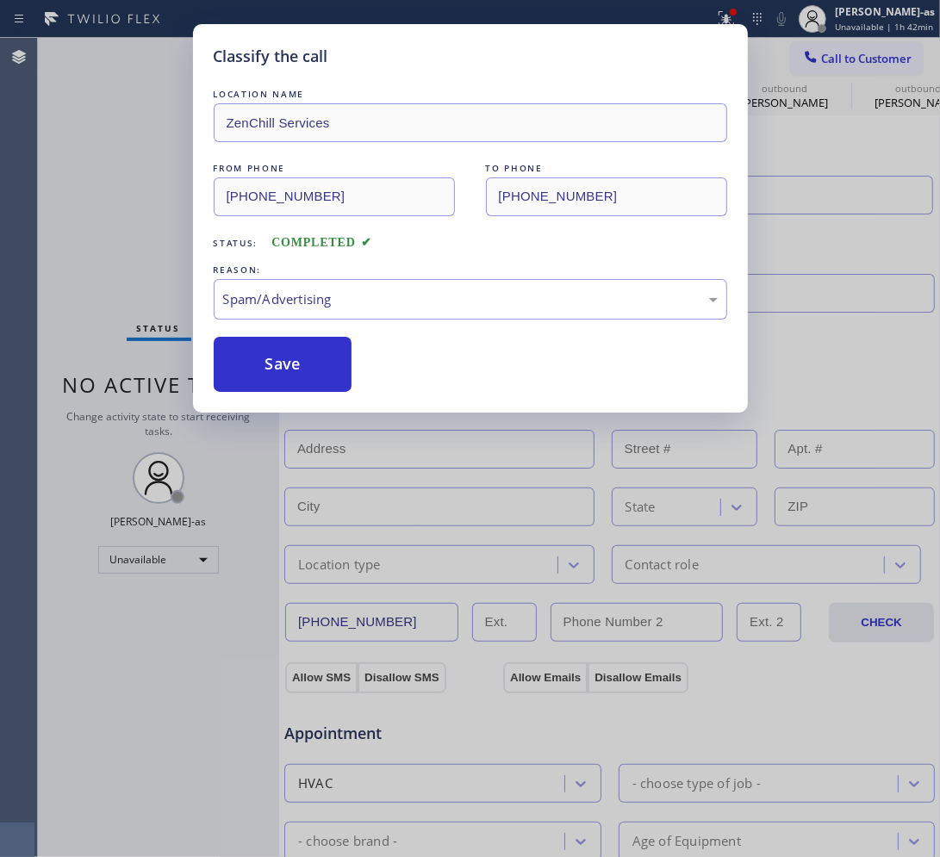
drag, startPoint x: 277, startPoint y: 380, endPoint x: 909, endPoint y: 287, distance: 639.1
click at [287, 373] on button "Save" at bounding box center [283, 364] width 139 height 55
type input "(844) 901-1746"
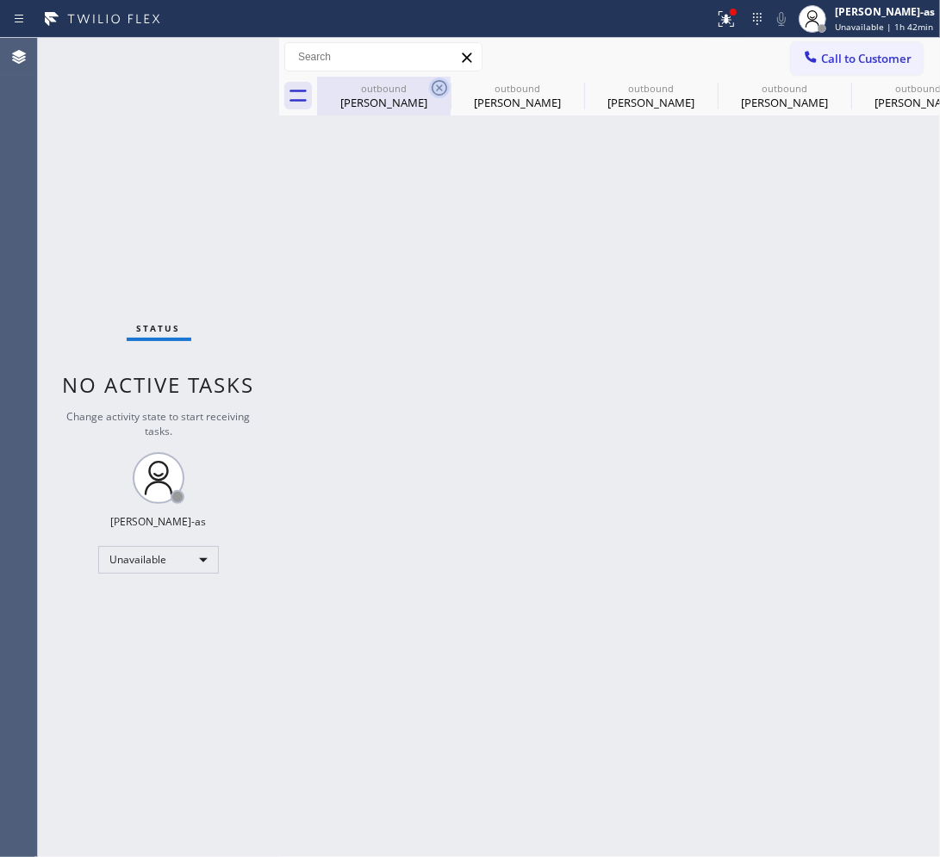
drag, startPoint x: 375, startPoint y: 79, endPoint x: 444, endPoint y: 80, distance: 68.9
click at [376, 79] on div "outbound Scott Plank" at bounding box center [384, 96] width 130 height 39
type input "(786) 661-1617"
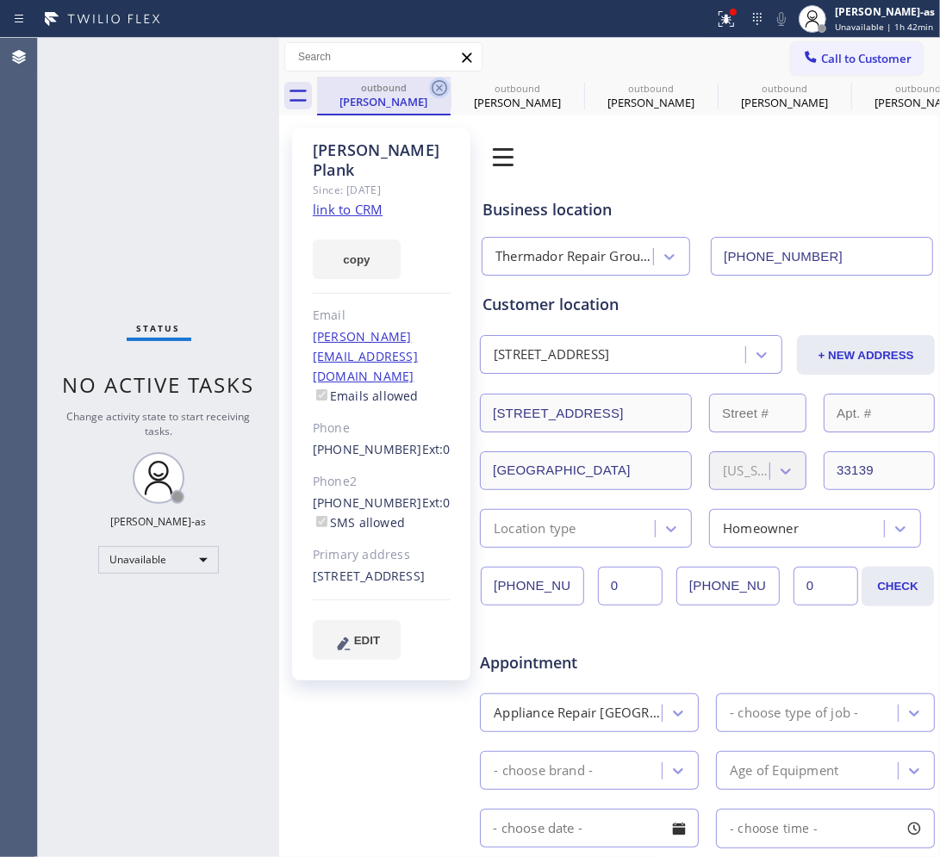
click at [444, 80] on icon at bounding box center [439, 88] width 21 height 21
click at [0, 0] on icon at bounding box center [0, 0] width 0 height 0
type input "(855) 999-4417"
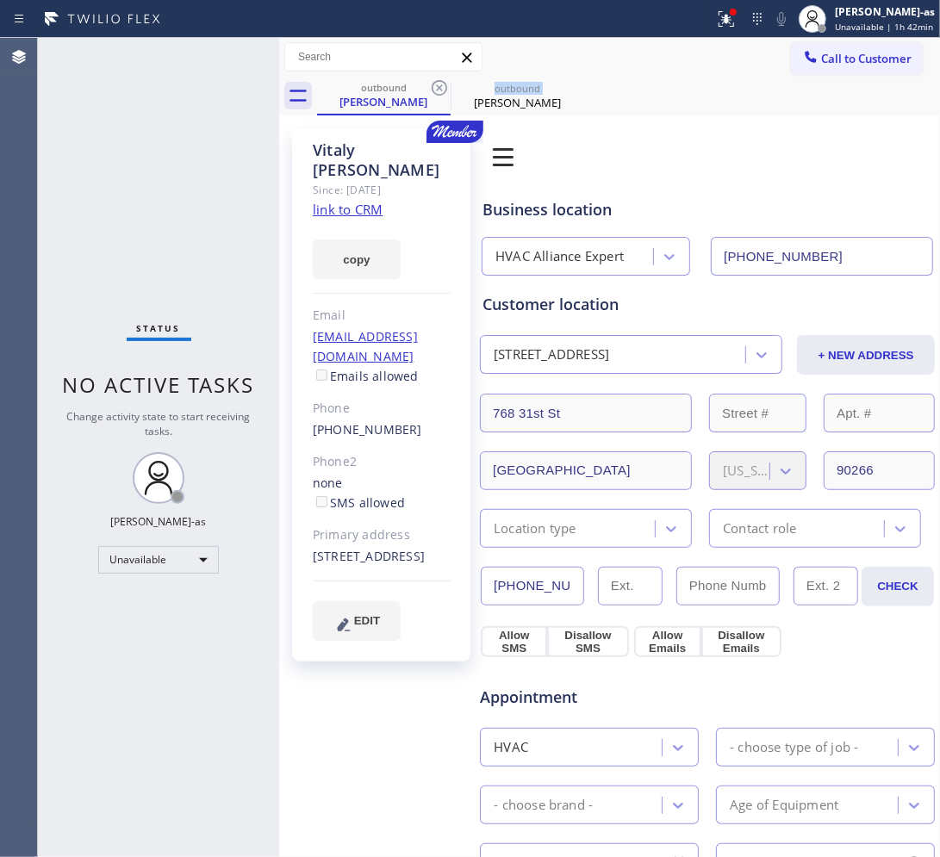
click at [444, 80] on icon at bounding box center [439, 88] width 21 height 21
type input "(844) 901-1746"
click at [0, 0] on icon at bounding box center [0, 0] width 0 height 0
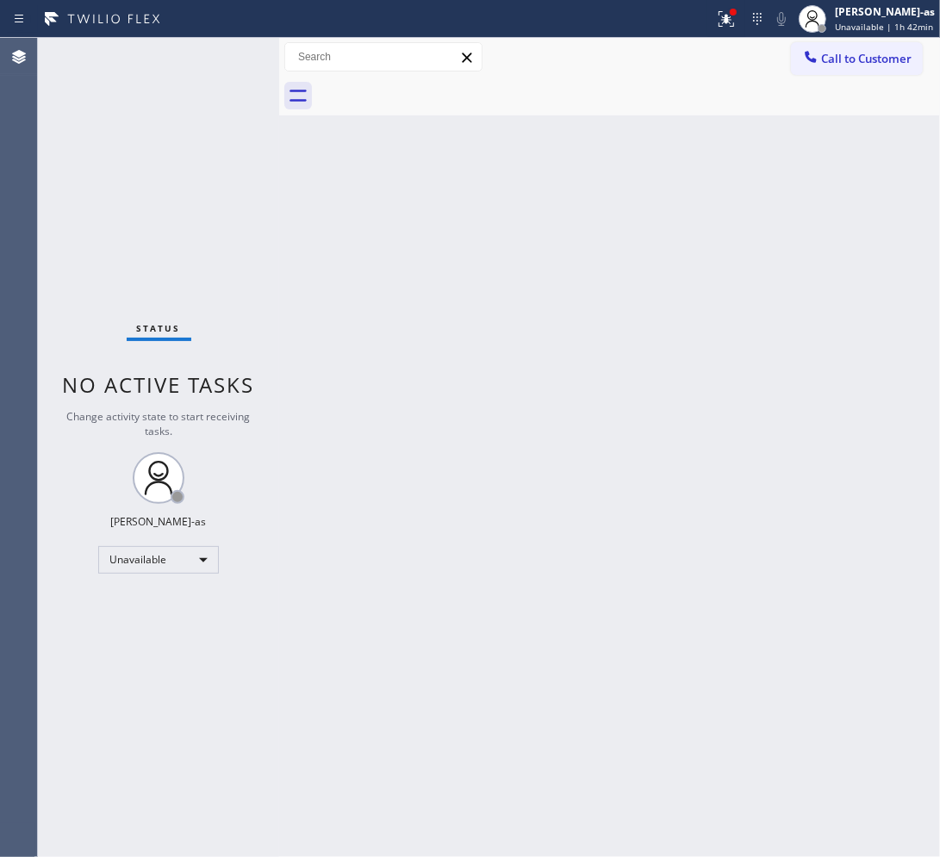
click at [444, 80] on div at bounding box center [628, 96] width 623 height 39
drag, startPoint x: 70, startPoint y: 168, endPoint x: 674, endPoint y: 158, distance: 604.8
click at [75, 168] on div "Status No active tasks Change activity state to start receiving tasks. Jesica J…" at bounding box center [158, 447] width 241 height 819
click at [758, 44] on button "Call to Customer" at bounding box center [857, 58] width 132 height 33
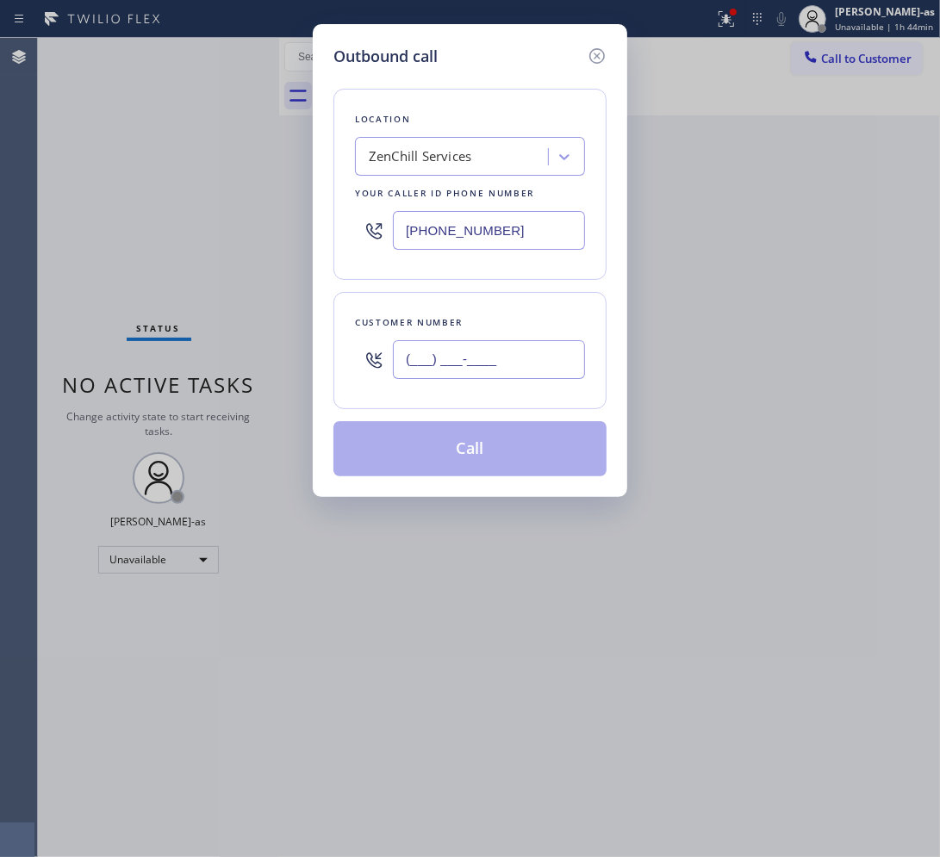
click at [488, 359] on input "(___) ___-____" at bounding box center [489, 359] width 192 height 39
paste input "415) 710-9250"
type input "(415) 710-9250"
click at [494, 170] on div "ZenChill Services" at bounding box center [454, 157] width 188 height 30
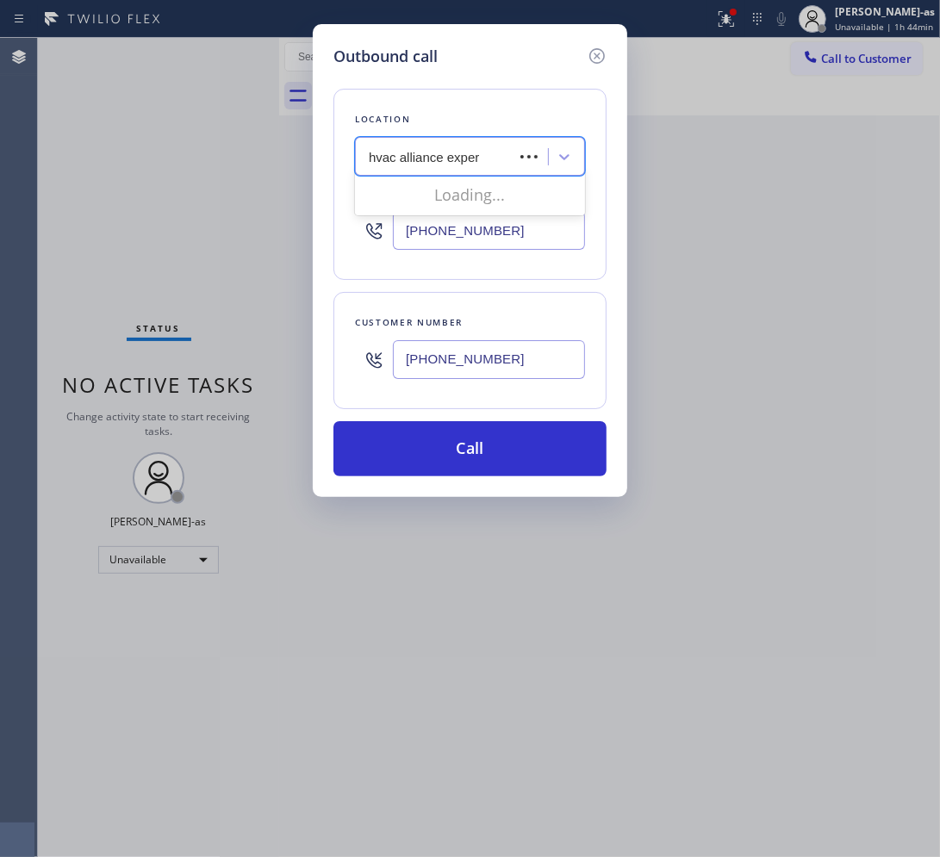
type input "hvac alliance expert"
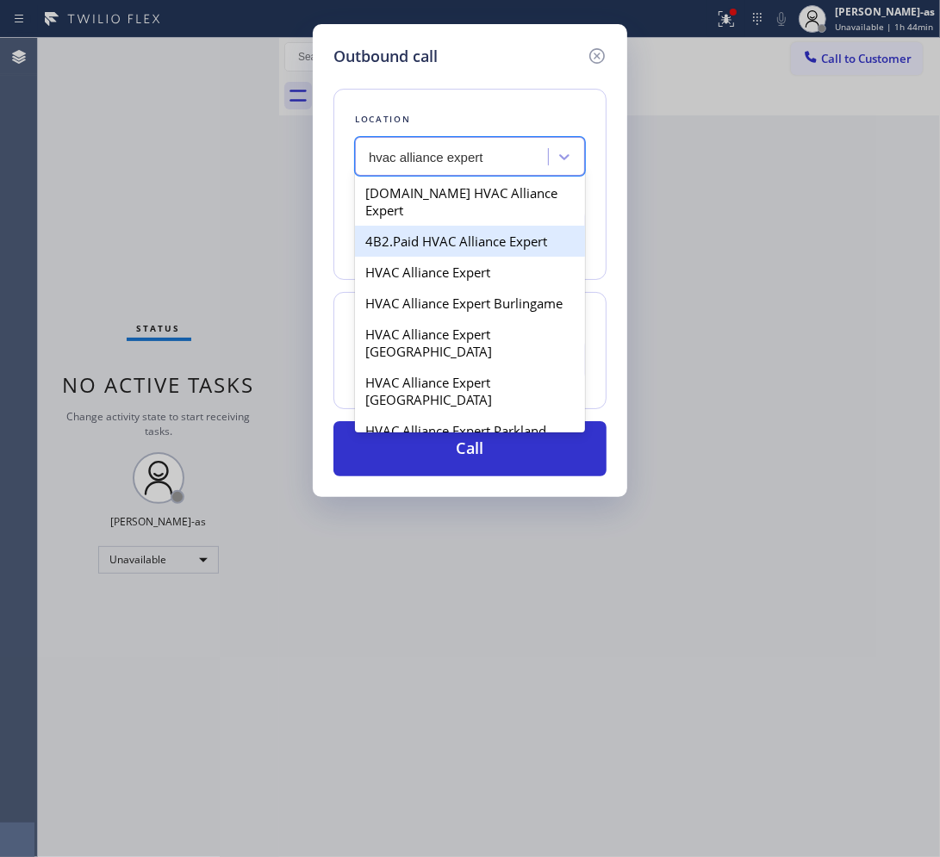
click at [449, 228] on div "4B2.Paid HVAC Alliance Expert" at bounding box center [470, 241] width 230 height 31
type input "(855) 999-4417"
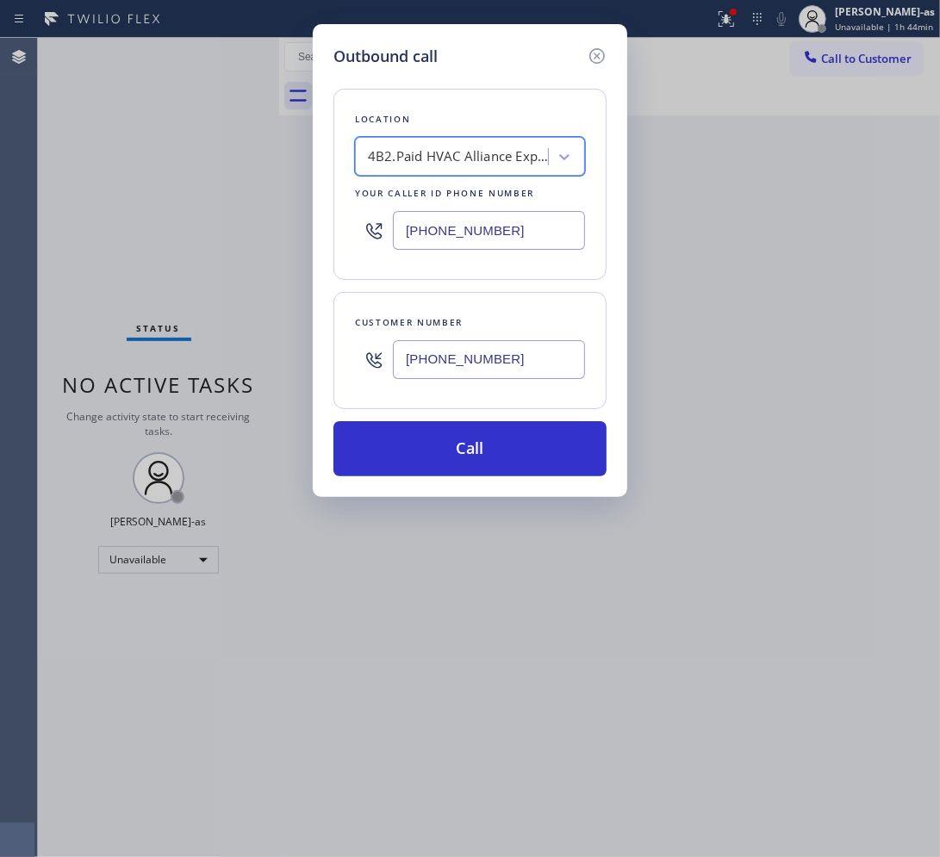
drag, startPoint x: 454, startPoint y: 448, endPoint x: 410, endPoint y: 420, distance: 51.9
click at [455, 448] on button "Call" at bounding box center [469, 448] width 273 height 55
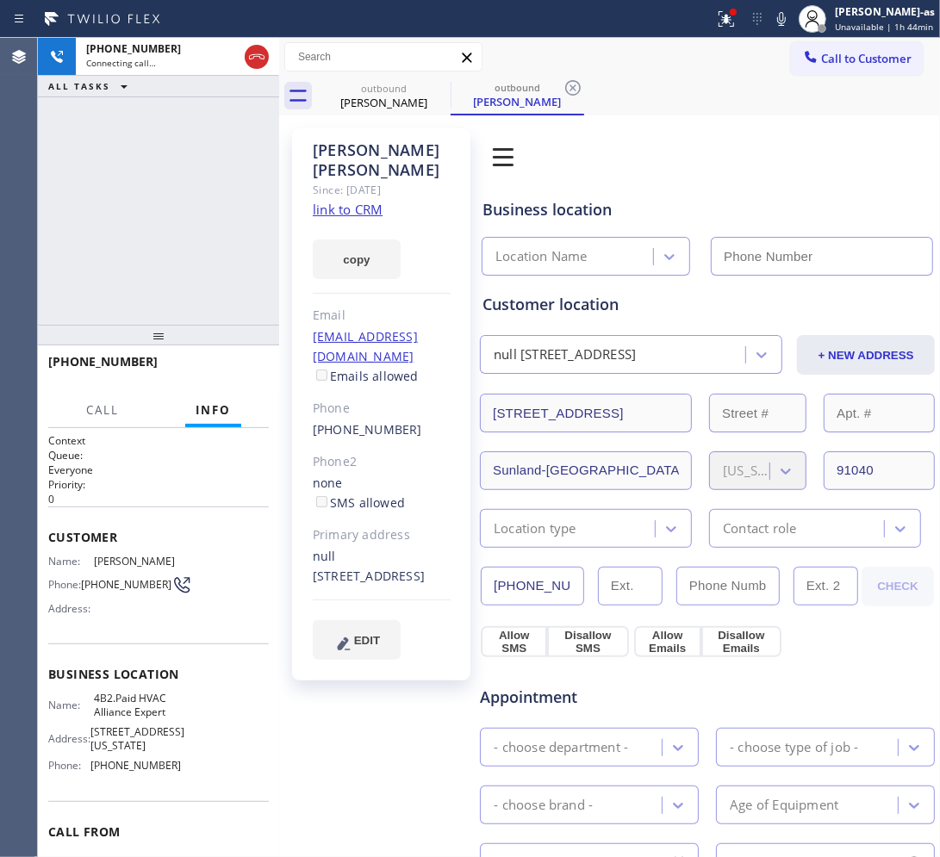
type input "(855) 999-4417"
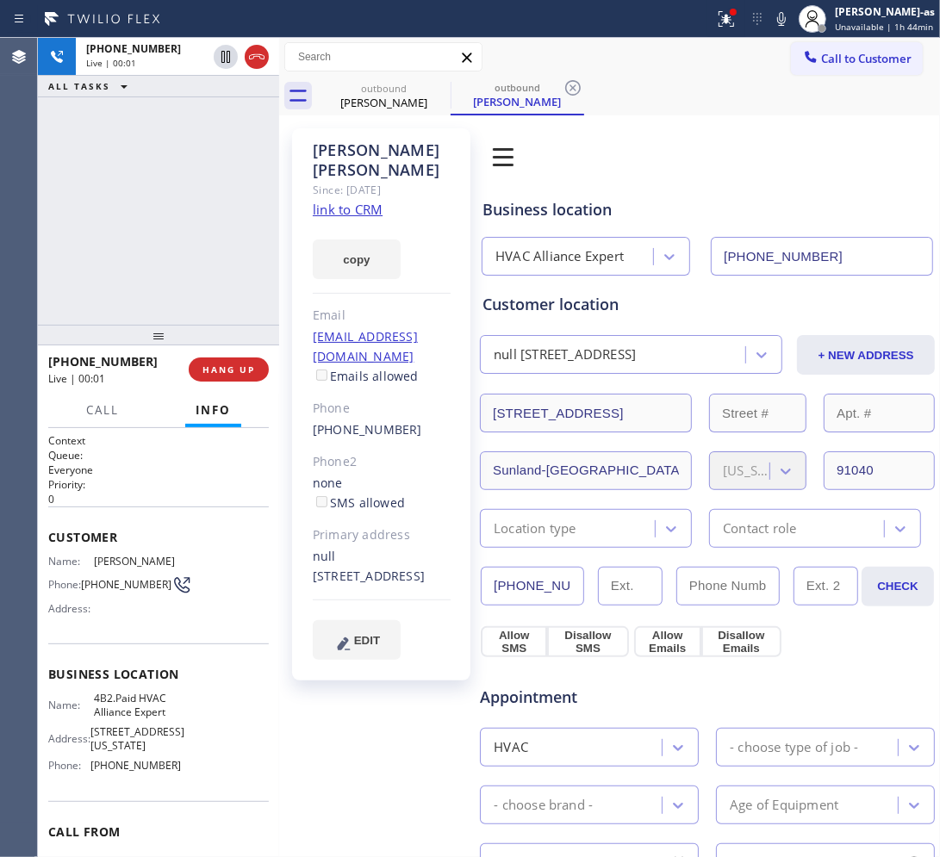
click at [345, 201] on link "link to CRM" at bounding box center [348, 209] width 70 height 17
click at [121, 165] on div "+14157109250 Live | 00:29 ALL TASKS ALL TASKS ACTIVE TASKS TASKS IN WRAP UP" at bounding box center [158, 181] width 241 height 287
drag, startPoint x: 347, startPoint y: 96, endPoint x: 432, endPoint y: 93, distance: 85.3
click at [350, 96] on div "Tim Moody" at bounding box center [384, 103] width 130 height 16
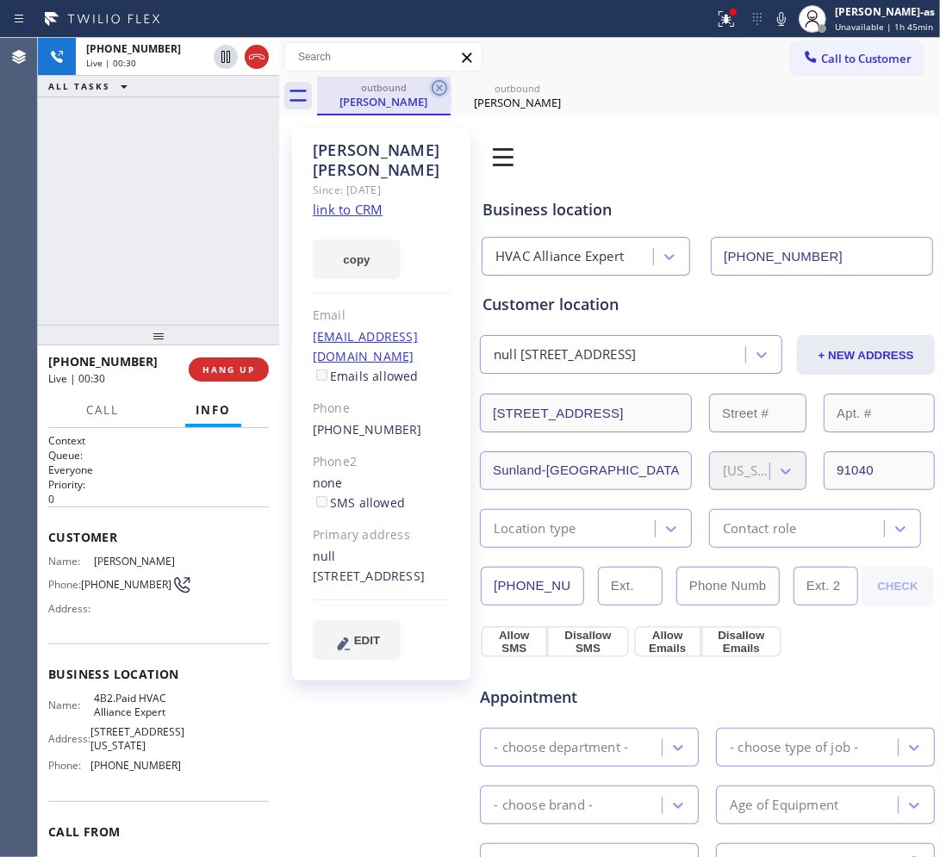
click at [432, 92] on icon at bounding box center [439, 88] width 21 height 21
click at [191, 285] on div "+14157109250 Live | 00:30 ALL TASKS ALL TASKS ACTIVE TASKS TASKS IN WRAP UP" at bounding box center [158, 181] width 241 height 287
click at [199, 278] on div "+14157109250 Live | 00:31 ALL TASKS ALL TASKS ACTIVE TASKS TASKS IN WRAP UP" at bounding box center [158, 181] width 241 height 287
click at [199, 274] on div "+14157109250 Live | 00:31 ALL TASKS ALL TASKS ACTIVE TASKS TASKS IN WRAP UP" at bounding box center [158, 181] width 241 height 287
click at [208, 265] on div "+14157109250 Live | 00:32 ALL TASKS ALL TASKS ACTIVE TASKS TASKS IN WRAP UP" at bounding box center [158, 181] width 241 height 287
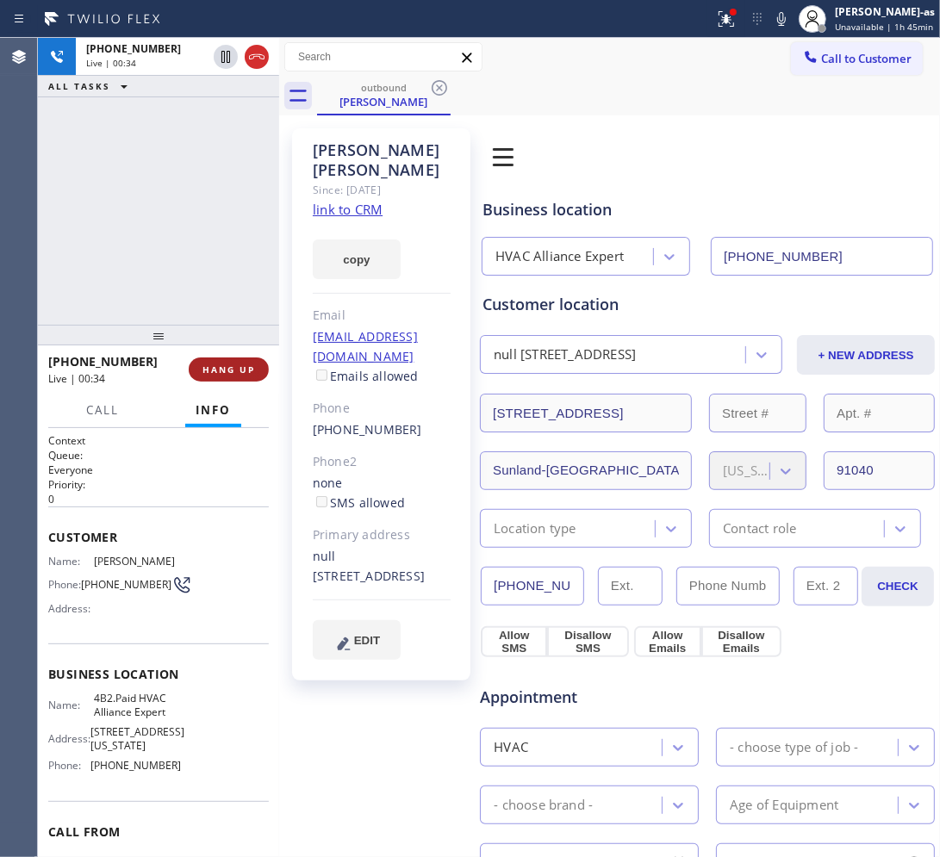
click at [220, 367] on span "HANG UP" at bounding box center [228, 370] width 53 height 12
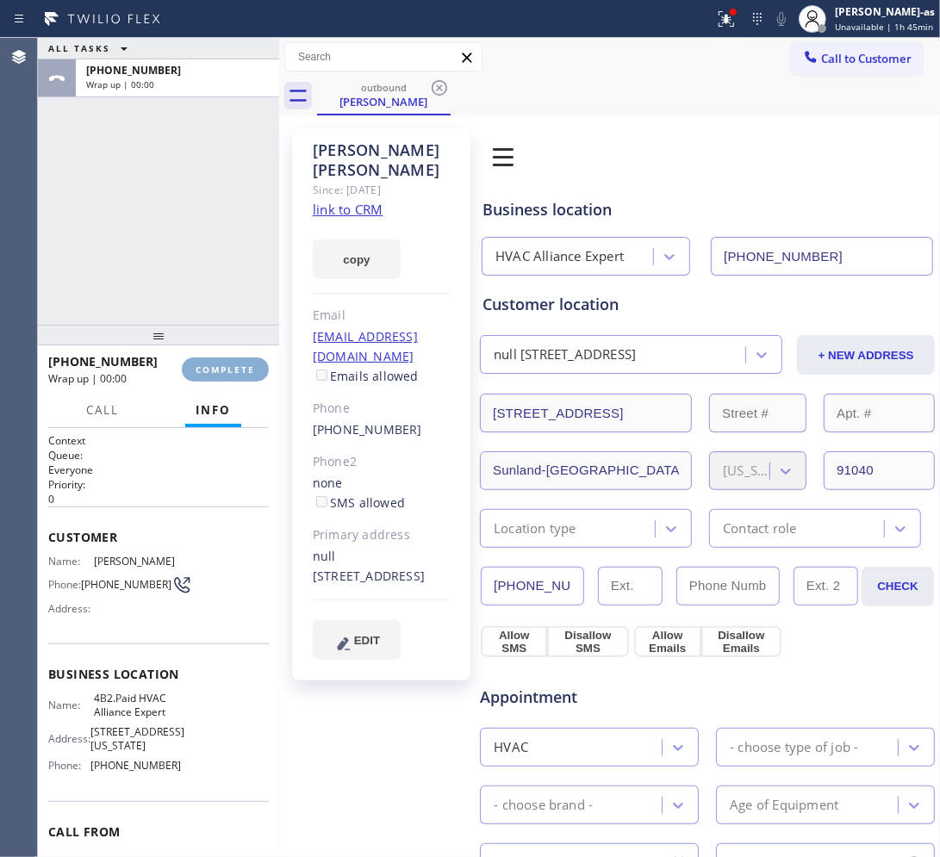
click at [220, 367] on span "COMPLETE" at bounding box center [225, 370] width 59 height 12
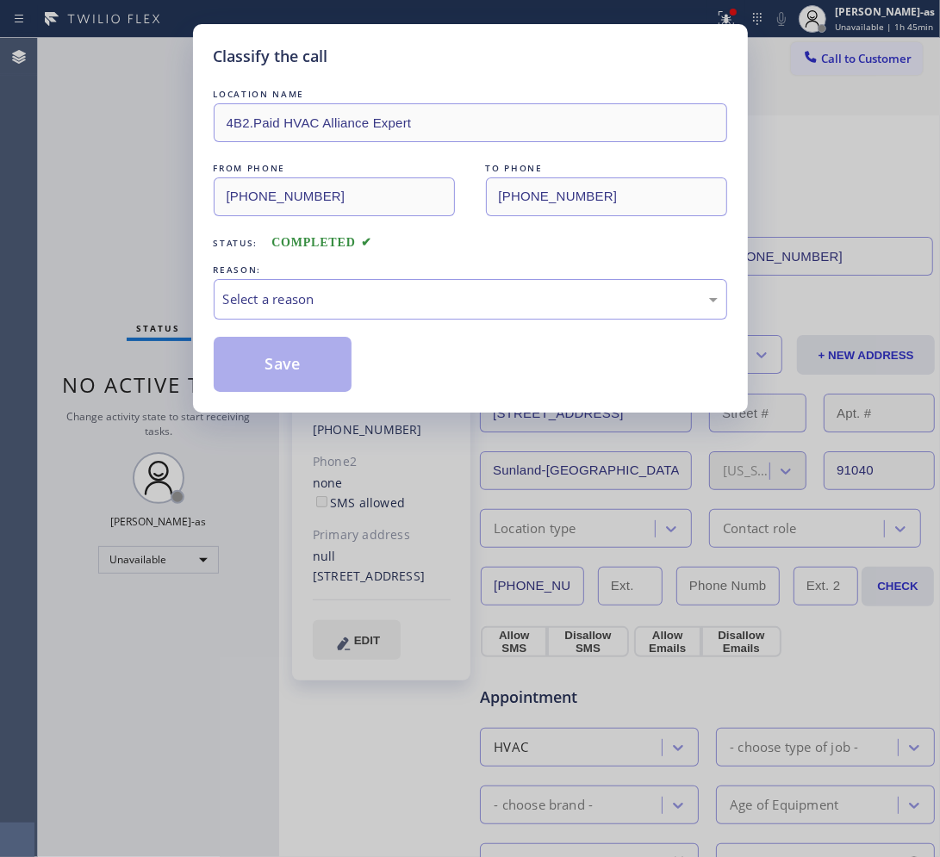
click at [190, 283] on div "Classify the call LOCATION NAME 4B2.Paid HVAC Alliance Expert FROM PHONE (855) …" at bounding box center [470, 428] width 940 height 857
click at [357, 284] on div "Select a reason" at bounding box center [470, 299] width 513 height 40
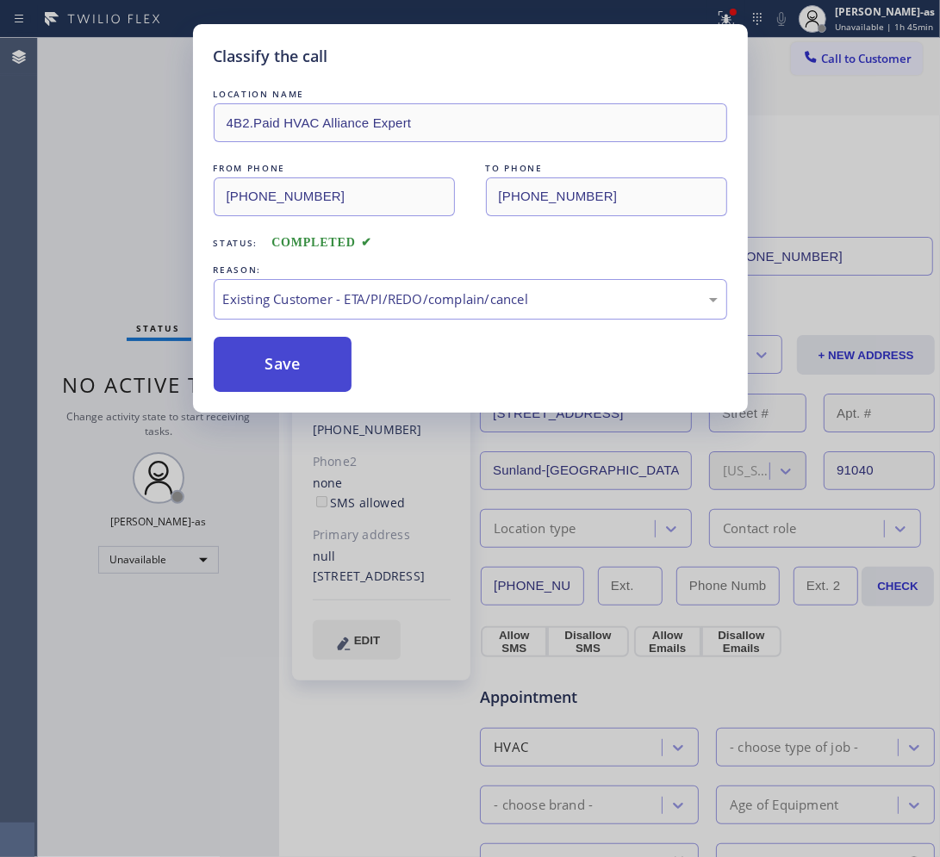
click at [299, 369] on button "Save" at bounding box center [283, 364] width 139 height 55
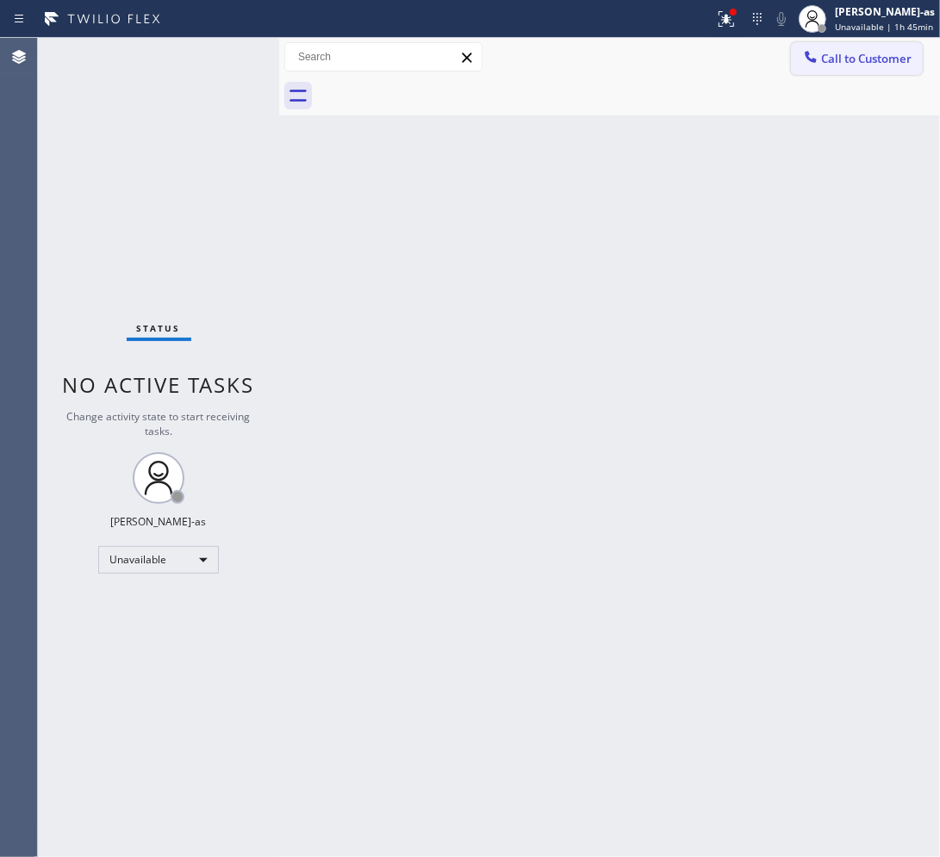
drag, startPoint x: 858, startPoint y: 73, endPoint x: 575, endPoint y: 359, distance: 402.6
click at [758, 71] on button "Call to Customer" at bounding box center [857, 58] width 132 height 33
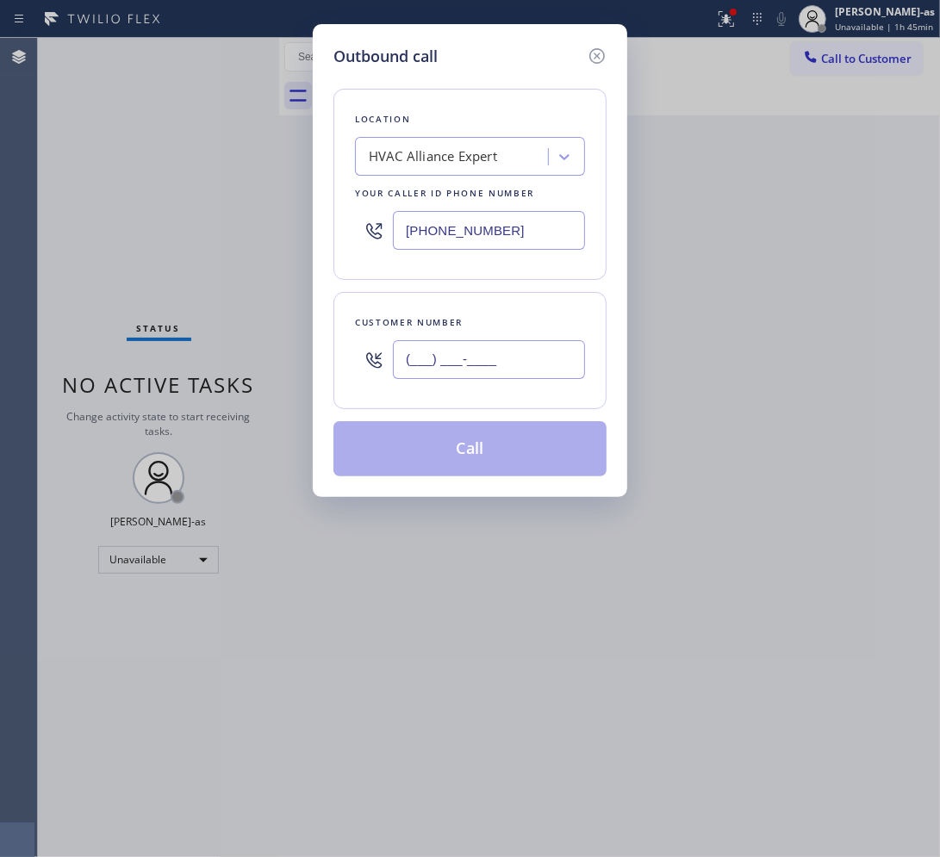
click at [518, 364] on input "(___) ___-____" at bounding box center [489, 359] width 192 height 39
paste input "415) 819-1502"
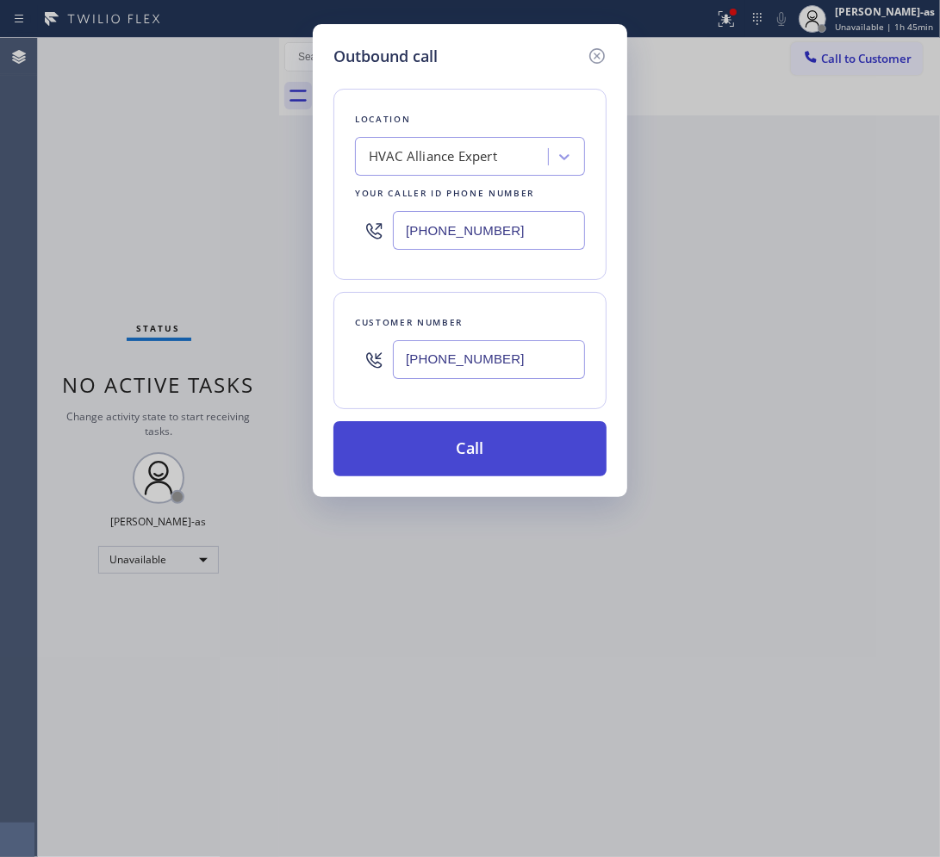
type input "(415) 819-1502"
click at [488, 448] on button "Call" at bounding box center [469, 448] width 273 height 55
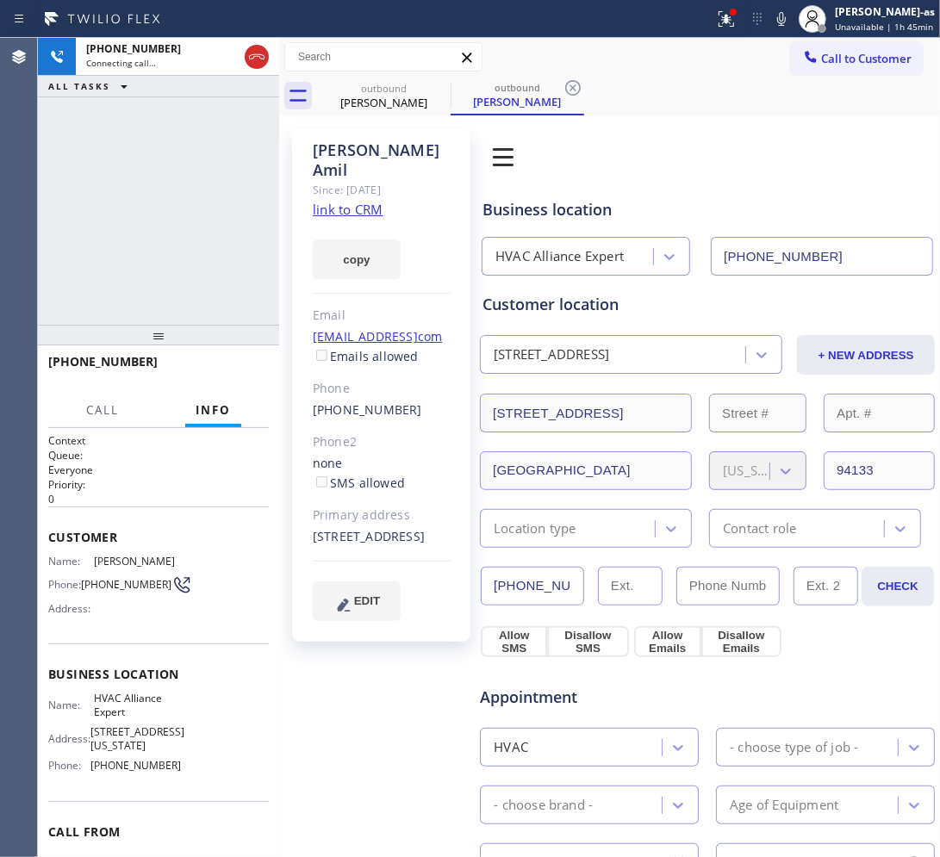
type input "(855) 999-4417"
drag, startPoint x: 203, startPoint y: 216, endPoint x: 226, endPoint y: 261, distance: 50.1
click at [212, 208] on div "+14158191502 Live | 00:08 ALL TASKS ALL TASKS ACTIVE TASKS TASKS IN WRAP UP" at bounding box center [158, 181] width 241 height 287
click at [238, 353] on div "+14158191502 Live | 00:09 HANG UP" at bounding box center [158, 369] width 221 height 45
click at [230, 384] on div "+14158191502 Live | 00:09 HANG UP" at bounding box center [158, 369] width 221 height 45
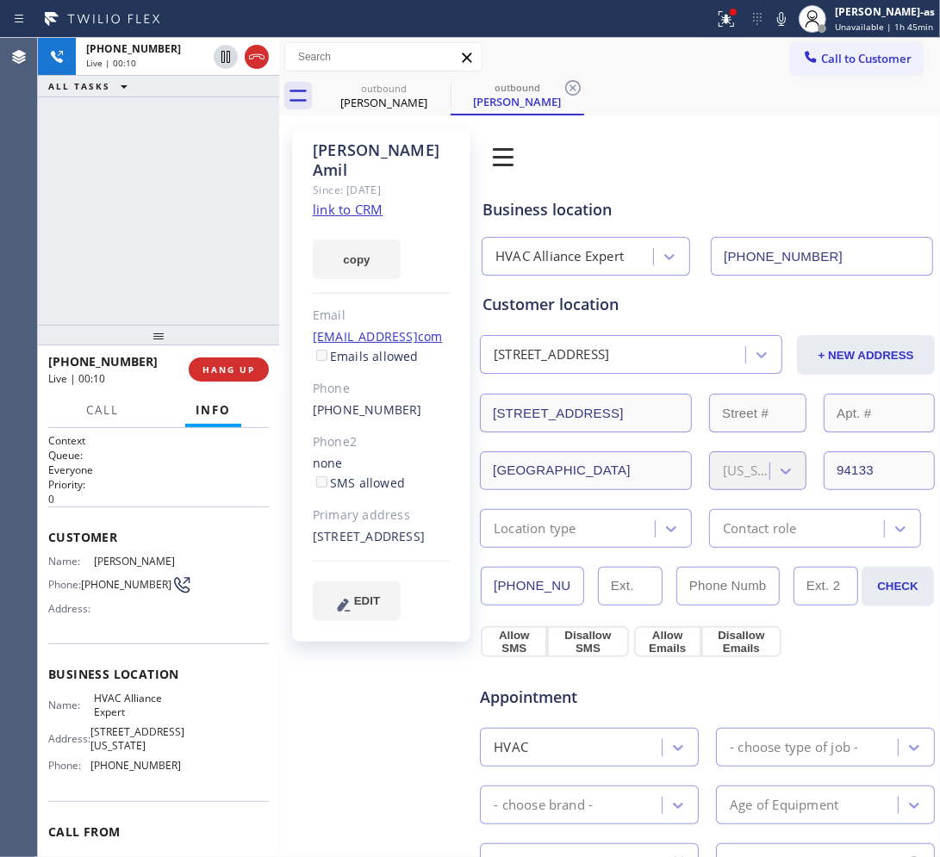
drag, startPoint x: 237, startPoint y: 371, endPoint x: 195, endPoint y: 263, distance: 116.5
click at [237, 364] on span "HANG UP" at bounding box center [228, 370] width 53 height 12
drag, startPoint x: 195, startPoint y: 263, endPoint x: 332, endPoint y: 233, distance: 141.1
click at [201, 260] on div "+14158191502 Live | 00:10 ALL TASKS ALL TASKS ACTIVE TASKS TASKS IN WRAP UP" at bounding box center [158, 181] width 241 height 287
click at [329, 201] on link "link to CRM" at bounding box center [348, 209] width 70 height 17
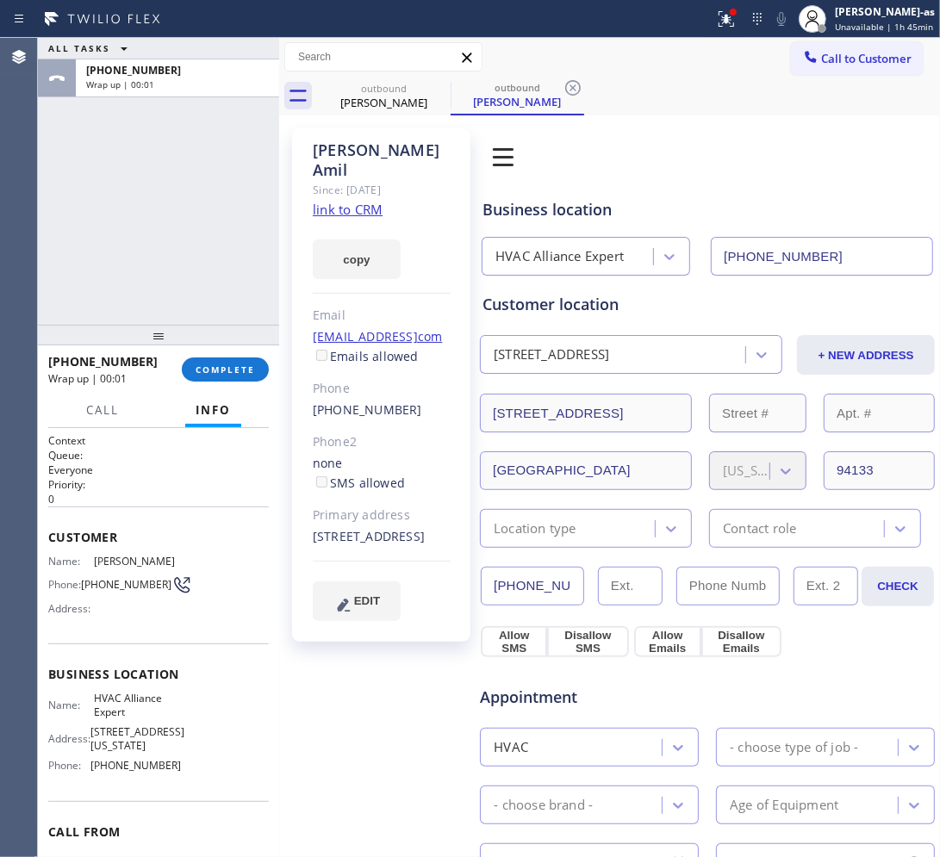
click at [80, 231] on div "ALL TASKS ALL TASKS ACTIVE TASKS TASKS IN WRAP UP +14158191502 Wrap up | 00:01" at bounding box center [158, 181] width 241 height 287
drag, startPoint x: 216, startPoint y: 371, endPoint x: 216, endPoint y: 347, distance: 24.1
click at [216, 370] on span "COMPLETE" at bounding box center [225, 370] width 59 height 12
click at [110, 164] on div "ALL TASKS ALL TASKS ACTIVE TASKS TASKS IN WRAP UP +14158191502 Wrap up | 00:02" at bounding box center [158, 181] width 241 height 287
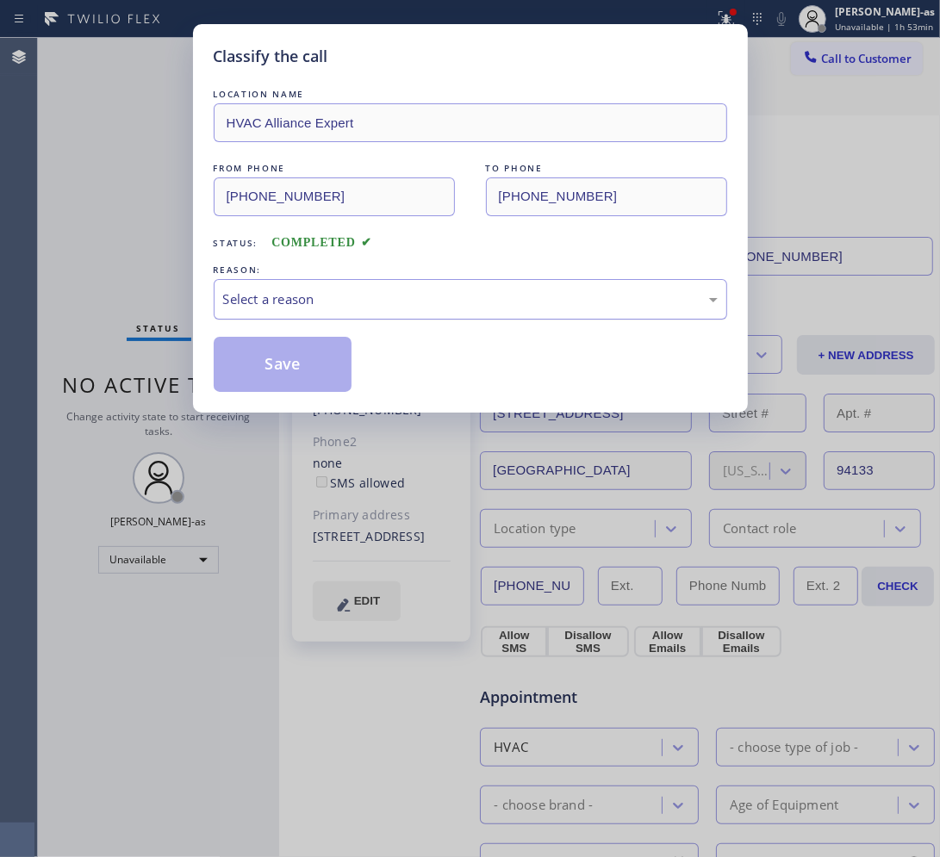
drag, startPoint x: 375, startPoint y: 299, endPoint x: 369, endPoint y: 315, distance: 17.4
click at [372, 308] on div "Select a reason" at bounding box center [470, 299] width 494 height 20
click at [274, 401] on div "Classify the call LOCATION NAME HVAC Alliance Expert FROM PHONE (855) 999-4417 …" at bounding box center [470, 218] width 555 height 388
click at [289, 356] on button "Save" at bounding box center [283, 364] width 139 height 55
click at [277, 377] on button "Save" at bounding box center [283, 364] width 139 height 55
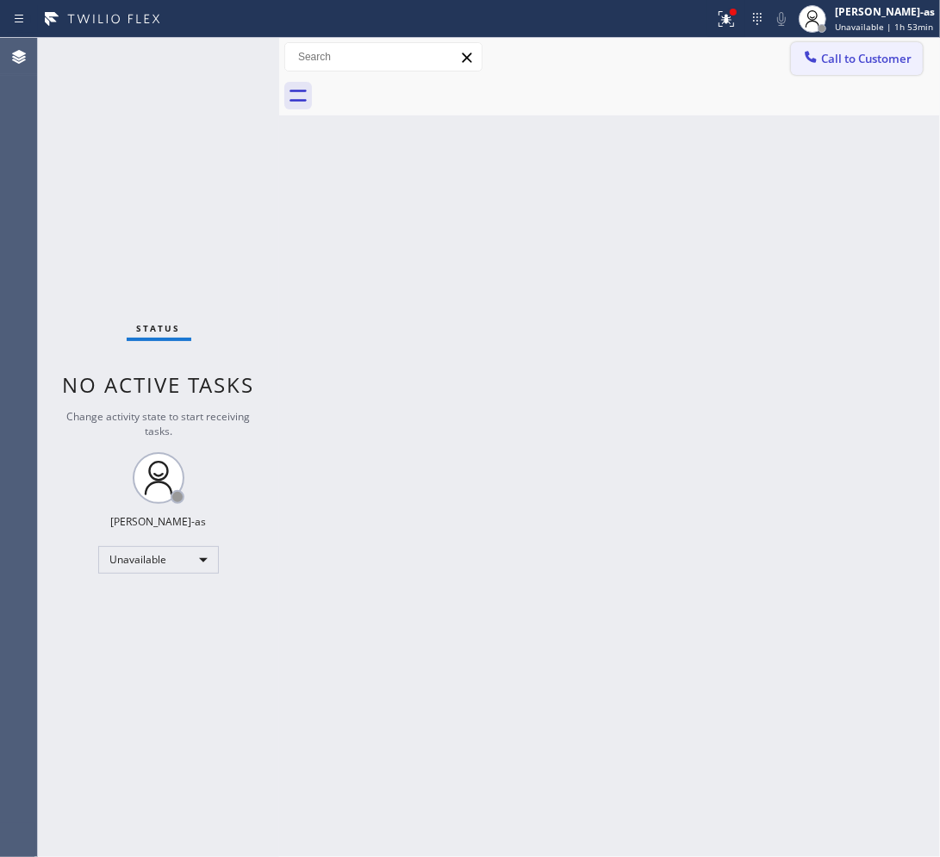
click at [758, 61] on span "Call to Customer" at bounding box center [866, 59] width 90 height 16
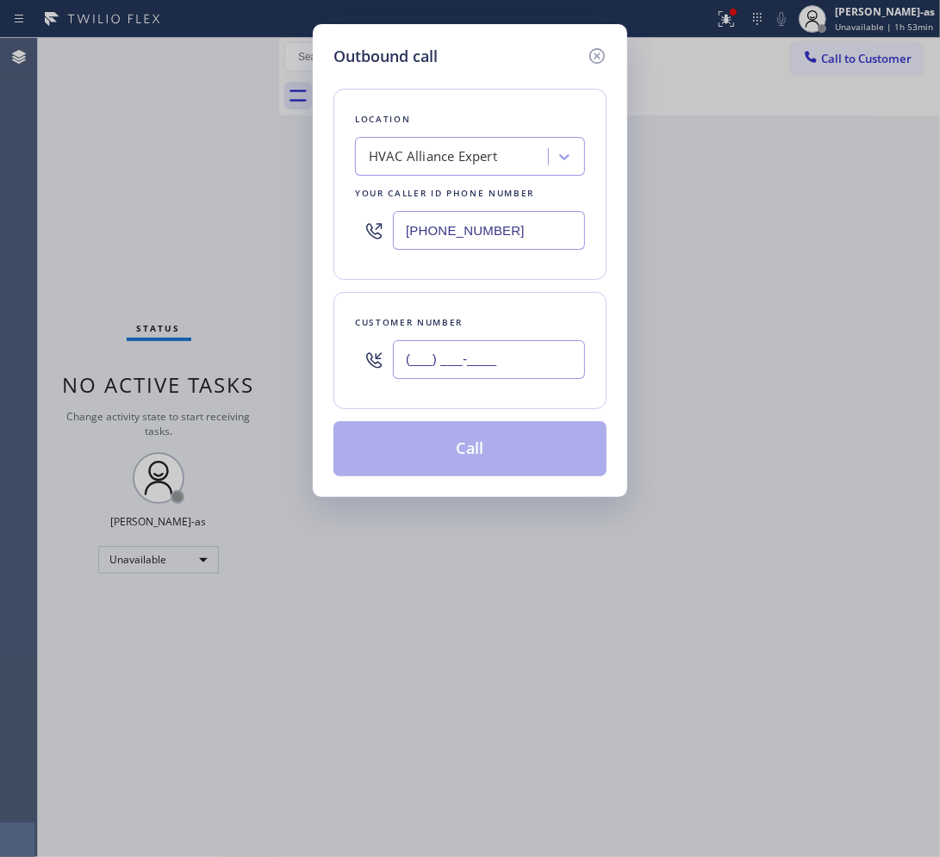
click at [519, 364] on input "(___) ___-____" at bounding box center [489, 359] width 192 height 39
paste input "480) 244-9872"
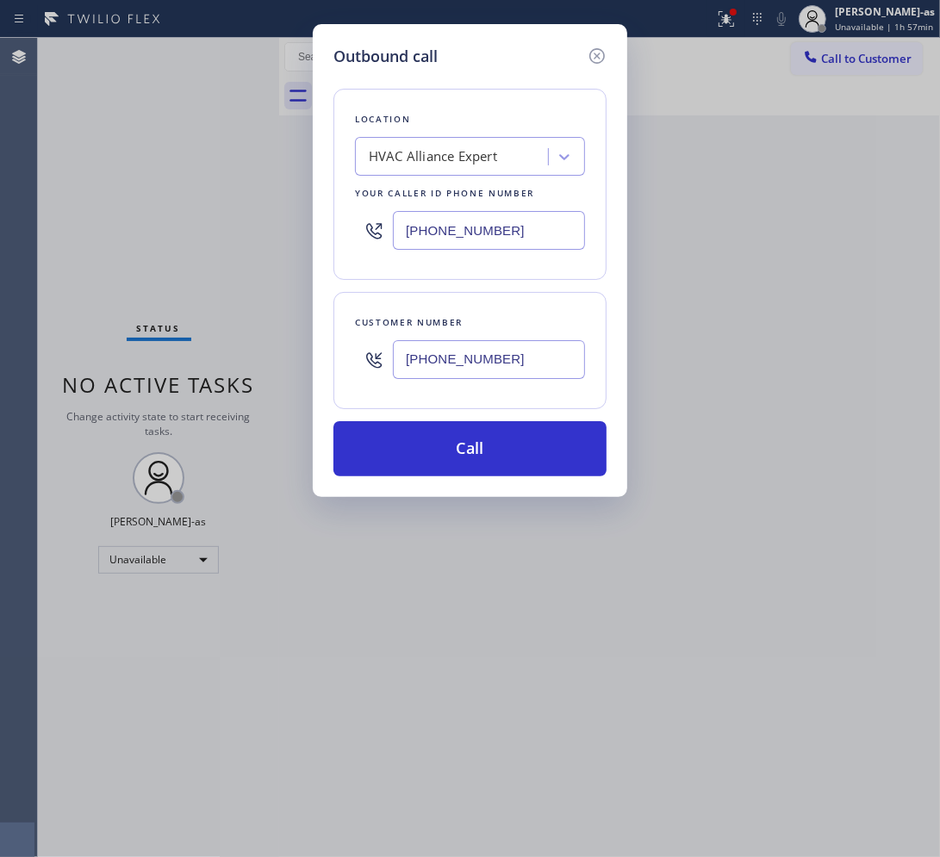
click at [541, 359] on input "(480) 244-9872" at bounding box center [489, 359] width 192 height 39
paste input "text"
type input "(480) 244-9872"
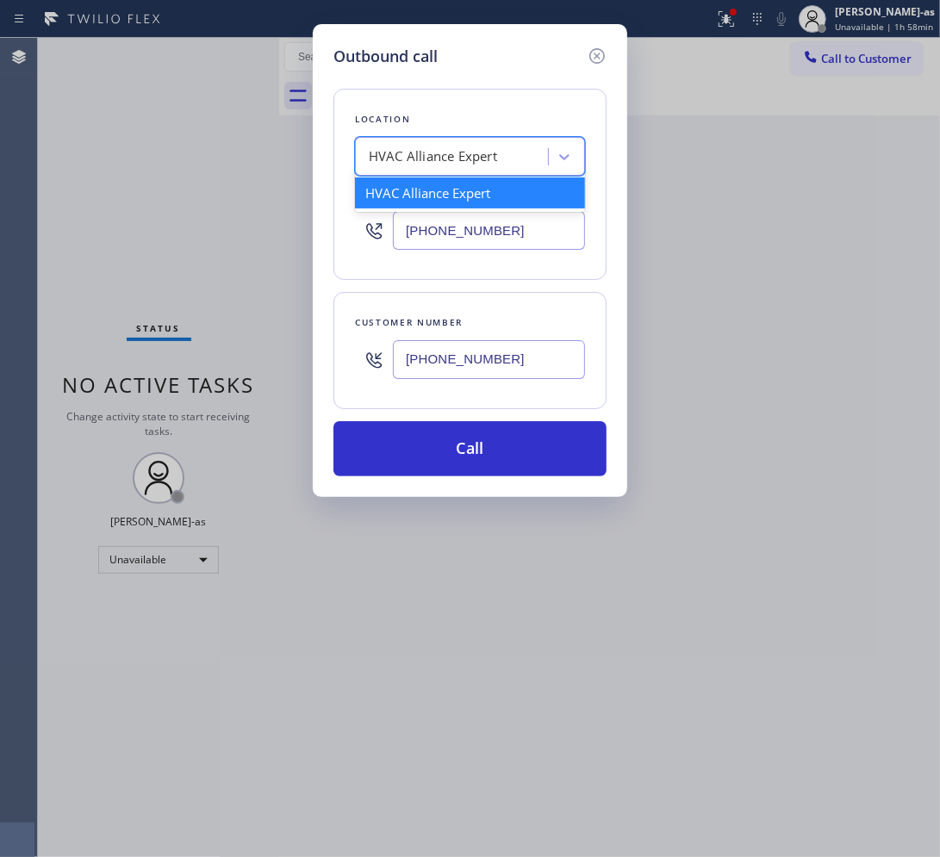
click at [449, 160] on div "HVAC Alliance Expert" at bounding box center [433, 157] width 128 height 20
paste input "GE Monogram Inc Repair"
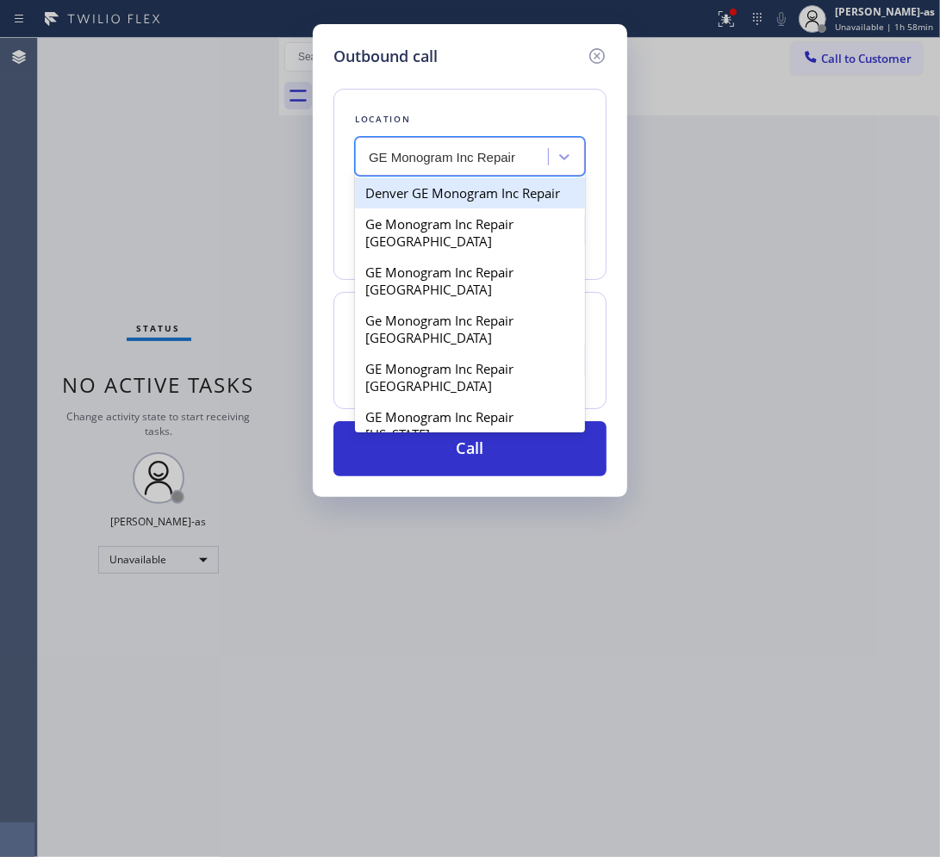
type input "GE Monogram Inc Repair"
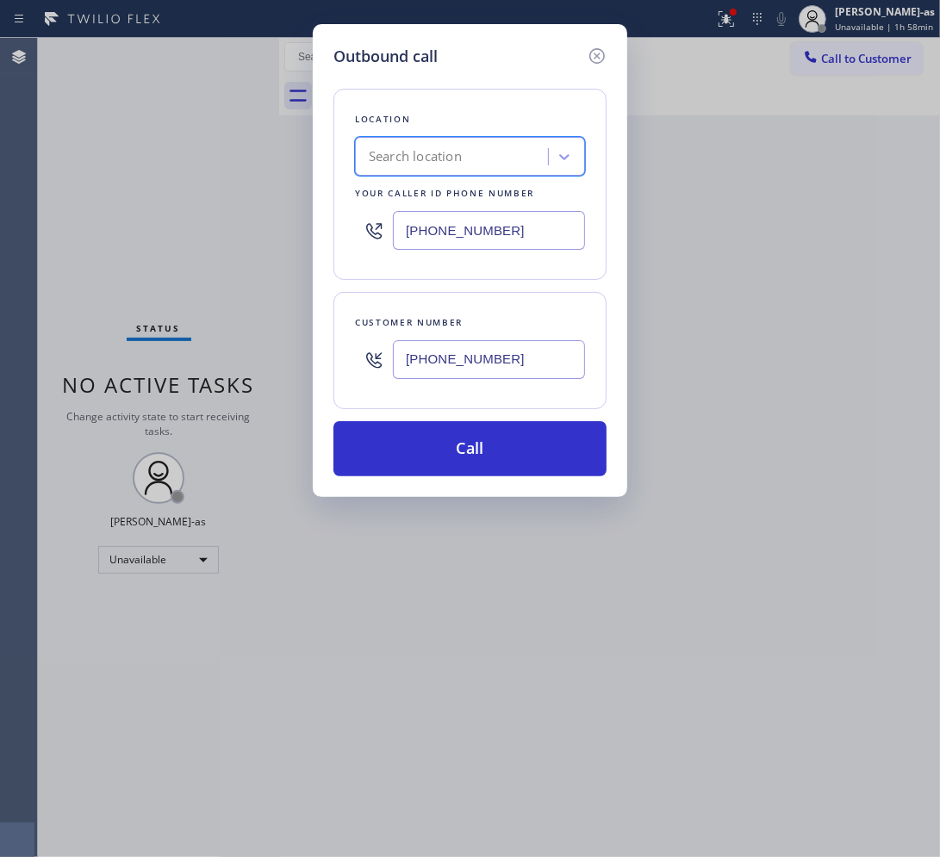
click at [526, 234] on input "(855) 999-4417" at bounding box center [489, 230] width 192 height 39
paste input "66) 429-1288"
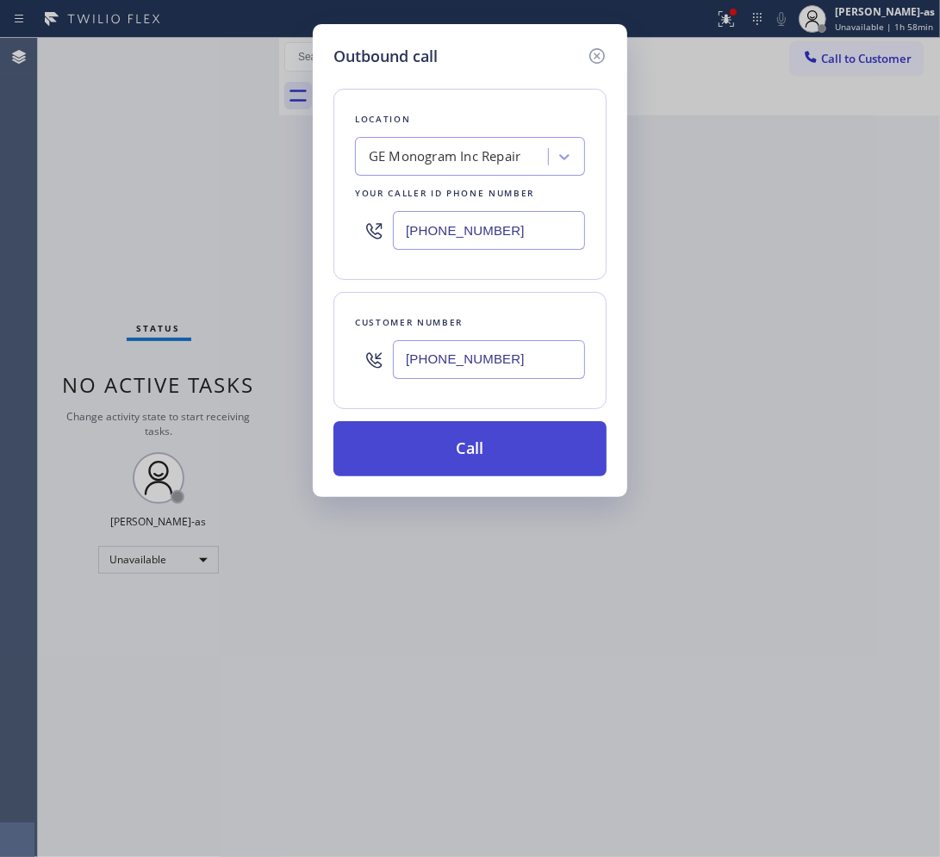
type input "(866) 429-1288"
click at [488, 457] on button "Call" at bounding box center [469, 448] width 273 height 55
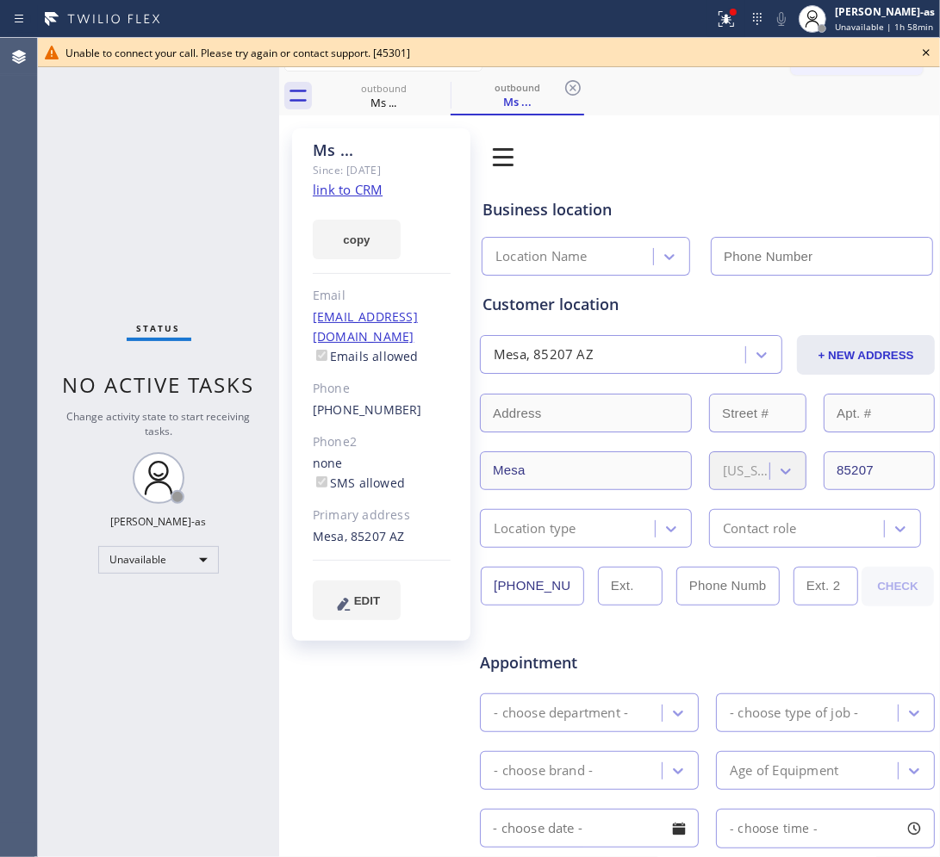
type input "(866) 429-1288"
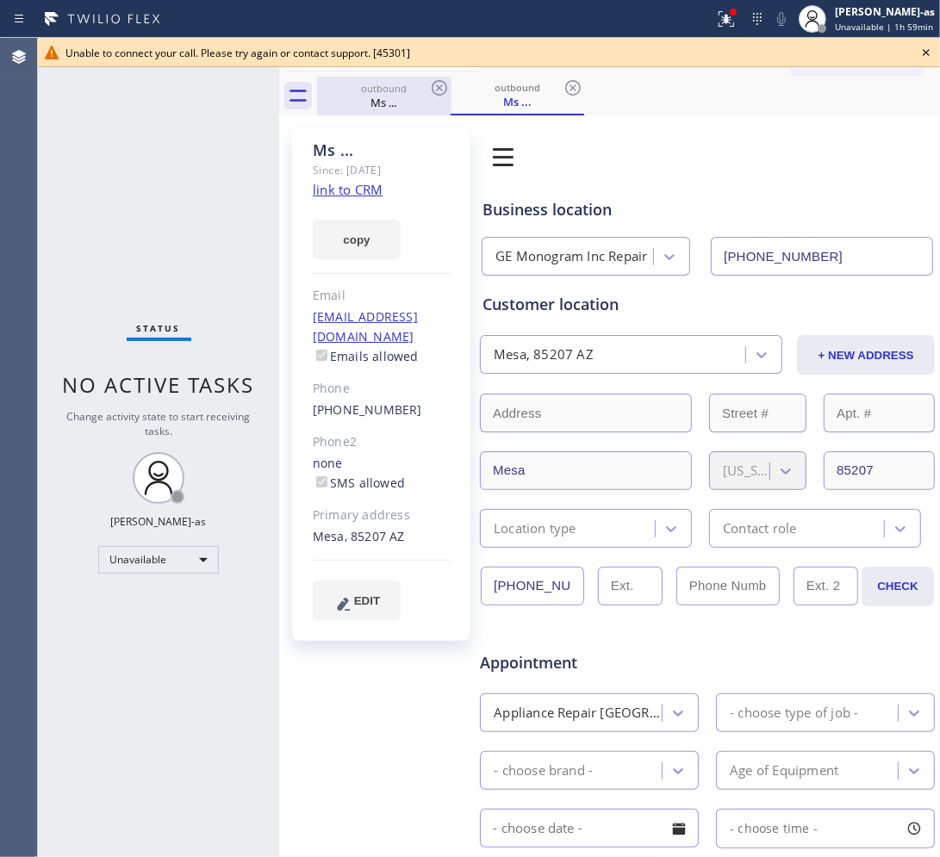
drag, startPoint x: 390, startPoint y: 97, endPoint x: 419, endPoint y: 99, distance: 29.3
click at [389, 97] on div "Ms ..." at bounding box center [384, 103] width 130 height 16
click at [433, 90] on icon at bounding box center [439, 88] width 21 height 21
drag, startPoint x: 151, startPoint y: 182, endPoint x: 213, endPoint y: 173, distance: 62.6
click at [155, 182] on div "Status No active tasks Change activity state to start receiving tasks. Jesica J…" at bounding box center [158, 447] width 241 height 819
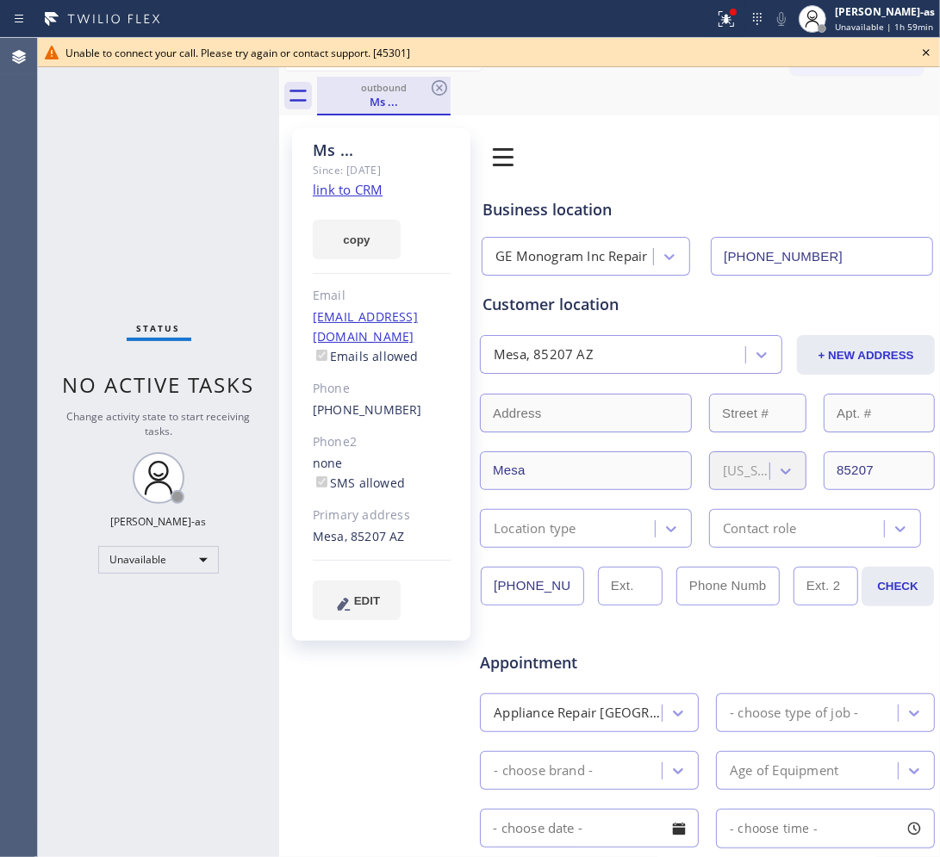
click at [415, 91] on div "outbound" at bounding box center [384, 87] width 130 height 13
click at [429, 89] on icon at bounding box center [439, 88] width 21 height 21
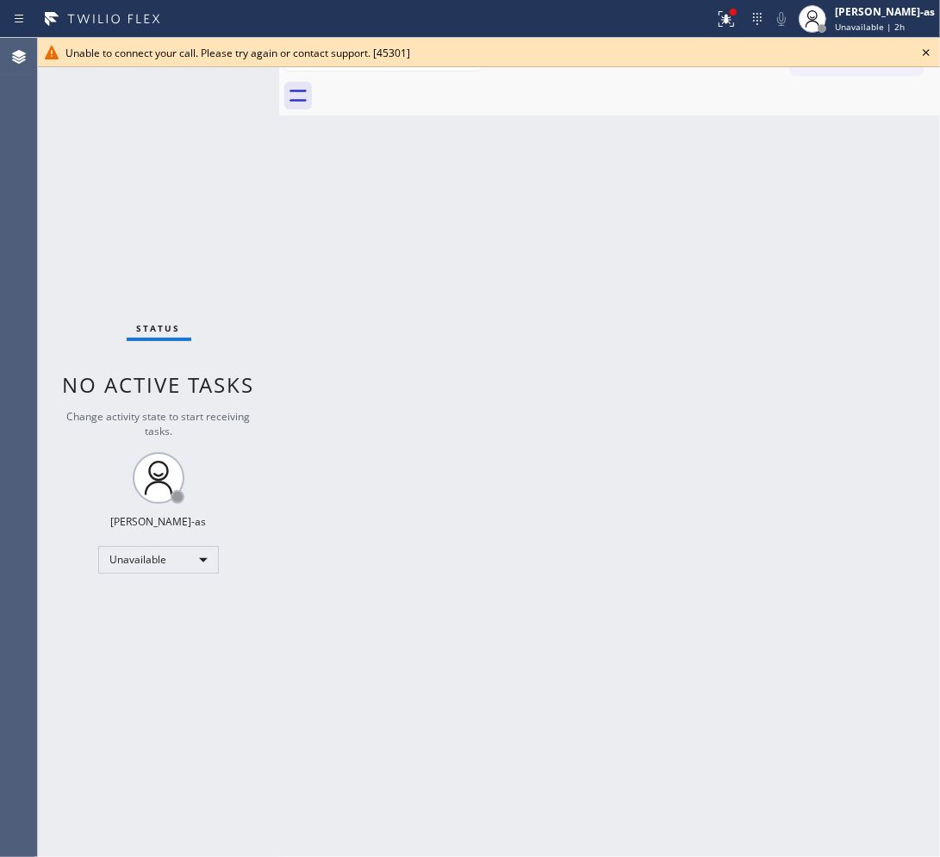
click at [237, 271] on div "Status No active tasks Change activity state to start receiving tasks. Jesica J…" at bounding box center [158, 447] width 241 height 819
click at [758, 54] on icon at bounding box center [926, 52] width 21 height 21
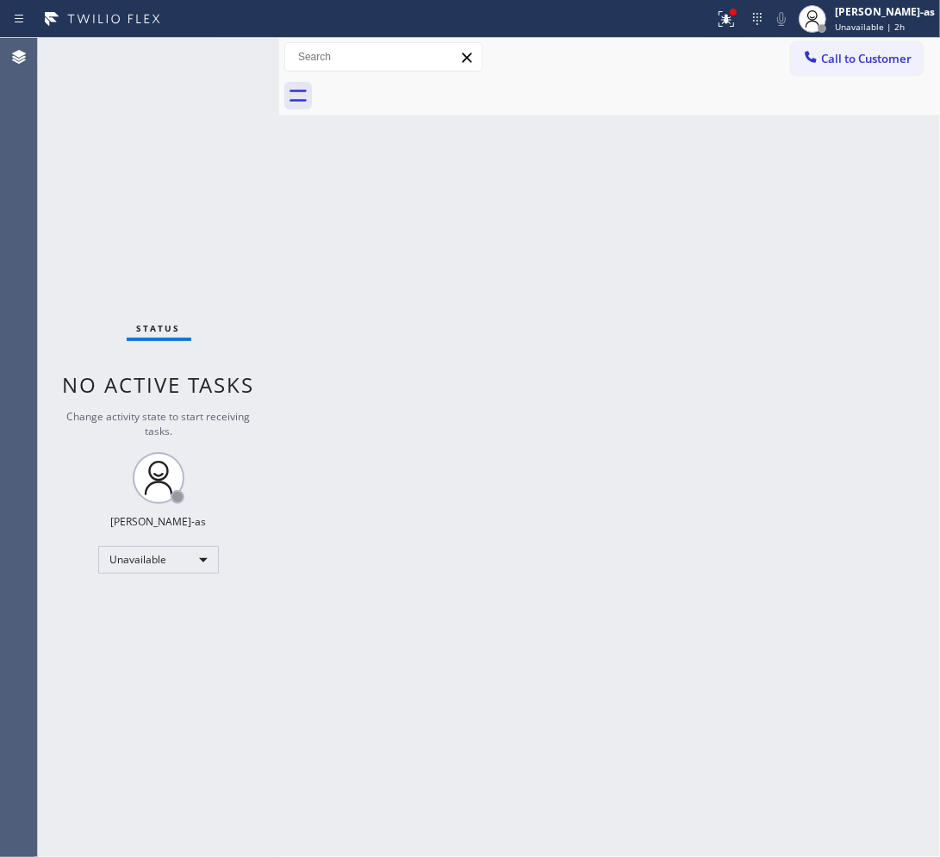
drag, startPoint x: 677, startPoint y: 302, endPoint x: 677, endPoint y: 258, distance: 43.9
click at [677, 297] on div "Back to Dashboard Change Sender ID Customers Technicians Select a contact Outbo…" at bounding box center [609, 447] width 661 height 819
click at [758, 62] on span "Call to Customer" at bounding box center [866, 59] width 90 height 16
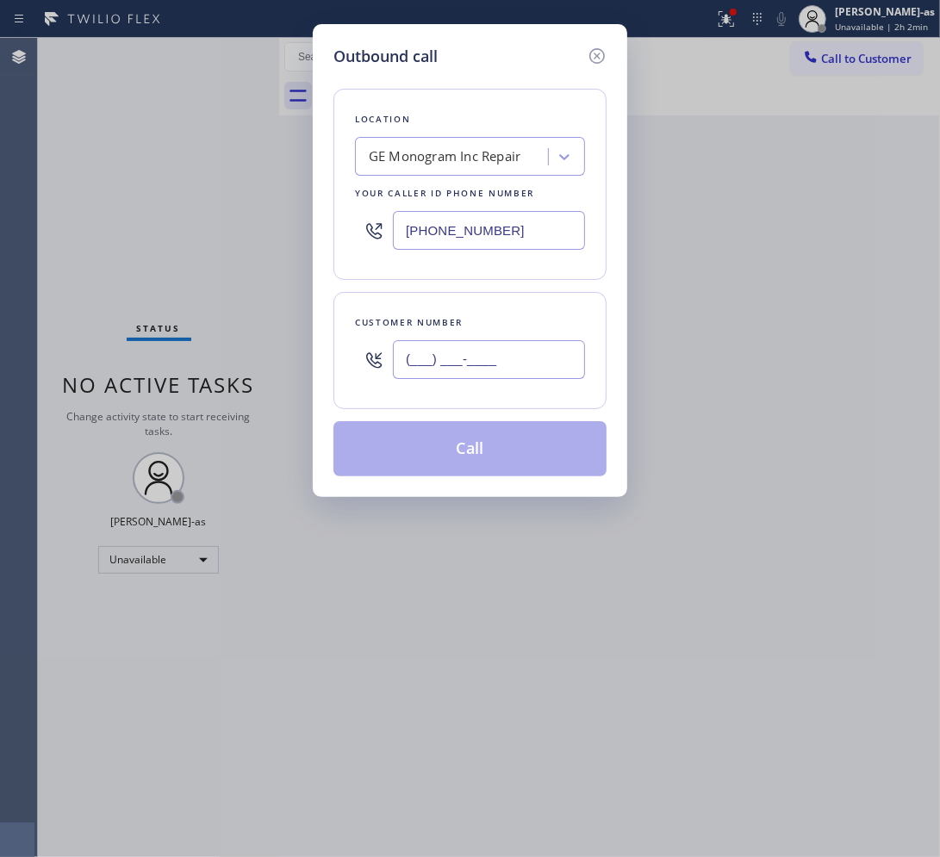
click at [543, 354] on input "(___) ___-____" at bounding box center [489, 359] width 192 height 39
paste input "818) 640-0429"
type input "(818) 640-0429"
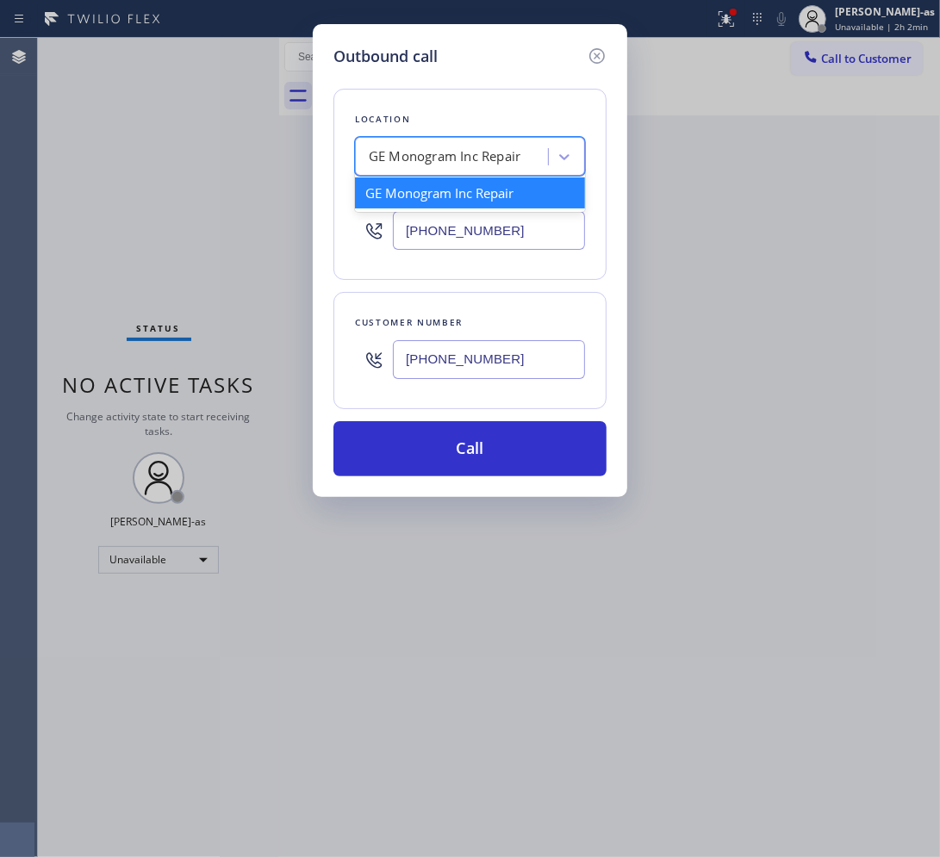
click at [468, 159] on div "GE Monogram Inc Repair" at bounding box center [445, 157] width 152 height 20
paste input "Seal Beach Heating and AC Repair"
type input "Seal Beach Heating and AC Repair"
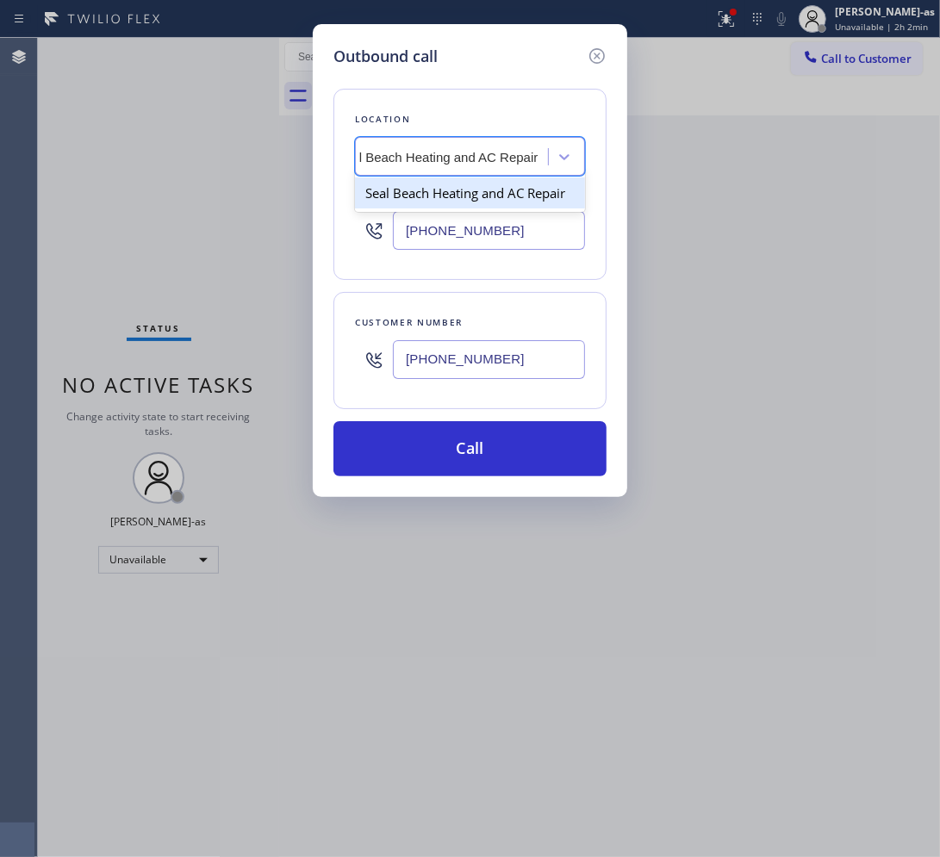
click at [432, 201] on div "Seal Beach Heating and AC Repair" at bounding box center [470, 192] width 230 height 31
type input "(562) 203-0280"
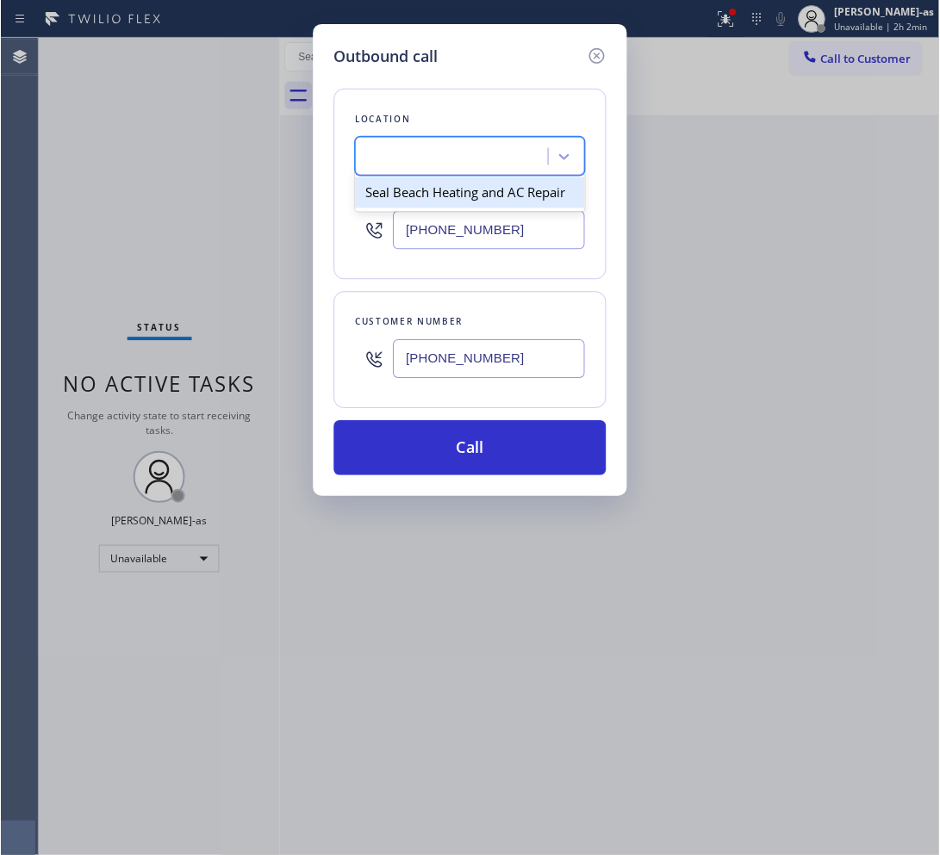
scroll to position [0, 1]
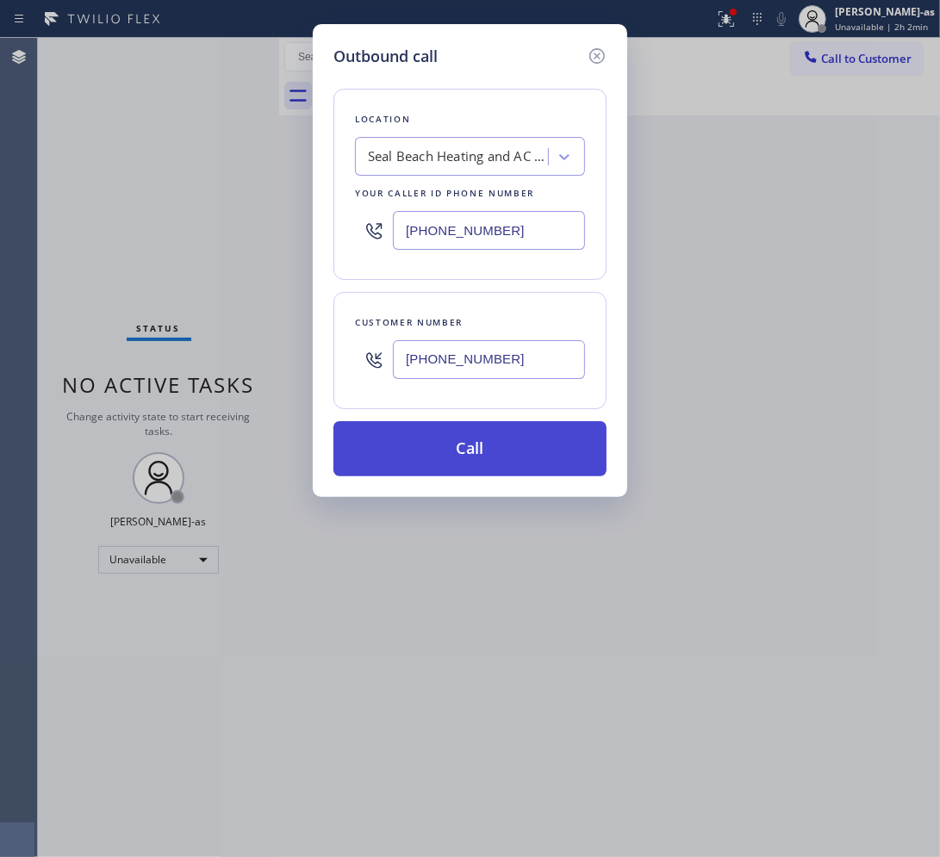
click at [521, 441] on button "Call" at bounding box center [469, 448] width 273 height 55
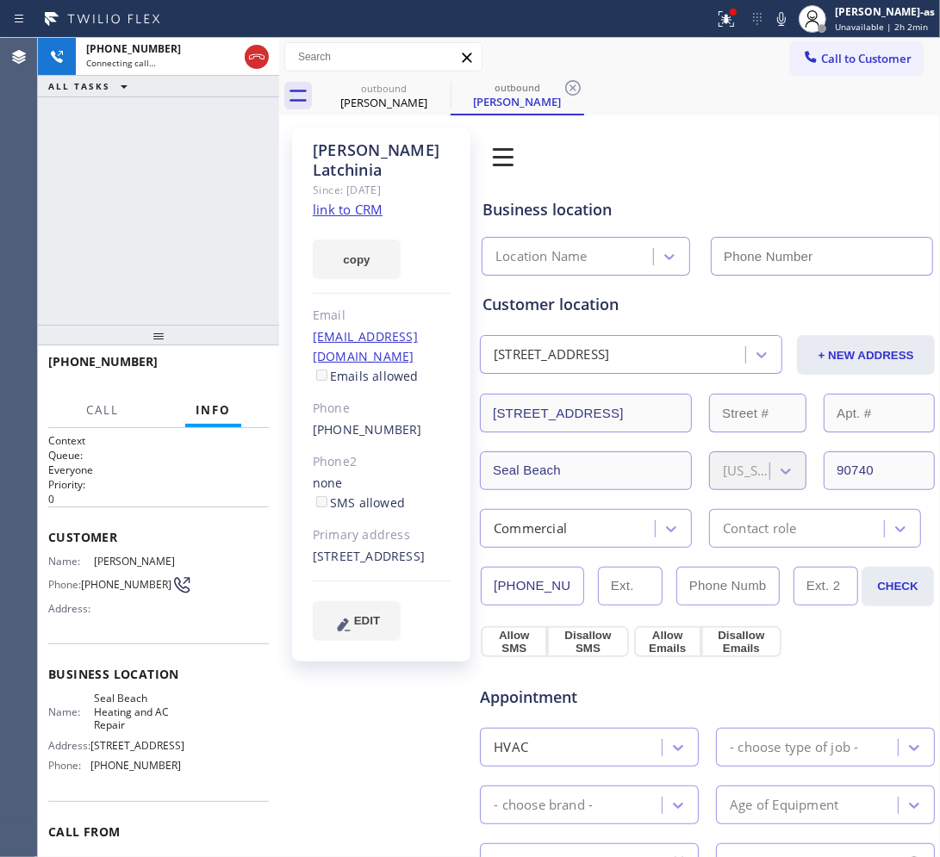
type input "(562) 203-0280"
click at [395, 100] on div "Lucy Latchinia" at bounding box center [384, 103] width 130 height 16
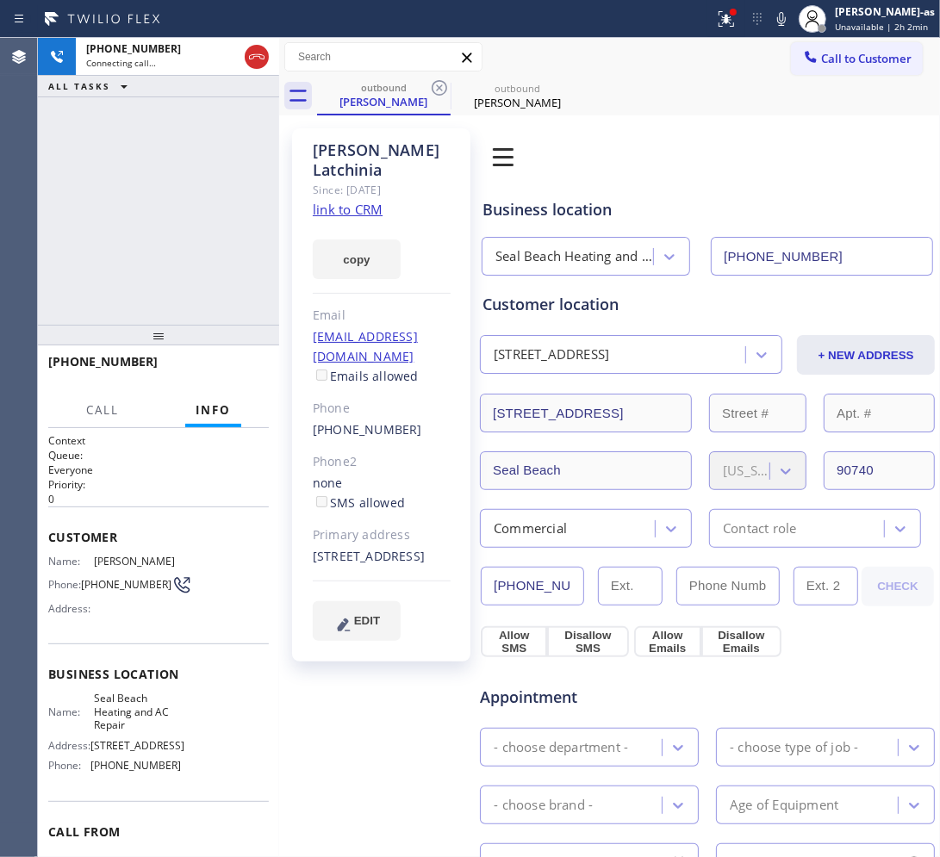
click at [364, 201] on link "link to CRM" at bounding box center [348, 209] width 70 height 17
drag, startPoint x: 116, startPoint y: 244, endPoint x: 174, endPoint y: 255, distance: 58.8
click at [121, 244] on div "+18186400429 Live | 04:47 ALL TASKS ALL TASKS ACTIVE TASKS TASKS IN WRAP UP" at bounding box center [158, 181] width 241 height 287
click at [157, 237] on div "+18186400429 Live | 04:47 ALL TASKS ALL TASKS ACTIVE TASKS TASKS IN WRAP UP" at bounding box center [158, 181] width 241 height 287
click at [222, 375] on span "HANG UP" at bounding box center [228, 370] width 53 height 12
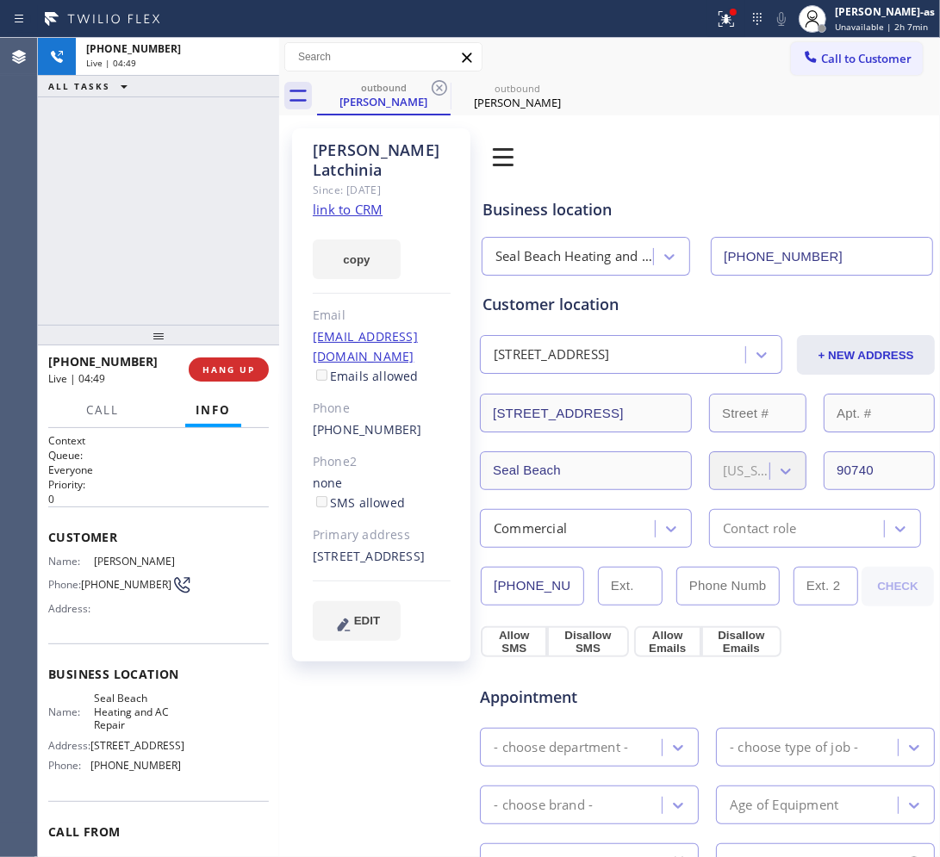
click at [199, 227] on div "+18186400429 Live | 04:49 ALL TASKS ALL TASKS ACTIVE TASKS TASKS IN WRAP UP" at bounding box center [158, 181] width 241 height 287
click at [143, 261] on div "+18186400429 Live | 04:49 ALL TASKS ALL TASKS ACTIVE TASKS TASKS IN WRAP UP" at bounding box center [158, 181] width 241 height 287
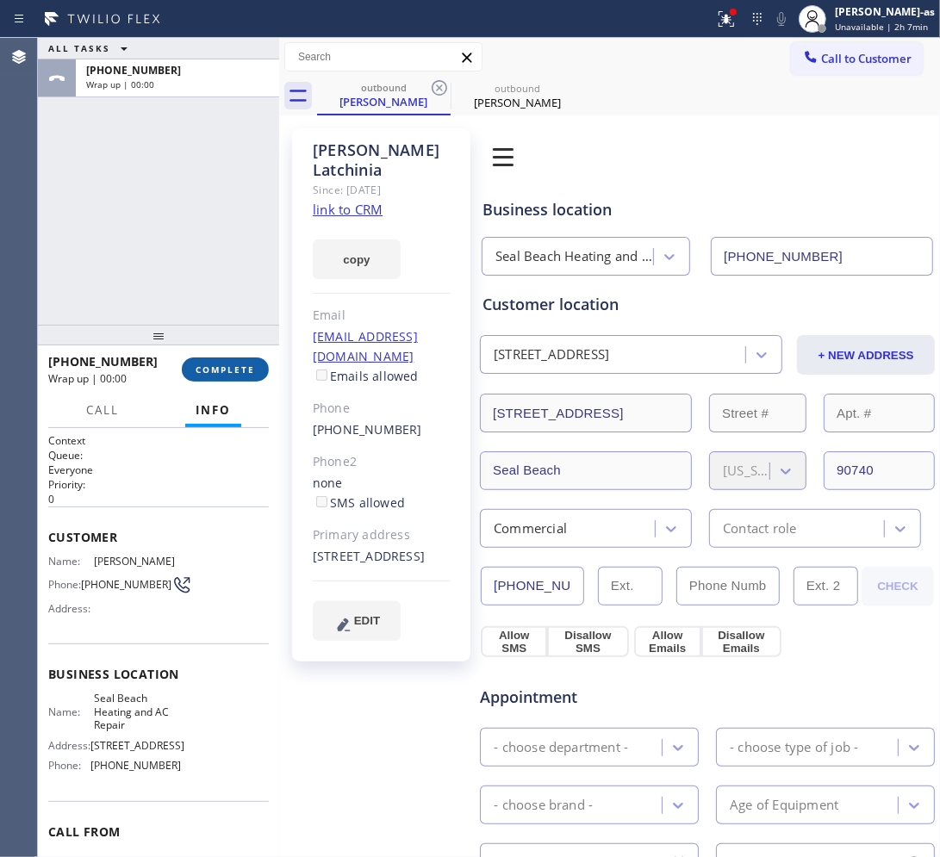
click at [231, 375] on span "COMPLETE" at bounding box center [225, 370] width 59 height 12
click at [152, 144] on div "ALL TASKS ALL TASKS ACTIVE TASKS TASKS IN WRAP UP +18186400429 Wrap up | 00:01" at bounding box center [158, 181] width 241 height 287
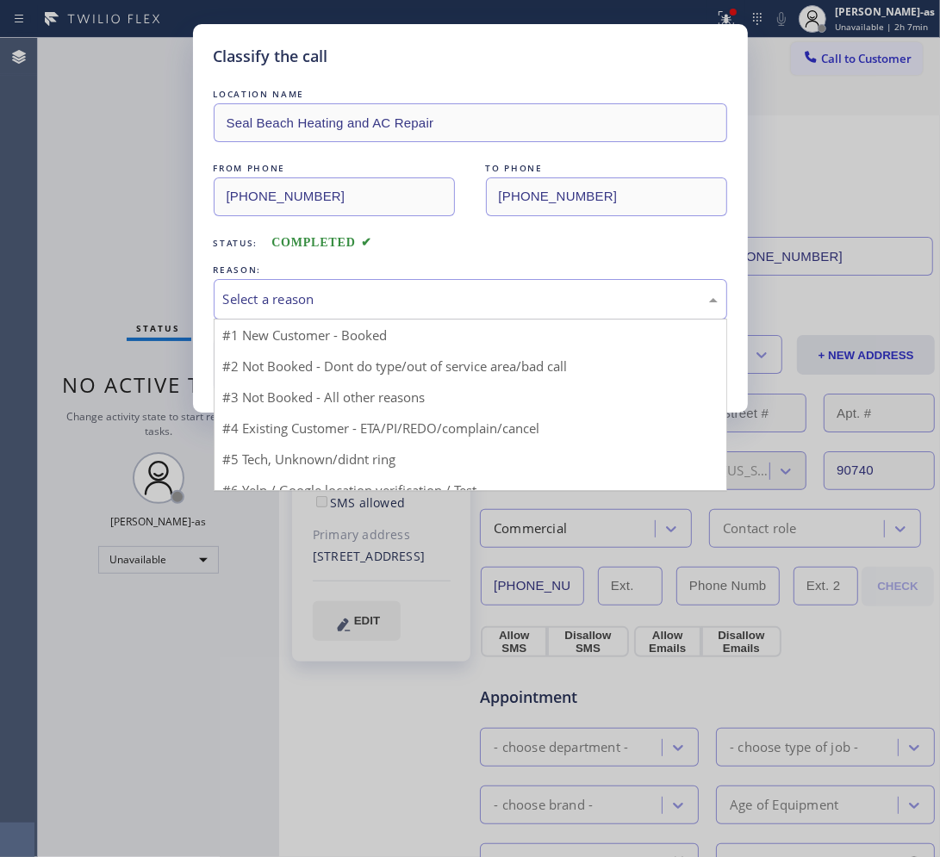
click at [313, 306] on div "Select a reason" at bounding box center [470, 299] width 494 height 20
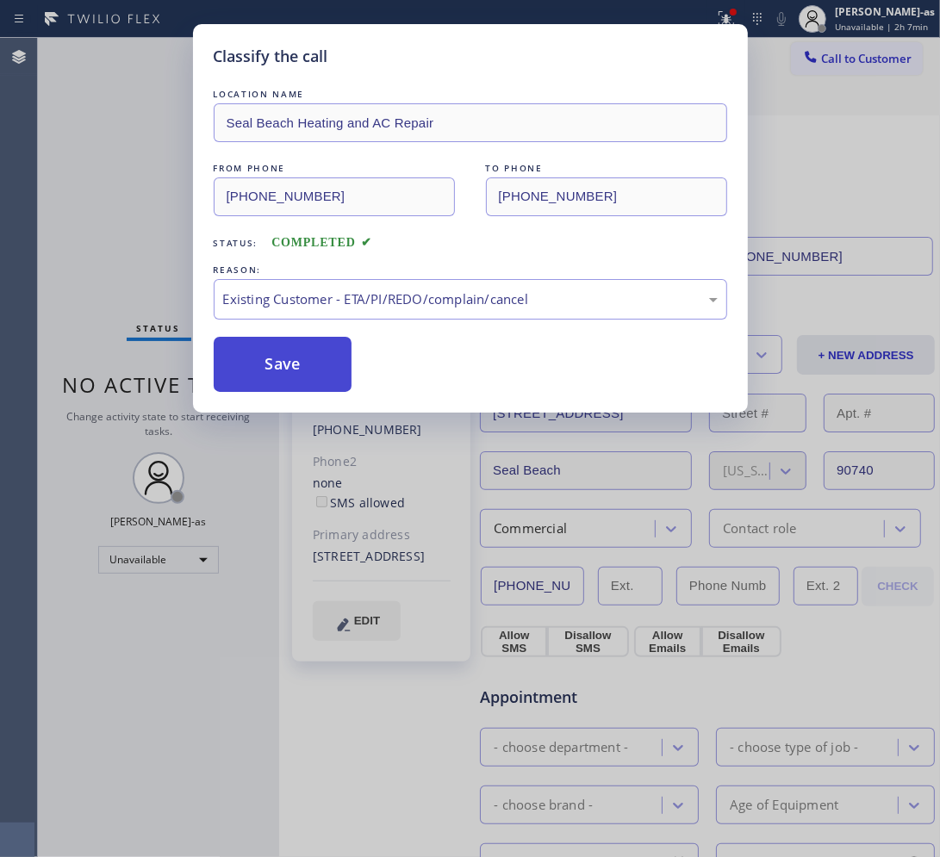
click at [272, 351] on button "Save" at bounding box center [283, 364] width 139 height 55
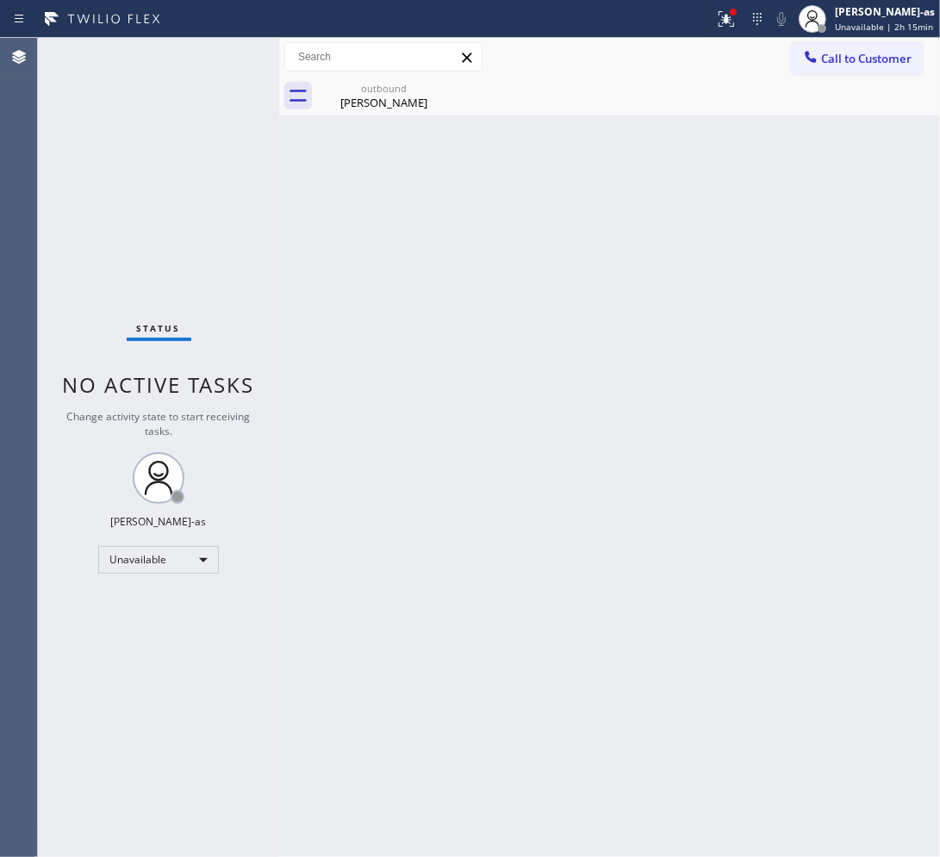
click at [140, 228] on div "Status No active tasks Change activity state to start receiving tasks. Jesica J…" at bounding box center [158, 447] width 241 height 819
drag, startPoint x: 371, startPoint y: 87, endPoint x: 445, endPoint y: 83, distance: 74.2
click at [375, 87] on div "outbound" at bounding box center [384, 88] width 130 height 13
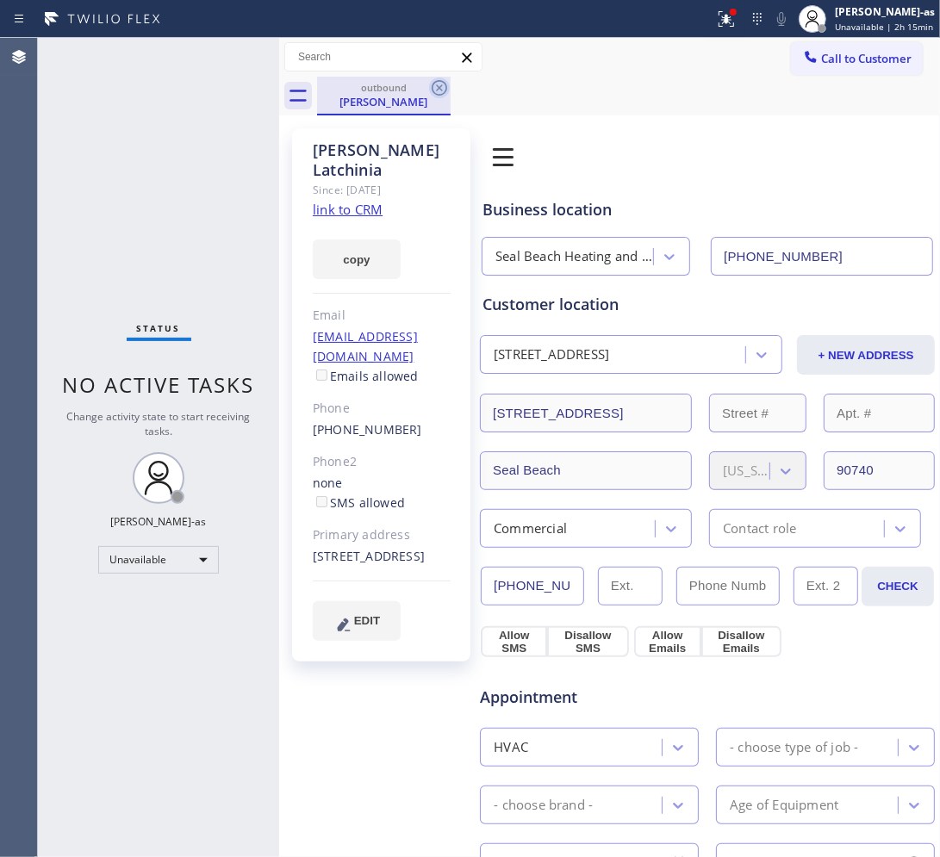
click at [445, 82] on icon at bounding box center [439, 88] width 21 height 21
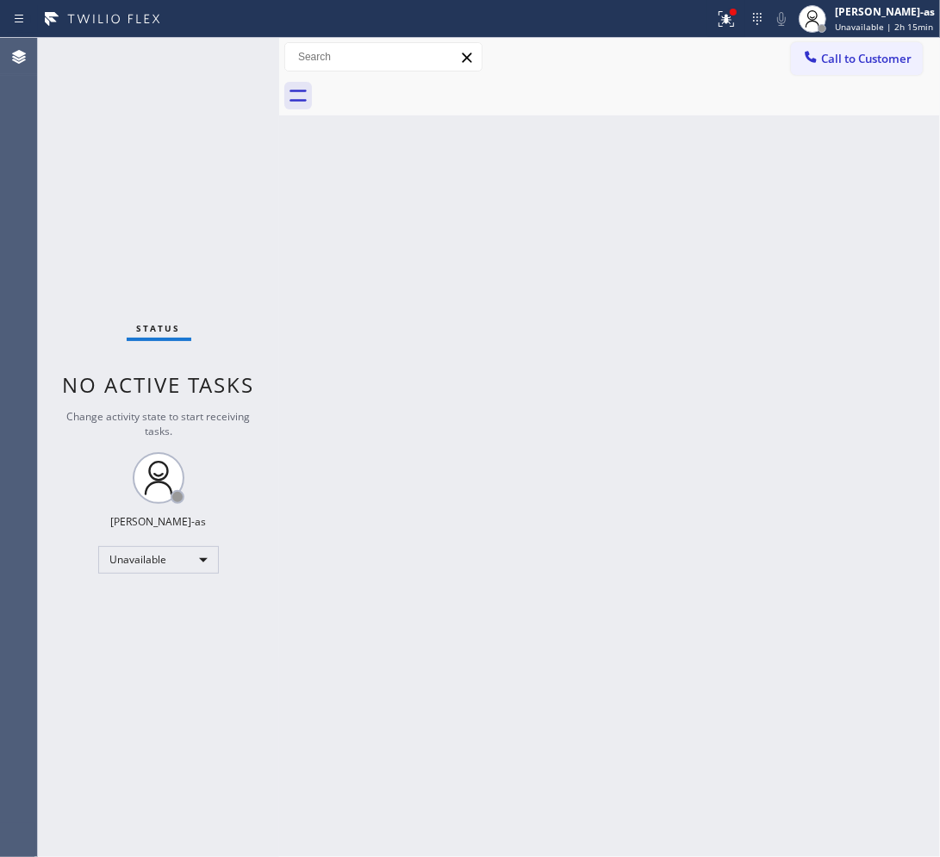
click at [407, 343] on div "Back to Dashboard Change Sender ID Customers Technicians Select a contact Outbo…" at bounding box center [609, 447] width 661 height 819
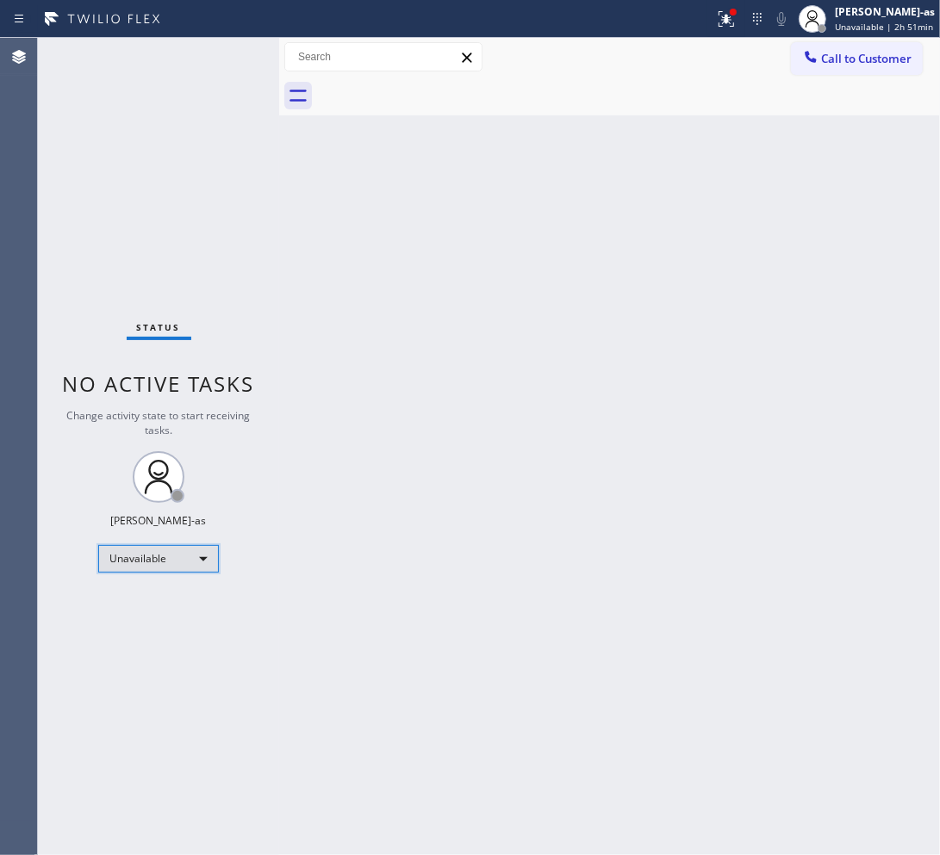
click at [166, 558] on div "Unavailable" at bounding box center [158, 559] width 121 height 28
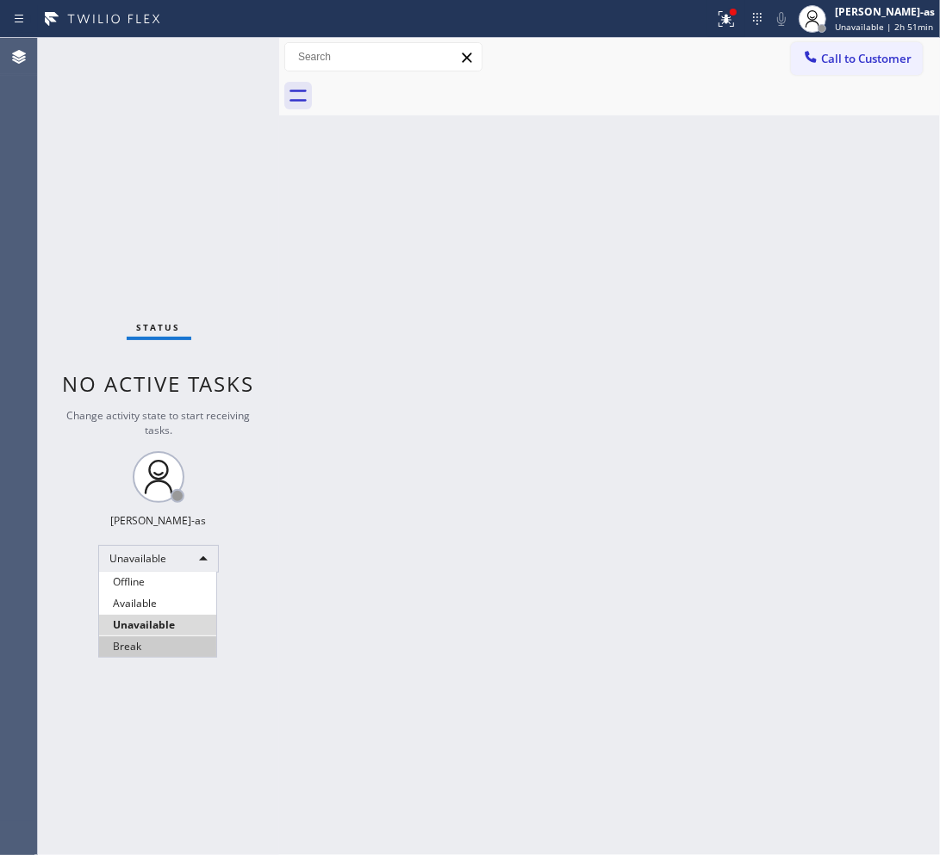
click at [156, 647] on li "Break" at bounding box center [157, 647] width 117 height 21
click at [323, 626] on div "Back to Dashboard Change Sender ID Customers Technicians Select a contact Outbo…" at bounding box center [609, 446] width 661 height 817
click at [625, 401] on div "Back to Dashboard Change Sender ID Customers Technicians Select a contact Outbo…" at bounding box center [609, 446] width 661 height 817
drag, startPoint x: 699, startPoint y: 339, endPoint x: 651, endPoint y: 369, distance: 56.9
click at [699, 339] on div "Back to Dashboard Change Sender ID Customers Technicians Select a contact Outbo…" at bounding box center [609, 446] width 661 height 817
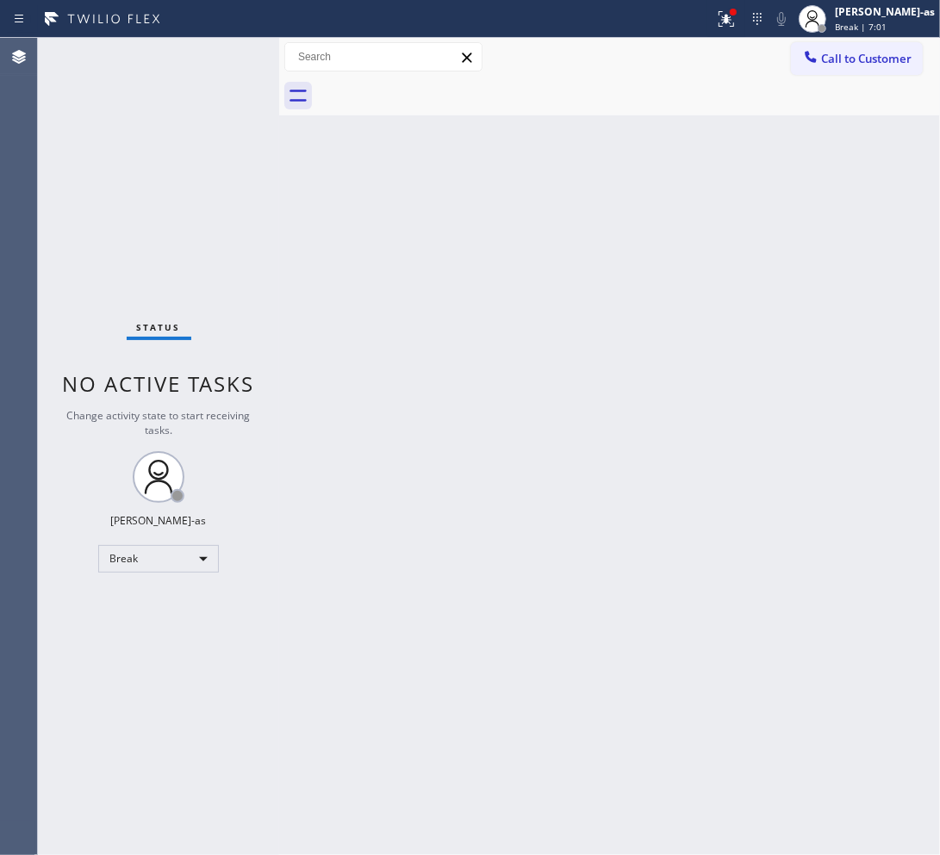
click at [608, 311] on div "Back to Dashboard Change Sender ID Customers Technicians Select a contact Outbo…" at bounding box center [609, 446] width 661 height 817
drag, startPoint x: 567, startPoint y: 399, endPoint x: 567, endPoint y: 382, distance: 17.2
click at [567, 390] on div "Back to Dashboard Change Sender ID Customers Technicians Select a contact Outbo…" at bounding box center [609, 446] width 661 height 817
click at [148, 562] on div "Break" at bounding box center [158, 559] width 121 height 28
click at [190, 630] on li "Unavailable" at bounding box center [157, 625] width 117 height 21
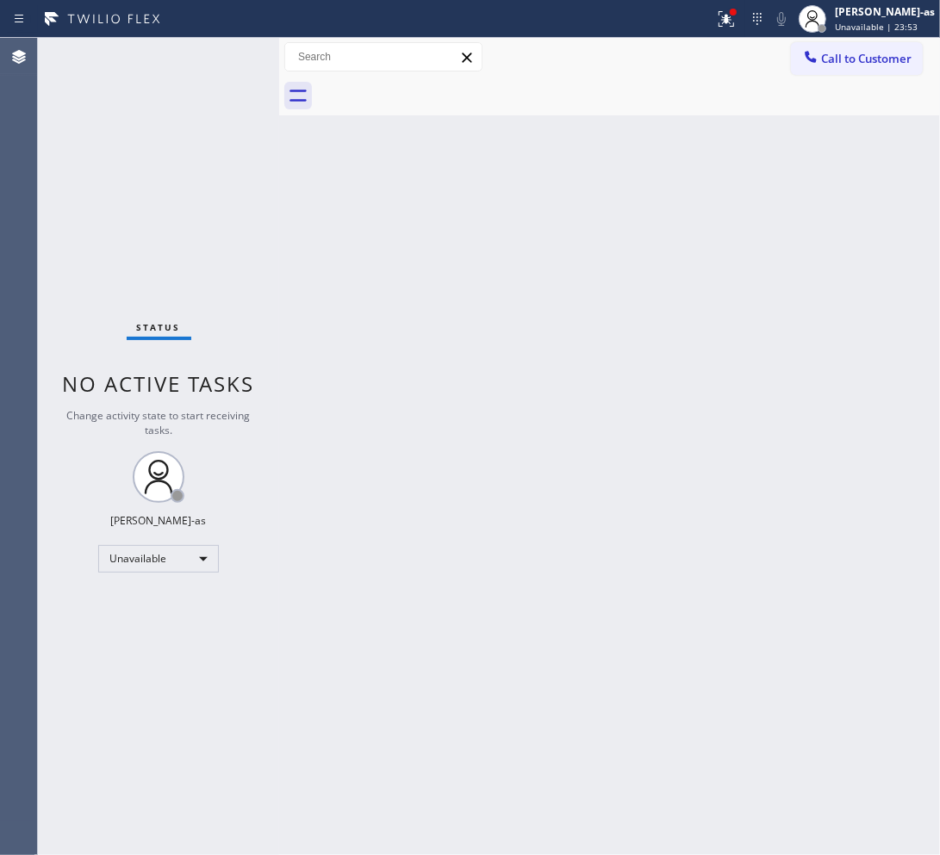
drag, startPoint x: 314, startPoint y: 295, endPoint x: 246, endPoint y: 332, distance: 77.5
click at [314, 295] on div "Back to Dashboard Change Sender ID Customers Technicians Select a contact Outbo…" at bounding box center [609, 446] width 661 height 817
click at [545, 419] on div "Back to Dashboard Change Sender ID Customers Technicians Select a contact Outbo…" at bounding box center [609, 446] width 661 height 817
click at [758, 56] on span "Call to Customer" at bounding box center [866, 59] width 90 height 16
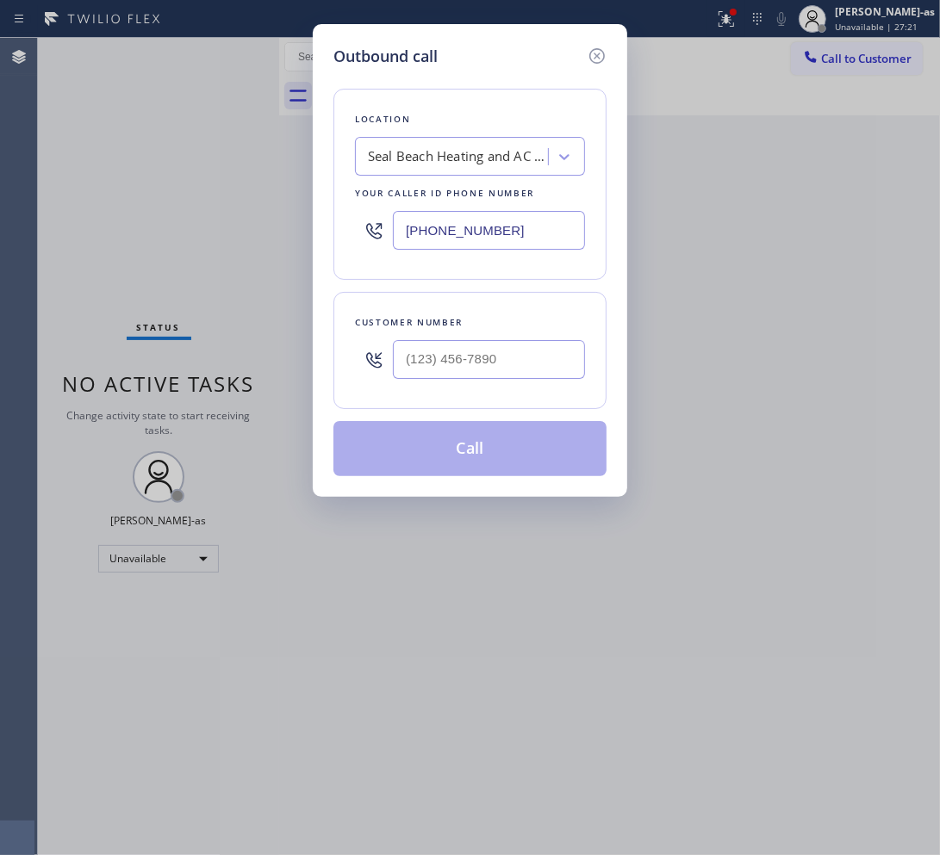
click at [497, 334] on div at bounding box center [489, 360] width 192 height 56
click at [517, 349] on input "(___) ___-____" at bounding box center [489, 359] width 192 height 39
paste input "619) 254-1683"
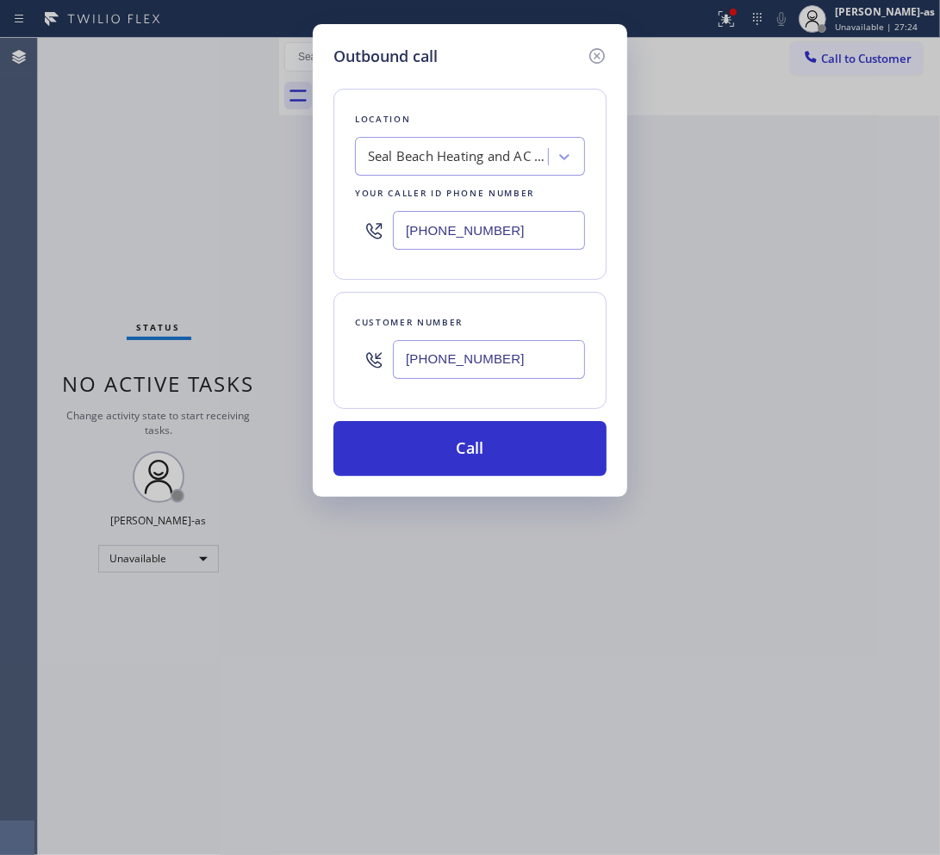
type input "(619) 254-1683"
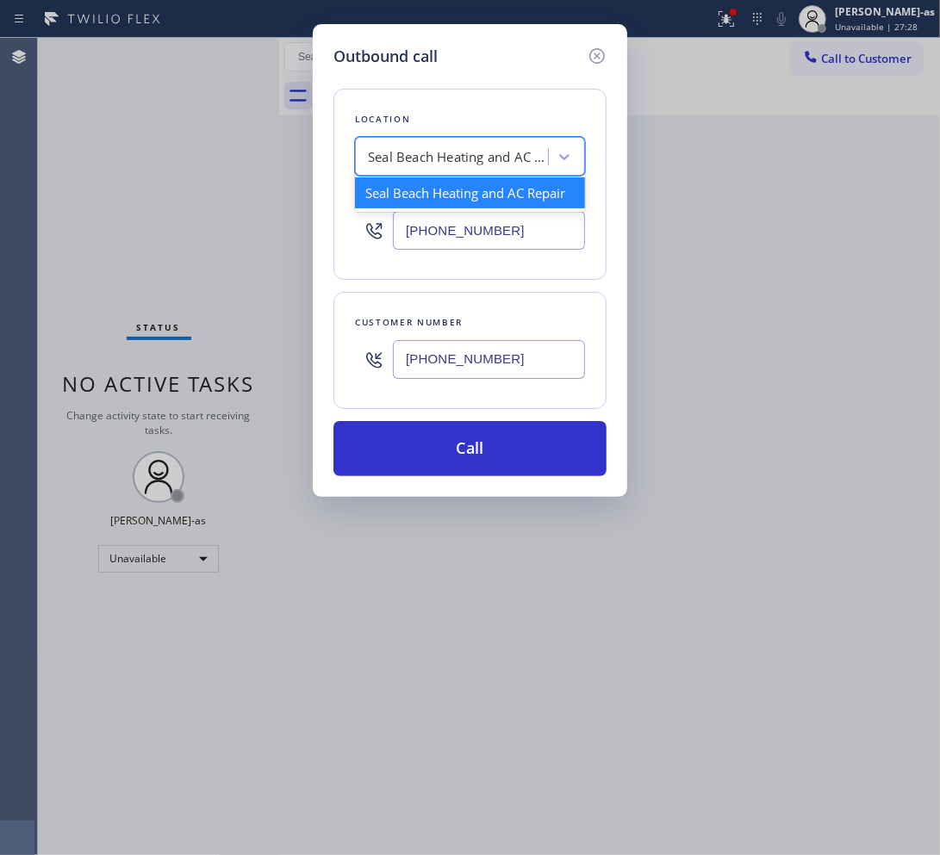
click at [393, 143] on div "Seal Beach Heating and AC Repair" at bounding box center [454, 157] width 188 height 30
paste input "Blue Cloud AC Repair Spring Valley"
type input "Blue Cloud AC Repair Spring Valley"
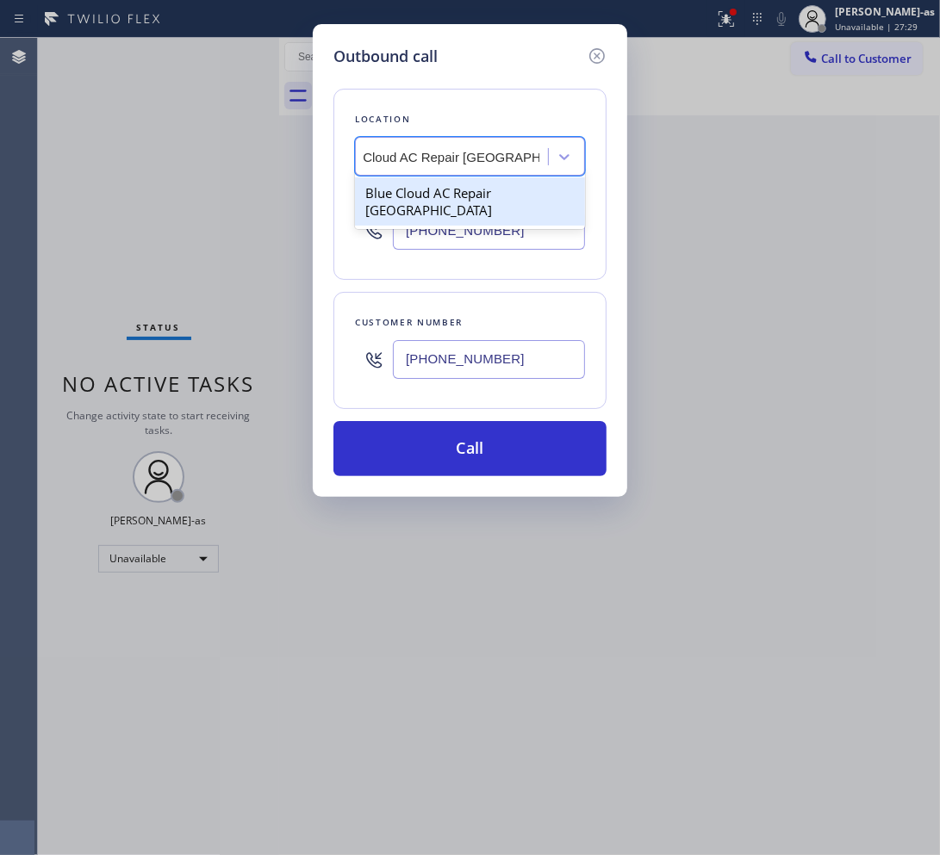
click at [422, 190] on div "Blue Cloud AC Repair Spring Valley" at bounding box center [470, 201] width 230 height 48
type input "(619) 330-0111"
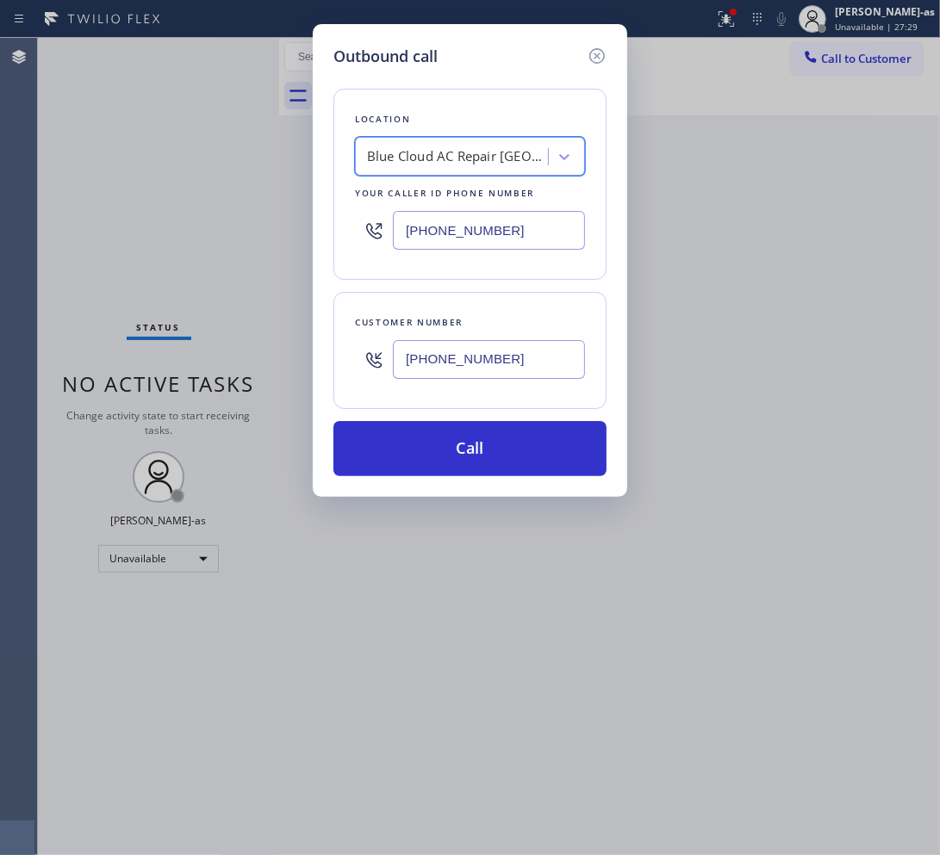
scroll to position [0, 1]
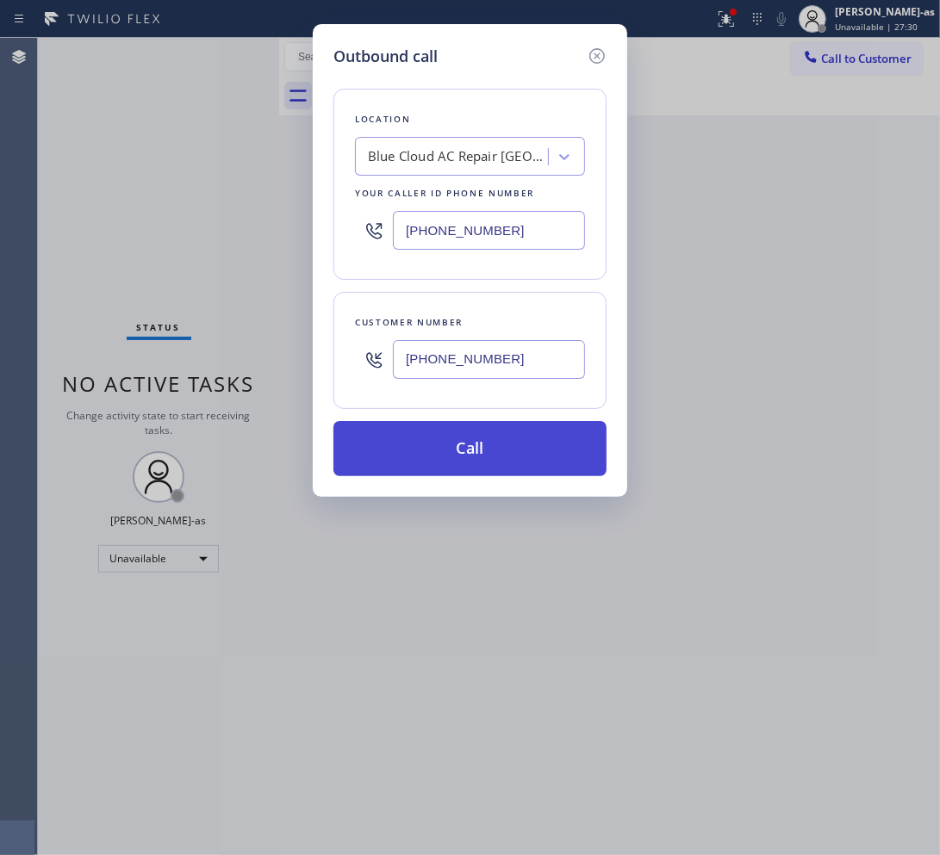
click at [478, 467] on button "Call" at bounding box center [469, 448] width 273 height 55
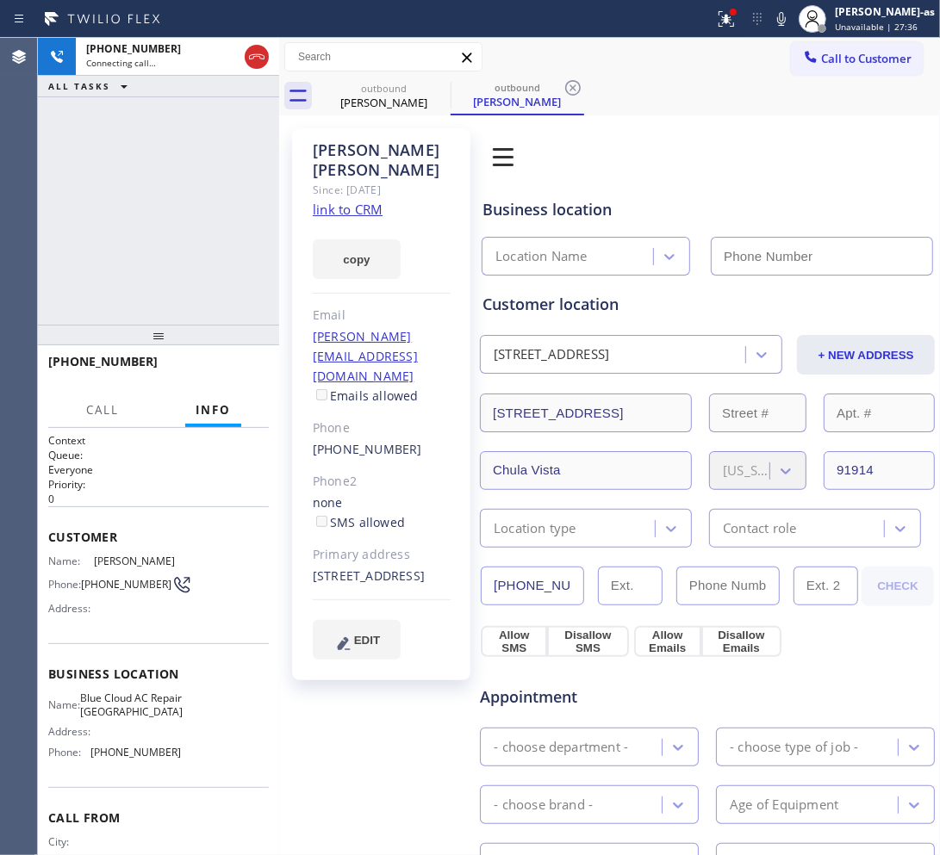
type input "(619) 330-0111"
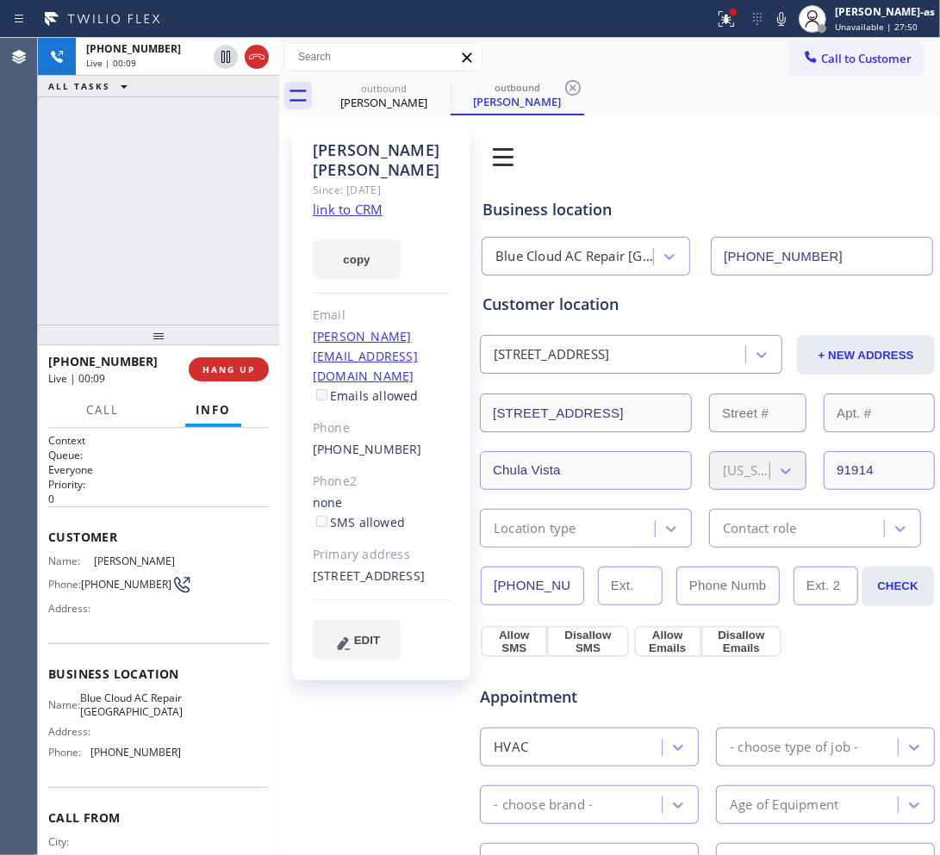
click at [179, 165] on div "+16192541683 Live | 00:09 ALL TASKS ALL TASKS ACTIVE TASKS TASKS IN WRAP UP" at bounding box center [158, 181] width 241 height 287
click at [205, 362] on button "HANG UP" at bounding box center [229, 369] width 80 height 24
click at [411, 440] on div "(619) 254-1683" at bounding box center [382, 450] width 138 height 20
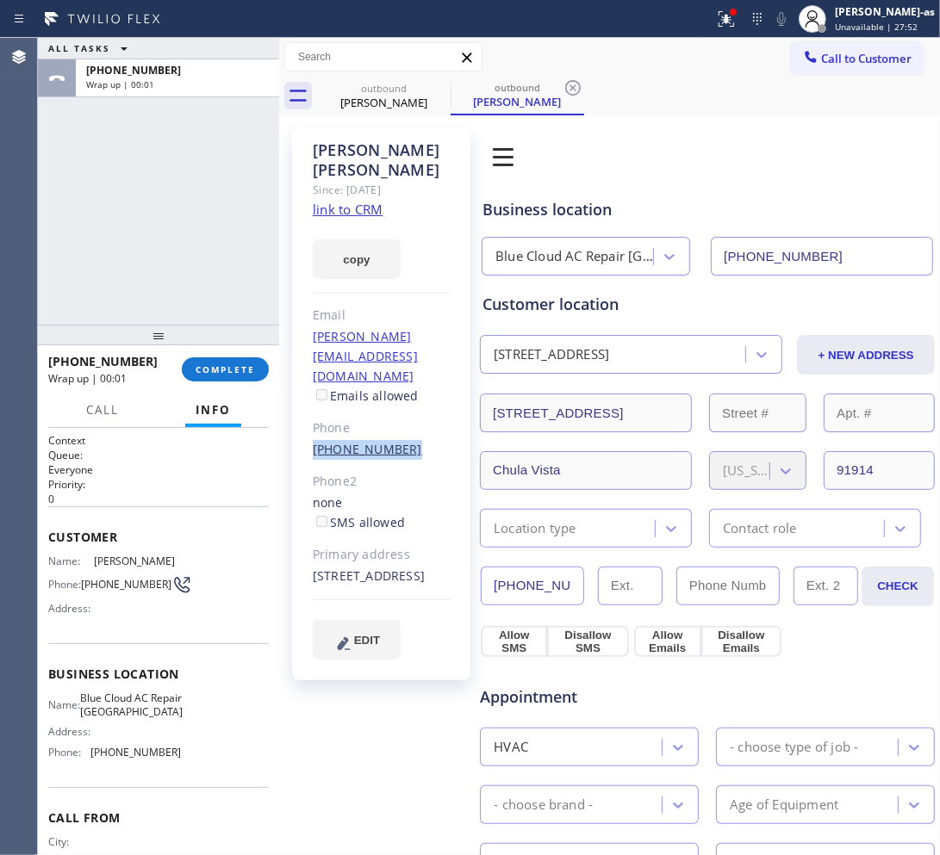
copy div "(619) 254-1683"
click at [230, 362] on button "COMPLETE" at bounding box center [225, 369] width 87 height 24
click at [208, 252] on div "ALL TASKS ALL TASKS ACTIVE TASKS TASKS IN WRAP UP +16192541683 Wrap up | 00:01" at bounding box center [158, 181] width 241 height 287
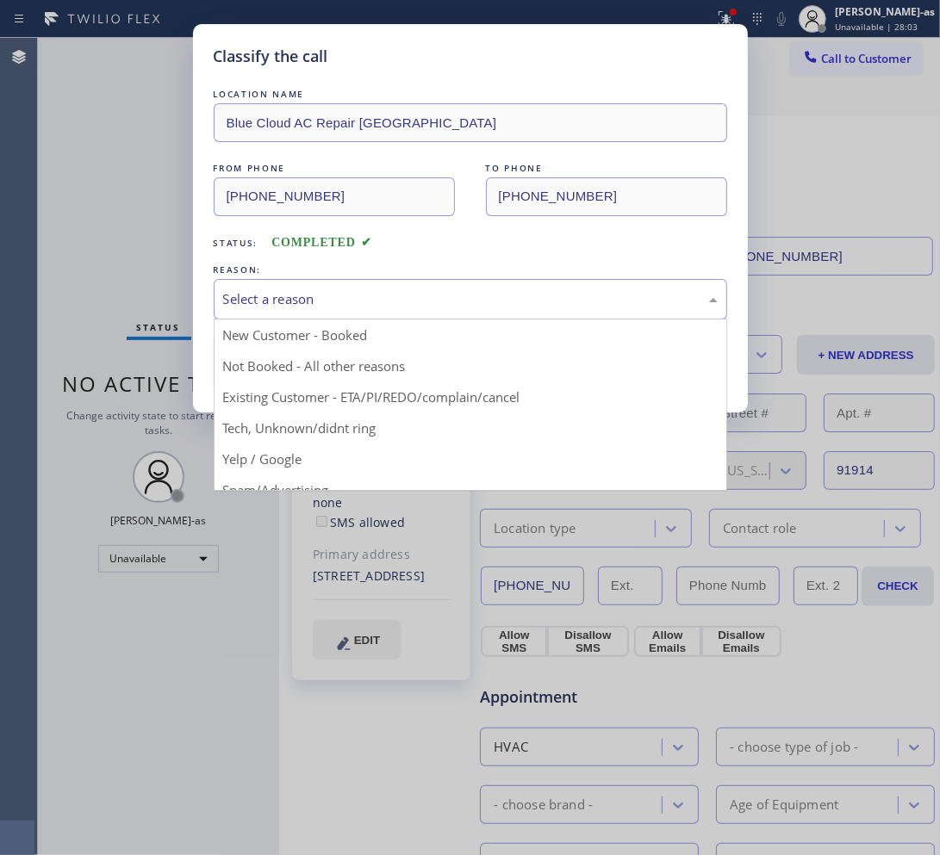
click at [397, 308] on div "Select a reason" at bounding box center [470, 299] width 494 height 20
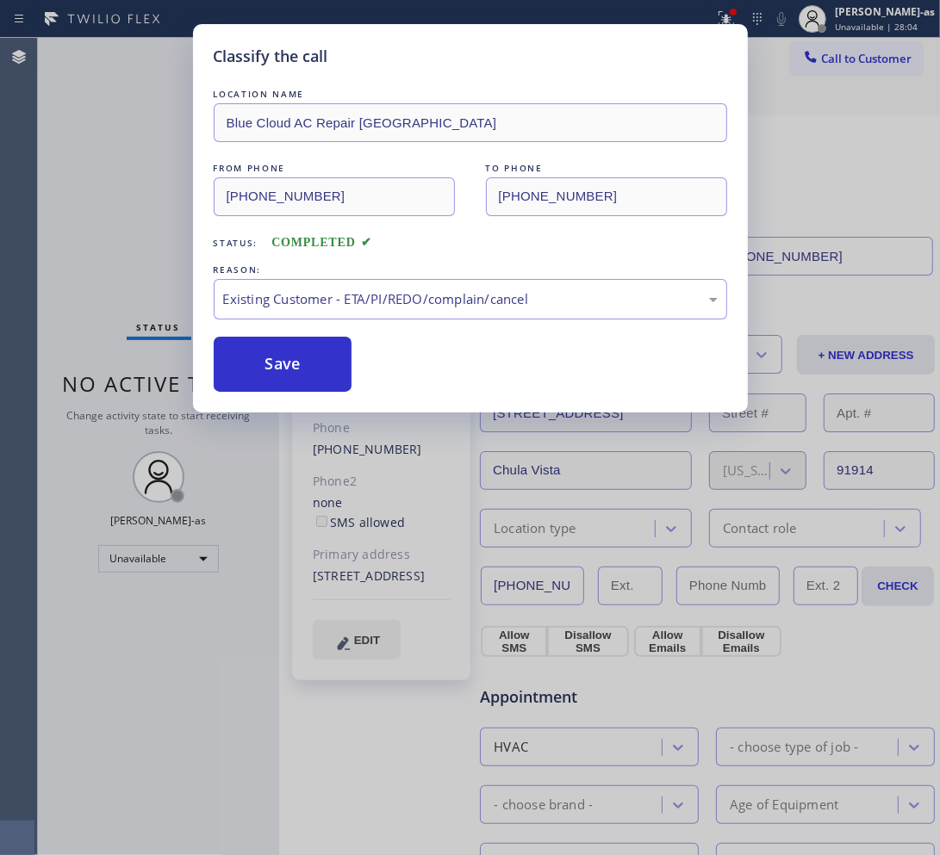
drag, startPoint x: 392, startPoint y: 399, endPoint x: 277, endPoint y: 358, distance: 122.3
drag, startPoint x: 276, startPoint y: 358, endPoint x: 330, endPoint y: 346, distance: 55.6
click at [307, 353] on button "Save" at bounding box center [283, 364] width 139 height 55
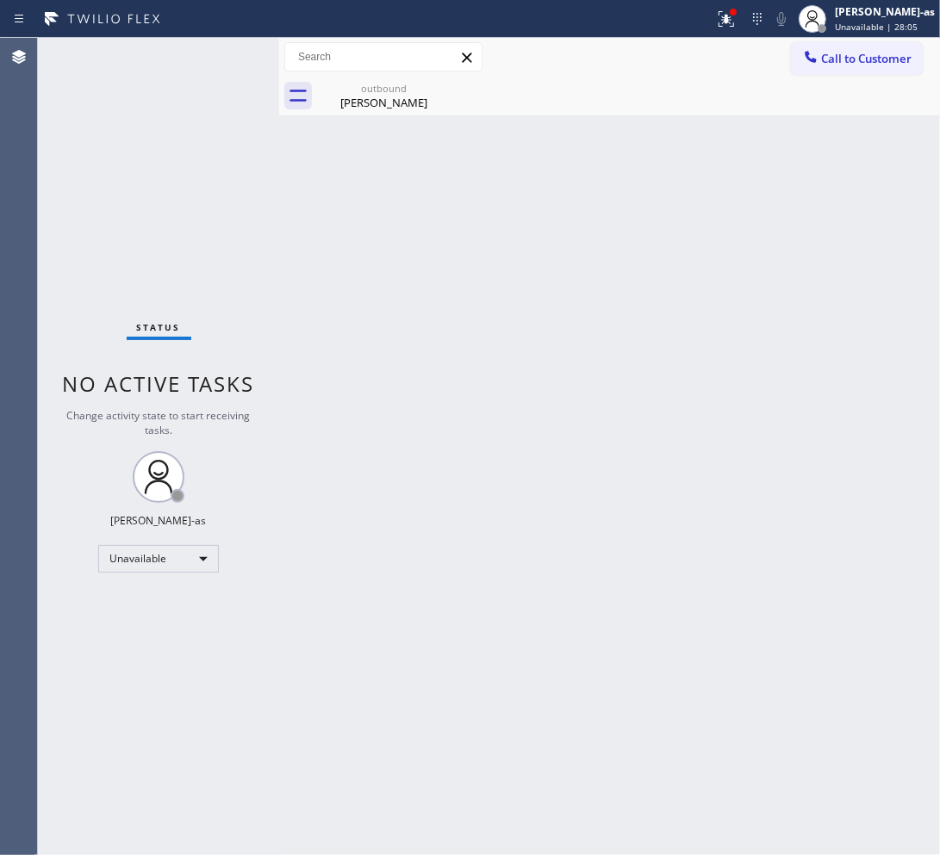
click at [758, 56] on span "Call to Customer" at bounding box center [866, 59] width 90 height 16
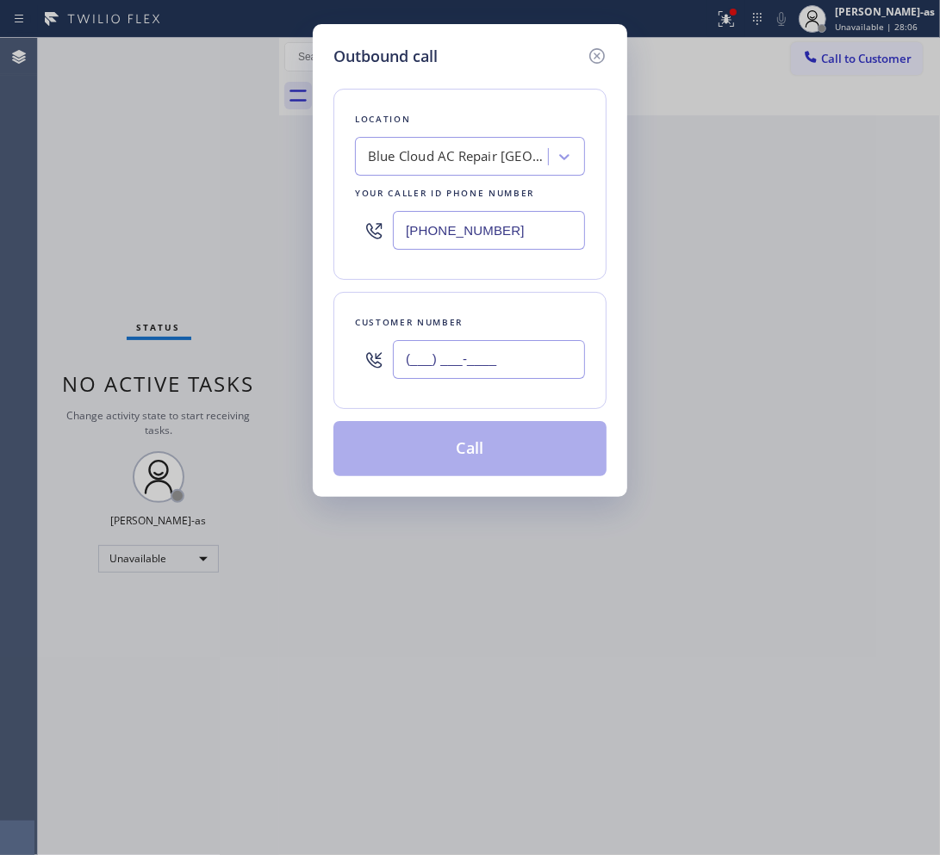
click at [519, 375] on input "(___) ___-____" at bounding box center [489, 359] width 192 height 39
paste input "619) 254-1683"
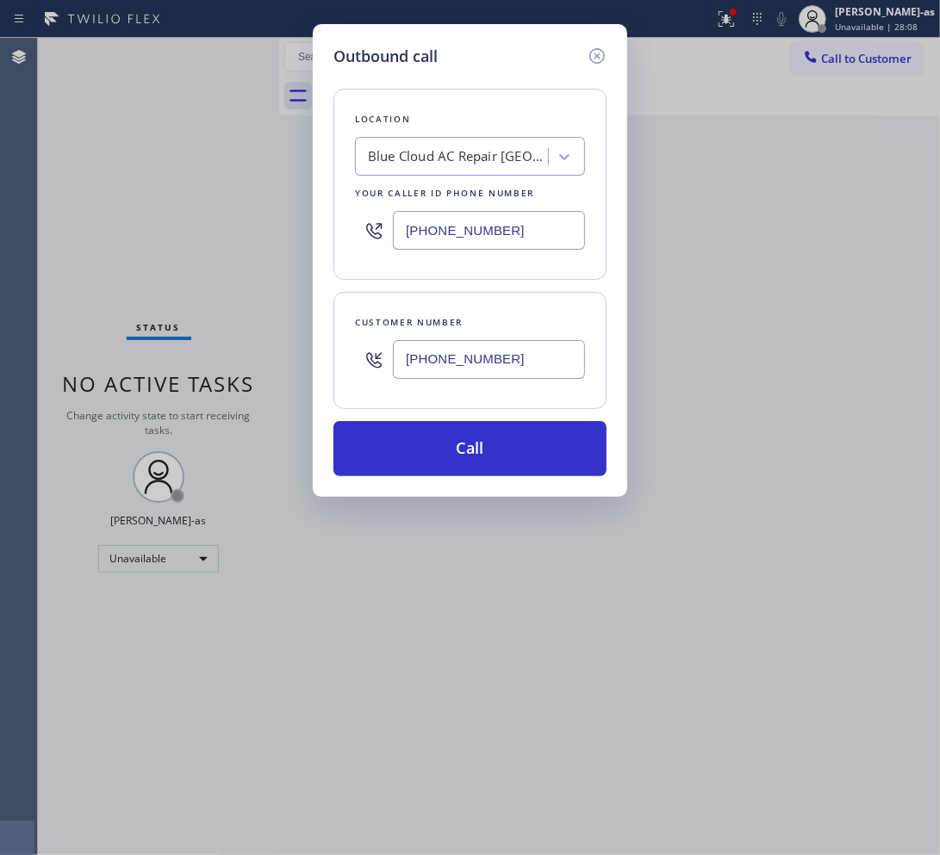
type input "(619) 254-1683"
click at [424, 165] on div "Blue Cloud AC Repair Spring Valley" at bounding box center [458, 157] width 181 height 20
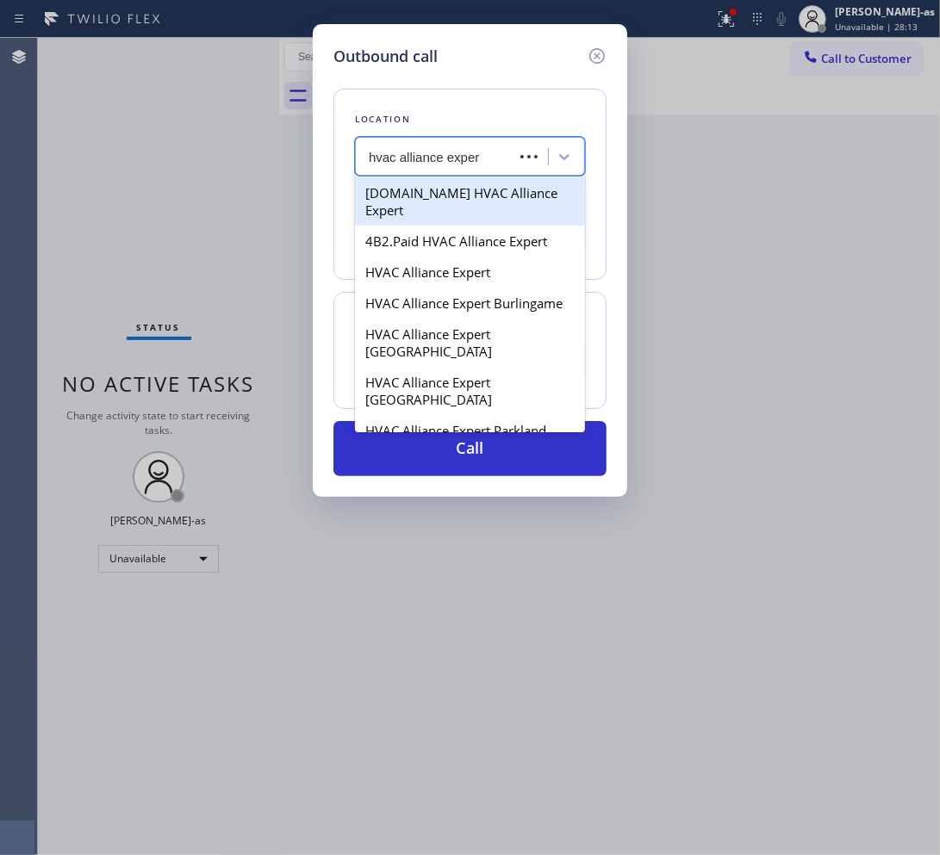
type input "hvac alliance expert"
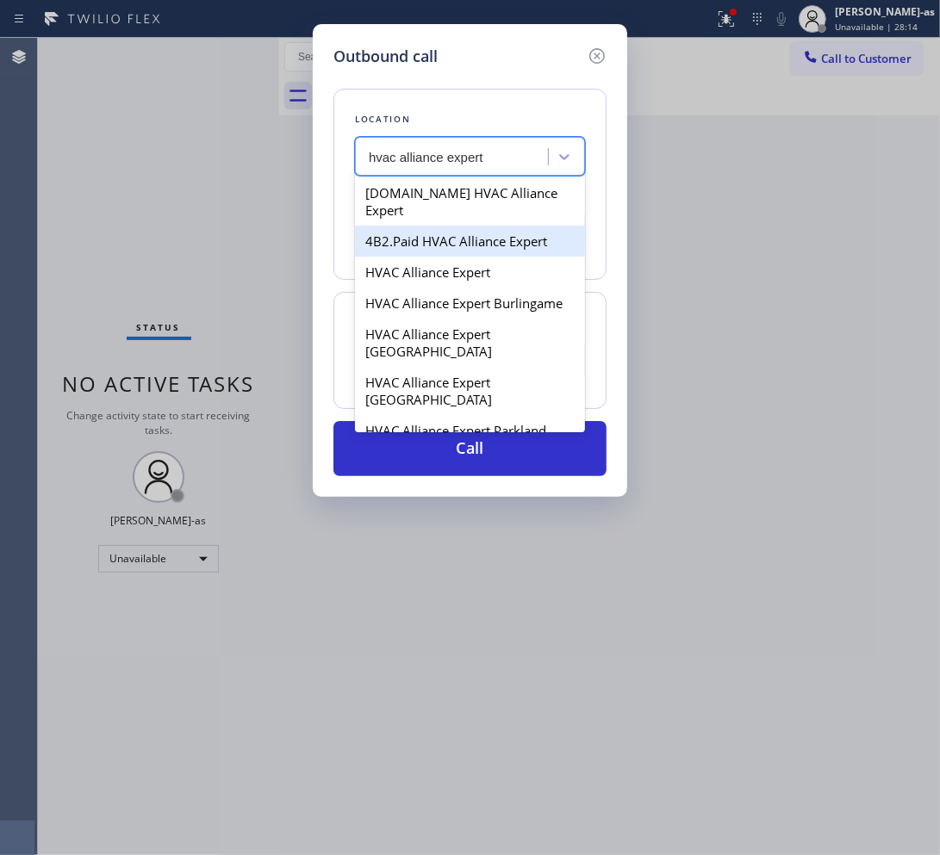
click at [397, 226] on div "4B2.Paid HVAC Alliance Expert" at bounding box center [470, 241] width 230 height 31
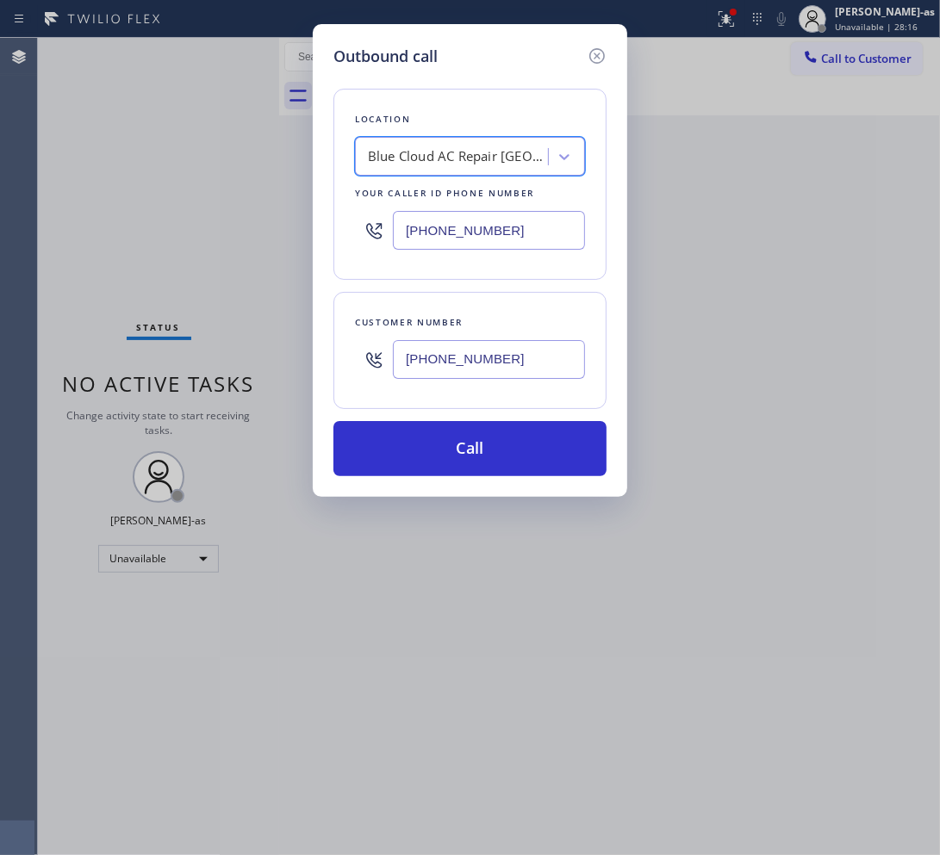
click at [446, 155] on div "Blue Cloud AC Repair Spring Valley" at bounding box center [458, 157] width 181 height 20
type input "g"
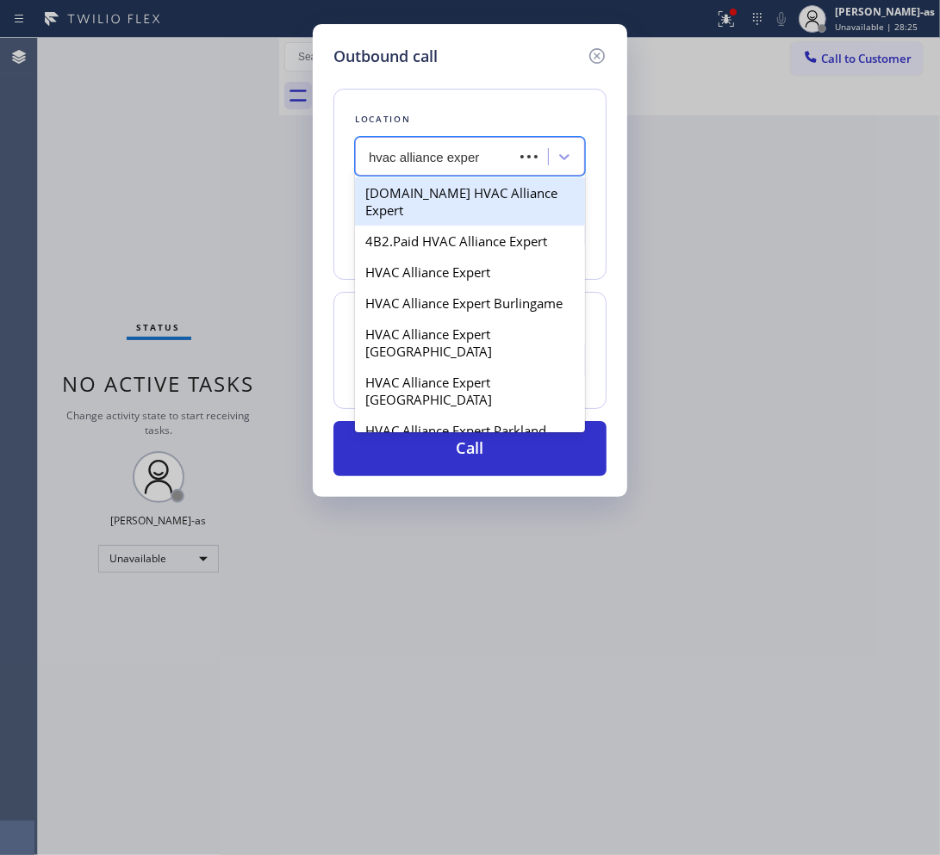
type input "hvac alliance expert"
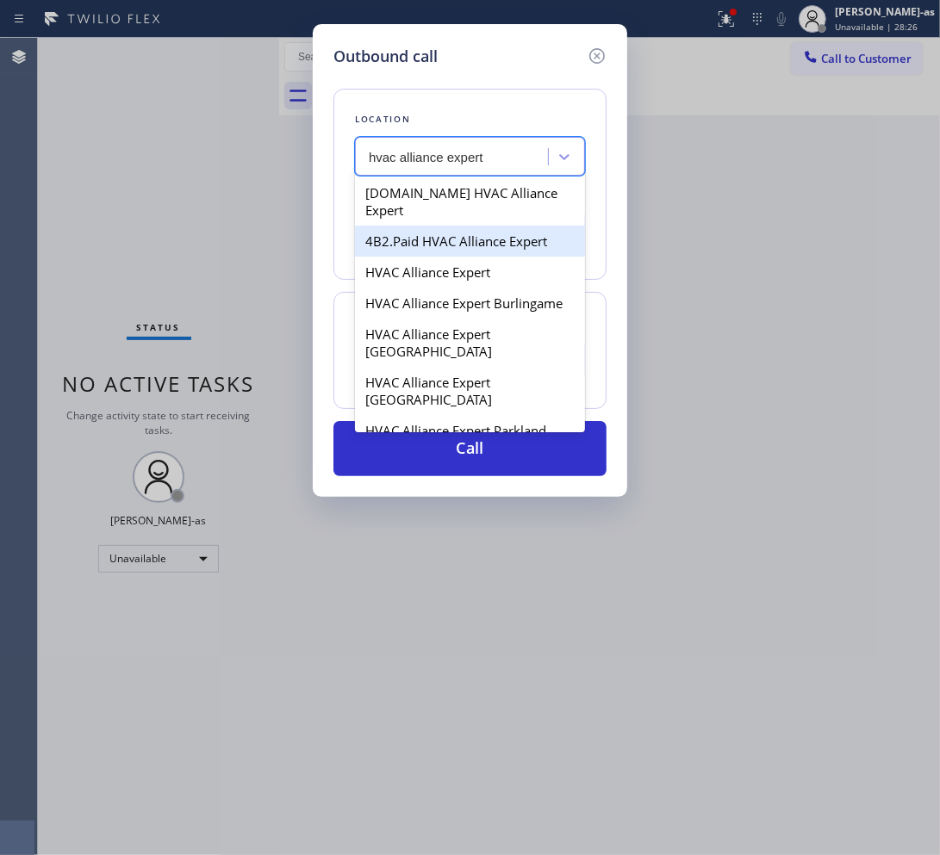
click at [426, 226] on div "4B2.Paid HVAC Alliance Expert" at bounding box center [470, 241] width 230 height 31
type input "(855) 999-4417"
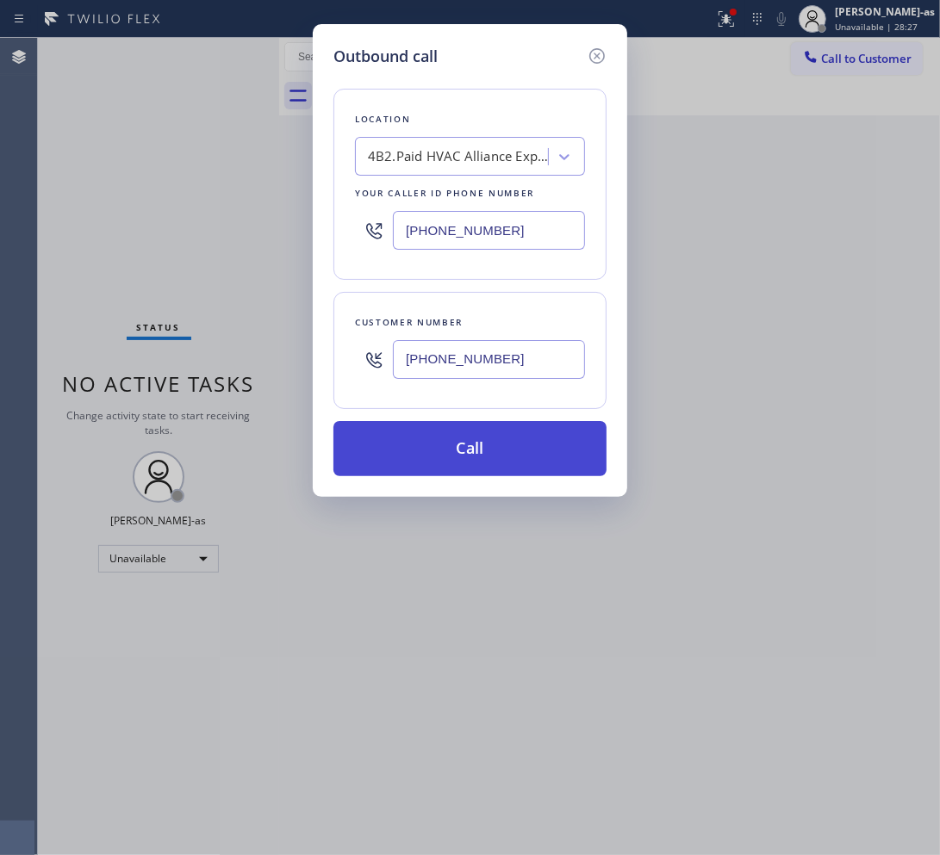
click at [470, 454] on button "Call" at bounding box center [469, 448] width 273 height 55
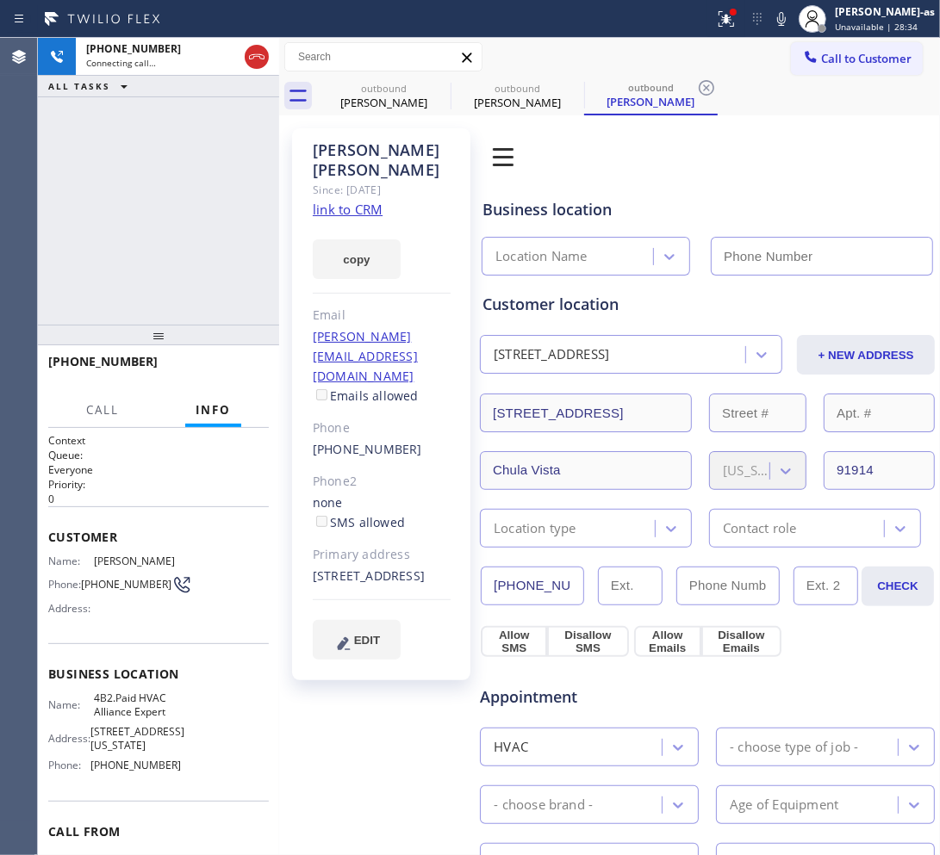
type input "(855) 999-4417"
drag, startPoint x: 100, startPoint y: 221, endPoint x: 295, endPoint y: 146, distance: 208.3
click at [106, 218] on div "+16192541683 Connecting call… ALL TASKS ALL TASKS ACTIVE TASKS TASKS IN WRAP UP" at bounding box center [158, 181] width 241 height 287
click at [418, 79] on div "outbound Raymundo Montalbo" at bounding box center [384, 96] width 130 height 39
type input "(619) 330-0111"
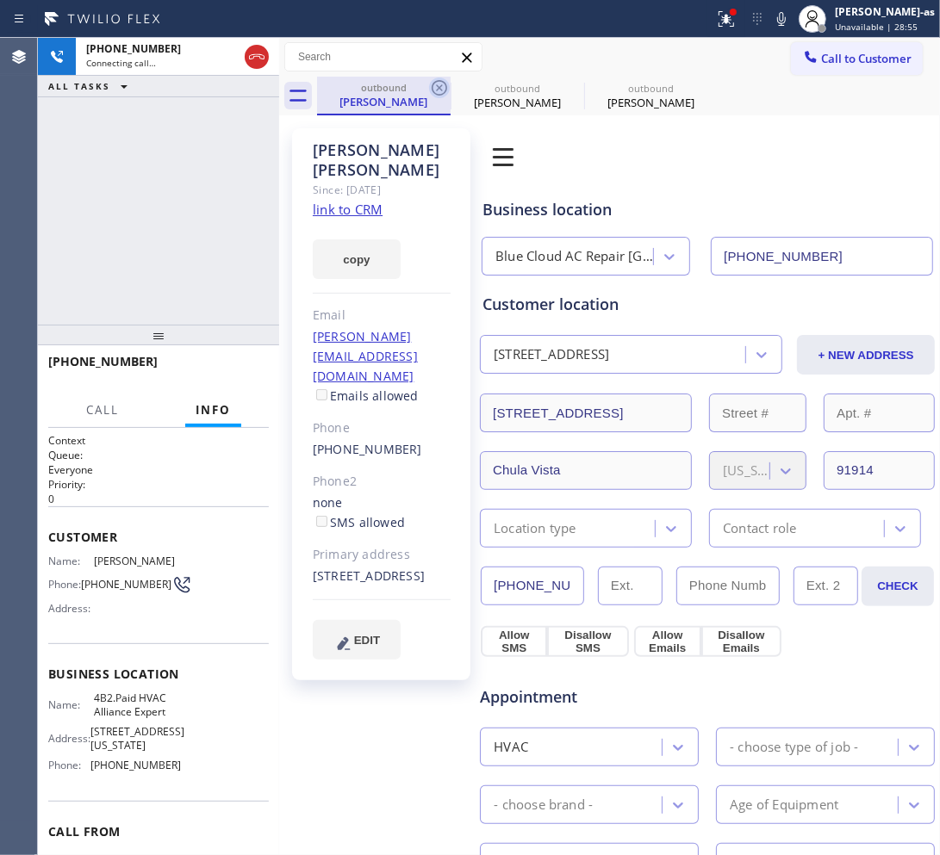
click at [441, 84] on icon at bounding box center [439, 88] width 21 height 21
type input "(855) 999-4417"
click at [0, 0] on icon at bounding box center [0, 0] width 0 height 0
drag, startPoint x: 243, startPoint y: 188, endPoint x: 274, endPoint y: 179, distance: 32.2
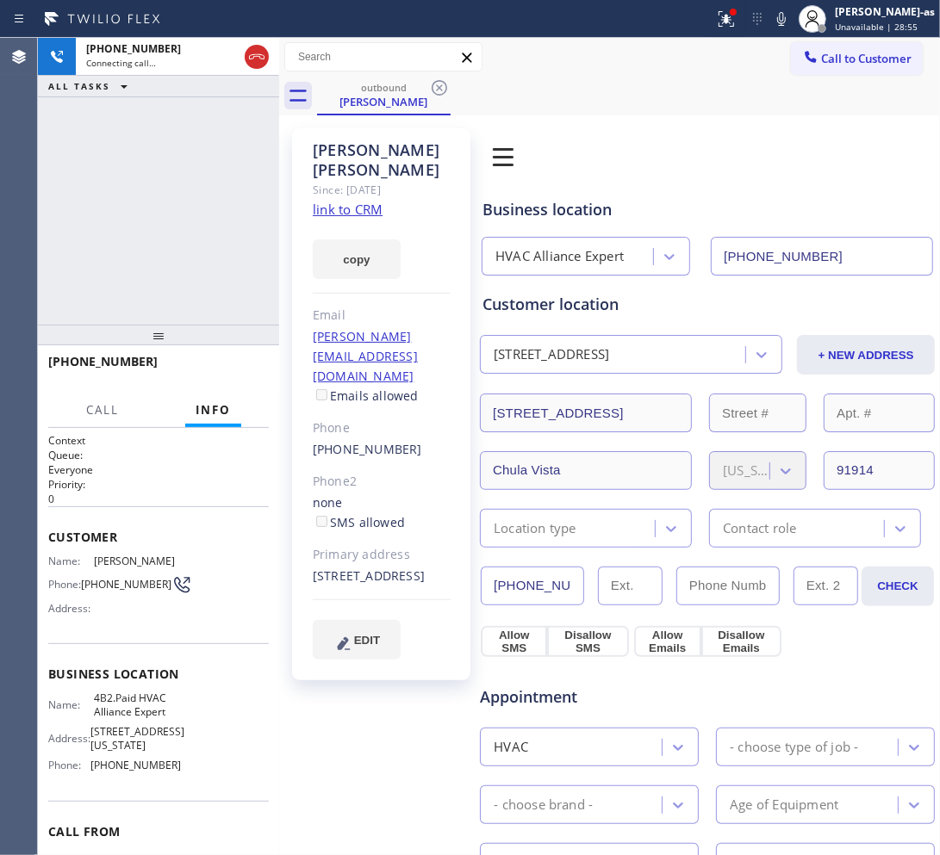
click at [255, 185] on div "+16192541683 Connecting call… ALL TASKS ALL TASKS ACTIVE TASKS TASKS IN WRAP UP" at bounding box center [158, 181] width 241 height 287
click at [354, 204] on link "link to CRM" at bounding box center [348, 209] width 70 height 17
drag, startPoint x: 138, startPoint y: 265, endPoint x: 182, endPoint y: 412, distance: 152.9
click at [140, 264] on div "+16192541683 Live | 00:39 ALL TASKS ALL TASKS ACTIVE TASKS TASKS IN WRAP UP" at bounding box center [158, 181] width 241 height 287
click at [202, 366] on span "HANG UP" at bounding box center [228, 370] width 53 height 12
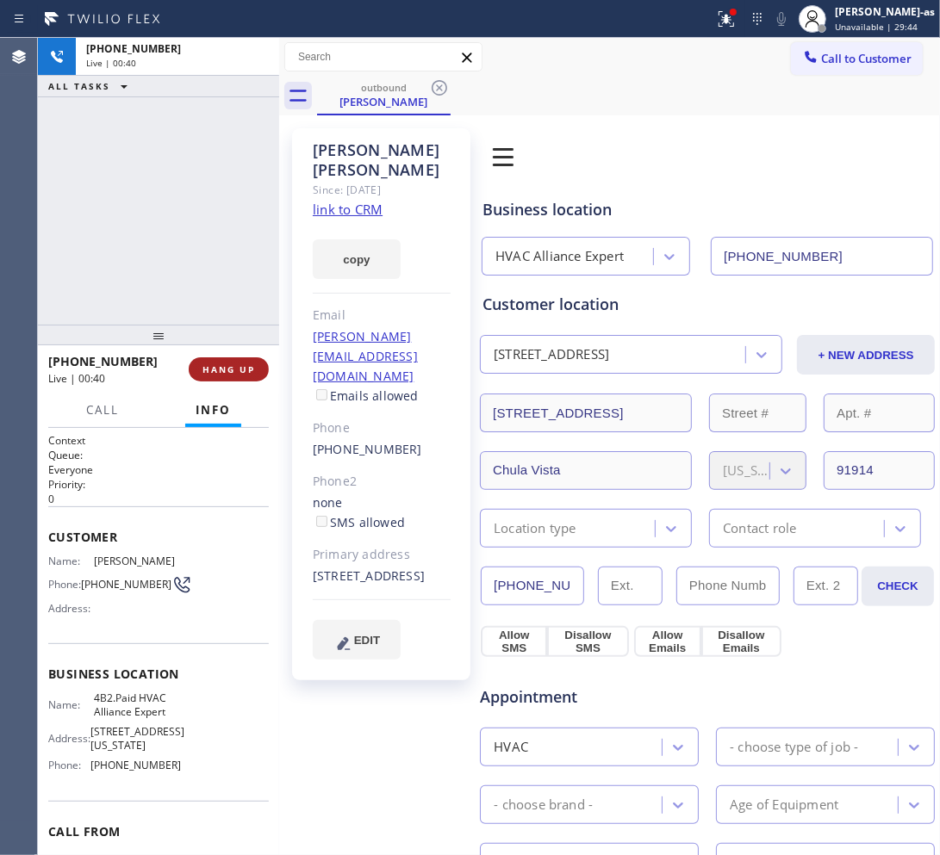
click at [202, 366] on span "HANG UP" at bounding box center [228, 370] width 53 height 12
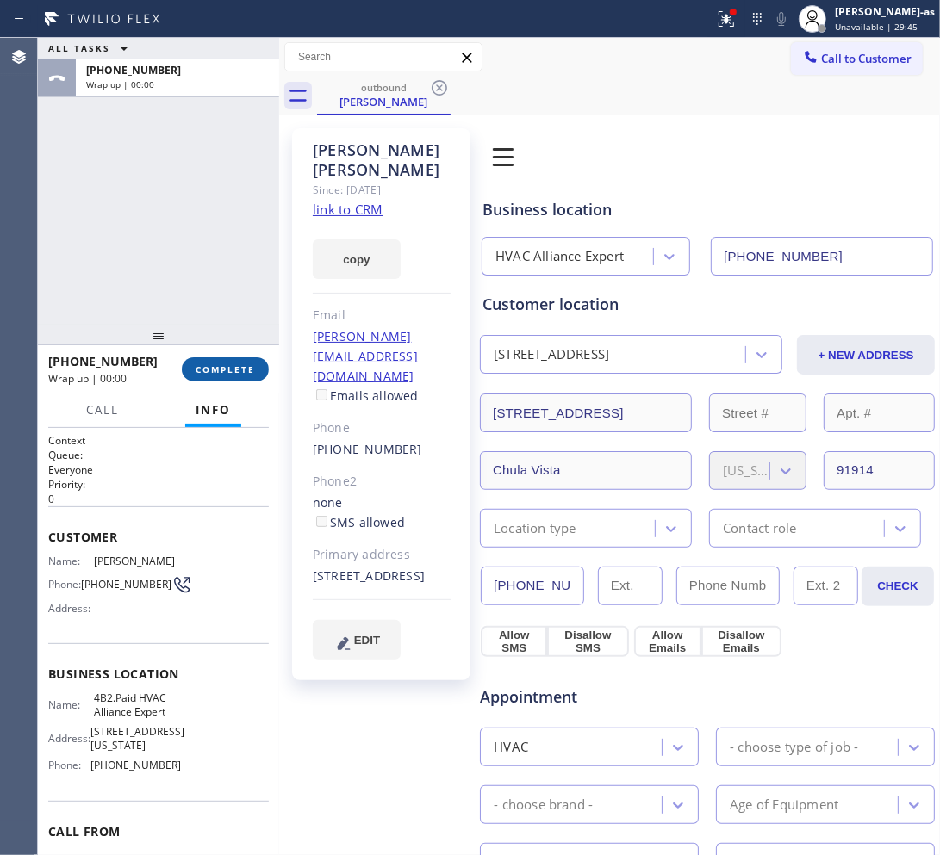
click at [203, 366] on span "COMPLETE" at bounding box center [225, 370] width 59 height 12
click at [165, 252] on div "ALL TASKS ALL TASKS ACTIVE TASKS TASKS IN WRAP UP +16192541683 Wrap up | 00:01" at bounding box center [158, 181] width 241 height 287
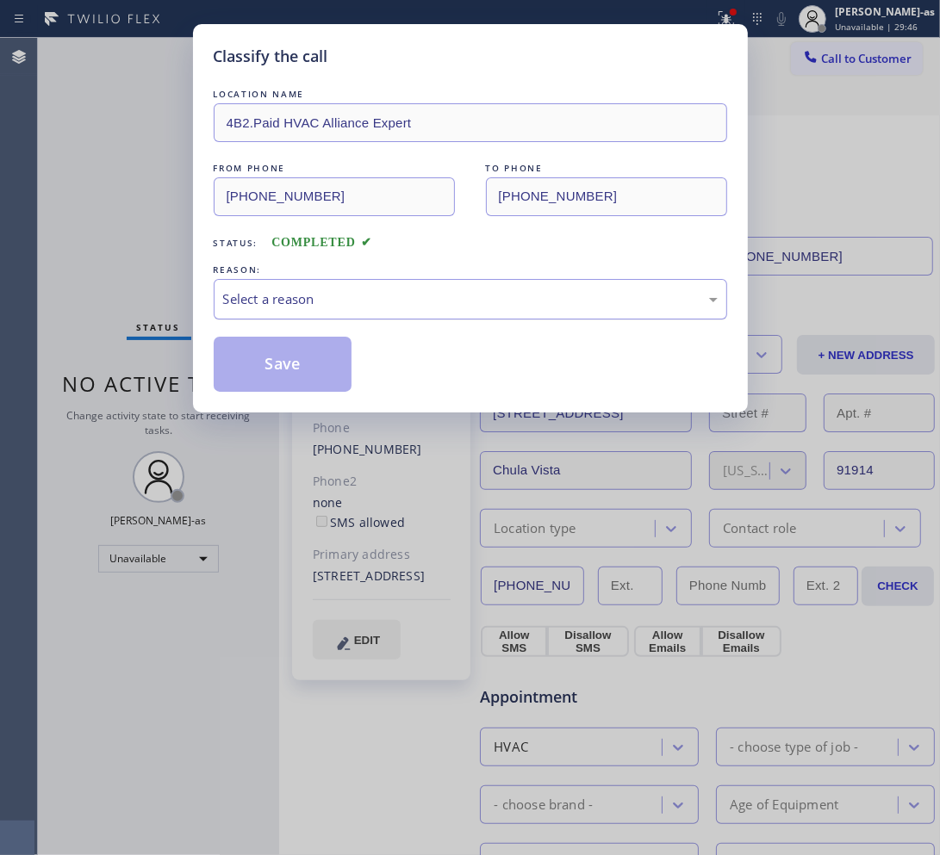
click at [347, 304] on div "Select a reason" at bounding box center [470, 299] width 494 height 20
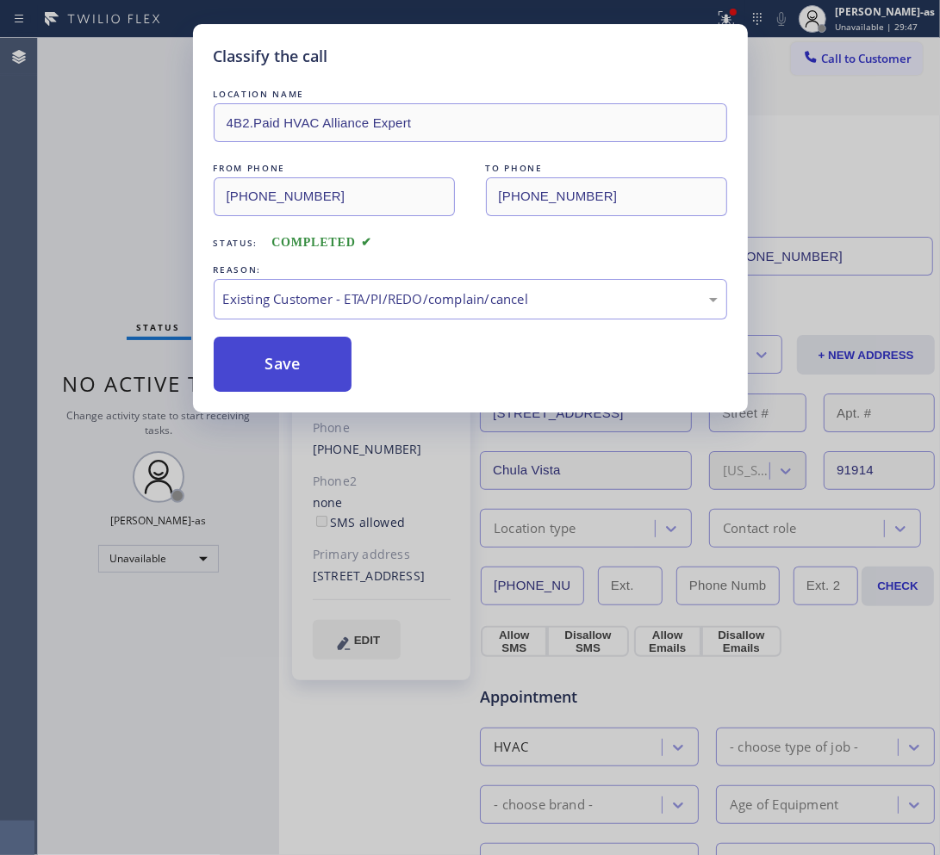
click at [281, 347] on button "Save" at bounding box center [283, 364] width 139 height 55
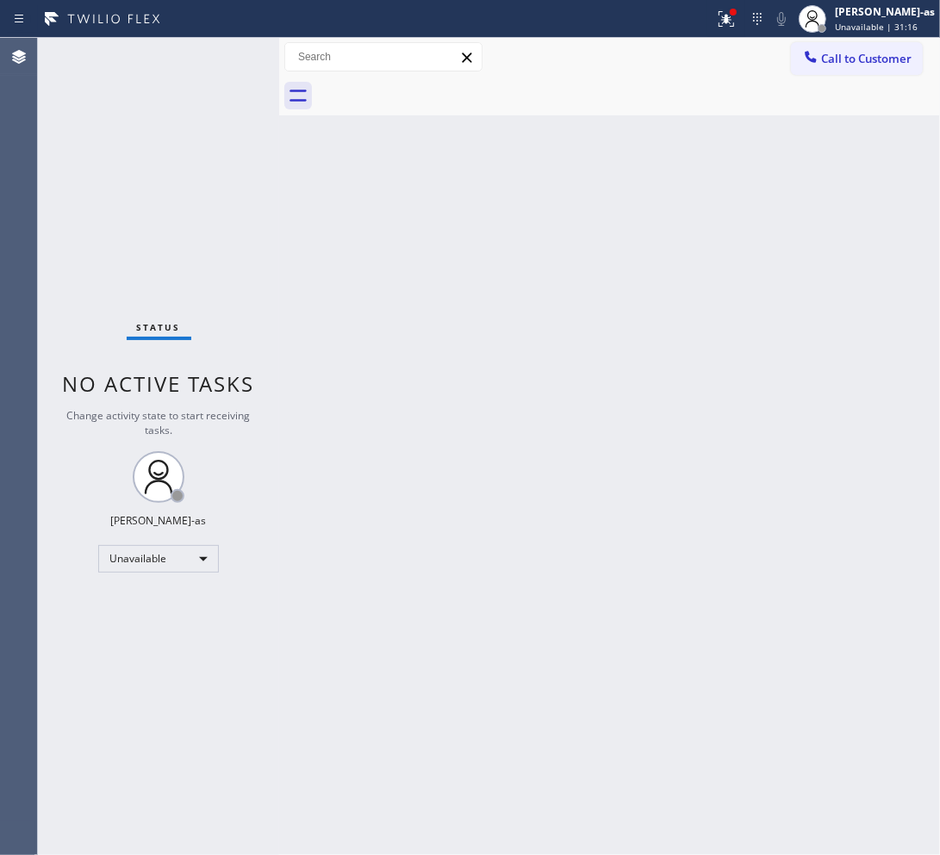
click at [758, 40] on div "Call to Customer Outbound call Location HVAC Alliance Expert Your caller id pho…" at bounding box center [609, 57] width 661 height 39
click at [758, 60] on span "Call to Customer" at bounding box center [866, 59] width 90 height 16
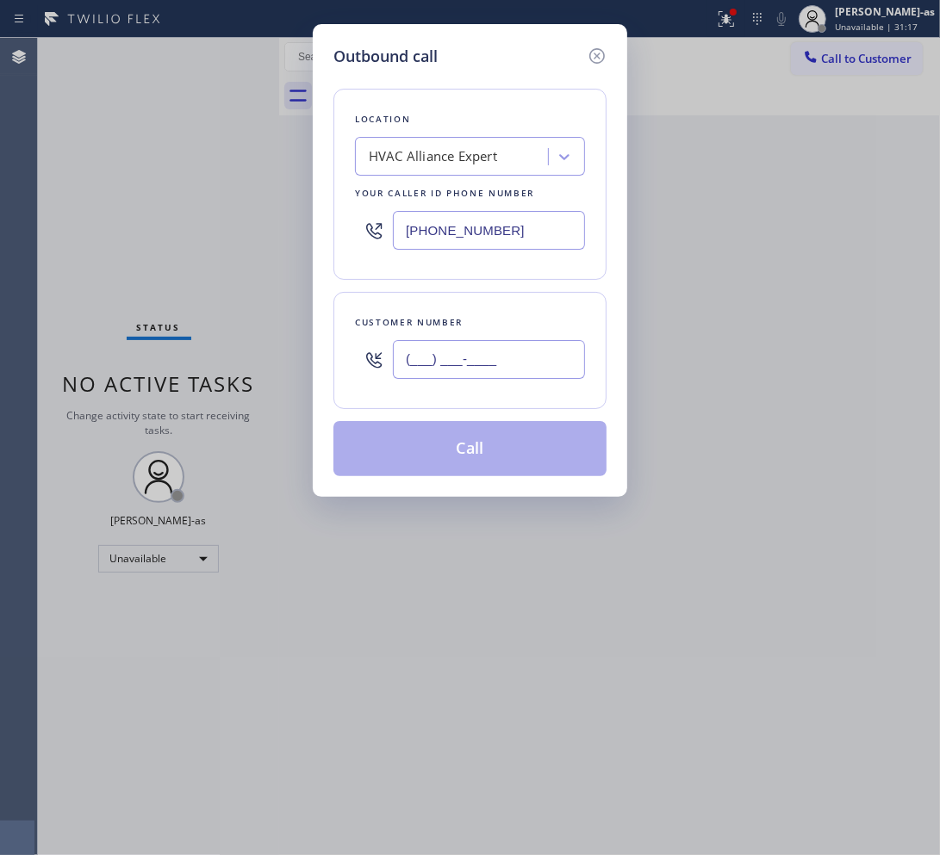
click at [544, 368] on input "(___) ___-____" at bounding box center [489, 359] width 192 height 39
paste input "323) 868-8690"
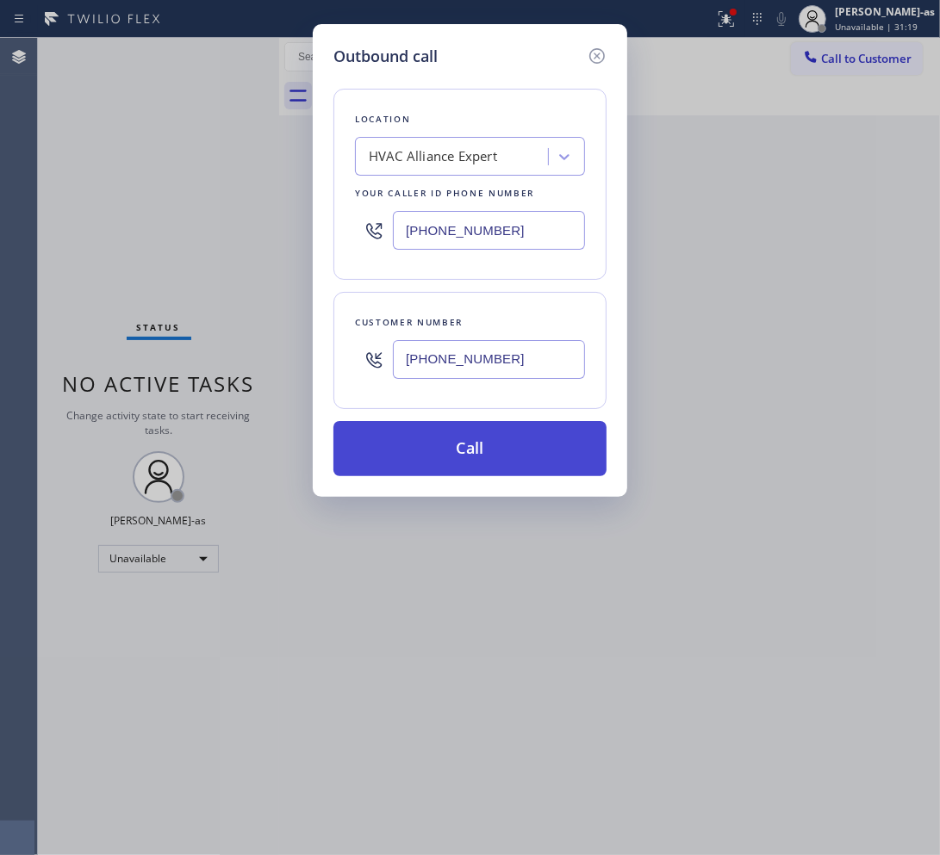
type input "(323) 868-8690"
click at [488, 451] on button "Call" at bounding box center [469, 448] width 273 height 55
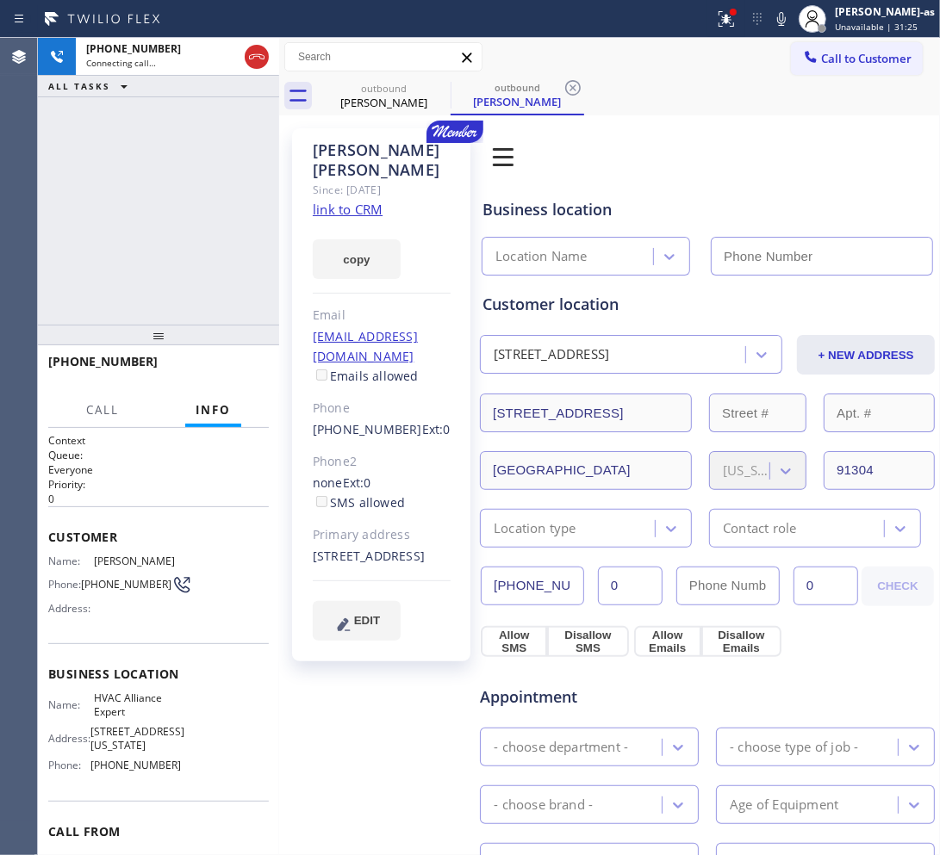
type input "(855) 999-4417"
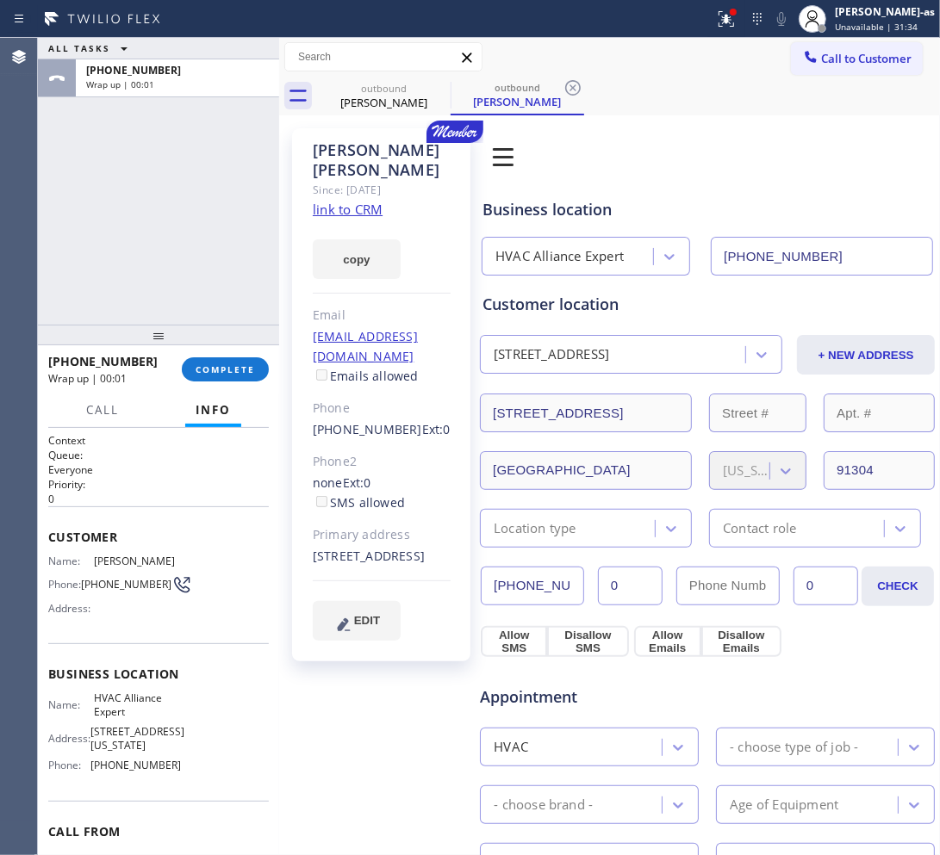
click at [177, 205] on div "ALL TASKS ALL TASKS ACTIVE TASKS TASKS IN WRAP UP +13238688690 Wrap up | 00:01" at bounding box center [158, 181] width 241 height 287
click at [218, 367] on span "COMPLETE" at bounding box center [225, 370] width 59 height 12
click at [188, 283] on div "ALL TASKS ALL TASKS ACTIVE TASKS TASKS IN WRAP UP +13238688690 Wrap up | 00:02" at bounding box center [158, 181] width 241 height 287
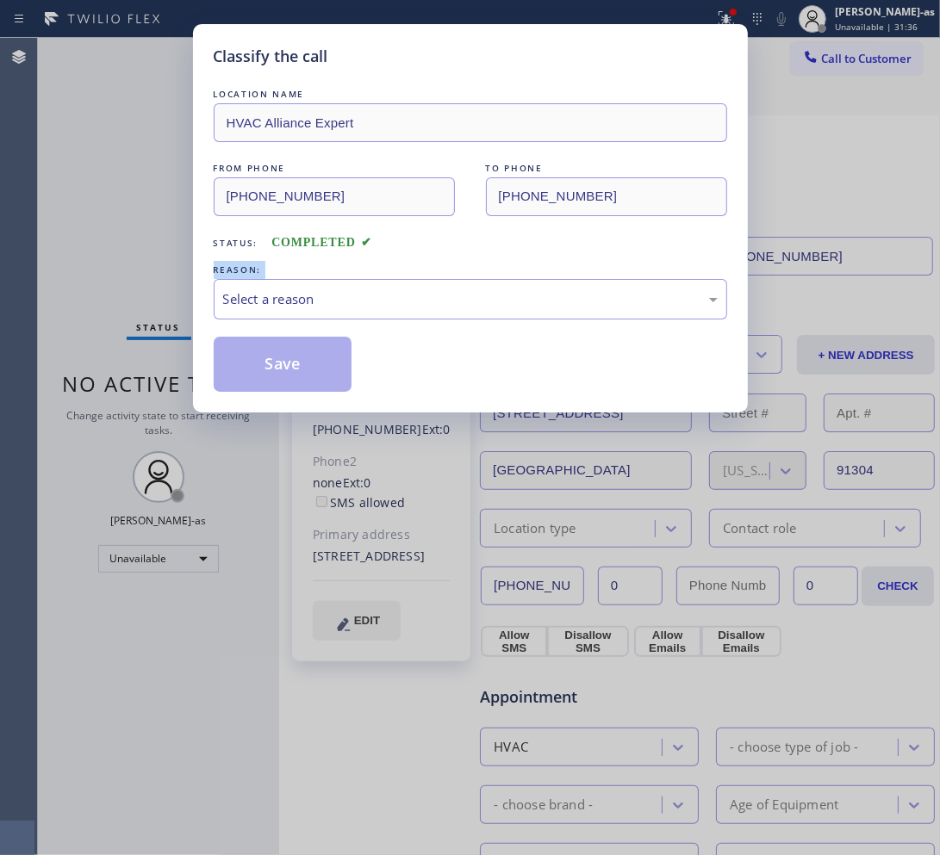
click at [187, 268] on div "Classify the call LOCATION NAME HVAC Alliance Expert FROM PHONE (855) 999-4417 …" at bounding box center [470, 427] width 940 height 855
click at [338, 308] on div "Select a reason" at bounding box center [470, 299] width 494 height 20
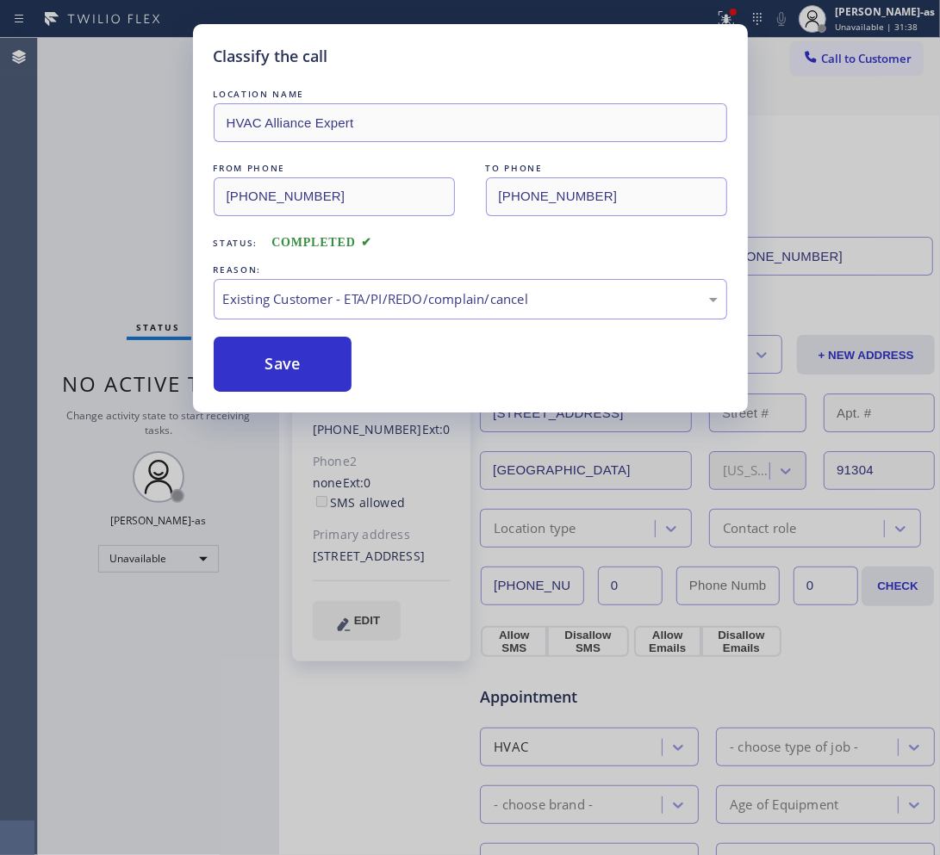
drag, startPoint x: 410, startPoint y: 401, endPoint x: 396, endPoint y: 388, distance: 18.9
drag, startPoint x: 333, startPoint y: 360, endPoint x: 203, endPoint y: 428, distance: 146.8
click at [332, 360] on button "Save" at bounding box center [283, 364] width 139 height 55
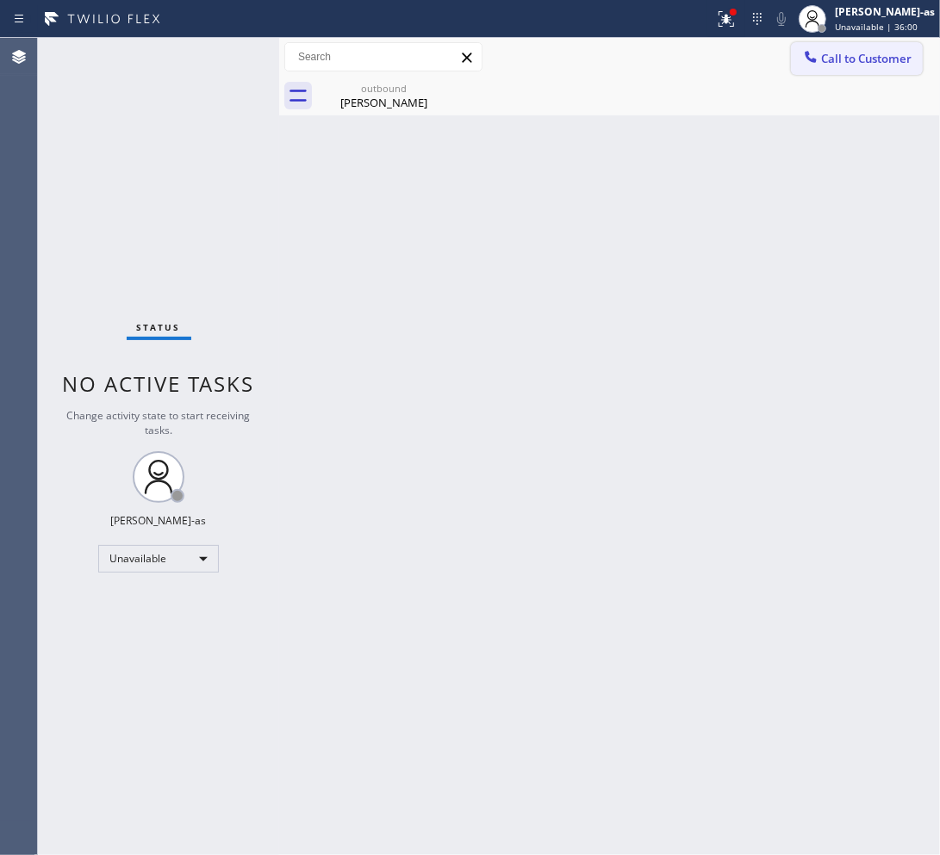
click at [758, 62] on span "Call to Customer" at bounding box center [866, 59] width 90 height 16
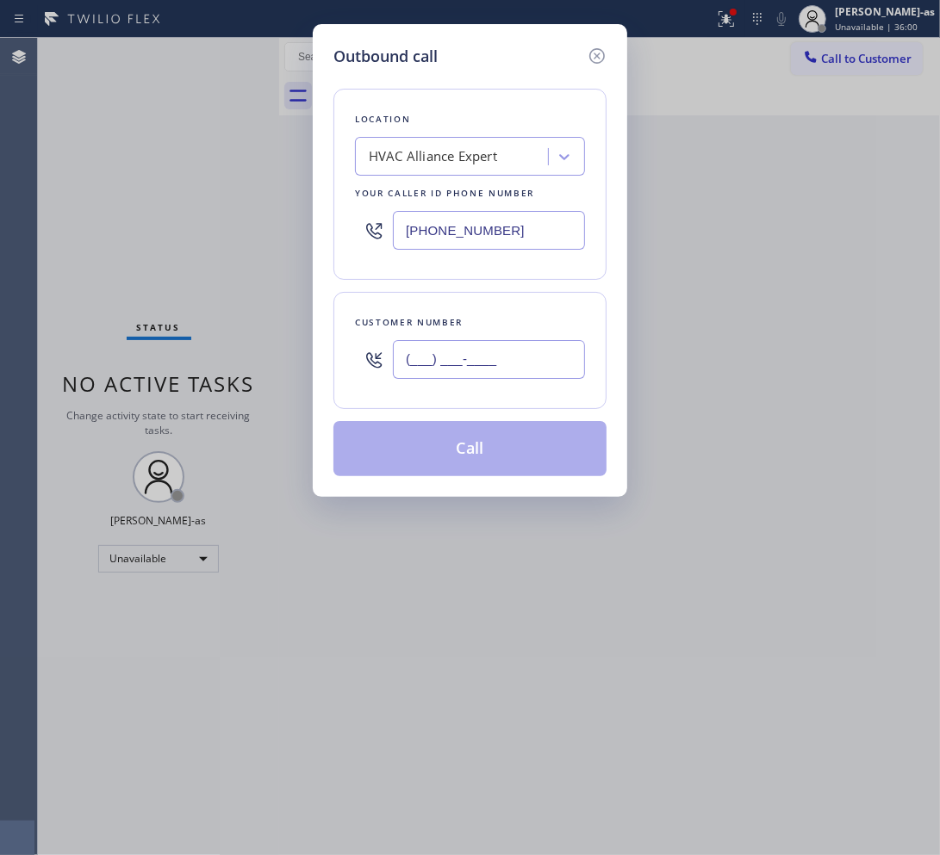
click at [474, 369] on input "(___) ___-____" at bounding box center [489, 359] width 192 height 39
paste input "818) 424-7277"
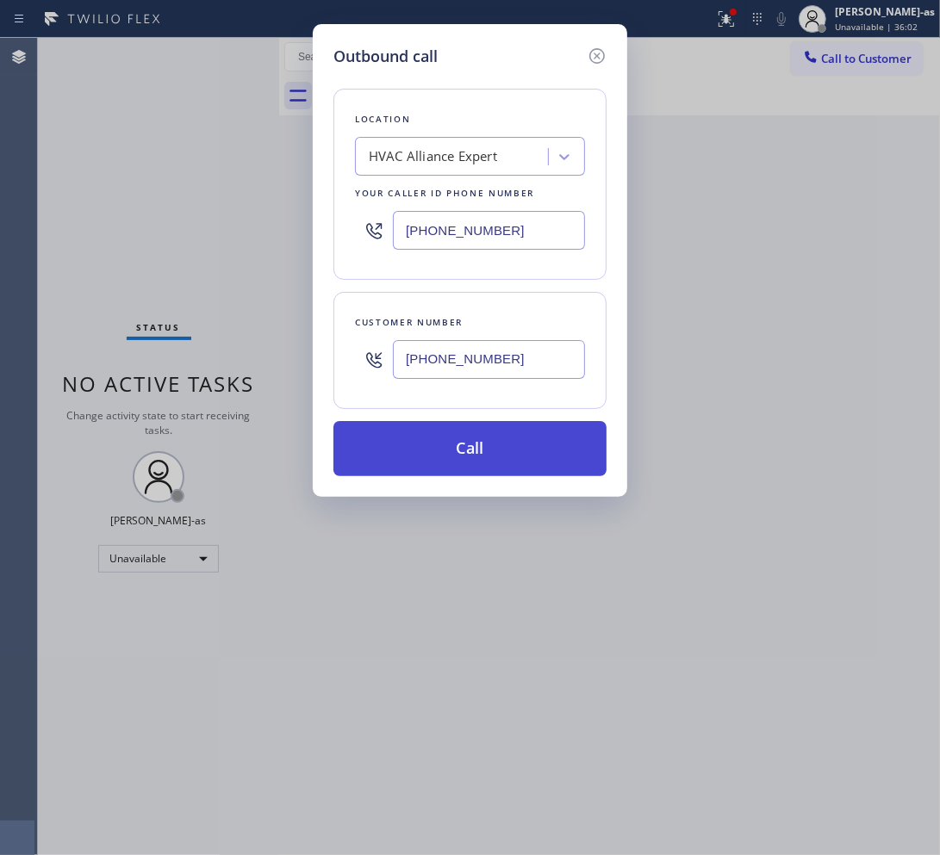
type input "(818) 424-7277"
click at [478, 449] on button "Call" at bounding box center [469, 448] width 273 height 55
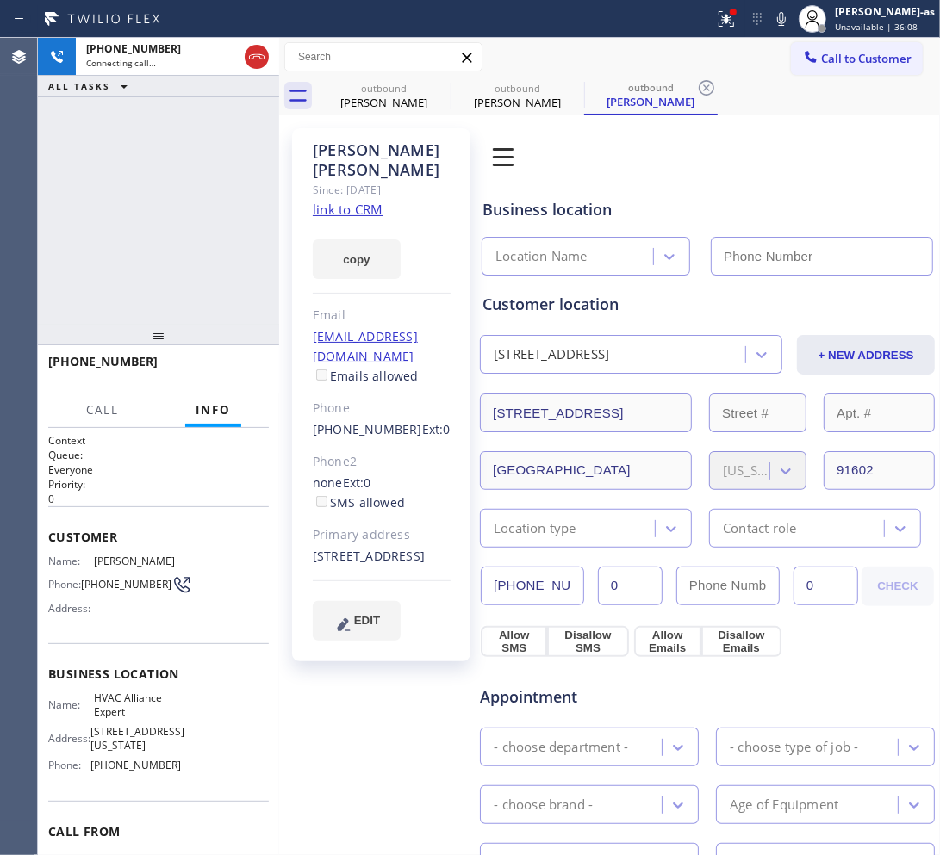
type input "(855) 999-4417"
click at [161, 255] on div "+18184247277 Connecting call… ALL TASKS ALL TASKS ACTIVE TASKS TASKS IN WRAP UP" at bounding box center [158, 181] width 241 height 287
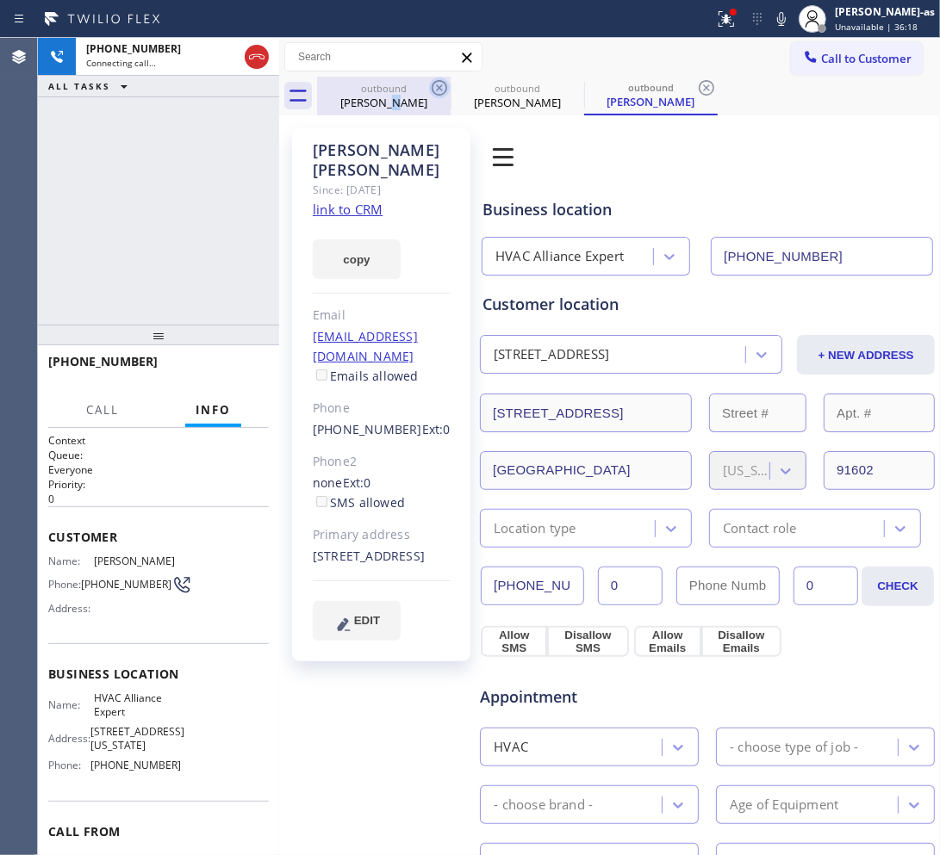
drag, startPoint x: 393, startPoint y: 100, endPoint x: 437, endPoint y: 88, distance: 45.6
click at [398, 100] on div "Leslie Webster" at bounding box center [384, 103] width 130 height 16
click at [441, 86] on icon at bounding box center [440, 88] width 16 height 16
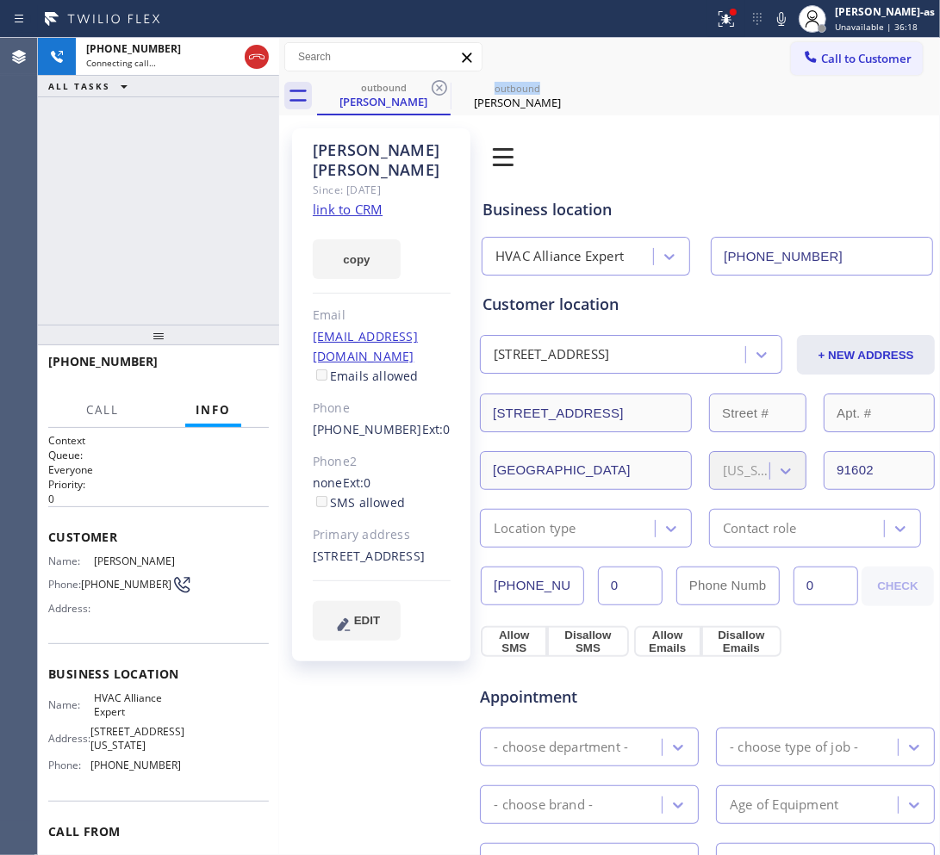
click at [441, 86] on icon at bounding box center [440, 88] width 16 height 16
click at [119, 242] on div "+18184247277 Connecting call… ALL TASKS ALL TASKS ACTIVE TASKS TASKS IN WRAP UP" at bounding box center [158, 181] width 241 height 287
click at [342, 201] on link "link to CRM" at bounding box center [348, 209] width 70 height 17
click at [130, 190] on div "+18184247277 Live | 00:03 ALL TASKS ALL TASKS ACTIVE TASKS TASKS IN WRAP UP" at bounding box center [158, 181] width 241 height 287
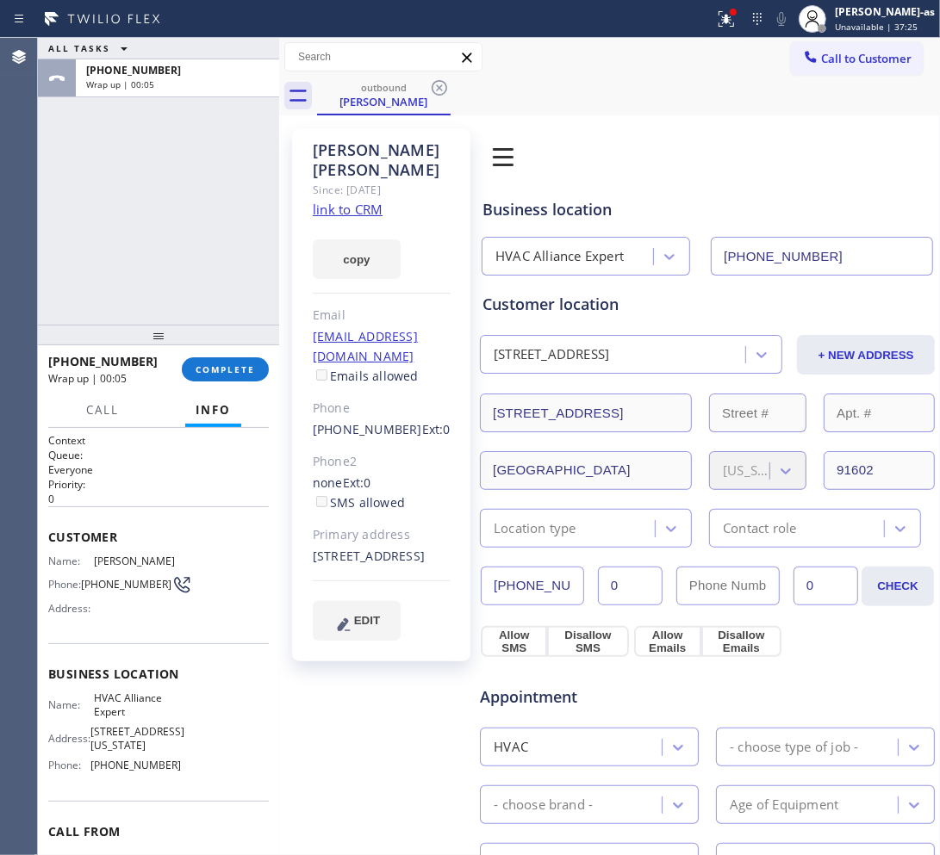
drag, startPoint x: 258, startPoint y: 75, endPoint x: 208, endPoint y: 297, distance: 227.8
click at [258, 79] on div "+18184247277 Wrap up | 00:05" at bounding box center [174, 78] width 196 height 38
click at [215, 371] on span "COMPLETE" at bounding box center [225, 370] width 59 height 12
click at [187, 276] on div "ALL TASKS ALL TASKS ACTIVE TASKS TASKS IN WRAP UP +18184247277 Wrap up | 00:06" at bounding box center [158, 181] width 241 height 287
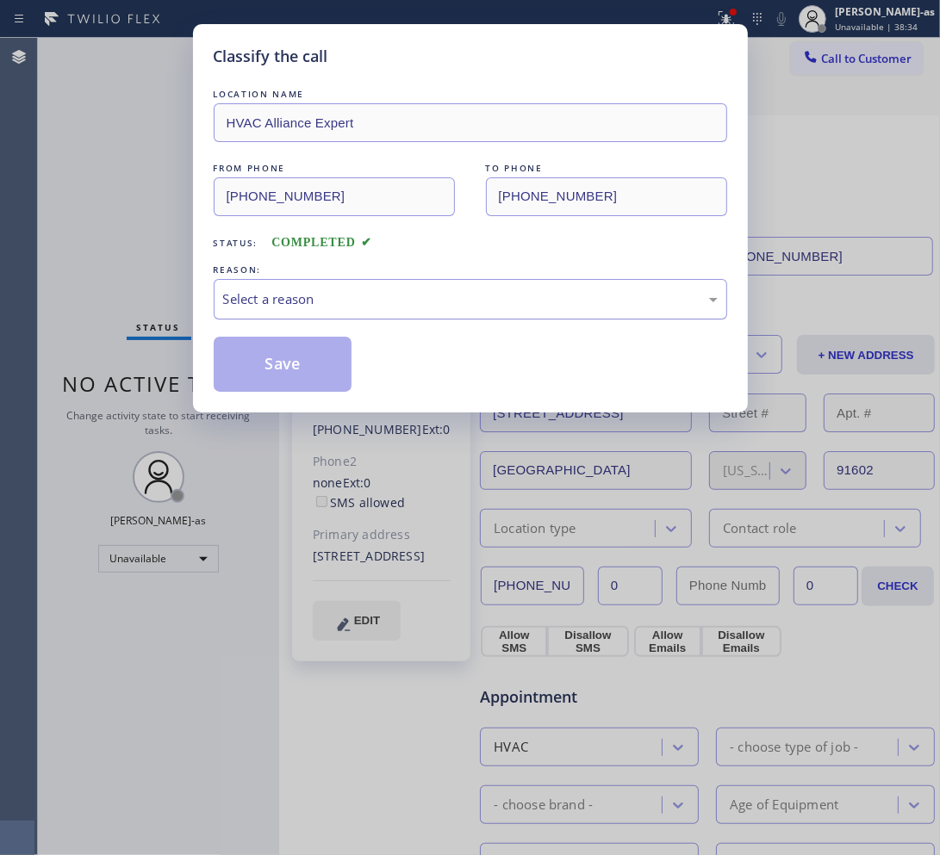
click at [401, 301] on div "Select a reason" at bounding box center [470, 299] width 494 height 20
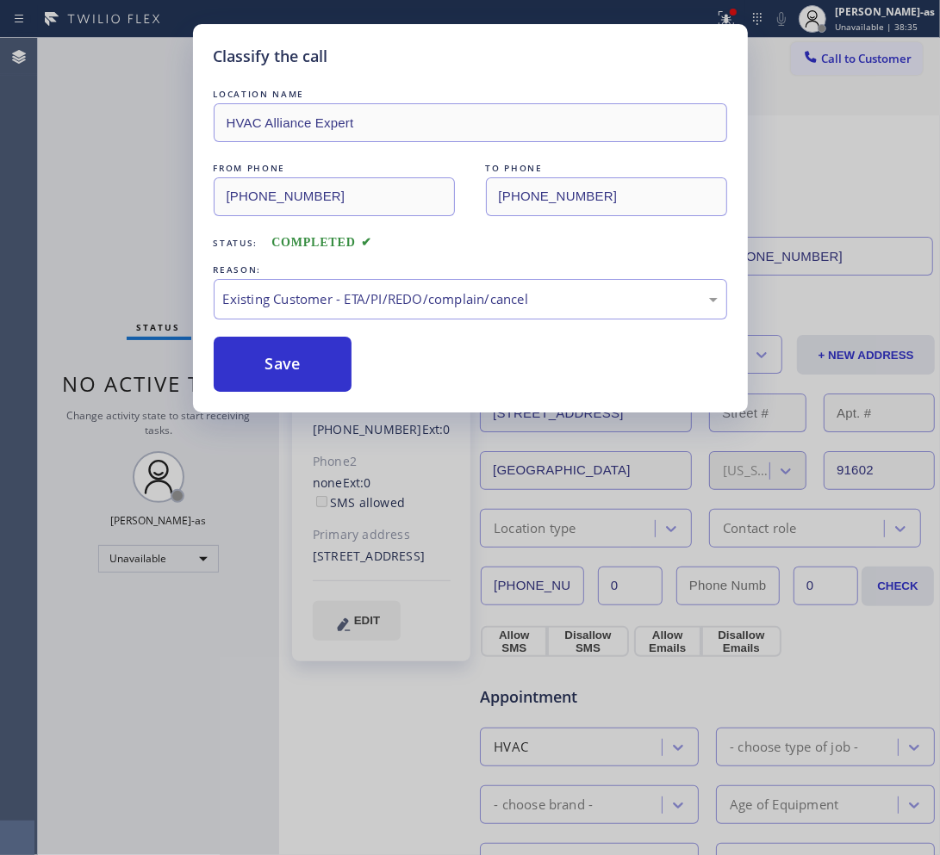
drag, startPoint x: 289, startPoint y: 364, endPoint x: 704, endPoint y: 187, distance: 450.4
click at [308, 366] on button "Save" at bounding box center [283, 364] width 139 height 55
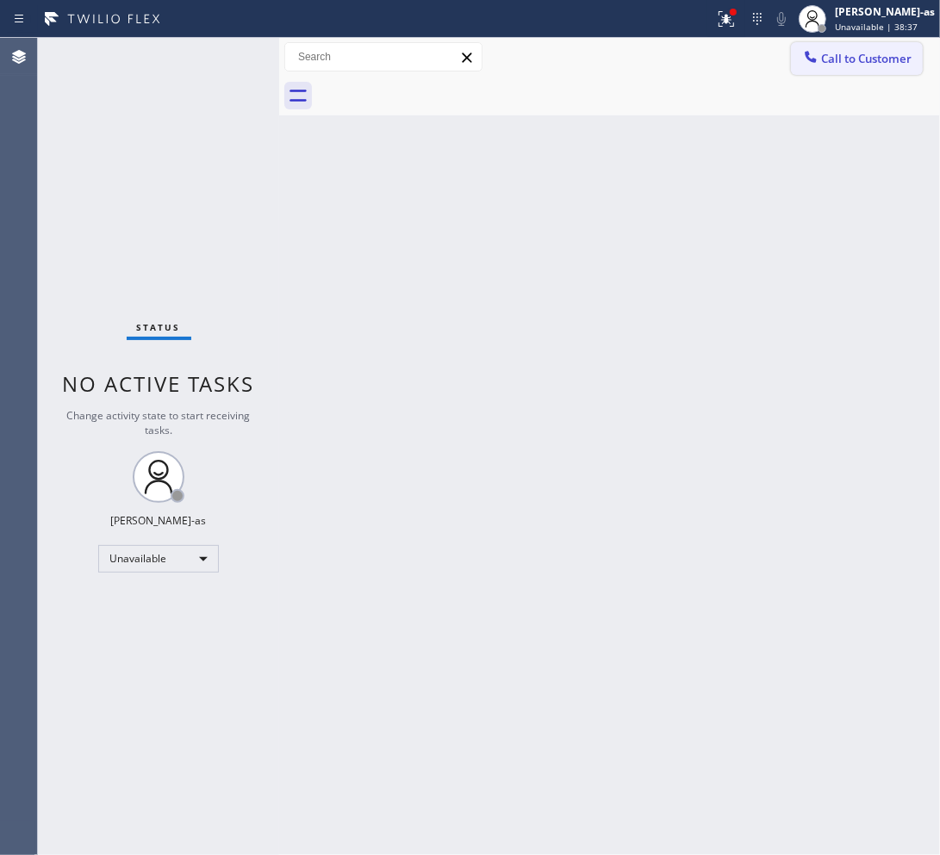
drag, startPoint x: 889, startPoint y: 57, endPoint x: 523, endPoint y: 342, distance: 464.0
click at [758, 60] on span "Call to Customer" at bounding box center [866, 59] width 90 height 16
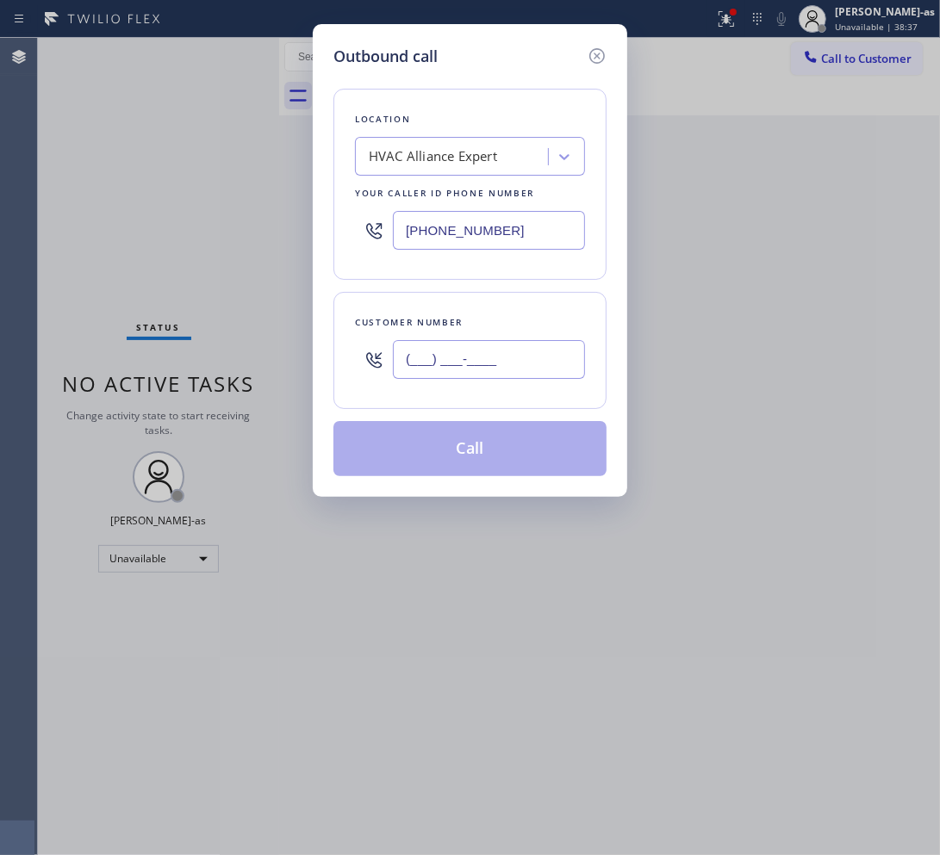
click at [475, 370] on input "(___) ___-____" at bounding box center [489, 359] width 192 height 39
paste input "949) 472-4616"
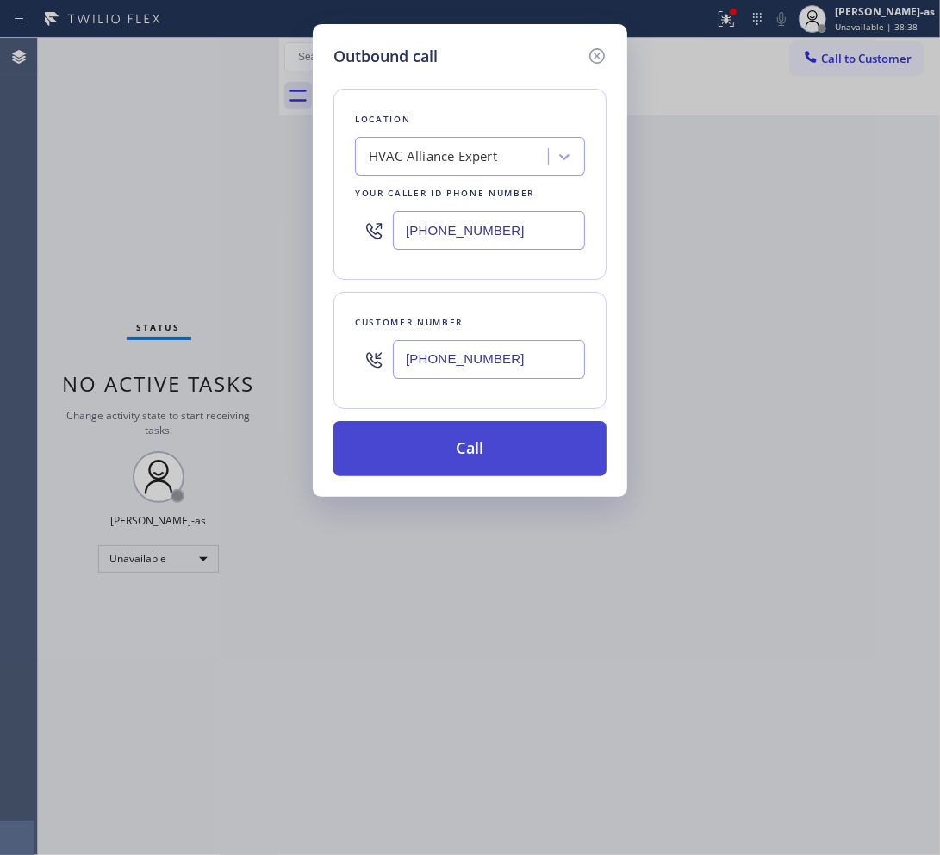
type input "(949) 472-4616"
drag, startPoint x: 505, startPoint y: 454, endPoint x: 351, endPoint y: 147, distance: 342.9
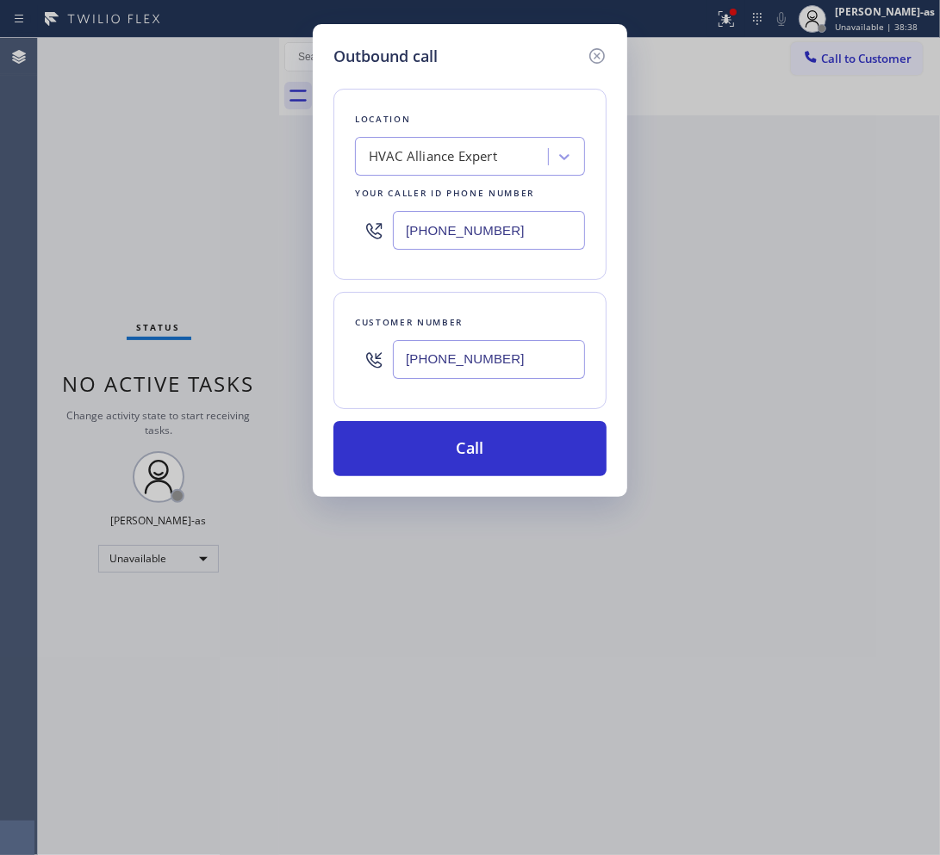
click at [504, 452] on button "Call" at bounding box center [469, 448] width 273 height 55
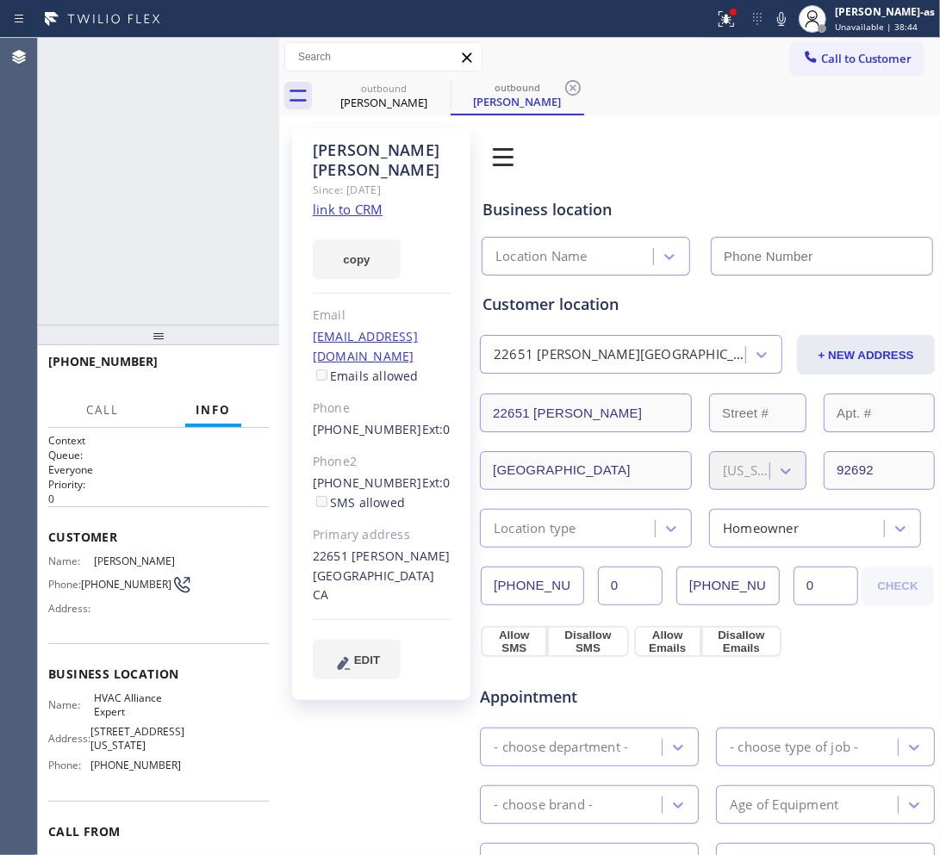
type input "(855) 999-4417"
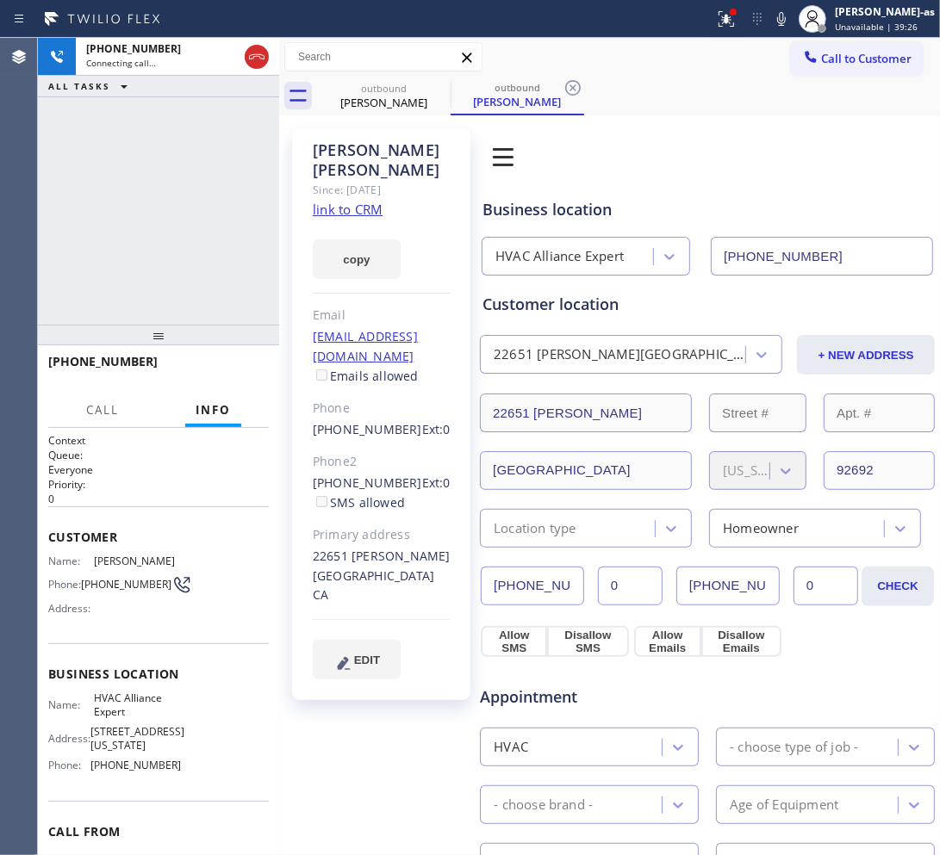
click at [147, 172] on div "+19494724616 Connecting call… ALL TASKS ALL TASKS ACTIVE TASKS TASKS IN WRAP UP" at bounding box center [158, 181] width 241 height 287
click at [258, 53] on icon at bounding box center [256, 57] width 21 height 21
drag, startPoint x: 375, startPoint y: 99, endPoint x: 423, endPoint y: 91, distance: 48.9
click at [381, 99] on div "Donna Nelson" at bounding box center [384, 103] width 130 height 16
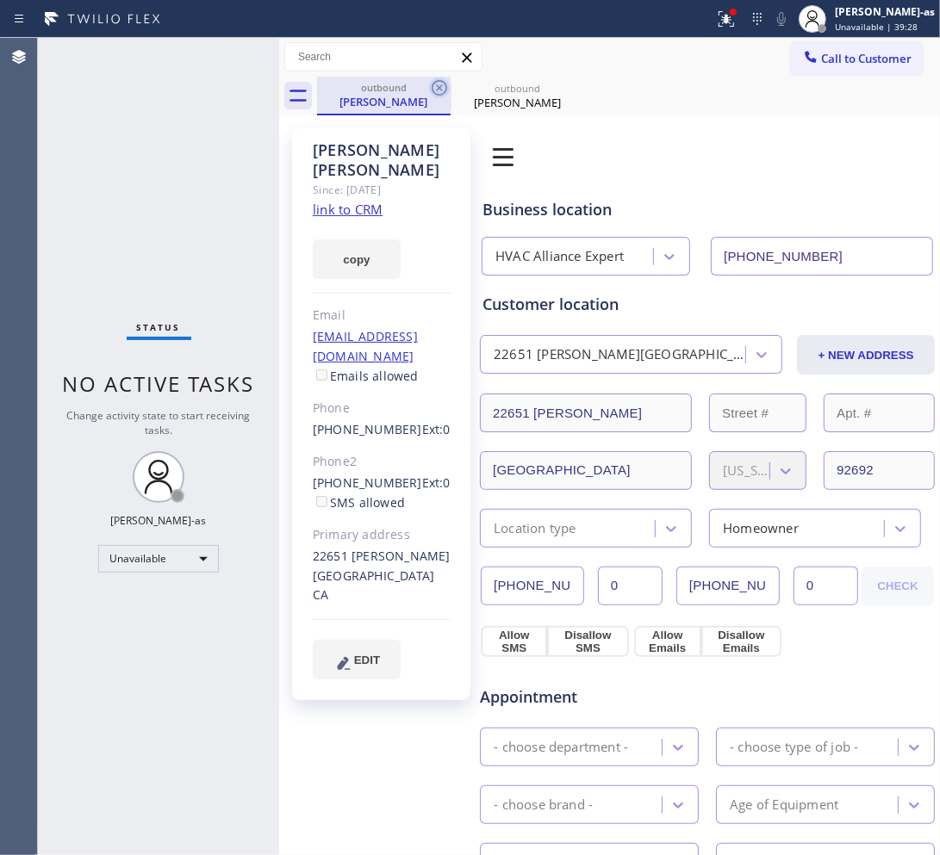
click at [441, 87] on icon at bounding box center [439, 88] width 21 height 21
click at [0, 0] on icon at bounding box center [0, 0] width 0 height 0
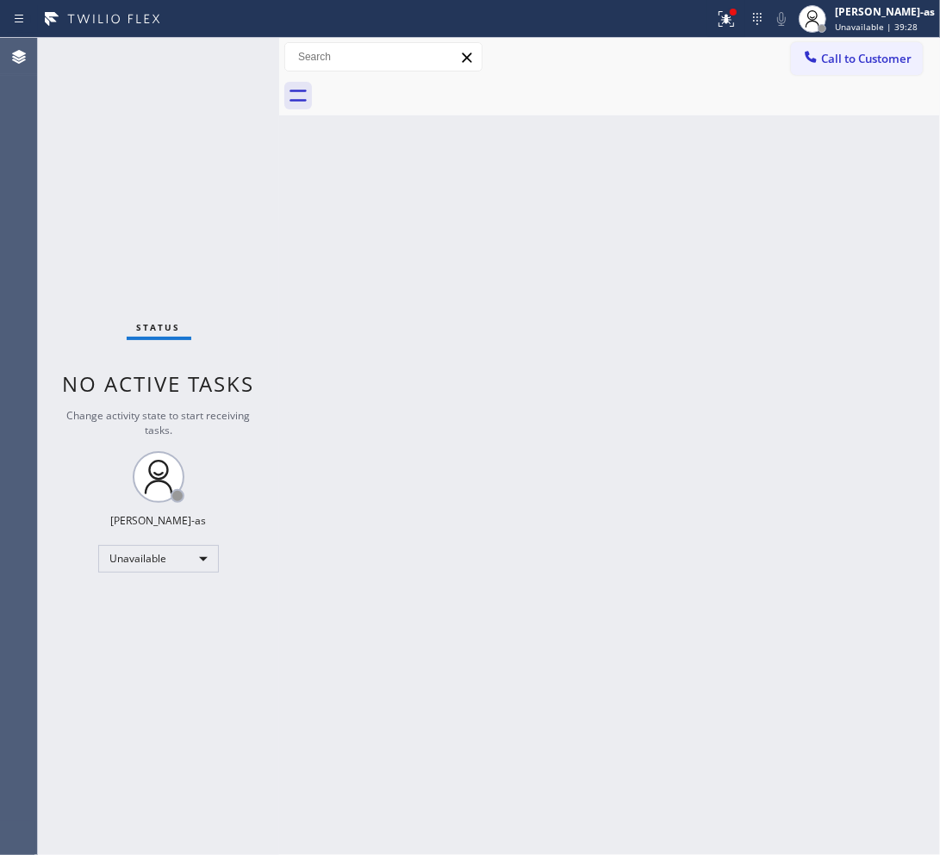
click at [441, 87] on div at bounding box center [628, 96] width 623 height 39
click at [758, 48] on button "Call to Customer" at bounding box center [857, 58] width 132 height 33
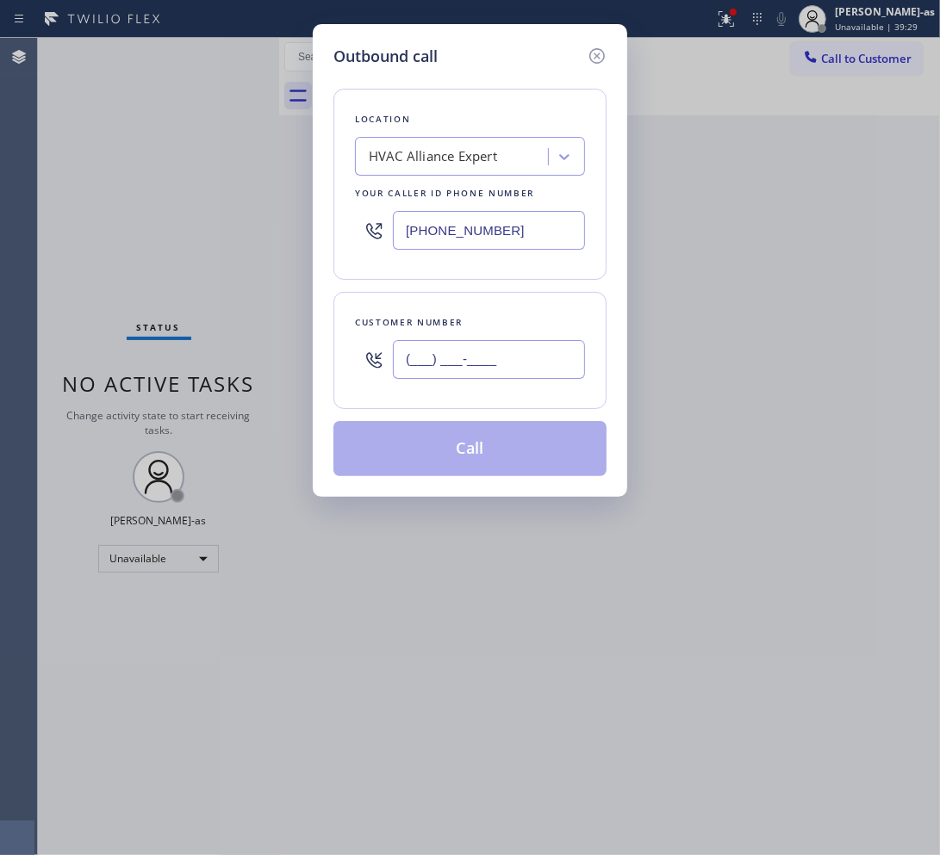
click at [488, 371] on input "(___) ___-____" at bounding box center [489, 359] width 192 height 39
paste input "949) 633-0063"
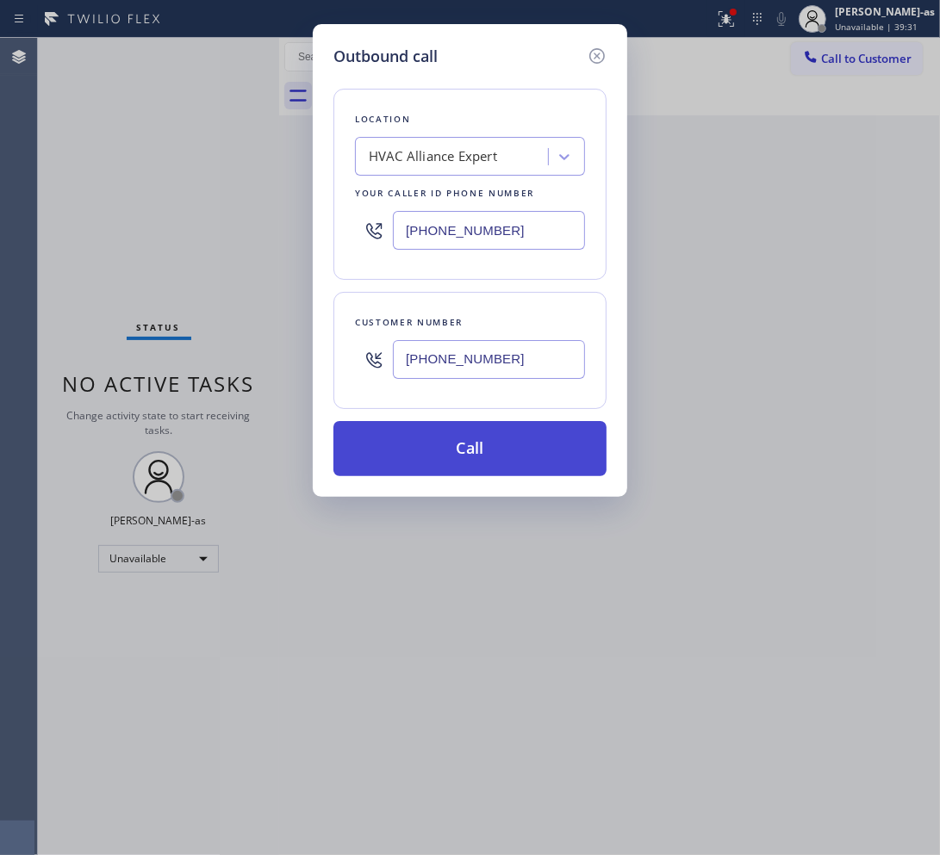
type input "(949) 633-0063"
drag, startPoint x: 488, startPoint y: 458, endPoint x: 10, endPoint y: 508, distance: 480.7
click at [484, 458] on button "Call" at bounding box center [469, 448] width 273 height 55
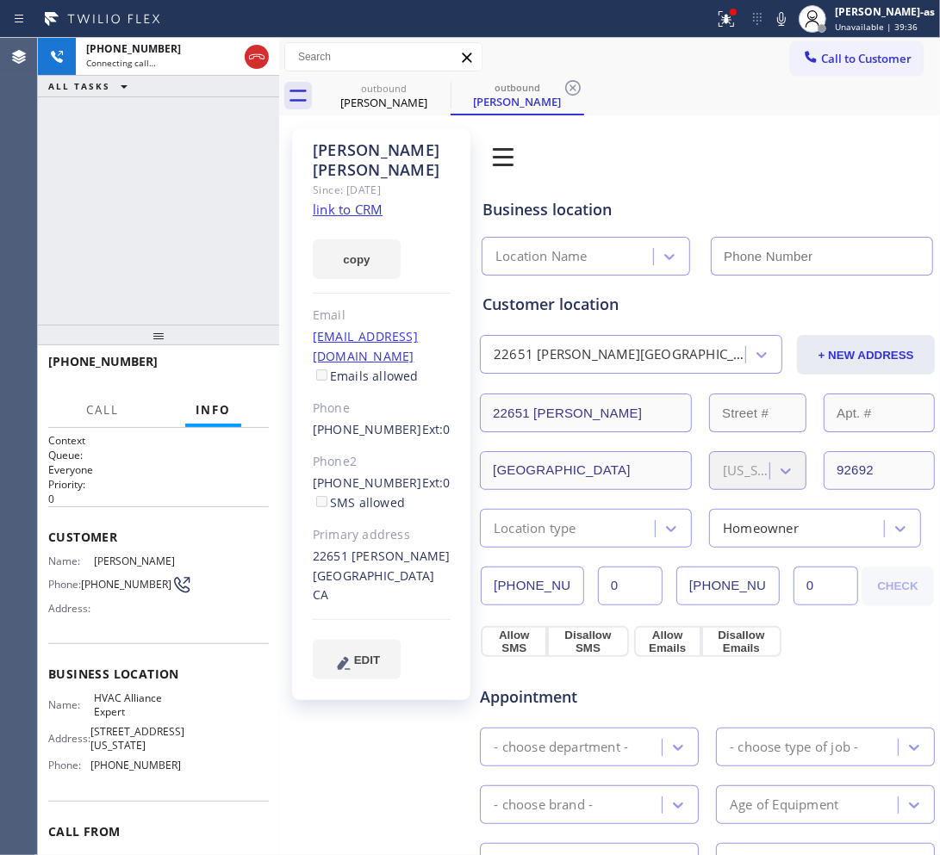
type input "(855) 999-4417"
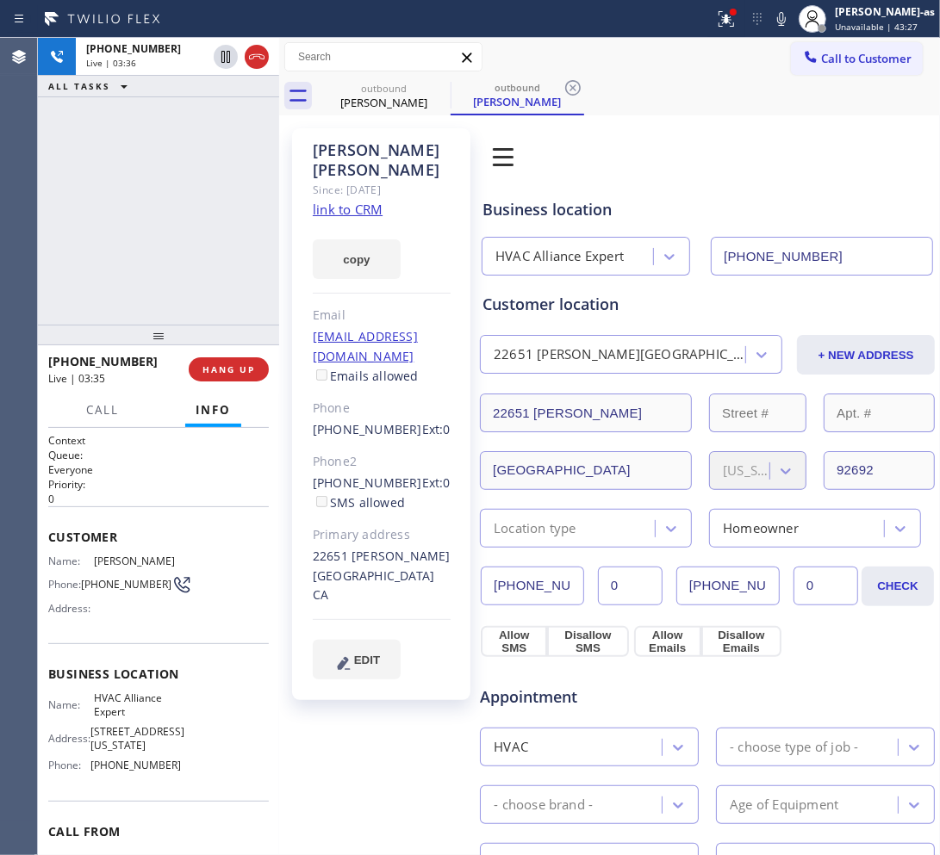
click at [152, 250] on div "+19496330063 Live | 03:36 ALL TASKS ALL TASKS ACTIVE TASKS TASKS IN WRAP UP" at bounding box center [158, 181] width 241 height 287
click at [168, 233] on div "+19496330063 Live | 03:36 ALL TASKS ALL TASKS ACTIVE TASKS TASKS IN WRAP UP" at bounding box center [158, 181] width 241 height 287
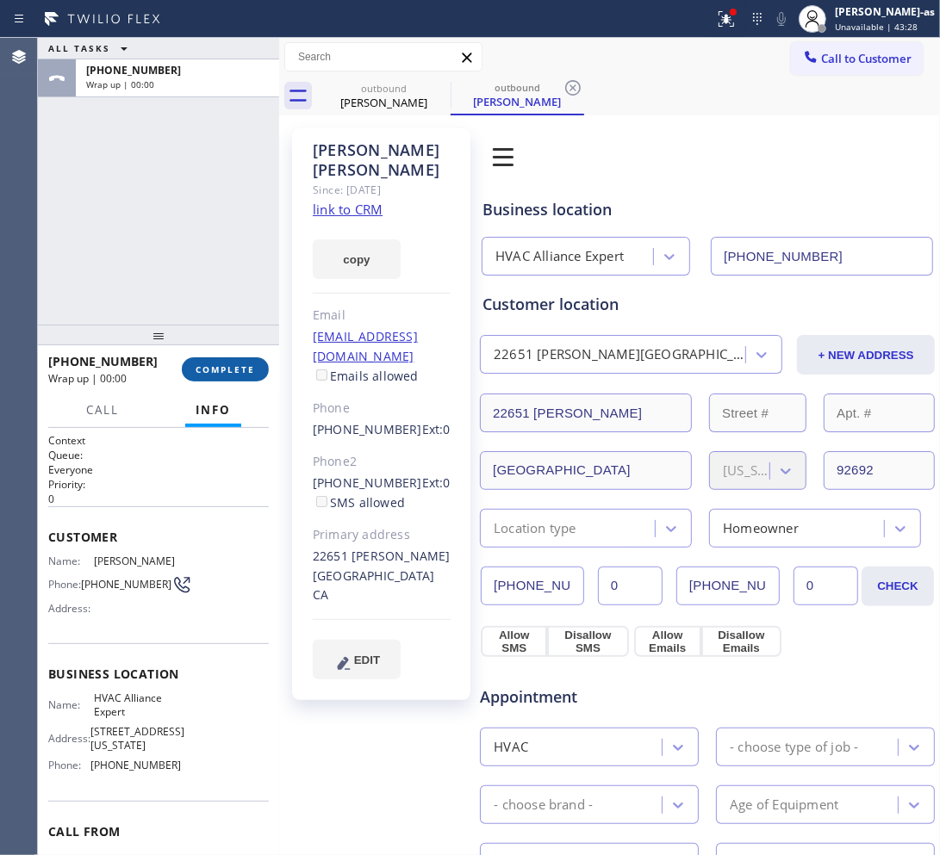
click at [234, 372] on span "COMPLETE" at bounding box center [225, 370] width 59 height 12
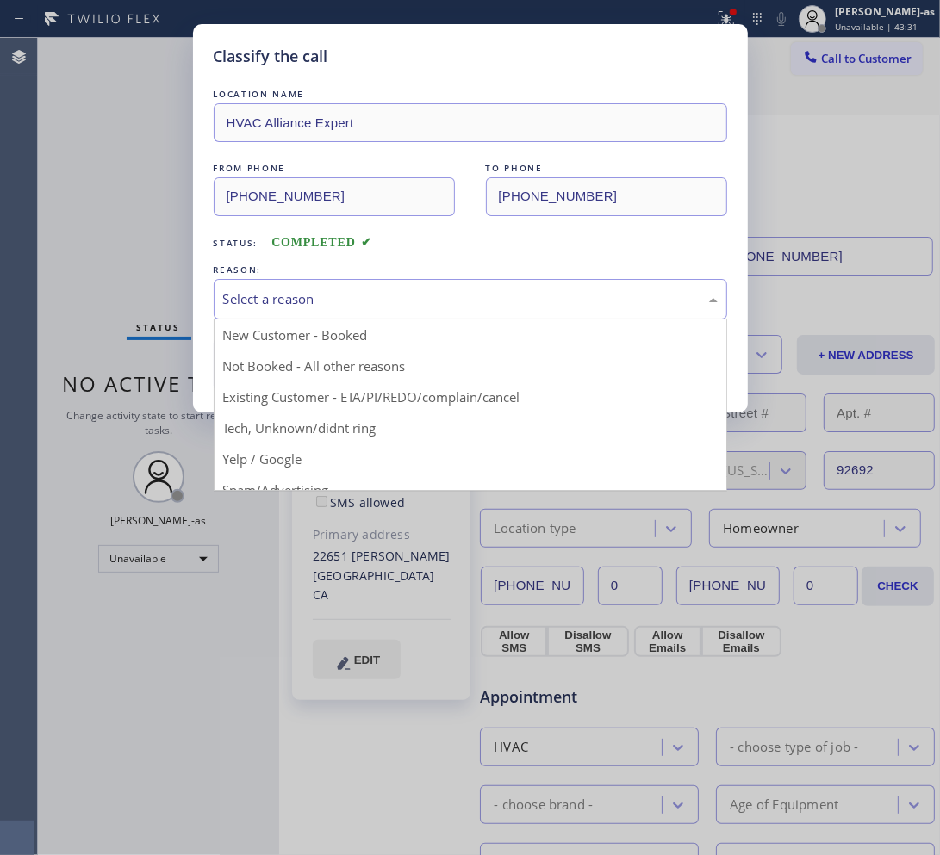
click at [327, 290] on div "Select a reason" at bounding box center [470, 299] width 494 height 20
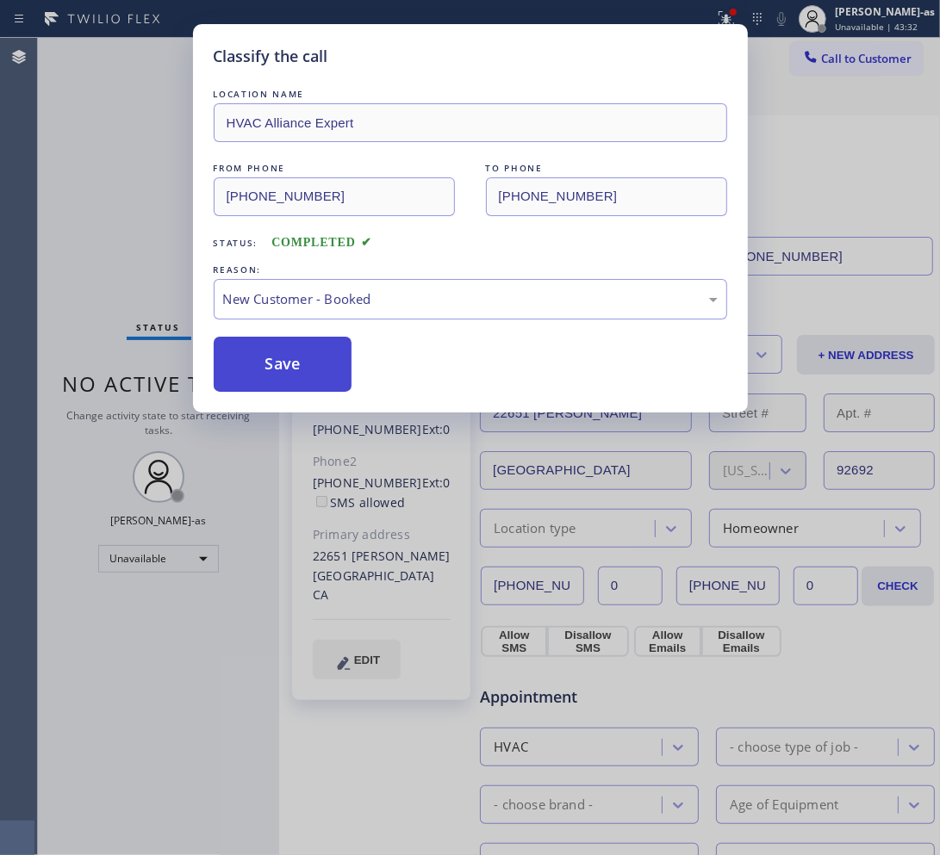
click at [295, 351] on button "Save" at bounding box center [283, 364] width 139 height 55
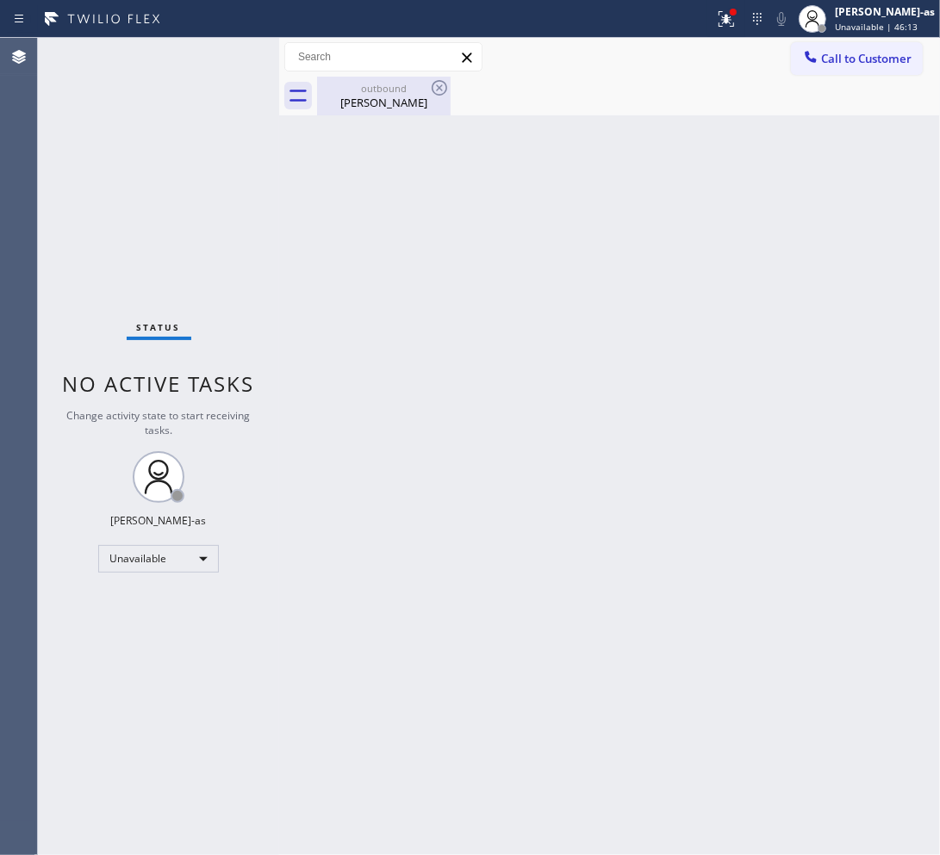
drag, startPoint x: 364, startPoint y: 90, endPoint x: 415, endPoint y: 96, distance: 51.1
click at [366, 89] on div "outbound" at bounding box center [384, 88] width 130 height 13
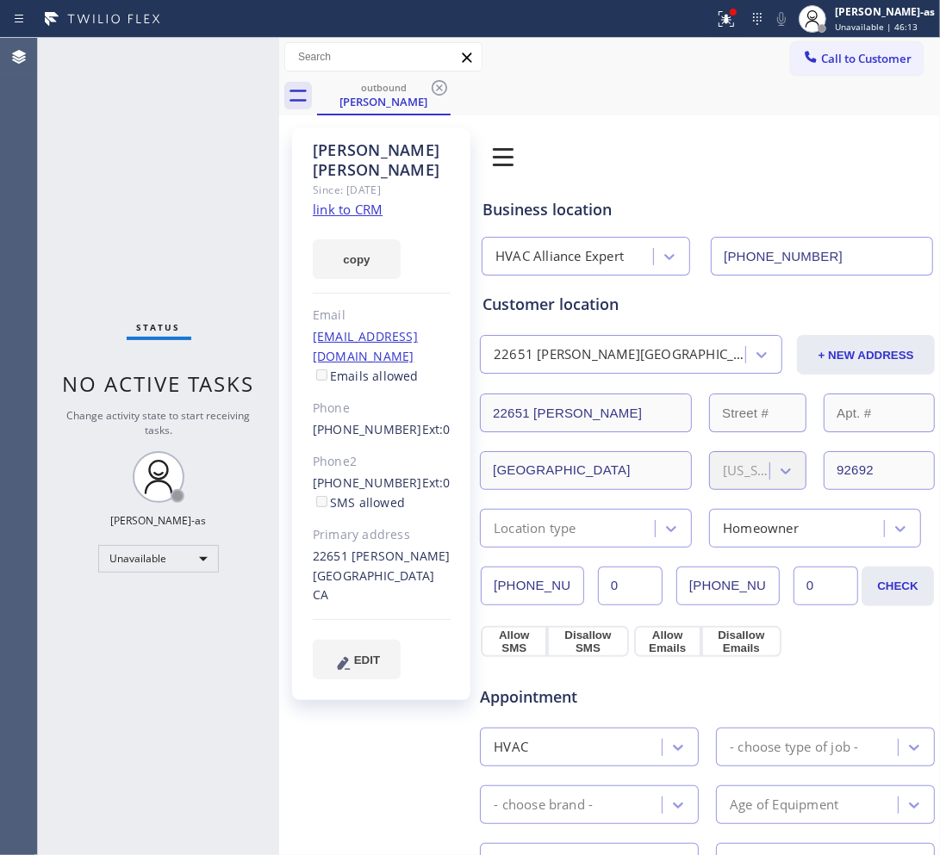
click at [758, 246] on input "(855) 999-4417" at bounding box center [822, 256] width 222 height 39
drag, startPoint x: 282, startPoint y: 247, endPoint x: 312, endPoint y: 243, distance: 30.5
click at [279, 244] on div at bounding box center [279, 446] width 0 height 817
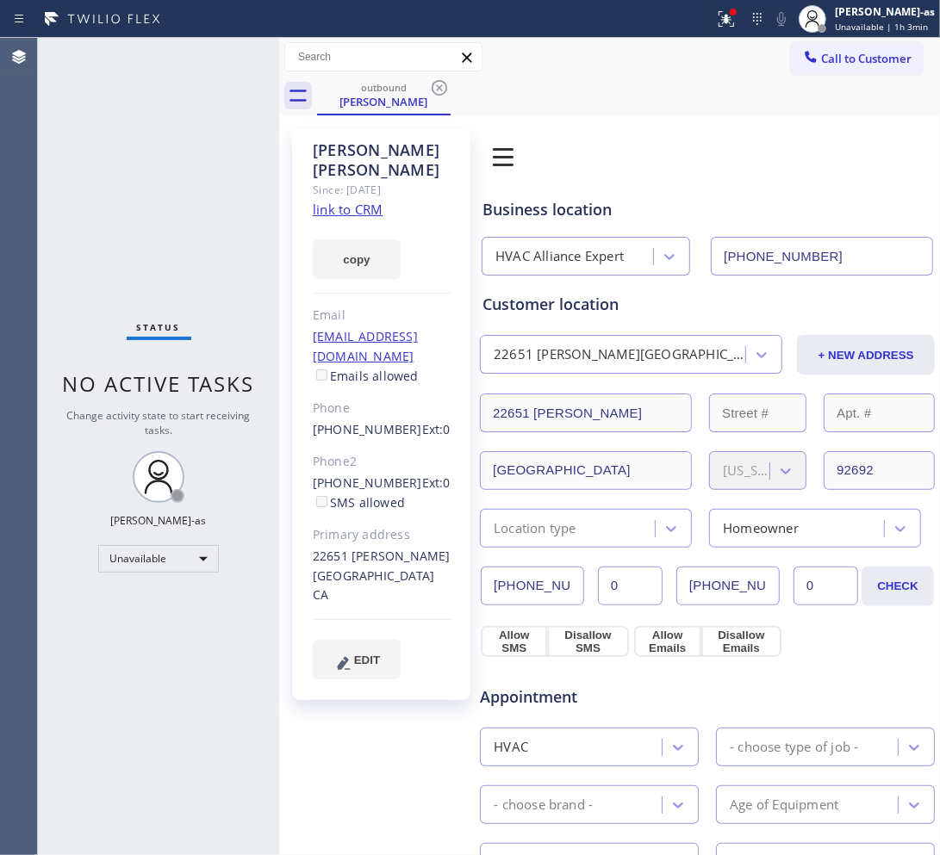
drag, startPoint x: 241, startPoint y: 175, endPoint x: 226, endPoint y: 168, distance: 17.0
click at [239, 173] on div "Status No active tasks Change activity state to start receiving tasks. Jesica J…" at bounding box center [158, 446] width 241 height 817
drag, startPoint x: 836, startPoint y: 60, endPoint x: 758, endPoint y: 123, distance: 100.5
click at [758, 60] on span "Call to Customer" at bounding box center [866, 59] width 90 height 16
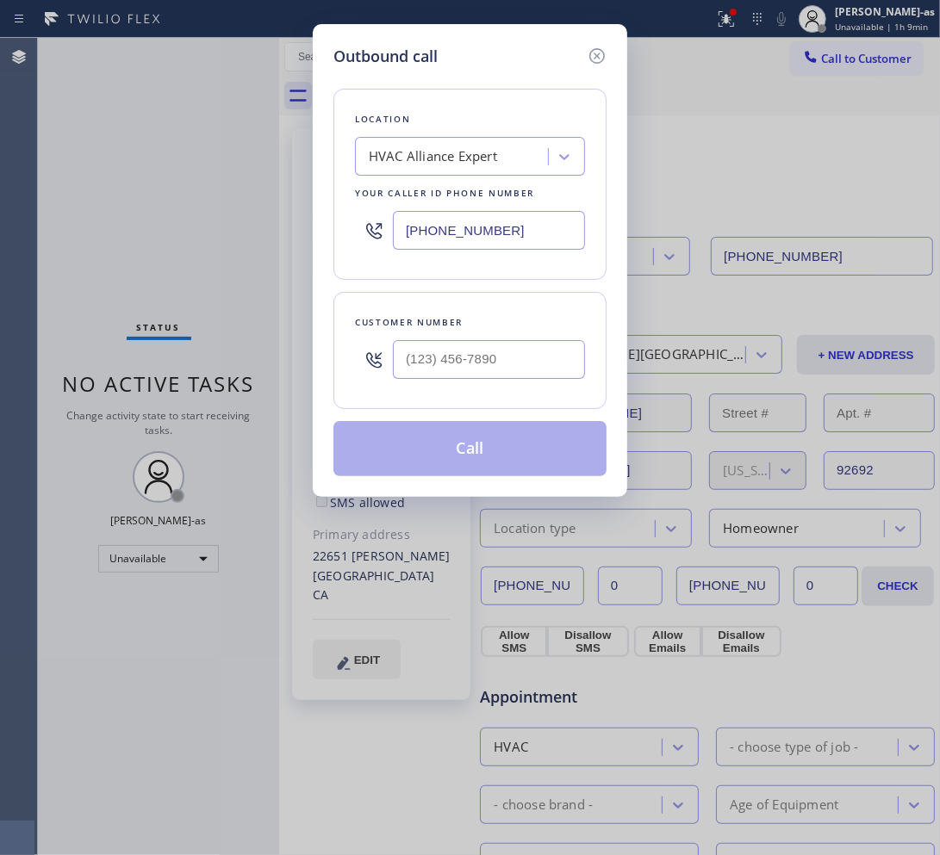
click at [507, 362] on input "text" at bounding box center [489, 359] width 192 height 39
paste input "562) 881-9638"
type input "(562) 881-9638"
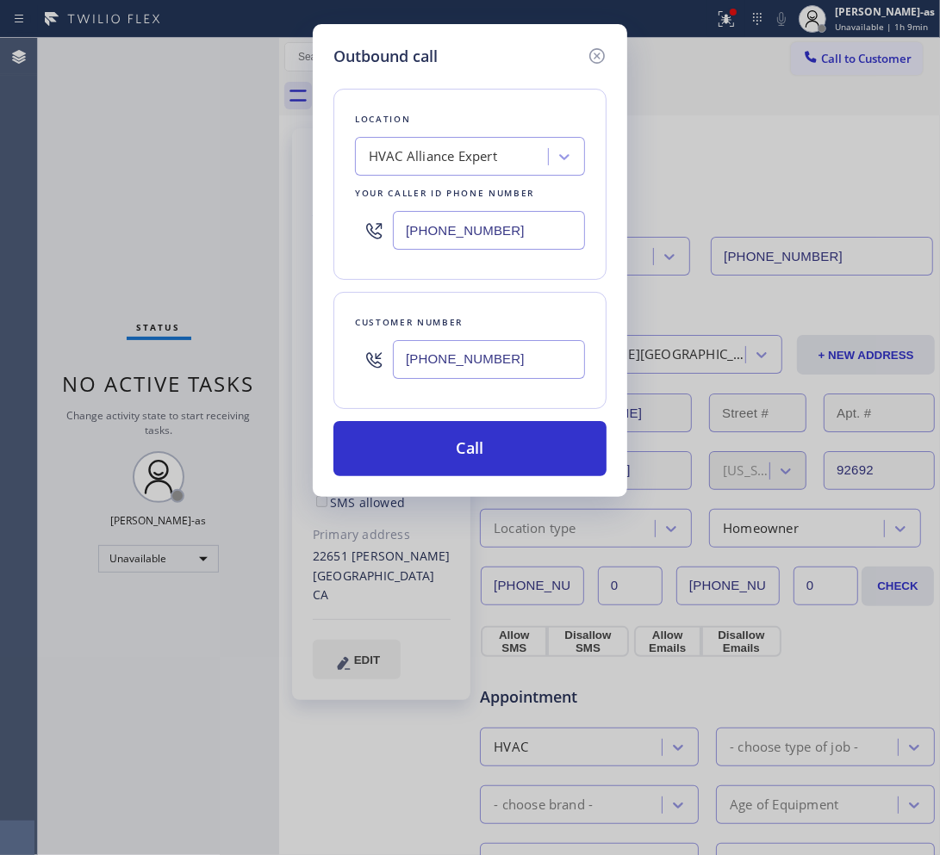
click at [399, 146] on div "HVAC Alliance Expert" at bounding box center [454, 157] width 188 height 30
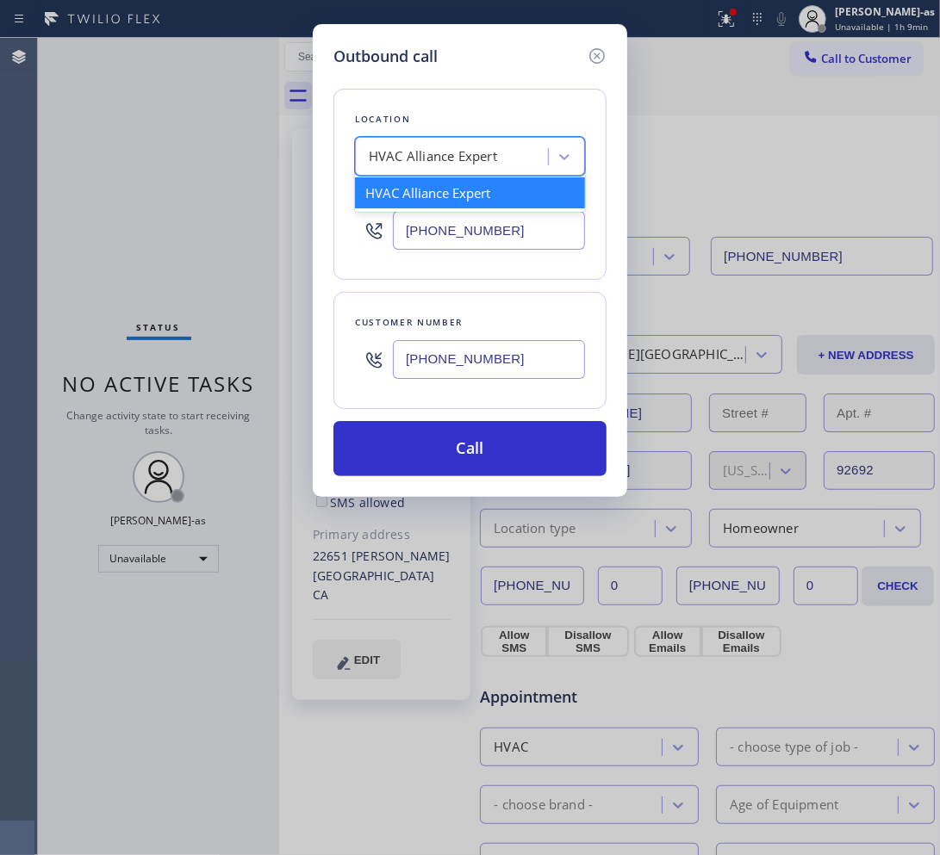
paste input "Central-Alameda Heating and Air"
type input "Central-Alameda Heating and Air"
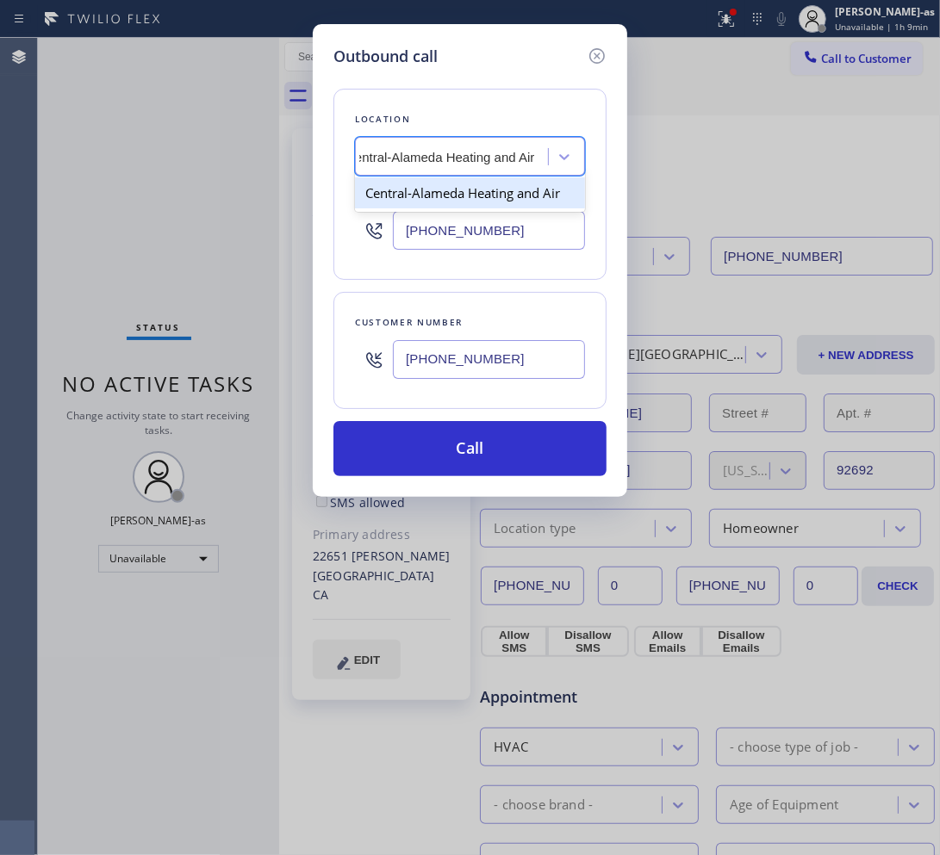
click at [396, 196] on div "Central-Alameda Heating and Air" at bounding box center [470, 192] width 230 height 31
type input "(323) 924-3103"
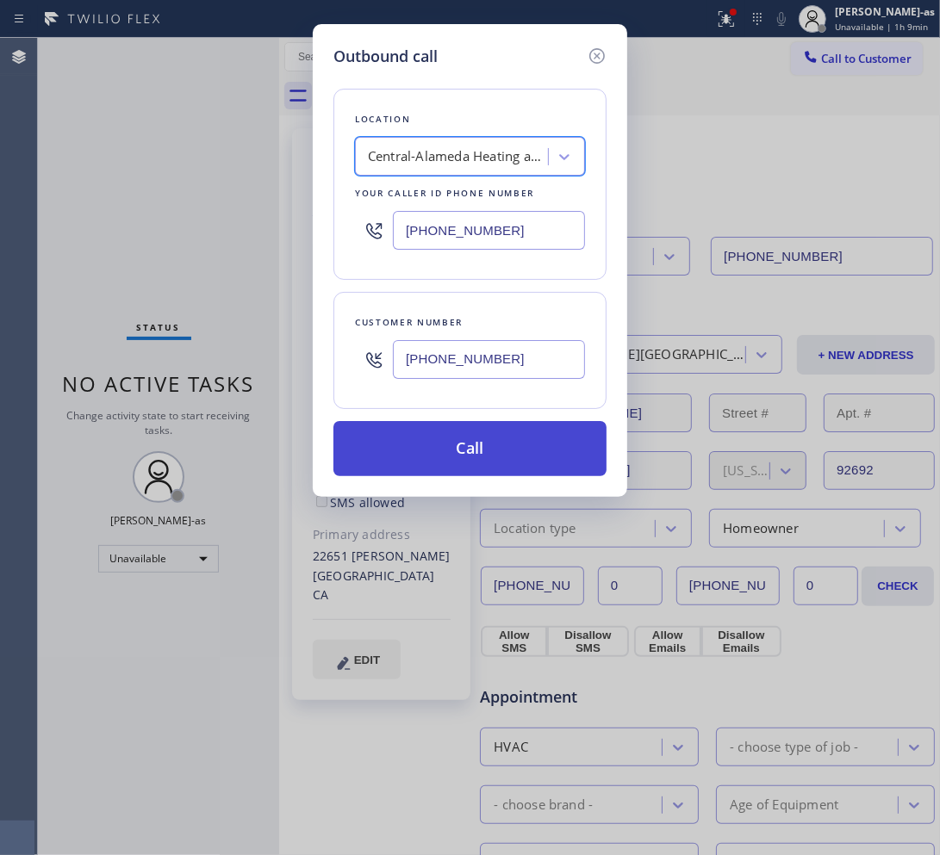
drag, startPoint x: 435, startPoint y: 445, endPoint x: 522, endPoint y: 216, distance: 245.1
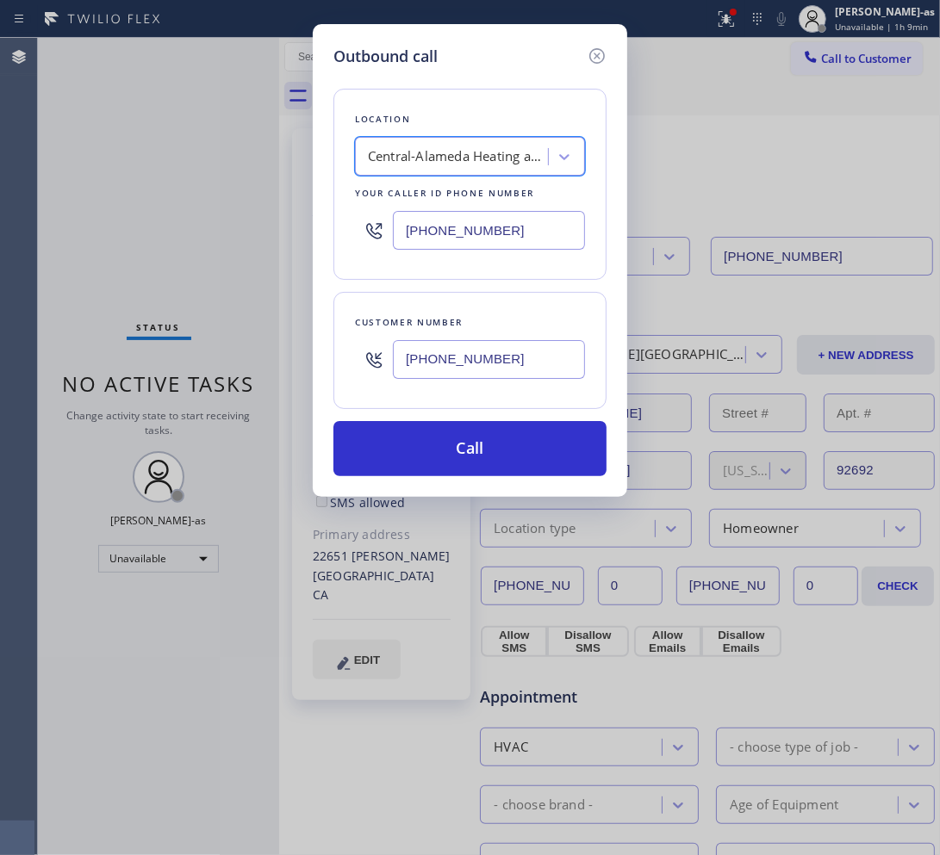
click at [435, 442] on button "Call" at bounding box center [469, 448] width 273 height 55
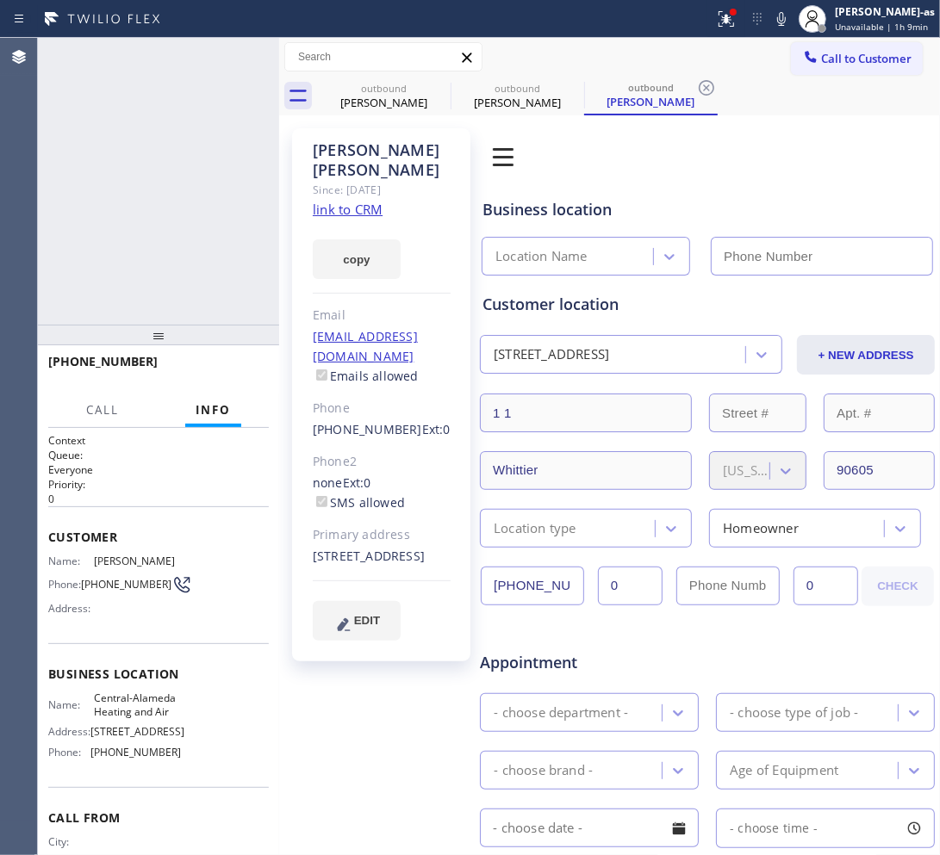
type input "(323) 924-3103"
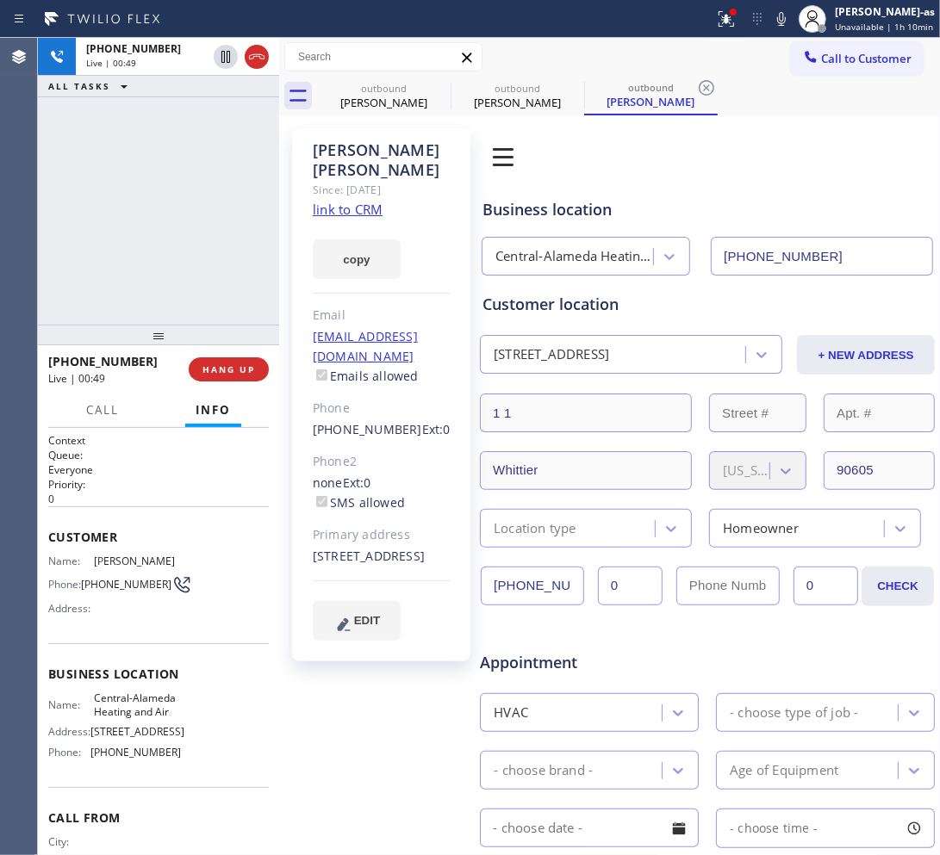
click at [174, 183] on div "+15628819638 Live | 00:49 ALL TASKS ALL TASKS ACTIVE TASKS TASKS IN WRAP UP" at bounding box center [158, 181] width 241 height 287
click at [218, 364] on span "HANG UP" at bounding box center [228, 370] width 53 height 12
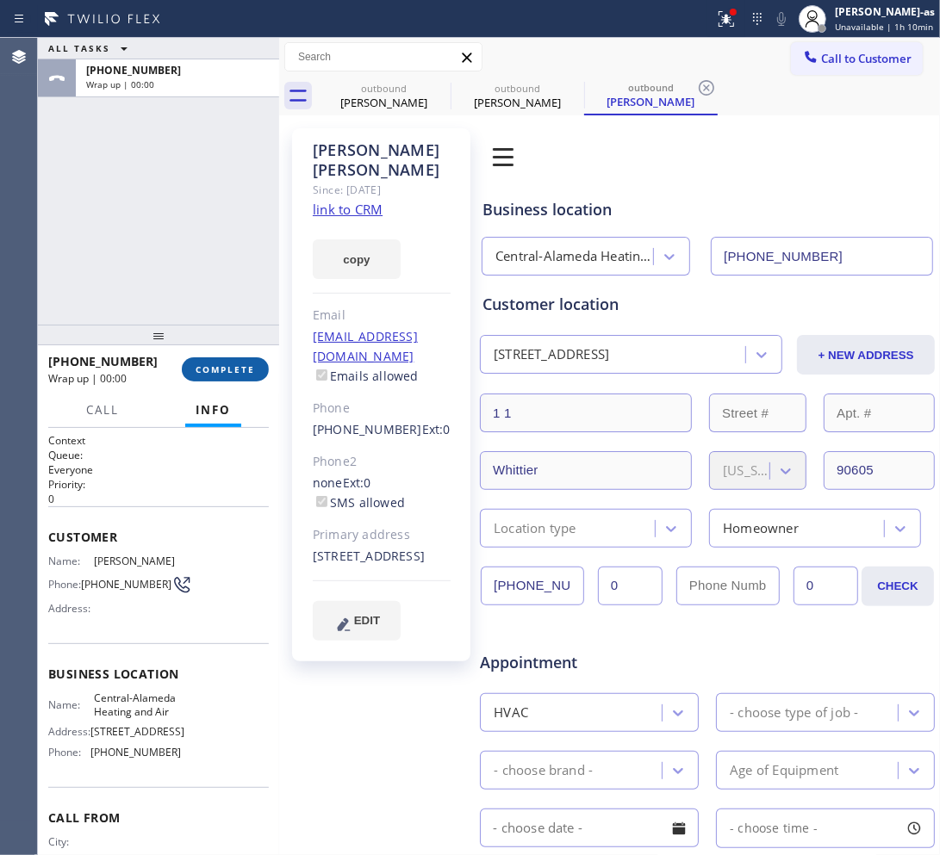
drag, startPoint x: 258, startPoint y: 368, endPoint x: 237, endPoint y: 338, distance: 37.1
click at [258, 369] on button "COMPLETE" at bounding box center [225, 369] width 87 height 24
click at [208, 308] on div "ALL TASKS ALL TASKS ACTIVE TASKS TASKS IN WRAP UP +15628819638 Wrap up | 00:01" at bounding box center [158, 181] width 241 height 287
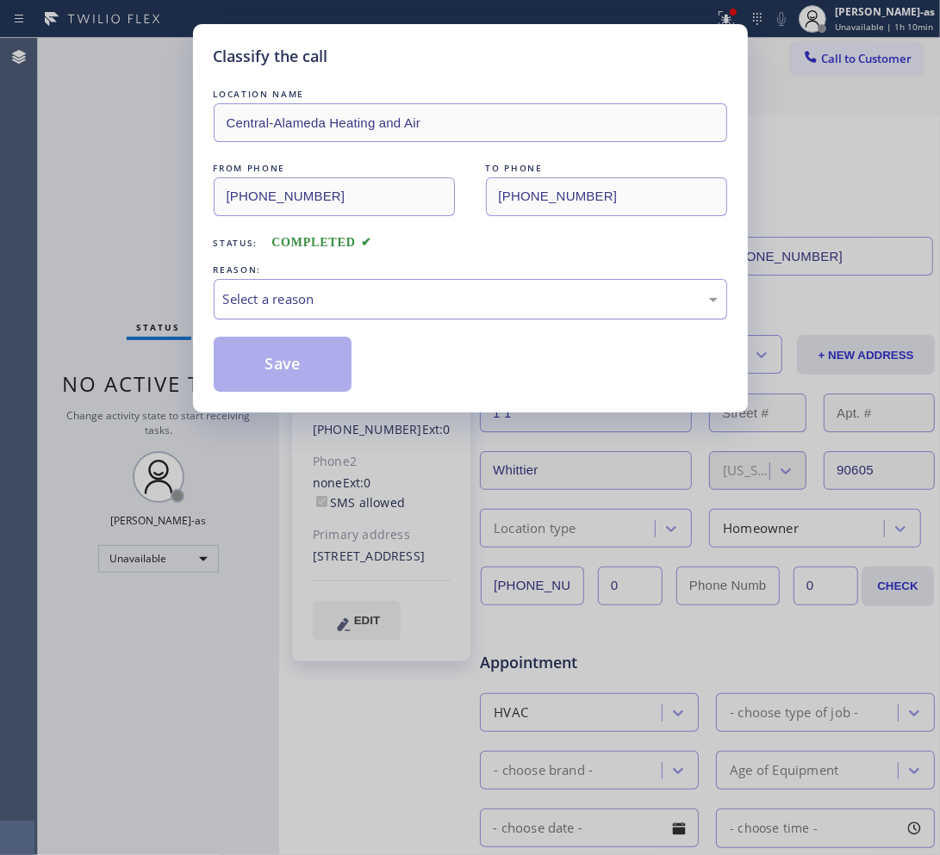
drag, startPoint x: 319, startPoint y: 282, endPoint x: 326, endPoint y: 300, distance: 19.4
click at [320, 286] on div "Select a reason" at bounding box center [470, 299] width 513 height 40
click at [301, 376] on button "Save" at bounding box center [283, 364] width 139 height 55
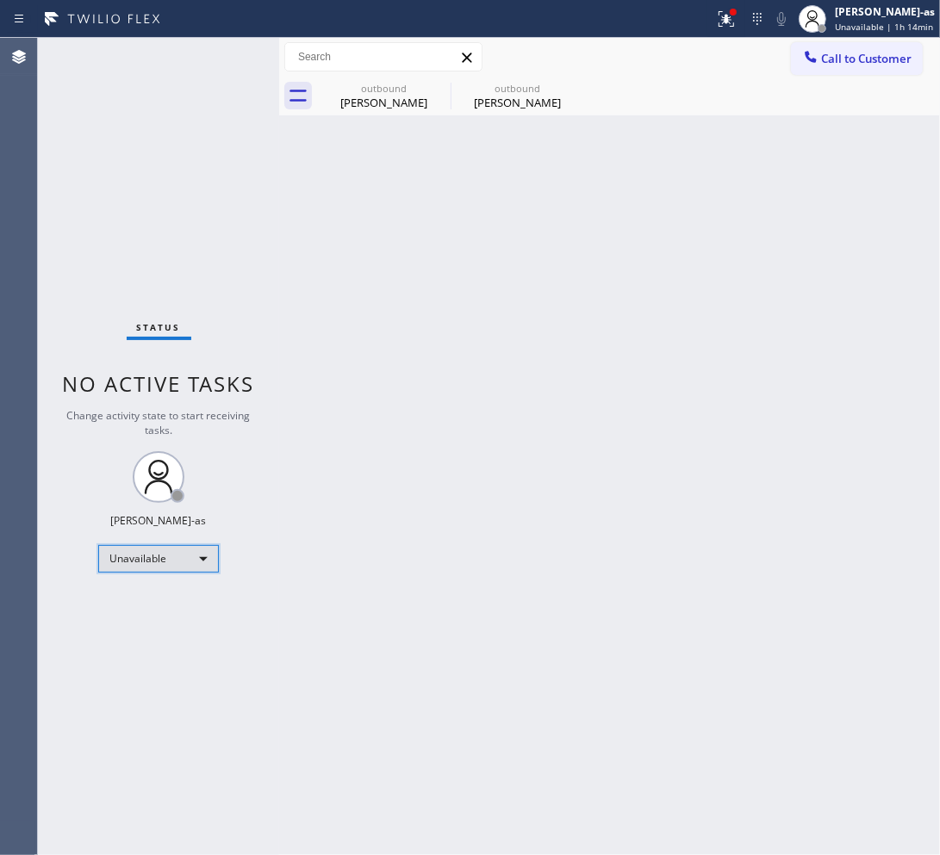
click at [170, 567] on div "Unavailable" at bounding box center [158, 559] width 121 height 28
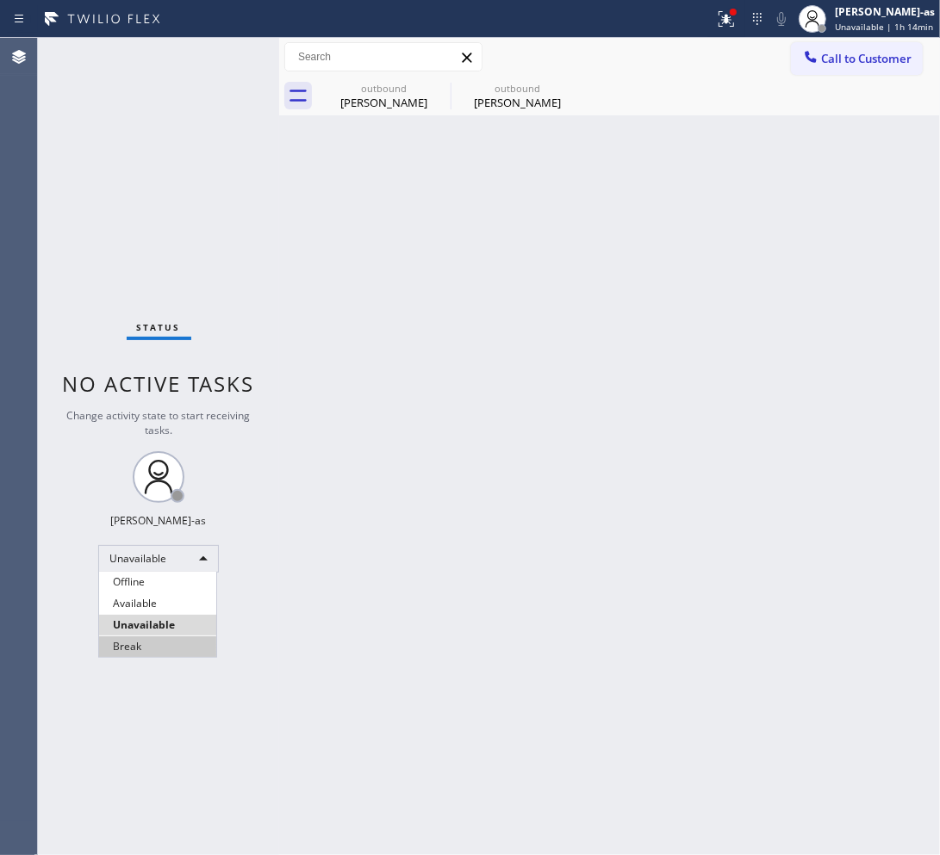
click at [160, 652] on li "Break" at bounding box center [157, 647] width 117 height 21
click at [595, 418] on div "Back to Dashboard Change Sender ID Customers Technicians Select a contact Outbo…" at bounding box center [609, 446] width 661 height 817
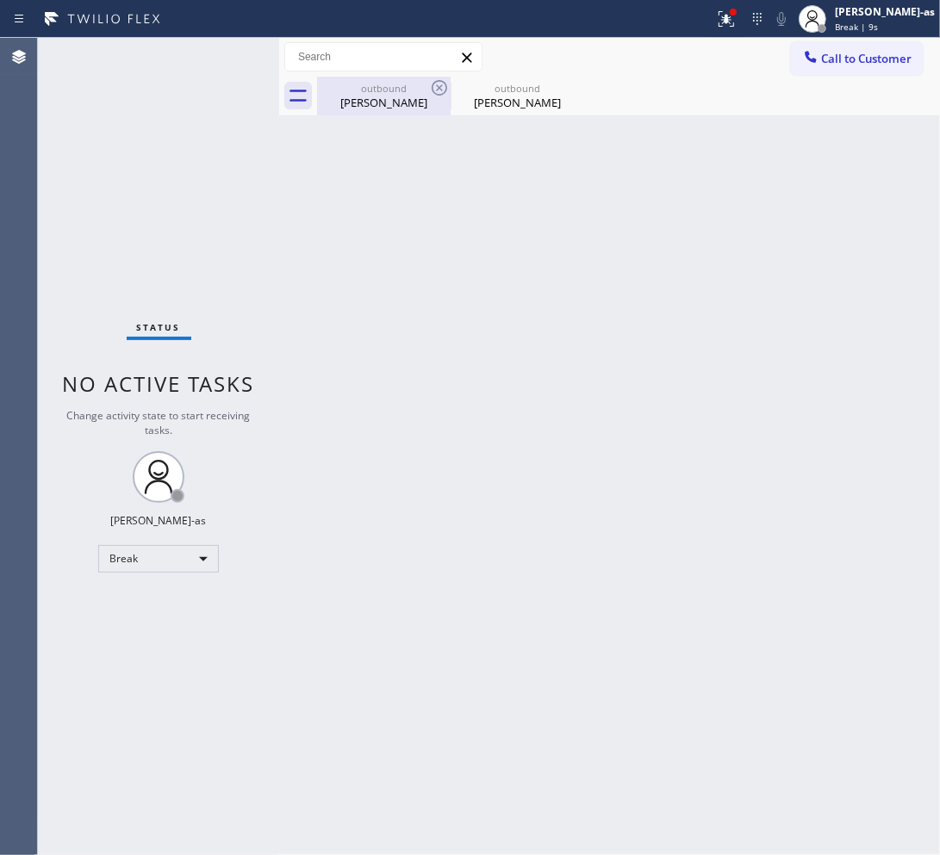
drag, startPoint x: 388, startPoint y: 101, endPoint x: 435, endPoint y: 100, distance: 46.5
click at [398, 101] on div "Donna Nelson" at bounding box center [384, 103] width 130 height 16
type input "(855) 999-4417"
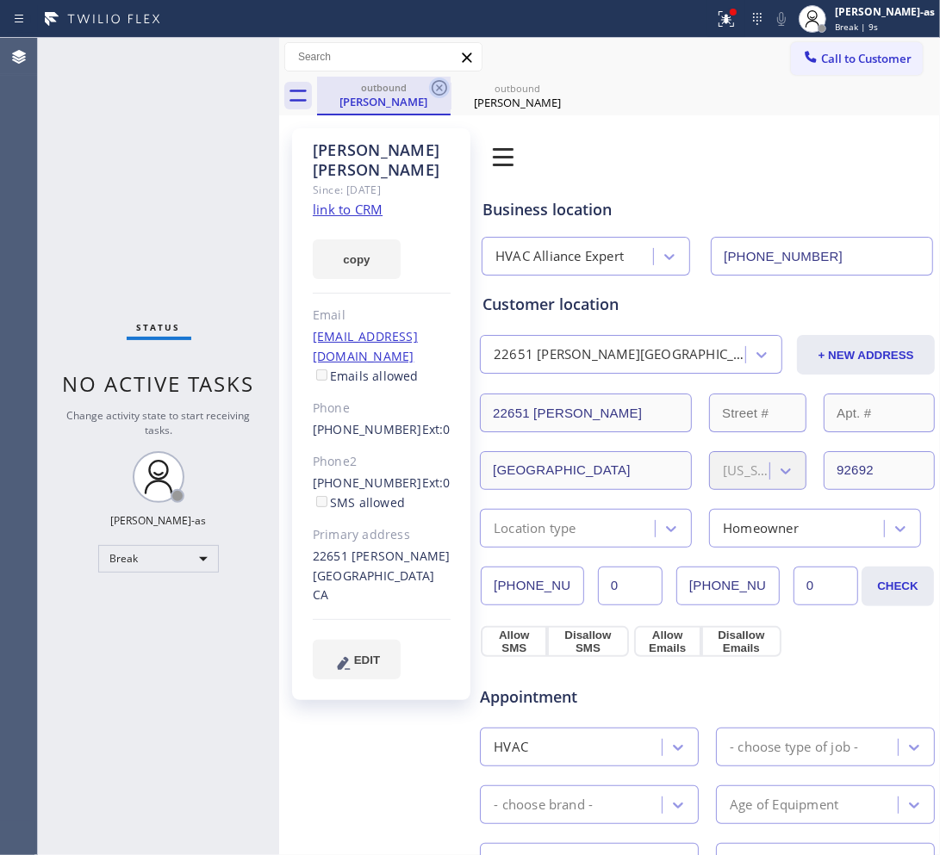
click at [437, 84] on icon at bounding box center [440, 88] width 16 height 16
type input "(323) 924-3103"
